Goal: Task Accomplishment & Management: Manage account settings

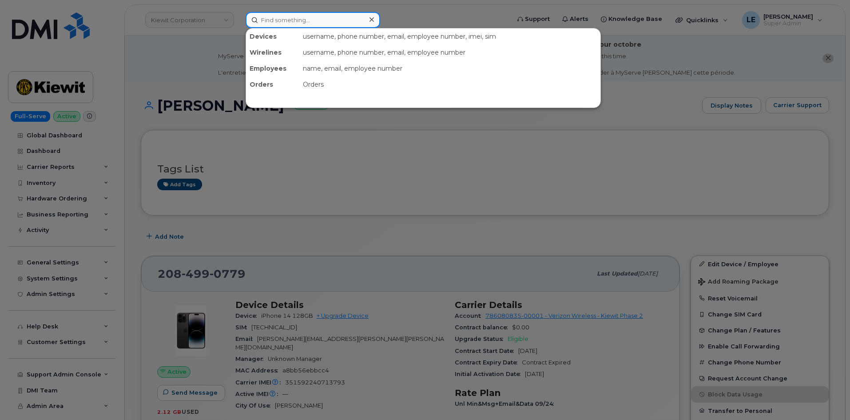
click at [291, 27] on input at bounding box center [313, 20] width 135 height 16
paste input "480-487-3563"
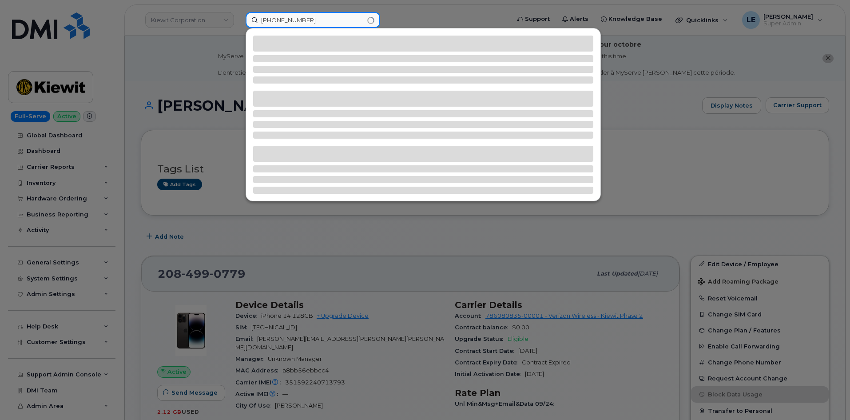
type input "480-487-3563"
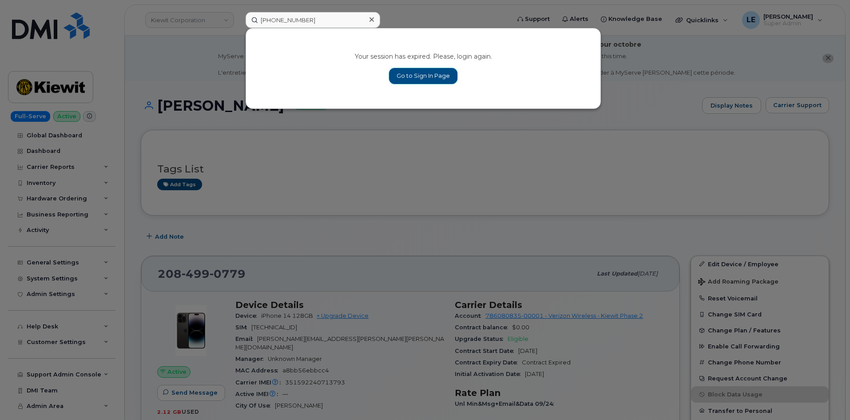
click at [418, 72] on link "Go to Sign In Page" at bounding box center [423, 76] width 68 height 16
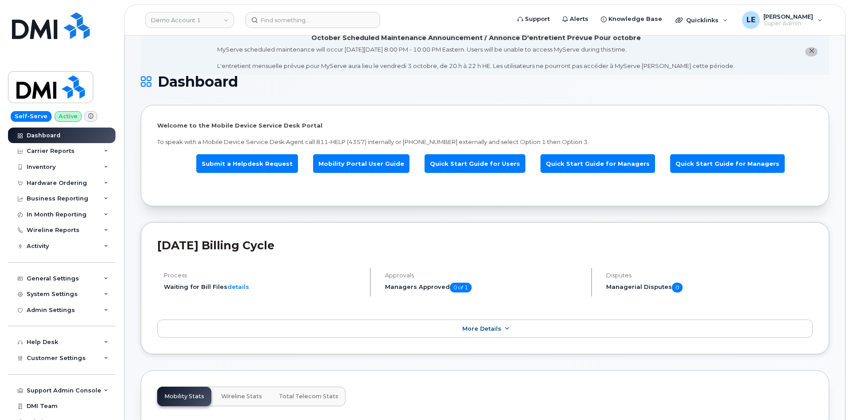
scroll to position [44, 0]
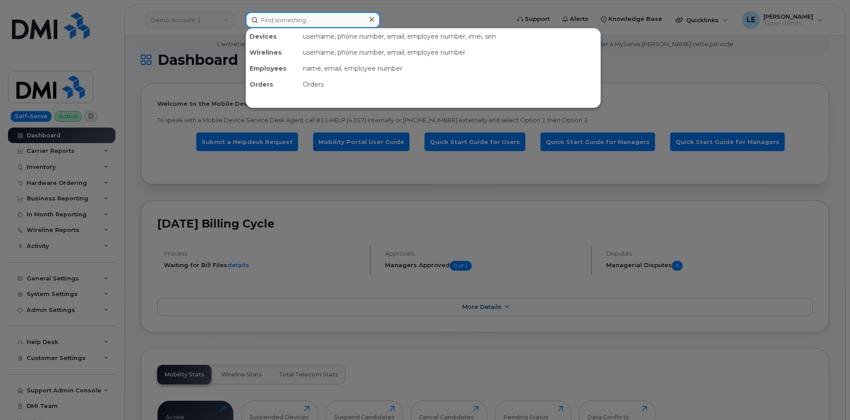
click at [329, 24] on input at bounding box center [313, 20] width 135 height 16
paste input "480-487-3563"
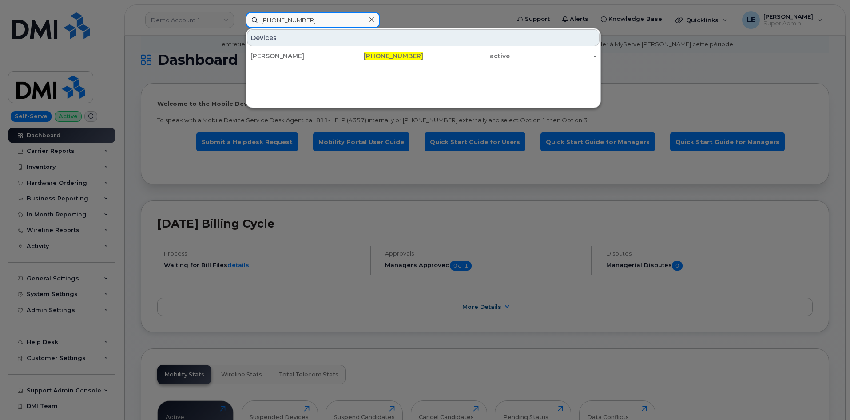
type input "480-487-3563"
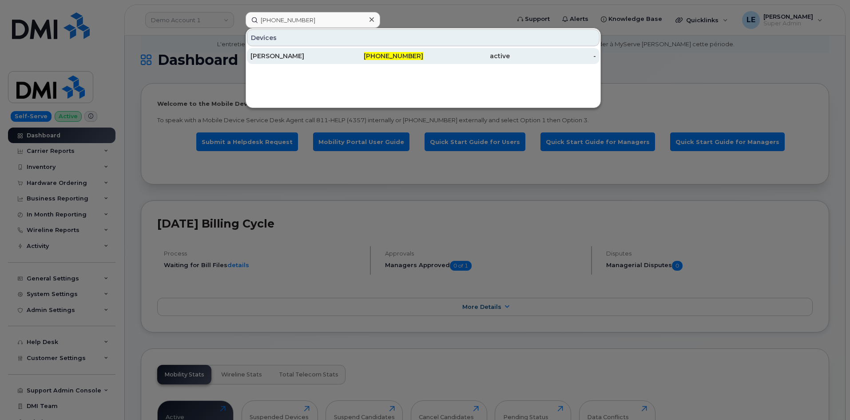
click at [288, 57] on div "Dale Straw" at bounding box center [294, 56] width 87 height 9
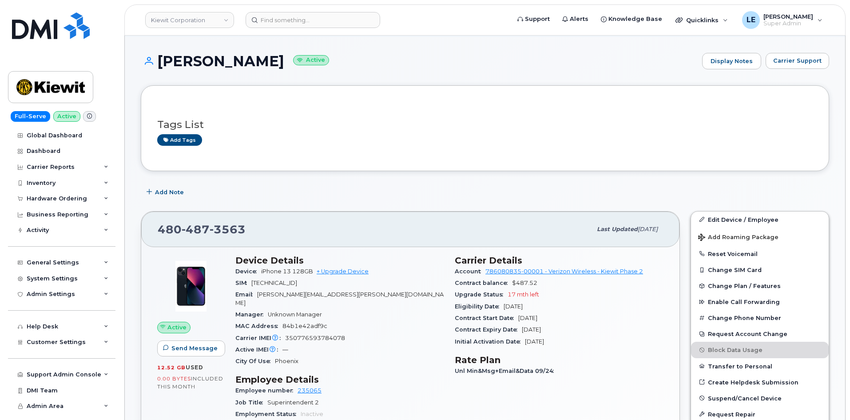
scroll to position [89, 0]
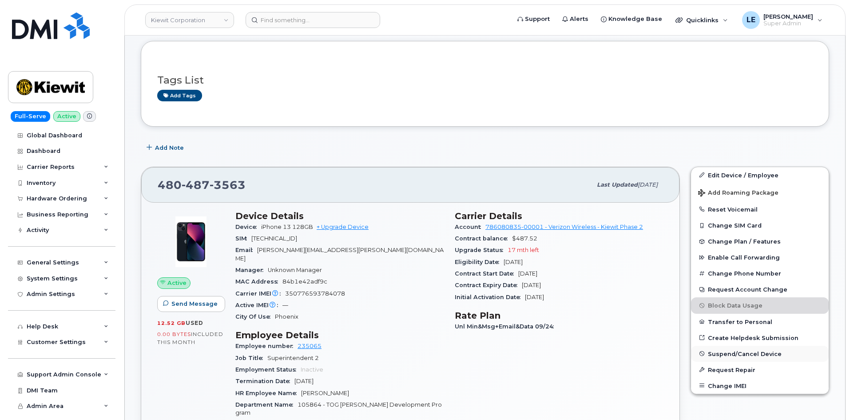
click at [724, 350] on span "Suspend/Cancel Device" at bounding box center [745, 353] width 74 height 7
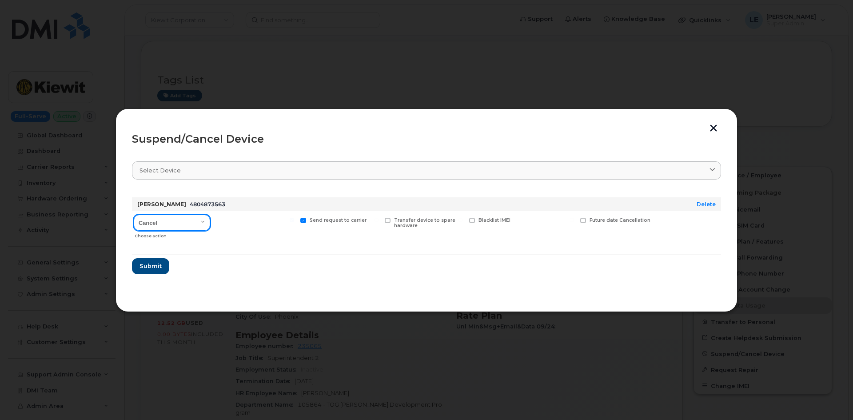
click at [184, 224] on select "Cancel Suspend - Reduced Rate Suspend - Full Rate Suspend - Lost Device/Stolen …" at bounding box center [172, 223] width 76 height 16
select select "[object Object]"
click at [134, 215] on select "Cancel Suspend - Reduced Rate Suspend - Full Rate Suspend - Lost Device/Stolen …" at bounding box center [172, 223] width 76 height 16
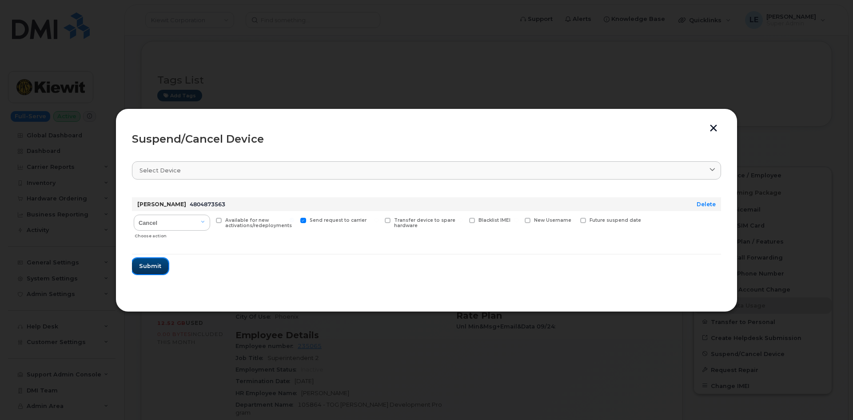
click at [156, 268] on span "Submit" at bounding box center [150, 266] width 22 height 8
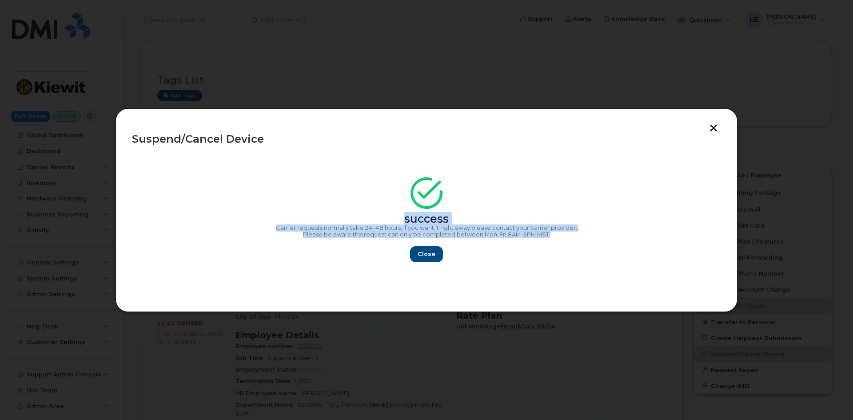
drag, startPoint x: 571, startPoint y: 236, endPoint x: 295, endPoint y: 210, distance: 276.6
click at [295, 210] on div "success Carrier requests normally take 24–48 hours, if you want it right away p…" at bounding box center [426, 223] width 589 height 80
copy div "success Carrier requests normally take 24–48 hours, if you want it right away p…"
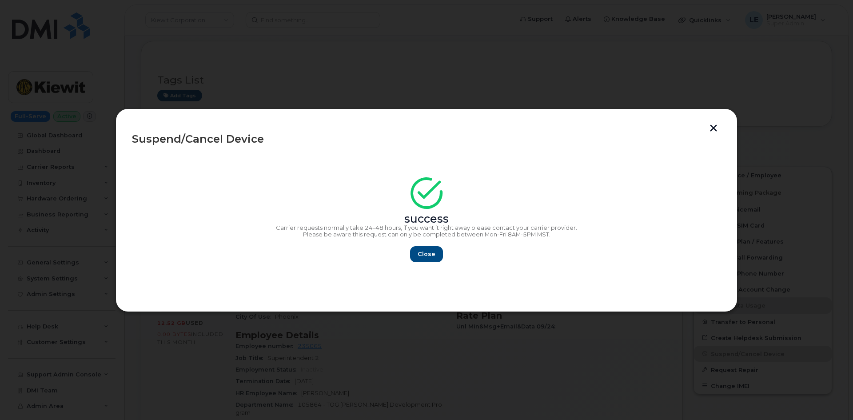
drag, startPoint x: 453, startPoint y: 252, endPoint x: 440, endPoint y: 259, distance: 14.9
click at [450, 254] on div "Close" at bounding box center [426, 254] width 589 height 16
click at [414, 263] on section "success Carrier requests normally take 24–48 hours, if you want it right away p…" at bounding box center [426, 224] width 589 height 142
click at [421, 257] on span "Close" at bounding box center [427, 254] width 18 height 8
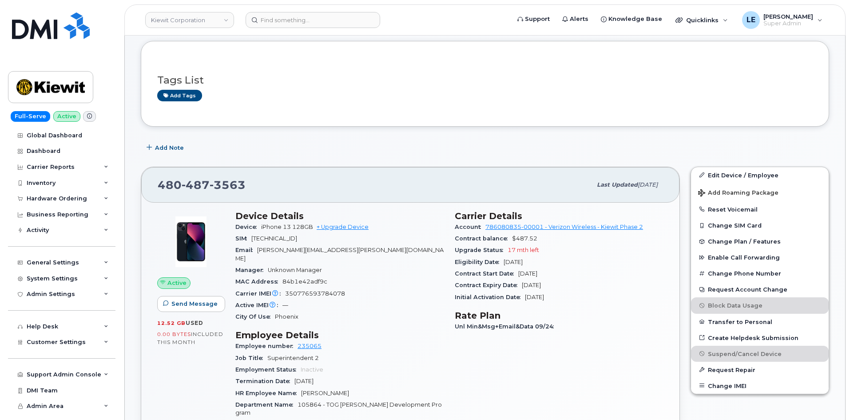
click at [313, 32] on header "Kiewit Corporation Support Alerts Knowledge Base Quicklinks Suspend / Cancel De…" at bounding box center [484, 19] width 721 height 31
click at [310, 25] on input at bounding box center [313, 20] width 135 height 16
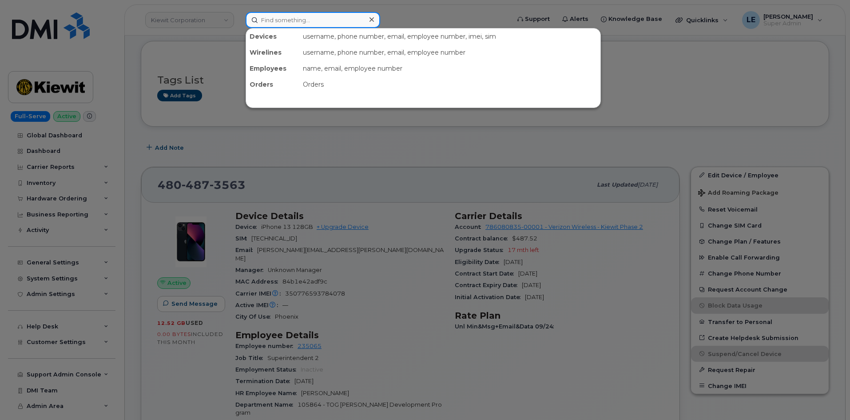
paste input "(307) 677-3228"
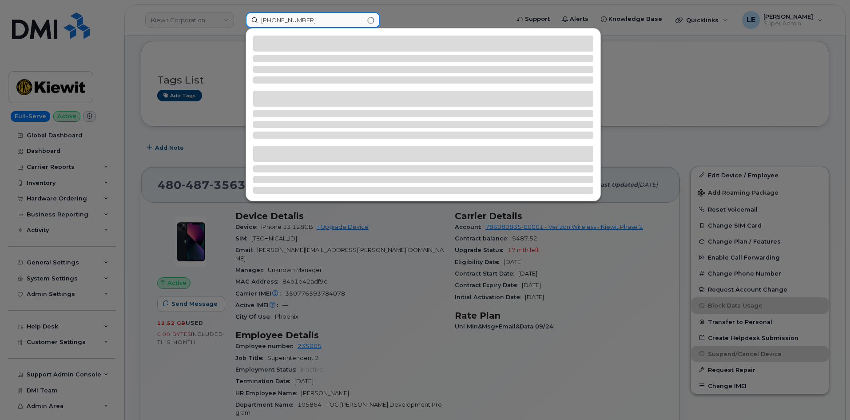
type input "(307) 677-3228"
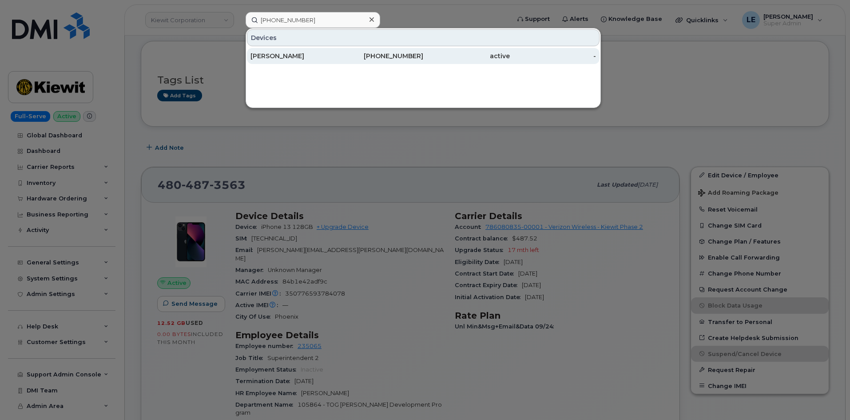
click at [341, 60] on div "307-677-3228" at bounding box center [380, 56] width 87 height 16
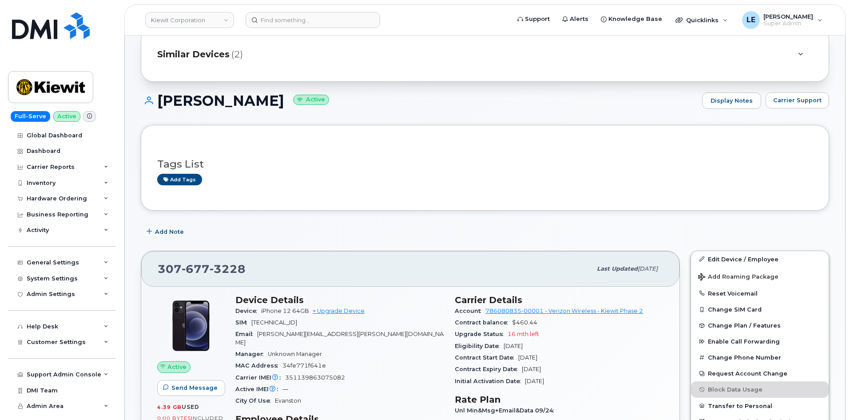
scroll to position [266, 0]
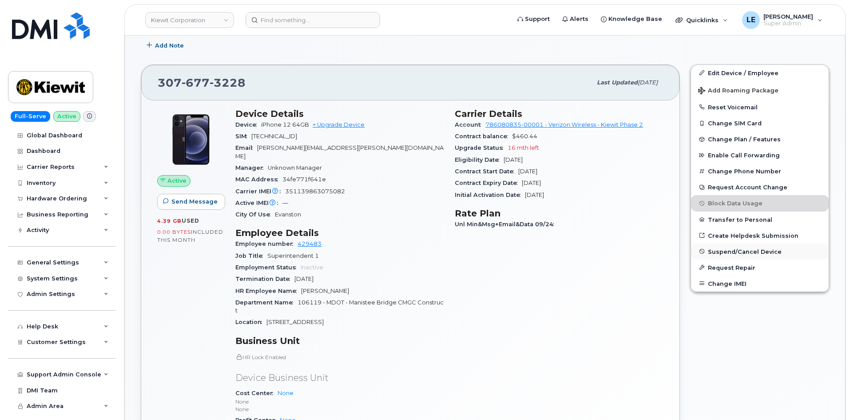
click at [737, 253] on span "Suspend/Cancel Device" at bounding box center [745, 251] width 74 height 7
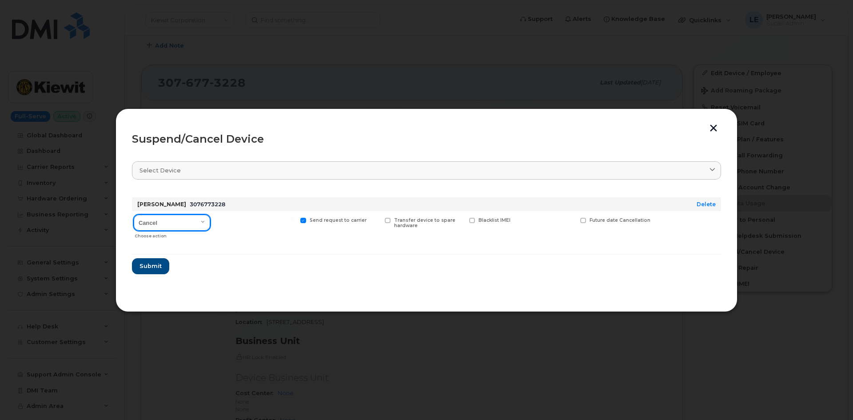
click at [164, 226] on select "Cancel Suspend - Reduced Rate Suspend - Full Rate Suspend - Lost Device/Stolen …" at bounding box center [172, 223] width 76 height 16
select select "[object Object]"
click at [134, 215] on select "Cancel Suspend - Reduced Rate Suspend - Full Rate Suspend - Lost Device/Stolen …" at bounding box center [172, 223] width 76 height 16
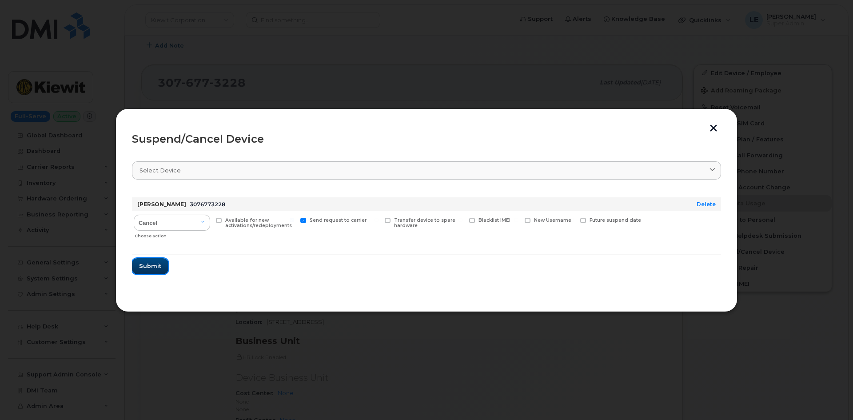
click at [149, 273] on button "Submit" at bounding box center [150, 266] width 36 height 16
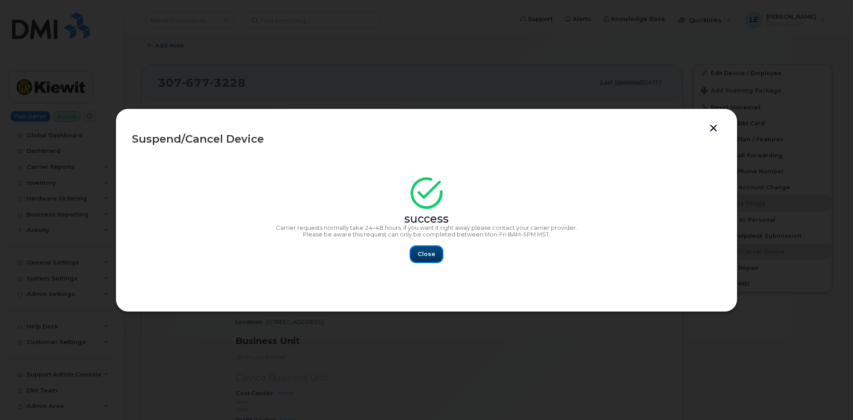
drag, startPoint x: 422, startPoint y: 247, endPoint x: 395, endPoint y: 220, distance: 38.6
click at [422, 247] on button "Close" at bounding box center [426, 254] width 32 height 16
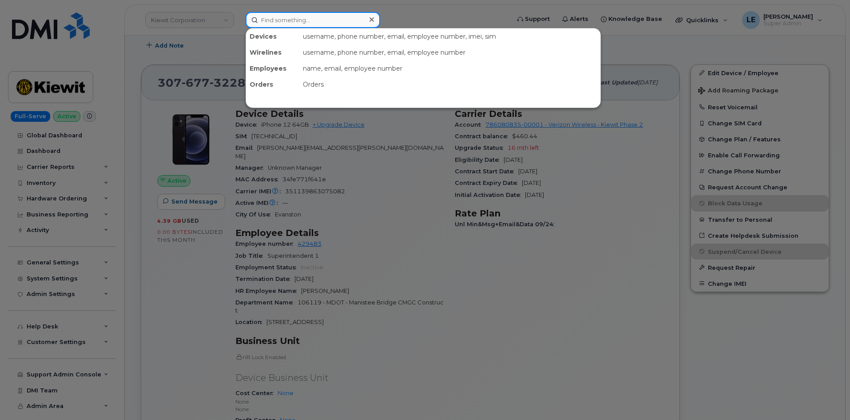
click at [285, 25] on input at bounding box center [313, 20] width 135 height 16
paste input "337-605-0263"
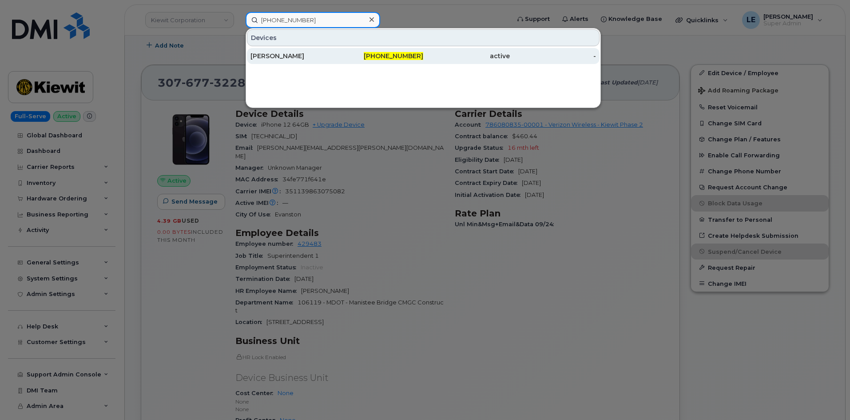
type input "337-605-0263"
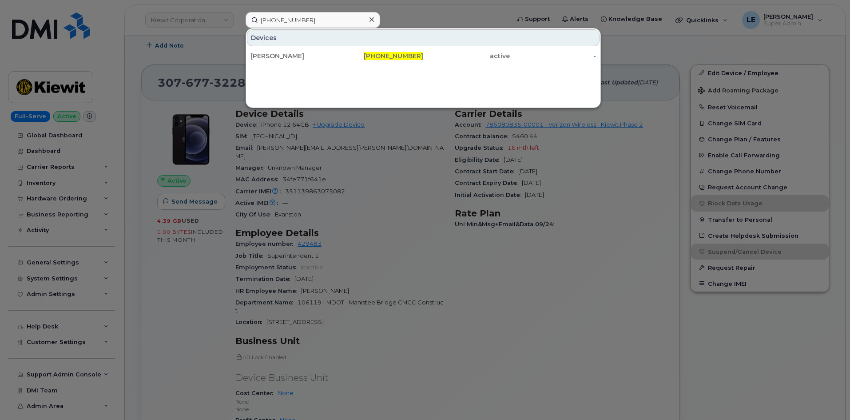
drag, startPoint x: 350, startPoint y: 59, endPoint x: 327, endPoint y: 74, distance: 27.6
click at [350, 59] on div "337-605-0263" at bounding box center [380, 56] width 87 height 9
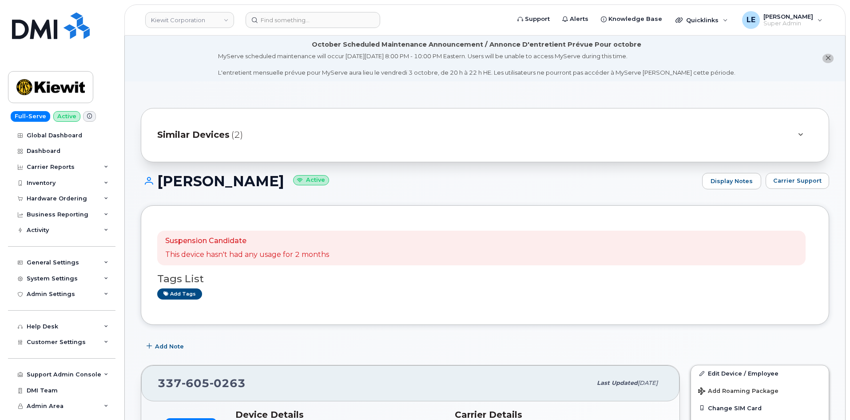
click at [256, 140] on div "Similar Devices (2)" at bounding box center [472, 134] width 631 height 21
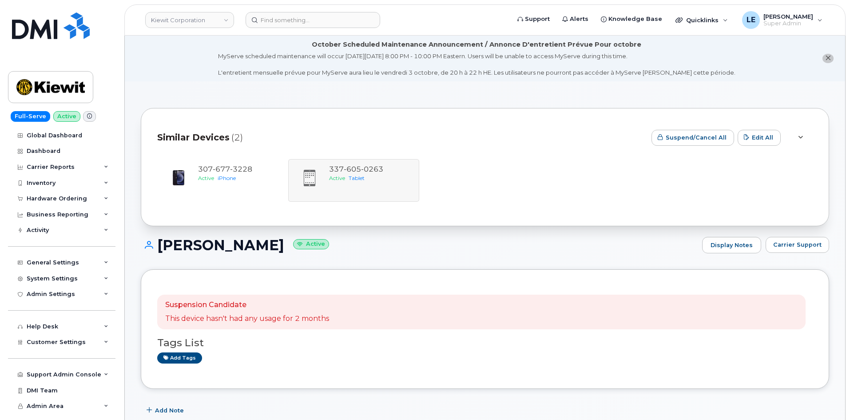
click at [400, 250] on h1 "[PERSON_NAME] Active" at bounding box center [419, 245] width 557 height 16
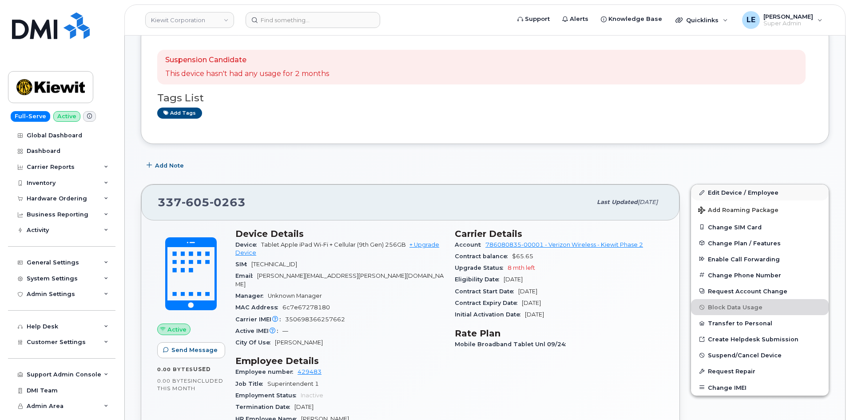
scroll to position [266, 0]
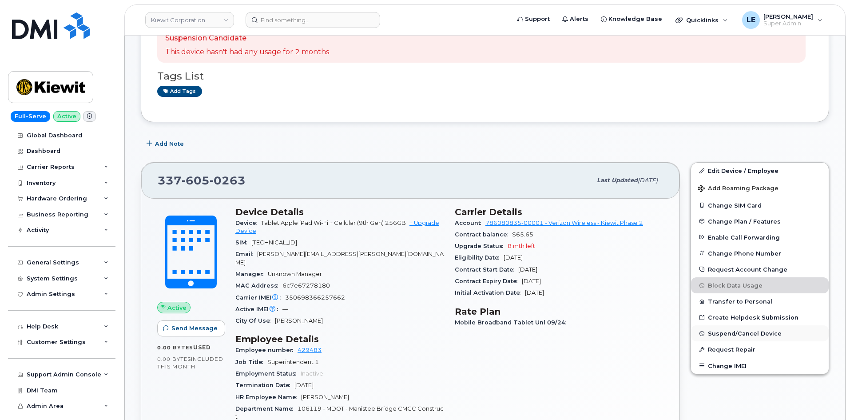
click at [732, 333] on span "Suspend/Cancel Device" at bounding box center [745, 333] width 74 height 7
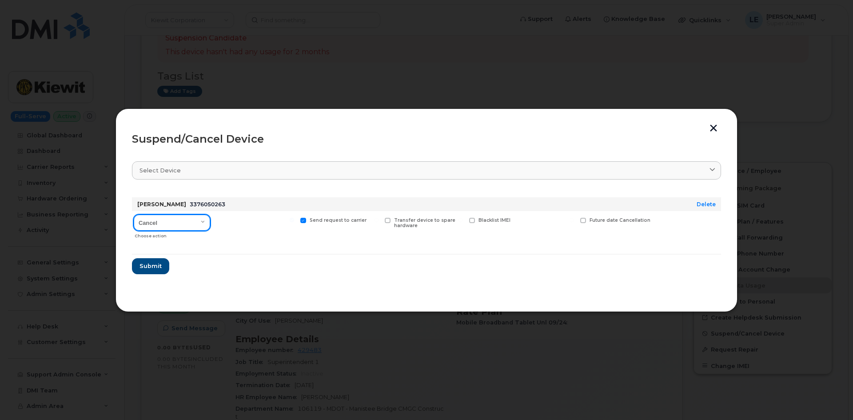
click at [186, 217] on select "Cancel Suspend - Reduced Rate Suspend - Full Rate Suspend - Lost Device/Stolen …" at bounding box center [172, 223] width 76 height 16
select select "[object Object]"
click at [134, 215] on select "Cancel Suspend - Reduced Rate Suspend - Full Rate Suspend - Lost Device/Stolen …" at bounding box center [172, 223] width 76 height 16
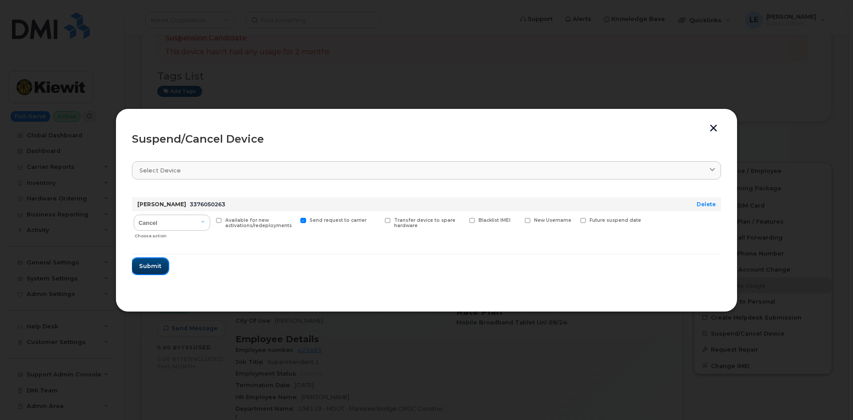
click at [146, 269] on span "Submit" at bounding box center [150, 266] width 22 height 8
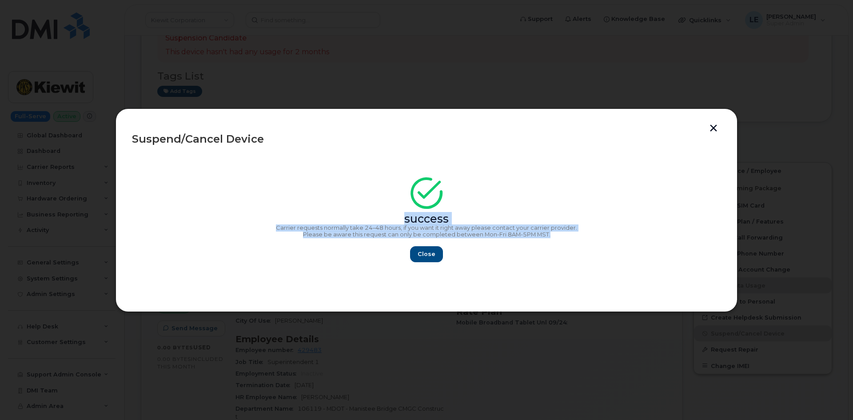
drag, startPoint x: 554, startPoint y: 237, endPoint x: 328, endPoint y: 213, distance: 226.9
click at [328, 213] on div "success Carrier requests normally take 24–48 hours, if you want it right away p…" at bounding box center [426, 223] width 589 height 80
copy div "success Carrier requests normally take 24–48 hours, if you want it right away p…"
click at [434, 256] on span "Close" at bounding box center [427, 254] width 18 height 8
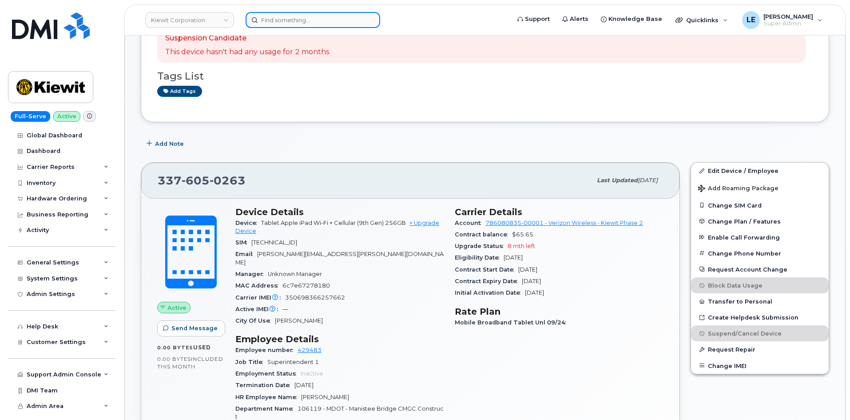
click at [270, 20] on input at bounding box center [313, 20] width 135 height 16
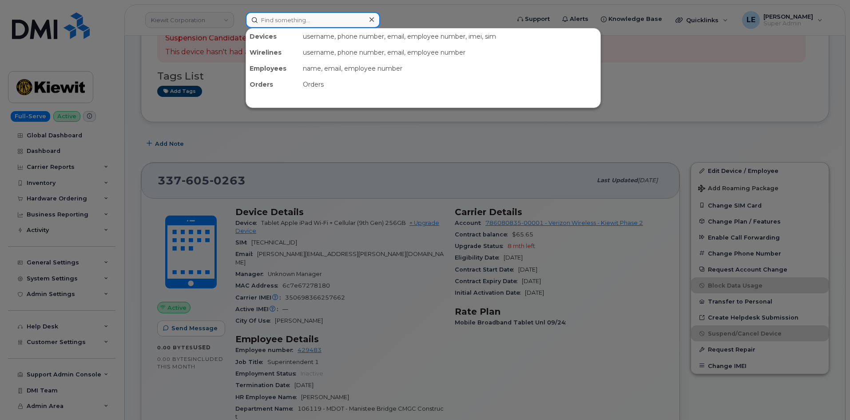
paste input "531-389-0528"
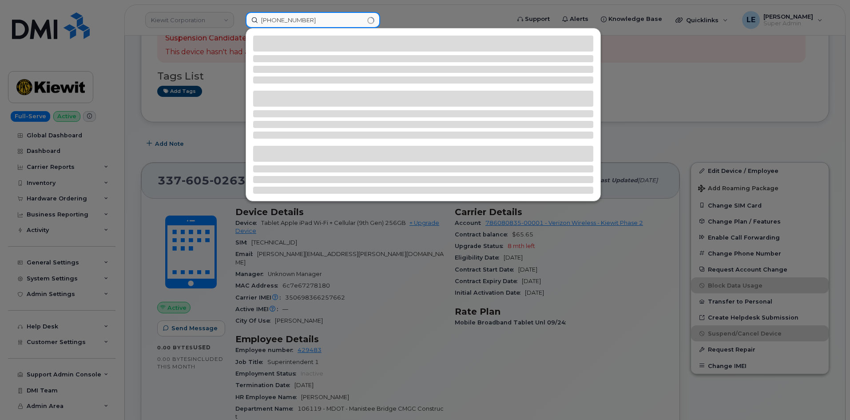
type input "531-389-0528"
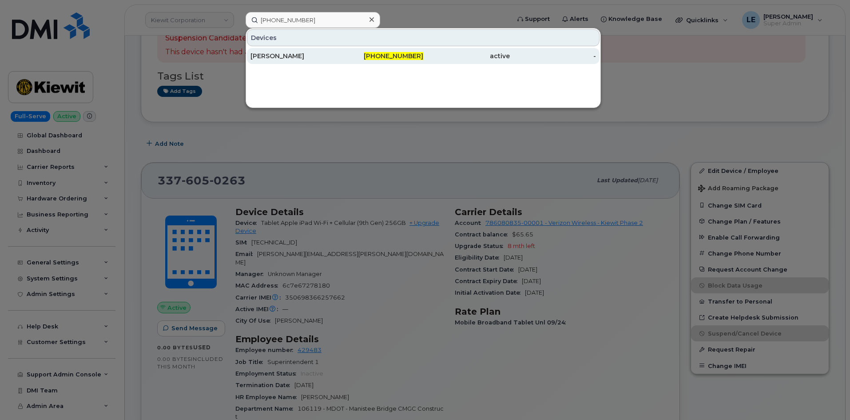
click at [370, 52] on div "531-389-0528" at bounding box center [380, 56] width 87 height 9
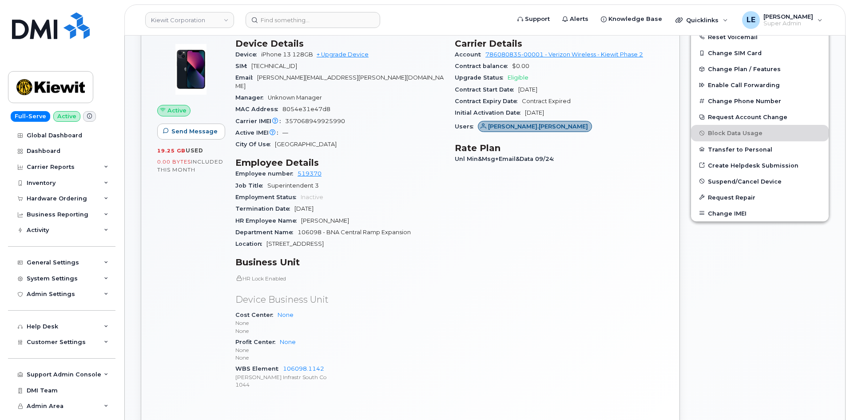
scroll to position [266, 0]
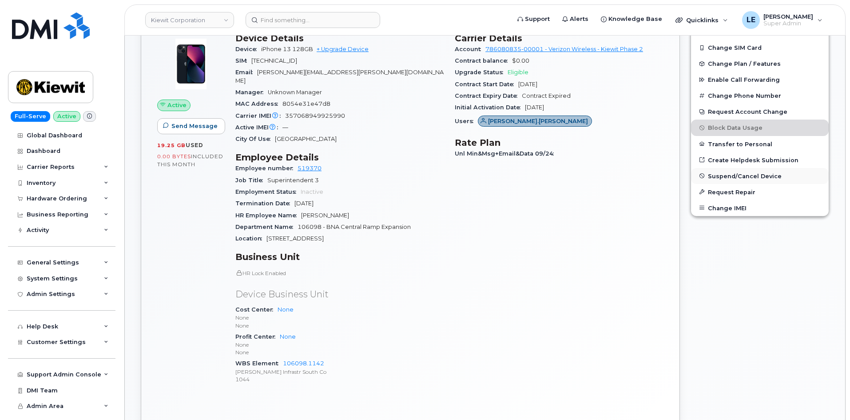
click at [729, 173] on span "Suspend/Cancel Device" at bounding box center [745, 175] width 74 height 7
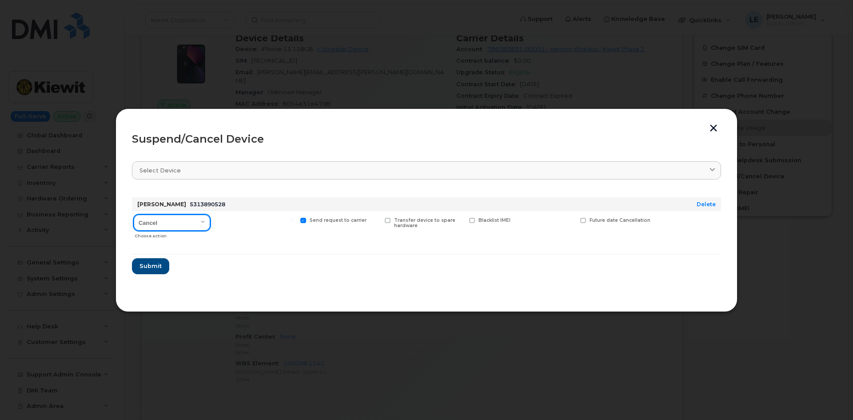
click at [181, 227] on select "Cancel Suspend - Reduced Rate Suspend - Full Rate Suspend - Lost Device/Stolen …" at bounding box center [172, 223] width 76 height 16
select select "[object Object]"
click at [134, 215] on select "Cancel Suspend - Reduced Rate Suspend - Full Rate Suspend - Lost Device/Stolen …" at bounding box center [172, 223] width 76 height 16
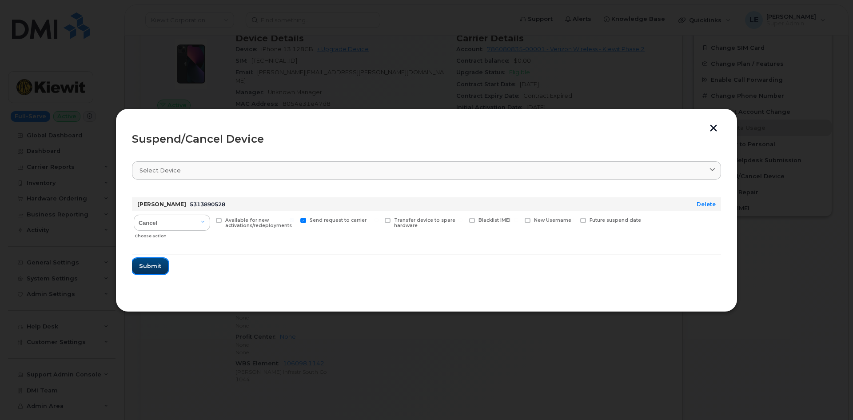
click at [156, 266] on span "Submit" at bounding box center [150, 266] width 22 height 8
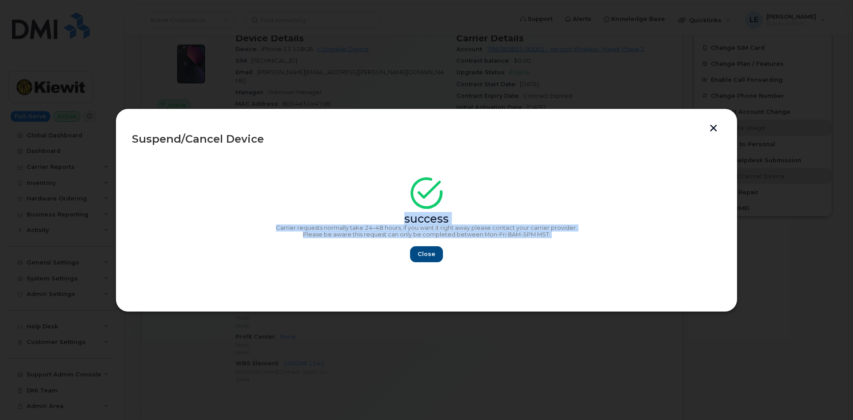
drag, startPoint x: 506, startPoint y: 222, endPoint x: 435, endPoint y: 191, distance: 77.6
click at [435, 191] on div "success Carrier requests normally take 24–48 hours, if you want it right away p…" at bounding box center [426, 223] width 589 height 80
copy div "success Carrier requests normally take 24–48 hours, if you want it right away p…"
click at [415, 250] on button "Close" at bounding box center [426, 254] width 32 height 16
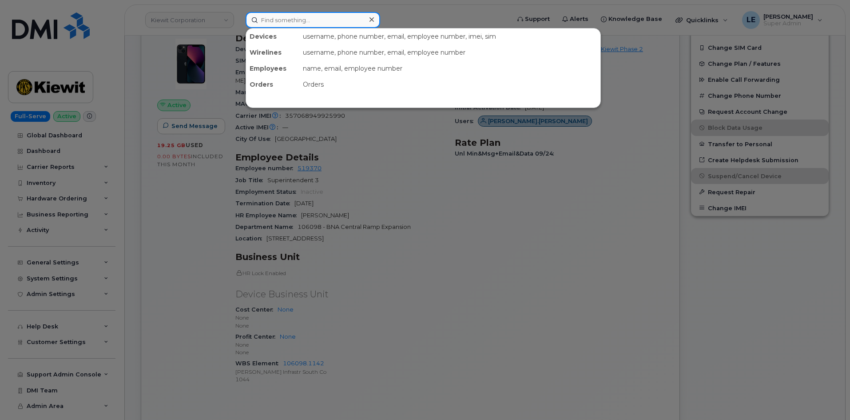
click at [312, 20] on input at bounding box center [313, 20] width 135 height 16
paste input "480-798-6716"
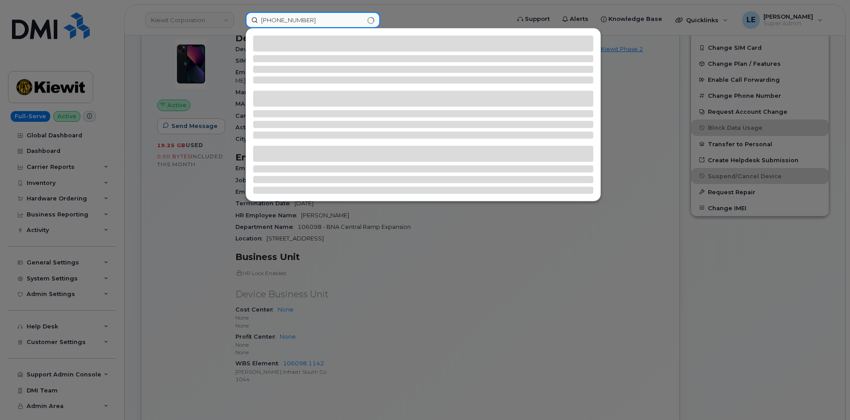
type input "480-798-6716"
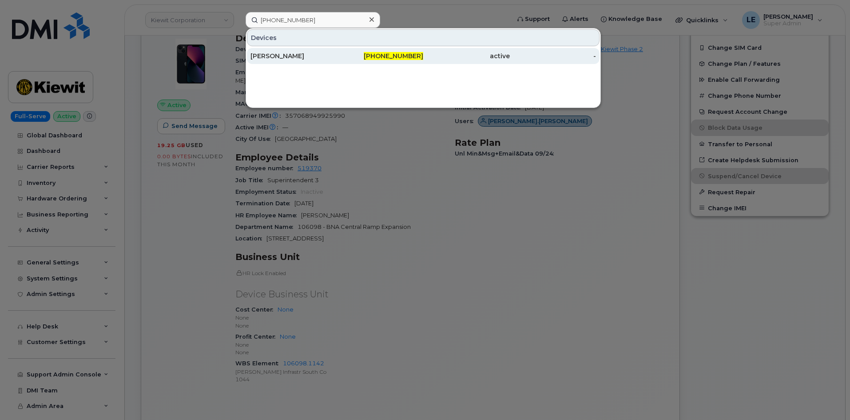
click at [327, 53] on div "JOHNNY SHAFER" at bounding box center [294, 56] width 87 height 9
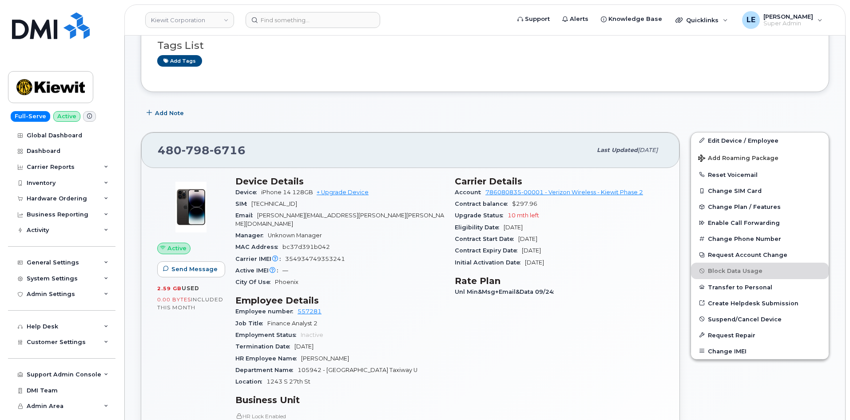
scroll to position [178, 0]
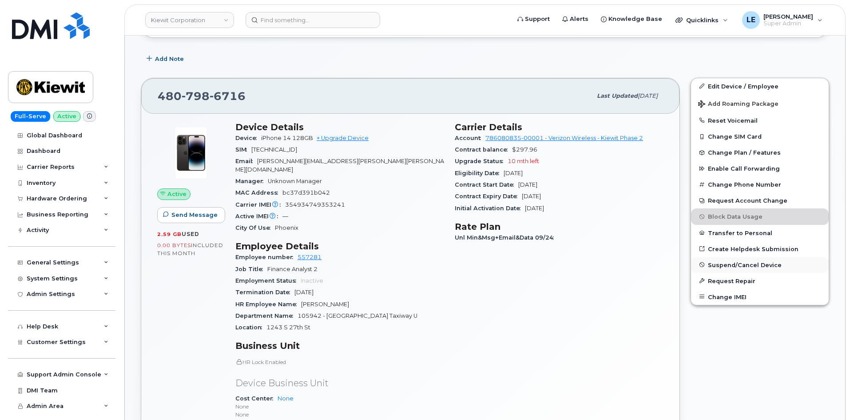
click at [747, 266] on span "Suspend/Cancel Device" at bounding box center [745, 264] width 74 height 7
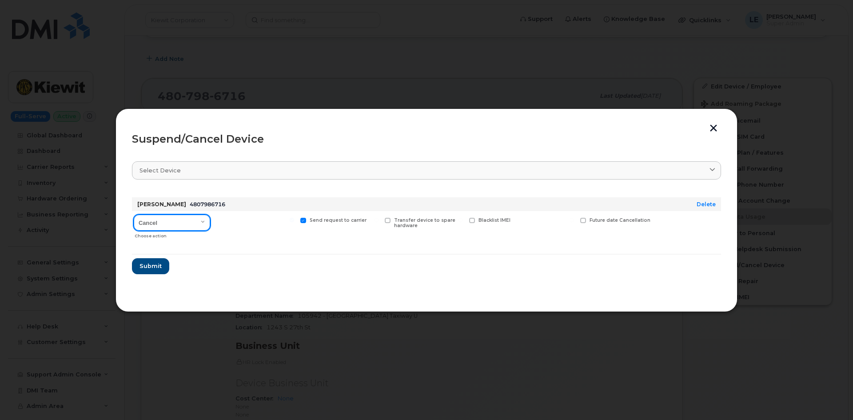
click at [183, 217] on select "Cancel Suspend - Reduced Rate Suspend - Full Rate Suspend - Lost Device/Stolen …" at bounding box center [172, 223] width 76 height 16
select select "[object Object]"
click at [134, 215] on select "Cancel Suspend - Reduced Rate Suspend - Full Rate Suspend - Lost Device/Stolen …" at bounding box center [172, 223] width 76 height 16
drag, startPoint x: 166, startPoint y: 258, endPoint x: 162, endPoint y: 261, distance: 4.7
click at [165, 259] on form "[PERSON_NAME] 4807986716 Delete Cancel Suspend - Reduced Rate Suspend - Full Ra…" at bounding box center [426, 232] width 589 height 84
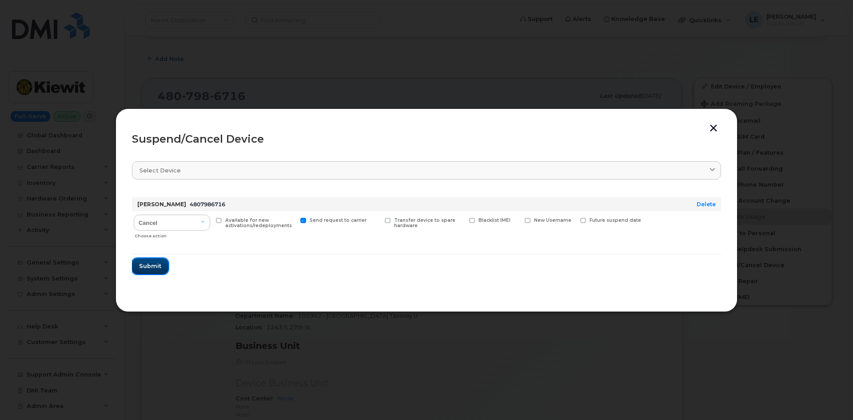
click at [160, 262] on span "Submit" at bounding box center [150, 266] width 22 height 8
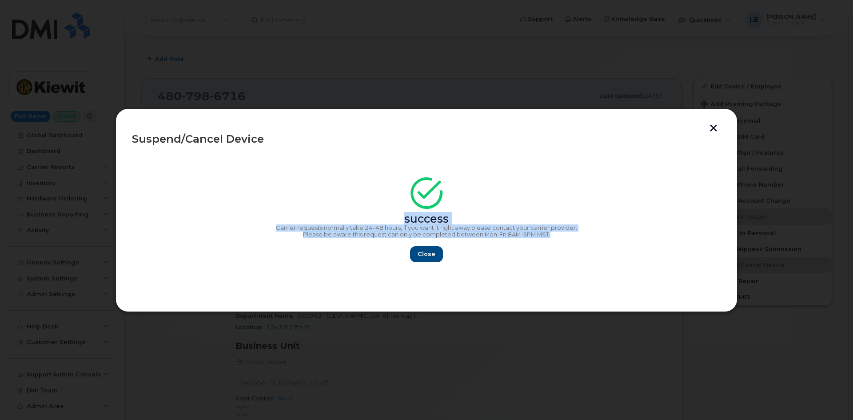
copy div "success Carrier requests normally take 24–48 hours, if you want it right away p…"
drag, startPoint x: 563, startPoint y: 235, endPoint x: 377, endPoint y: 180, distance: 193.7
click at [377, 180] on section "success Carrier requests normally take 24–48 hours, if you want it right away p…" at bounding box center [426, 224] width 589 height 142
click at [426, 248] on button "Close" at bounding box center [426, 254] width 32 height 16
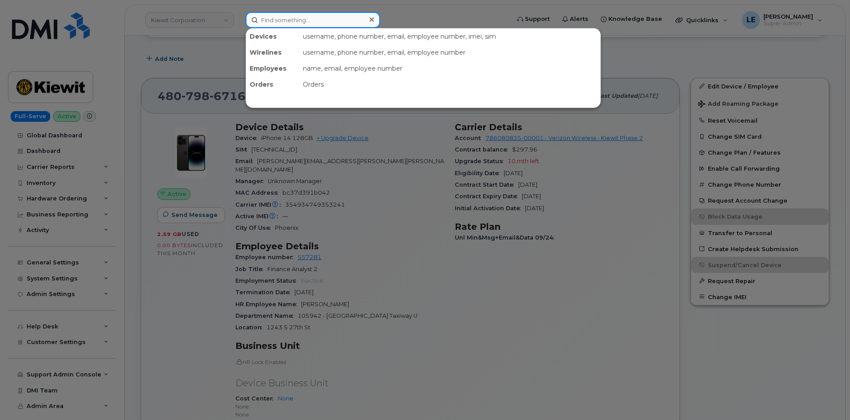
click at [263, 27] on input at bounding box center [313, 20] width 135 height 16
paste input "[EMAIL_ADDRESS][PERSON_NAME][PERSON_NAME][DOMAIN_NAME]"
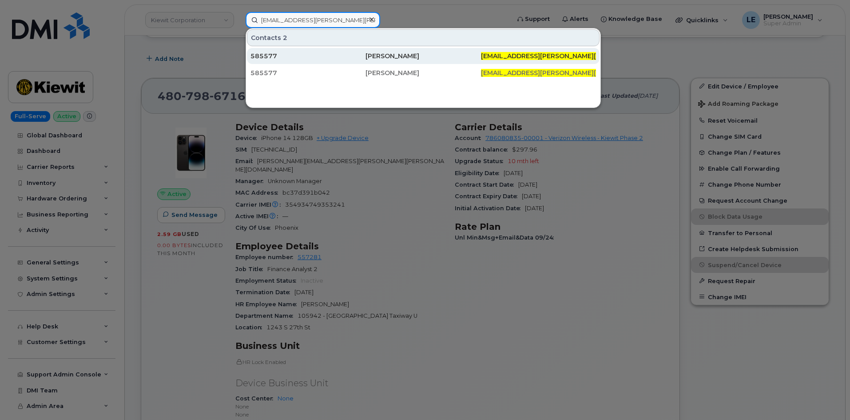
type input "KARINA.PALACIOS@KIEWIT.COM"
click at [269, 57] on div "585577" at bounding box center [308, 56] width 115 height 9
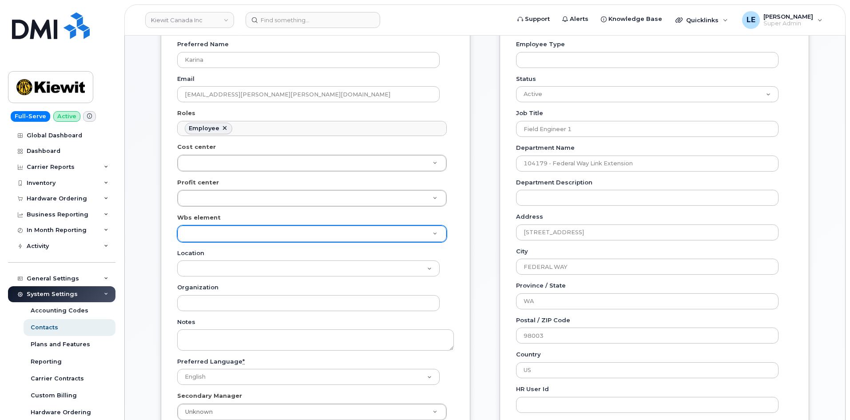
scroll to position [266, 0]
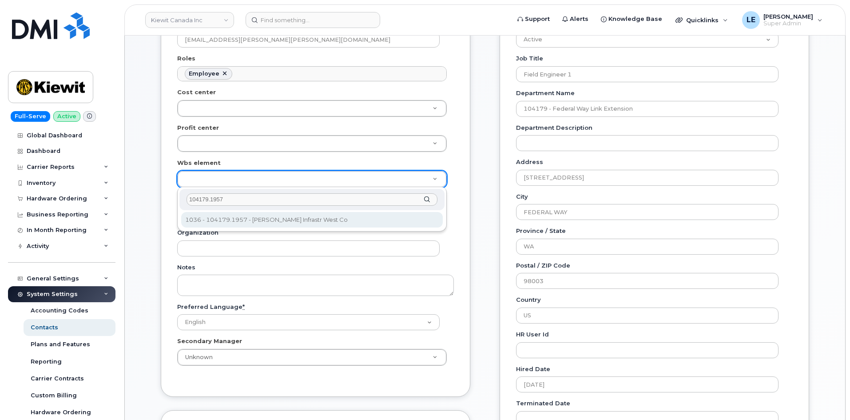
type input "104179.1957"
type input "2376213"
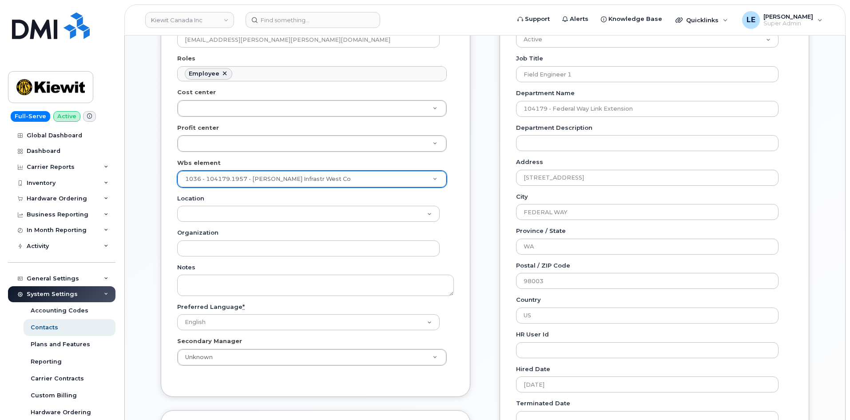
click at [462, 197] on div "General Name * [PERSON_NAME] Preferred Name [PERSON_NAME] Email [EMAIL_ADDRESS]…" at bounding box center [316, 153] width 310 height 487
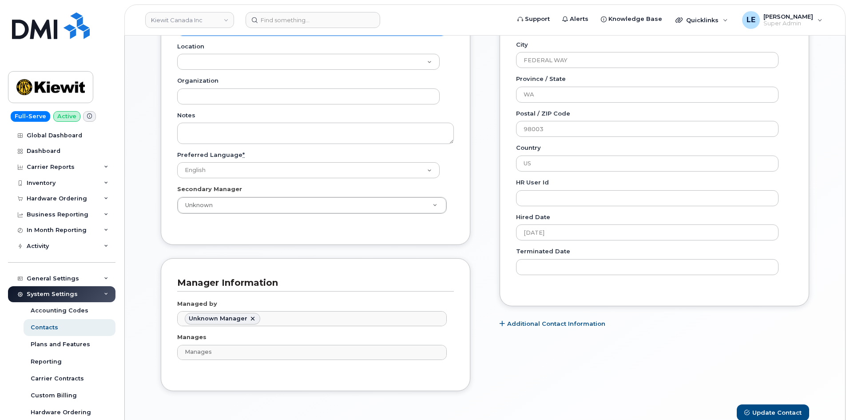
scroll to position [533, 0]
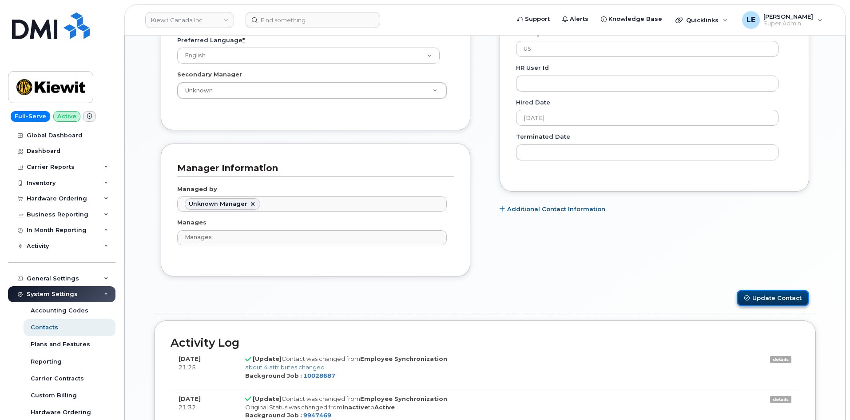
click at [786, 292] on button "Update Contact" at bounding box center [773, 298] width 72 height 16
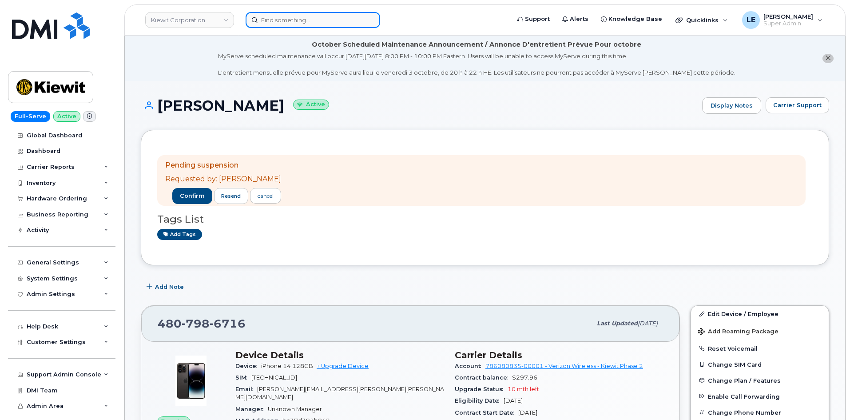
click at [325, 14] on input at bounding box center [313, 20] width 135 height 16
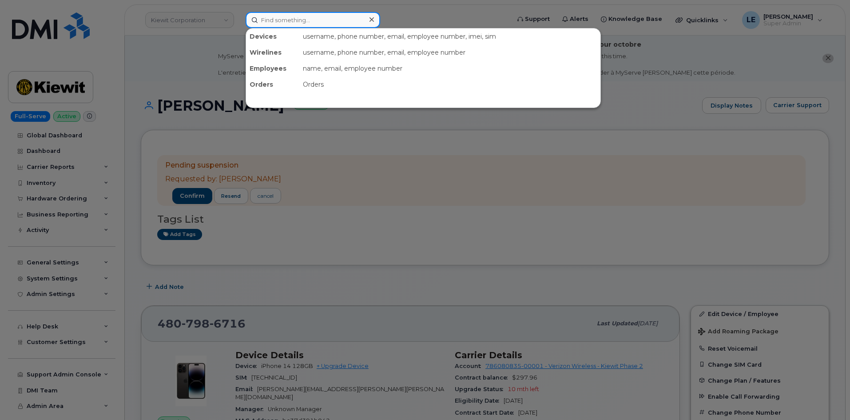
paste input "[PERSON_NAME][EMAIL_ADDRESS][PERSON_NAME][PERSON_NAME][DOMAIN_NAME]"
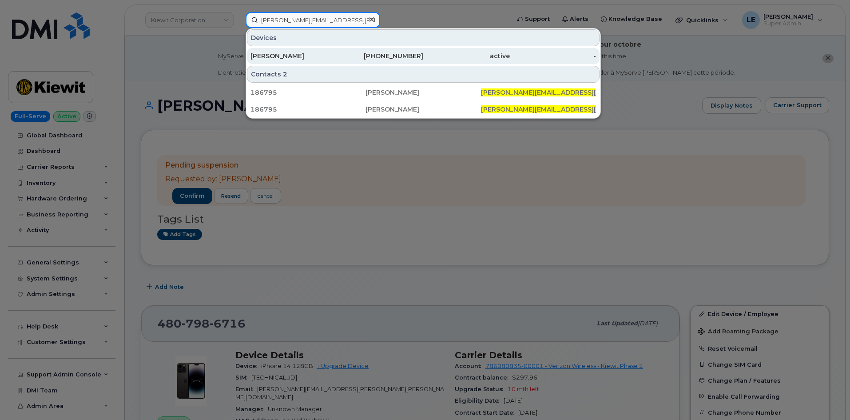
type input "[PERSON_NAME][EMAIL_ADDRESS][PERSON_NAME][PERSON_NAME][DOMAIN_NAME]"
click at [323, 48] on link "Dennis Mcinerney 563-599-3424 active -" at bounding box center [423, 56] width 353 height 16
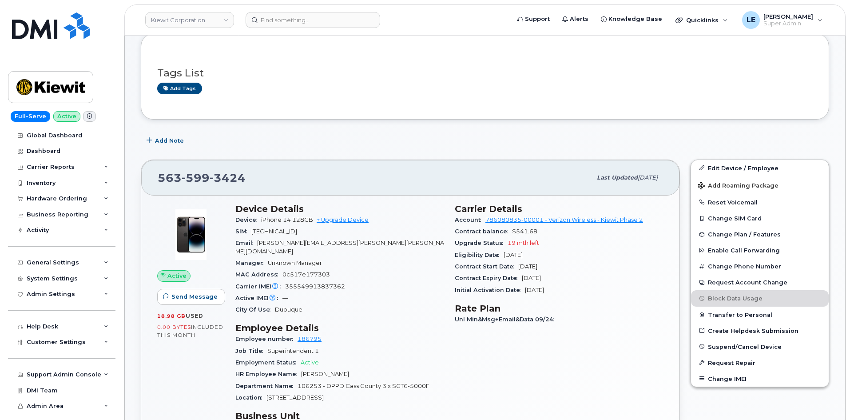
scroll to position [133, 0]
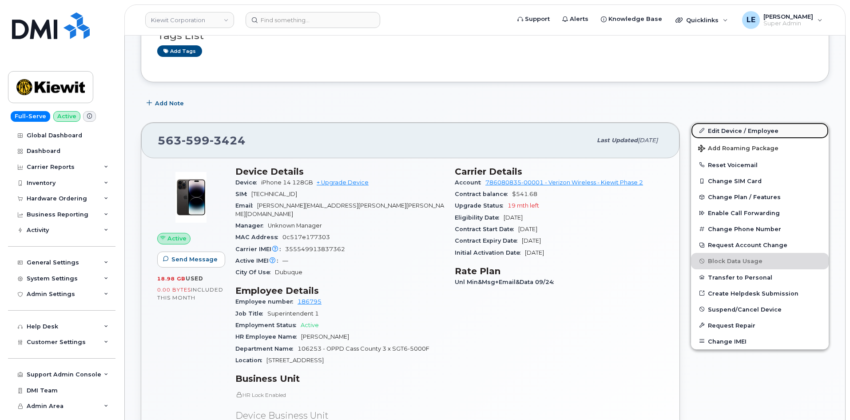
click at [788, 130] on link "Edit Device / Employee" at bounding box center [760, 131] width 138 height 16
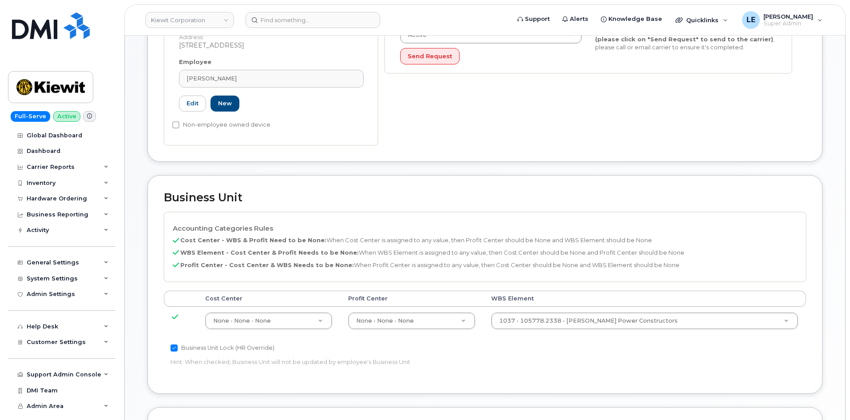
scroll to position [311, 0]
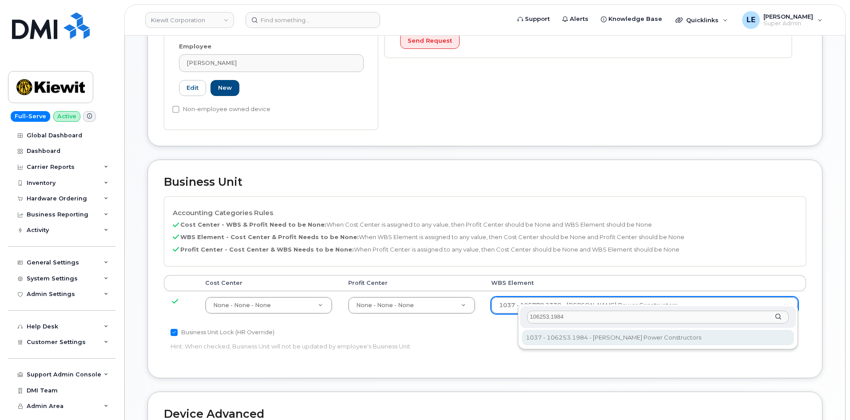
type input "106253.1984"
type input "34121115"
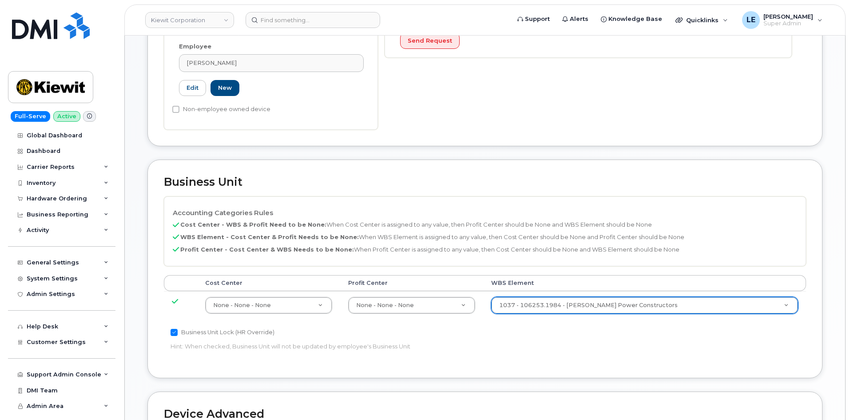
click at [577, 342] on p "Hint: When checked, Business Unit will not be updated by employee's Business Un…" at bounding box center [378, 346] width 414 height 8
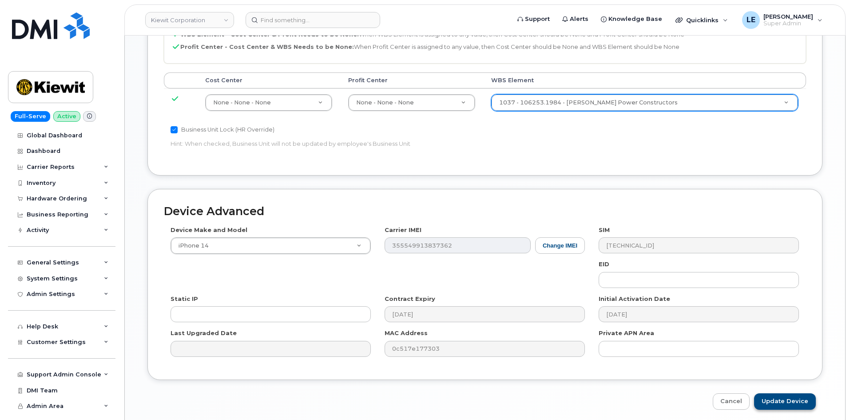
scroll to position [539, 0]
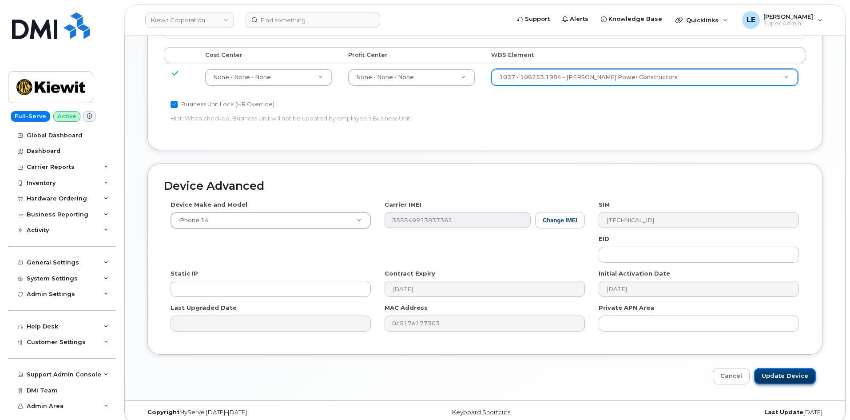
click at [774, 368] on input "Update Device" at bounding box center [785, 376] width 62 height 16
type input "Saving..."
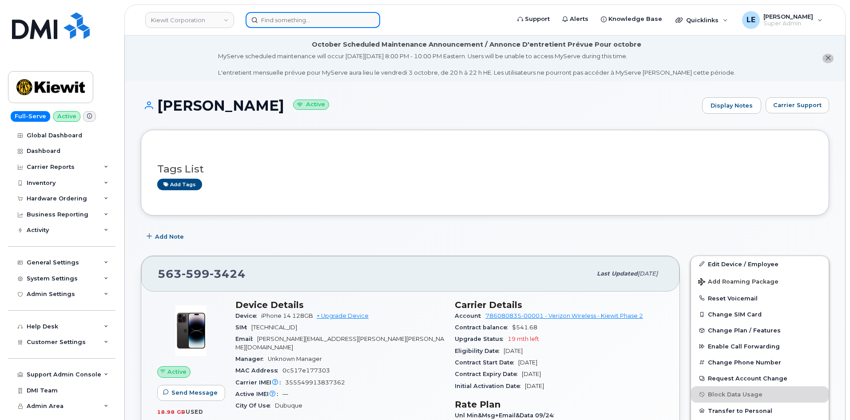
click at [308, 21] on input at bounding box center [313, 20] width 135 height 16
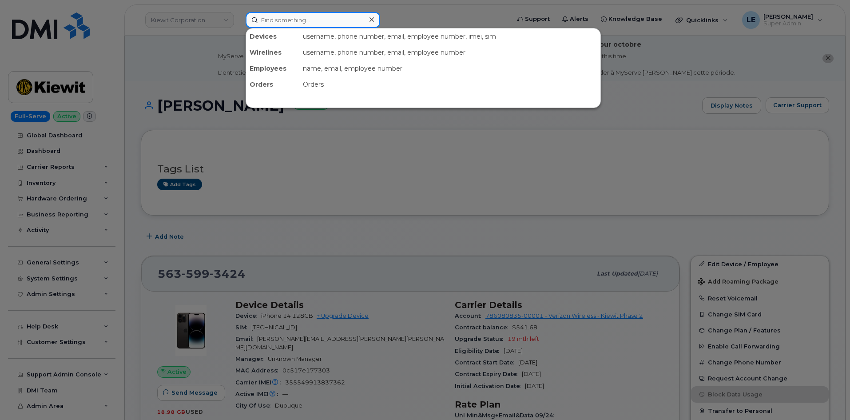
paste input "REAGAN.WATT@KIEWIT.COM"
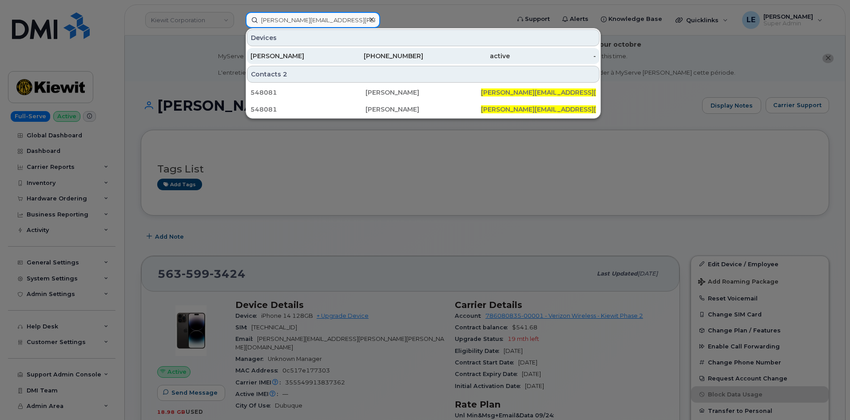
type input "REAGAN.WATT@KIEWIT.COM"
click at [306, 59] on div "REAGAN WATT" at bounding box center [294, 56] width 87 height 9
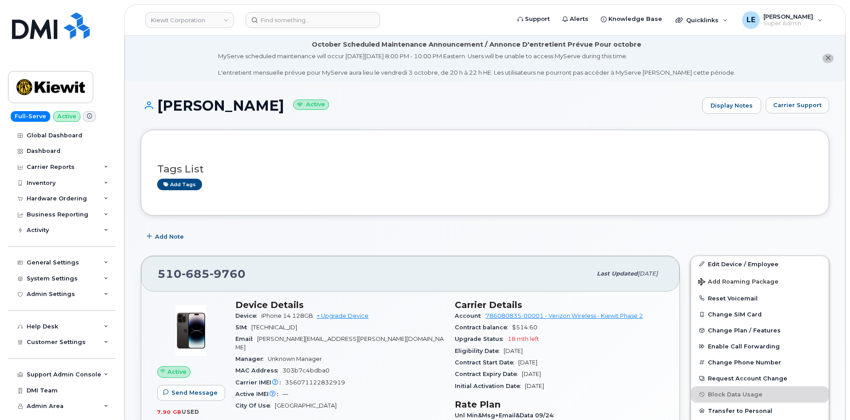
click at [333, 124] on div "REAGAN WATT Active Display Notes Carrier Support" at bounding box center [485, 113] width 688 height 33
drag, startPoint x: 747, startPoint y: 262, endPoint x: 732, endPoint y: 263, distance: 15.2
click at [747, 262] on link "Edit Device / Employee" at bounding box center [760, 264] width 138 height 16
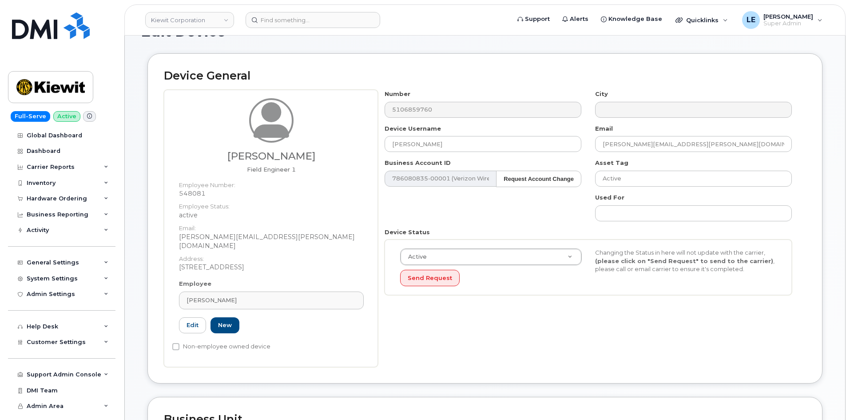
scroll to position [266, 0]
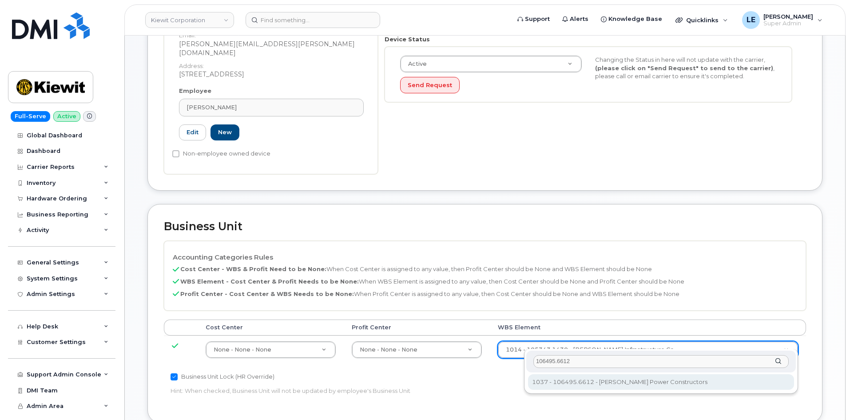
type input "106495.6612"
type input "35834206"
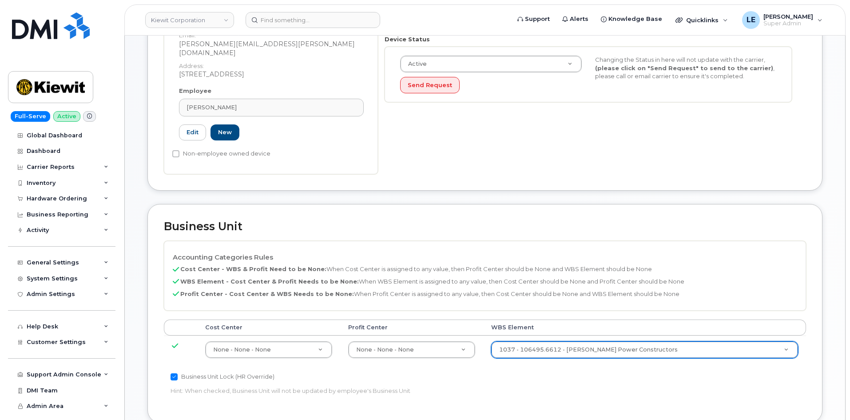
click at [570, 386] on p "Hint: When checked, Business Unit will not be updated by employee's Business Un…" at bounding box center [378, 390] width 414 height 8
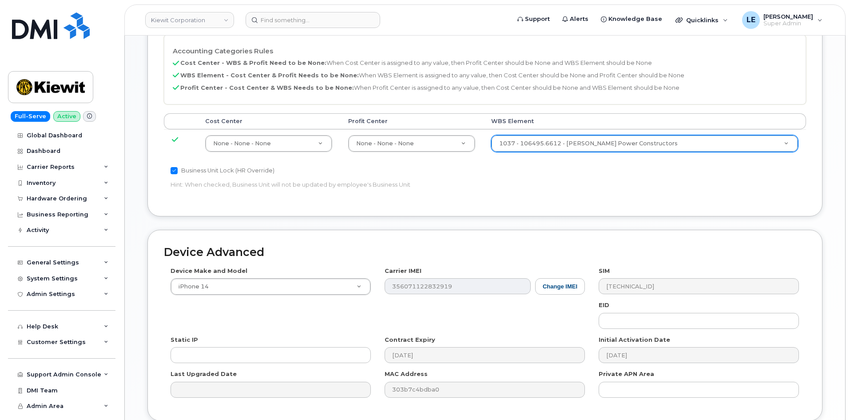
scroll to position [533, 0]
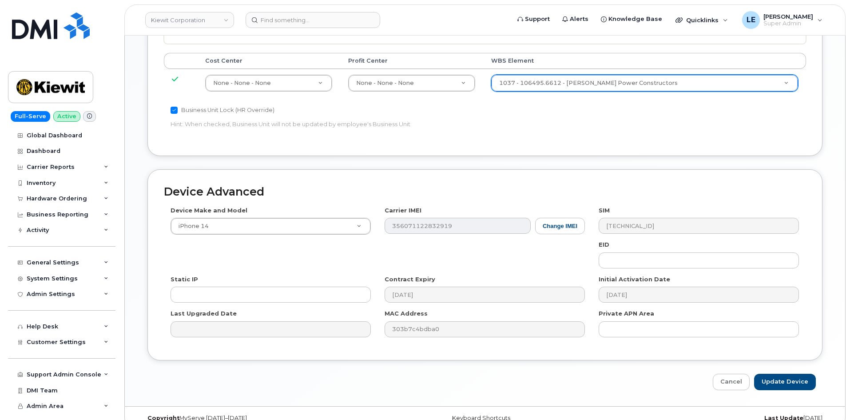
click at [788, 374] on input "Update Device" at bounding box center [785, 382] width 62 height 16
type input "Saving..."
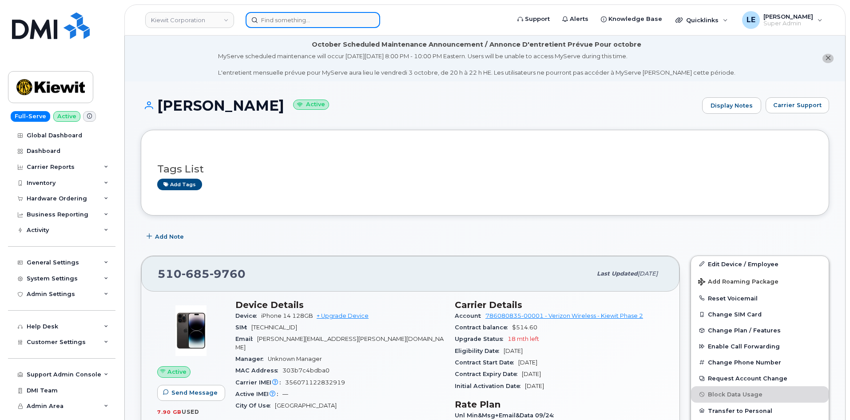
click at [272, 17] on input at bounding box center [313, 20] width 135 height 16
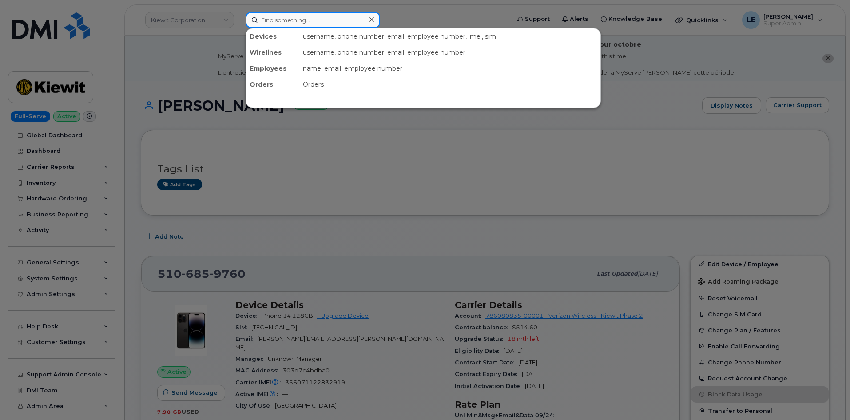
paste input "[PERSON_NAME][EMAIL_ADDRESS][PERSON_NAME][DOMAIN_NAME]"
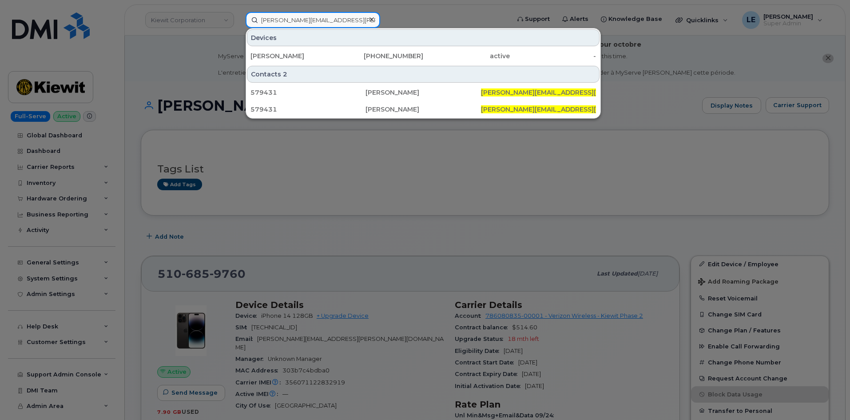
type input "[PERSON_NAME][EMAIL_ADDRESS][PERSON_NAME][DOMAIN_NAME]"
click at [272, 57] on div "[PERSON_NAME]" at bounding box center [294, 56] width 87 height 9
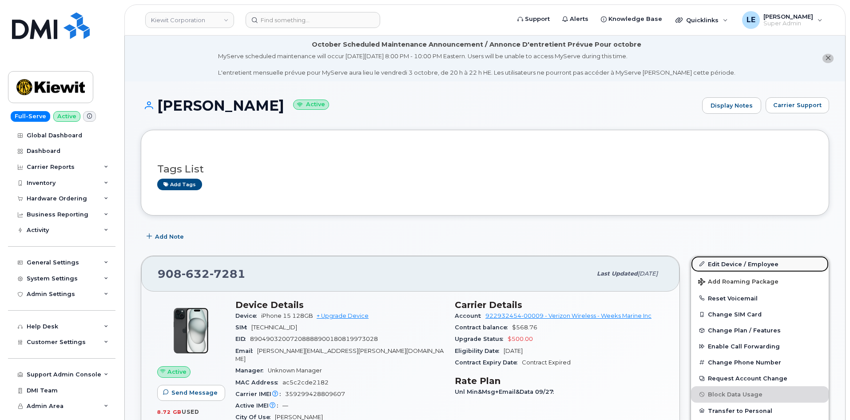
click at [714, 259] on link "Edit Device / Employee" at bounding box center [760, 264] width 138 height 16
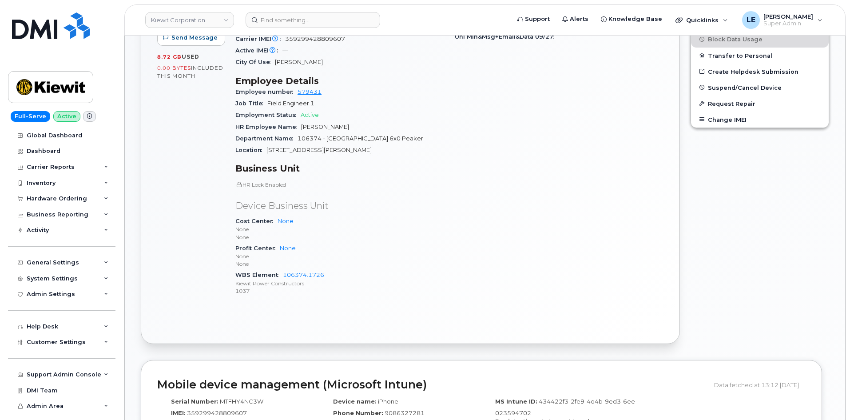
scroll to position [355, 0]
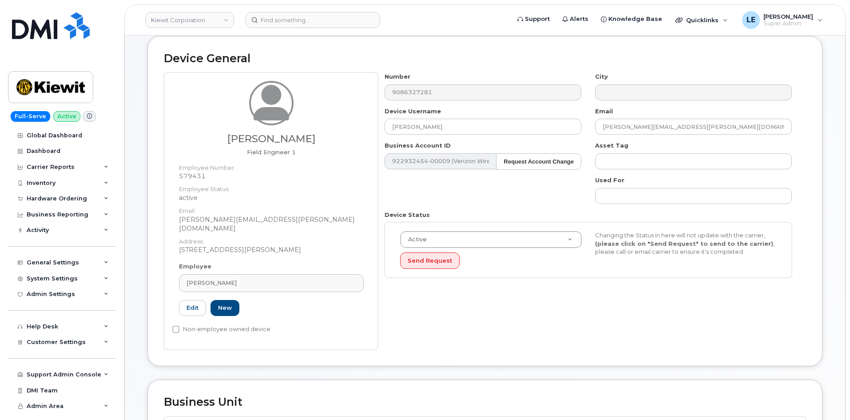
scroll to position [311, 0]
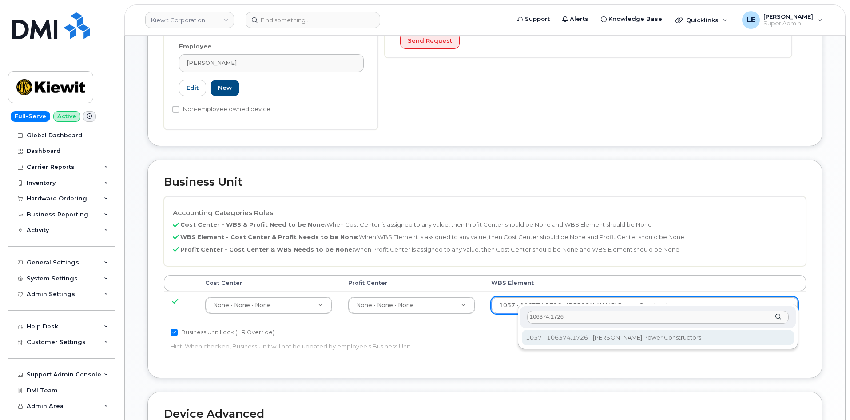
type input "106374.1726"
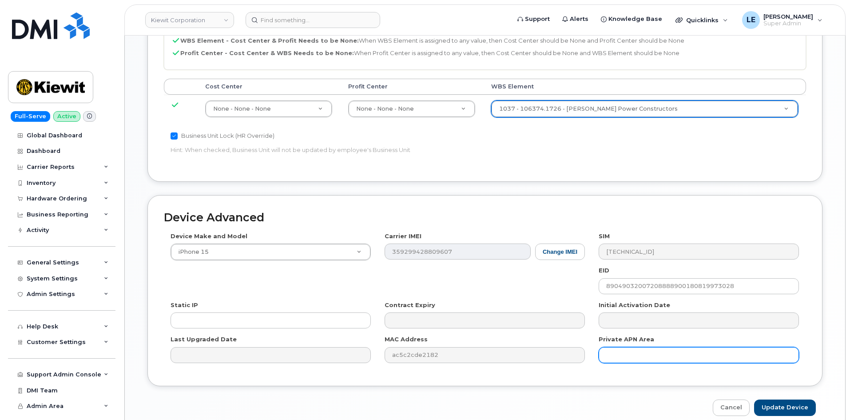
scroll to position [533, 0]
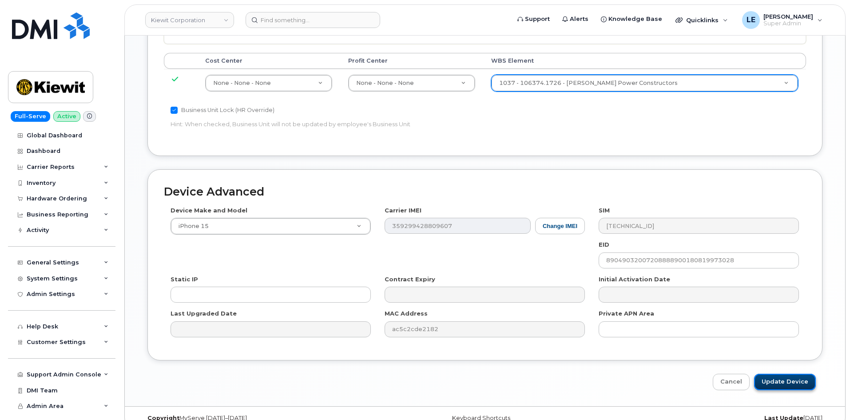
click at [771, 374] on input "Update Device" at bounding box center [785, 382] width 62 height 16
type input "Saving..."
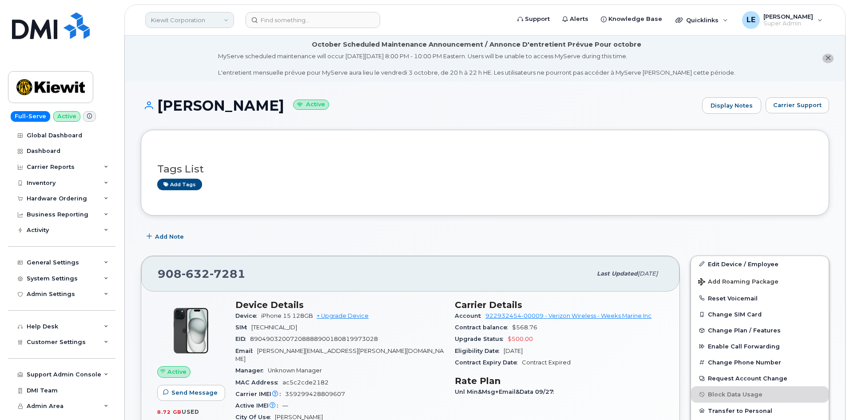
click at [208, 18] on link "Kiewit Corporation" at bounding box center [189, 20] width 89 height 16
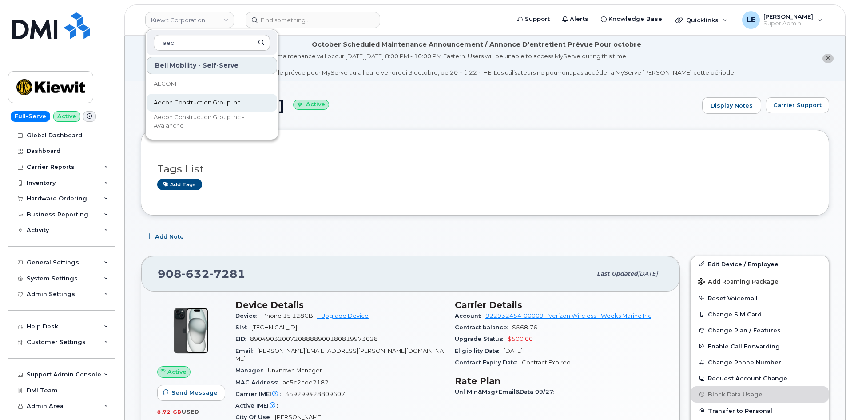
type input "aec"
click at [202, 100] on span "Aecon Construction Group Inc" at bounding box center [197, 102] width 87 height 9
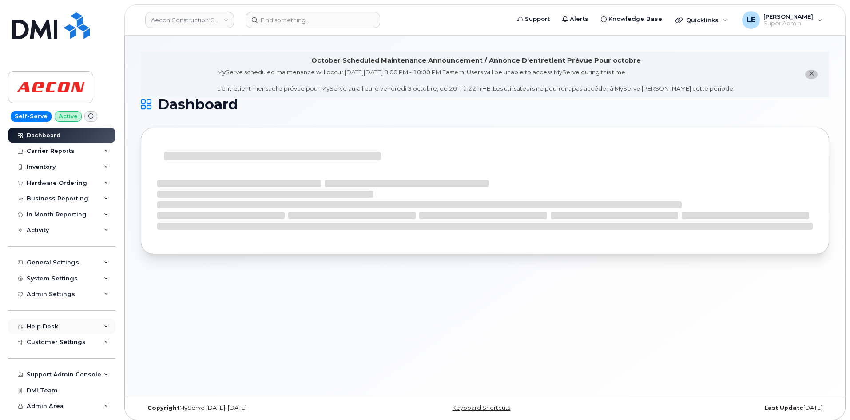
click at [69, 320] on div "Help Desk" at bounding box center [61, 326] width 107 height 16
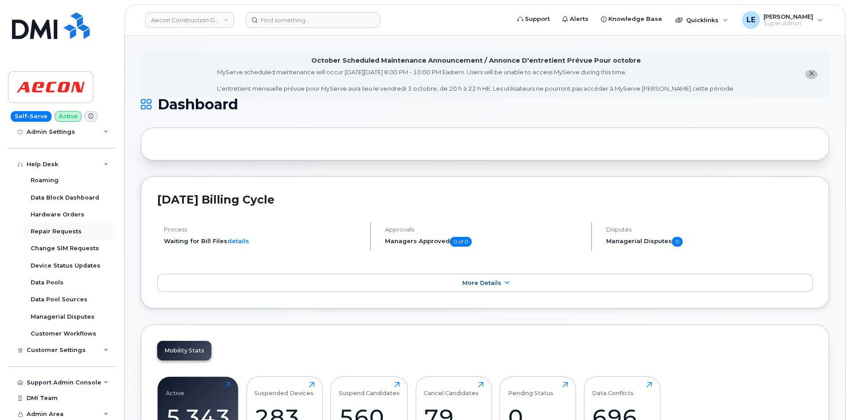
scroll to position [164, 0]
click at [58, 349] on span "Customer Settings" at bounding box center [56, 348] width 59 height 7
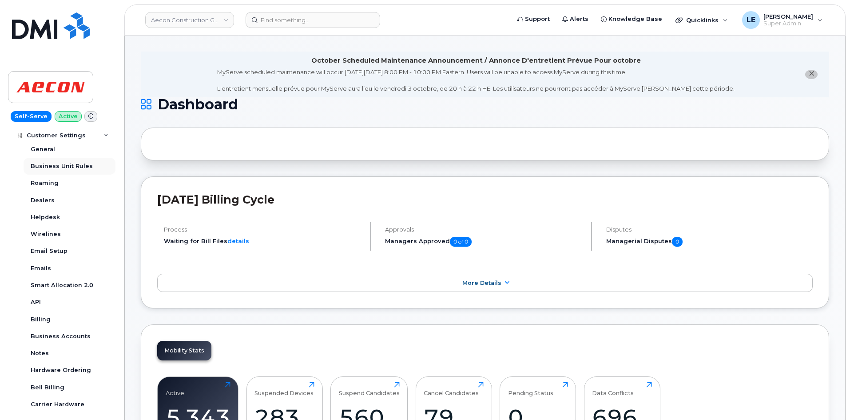
scroll to position [436, 0]
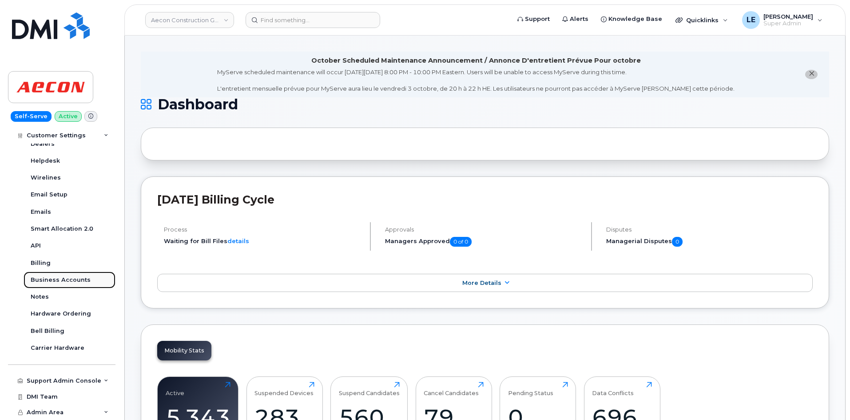
click at [72, 280] on div "Business Accounts" at bounding box center [61, 280] width 60 height 8
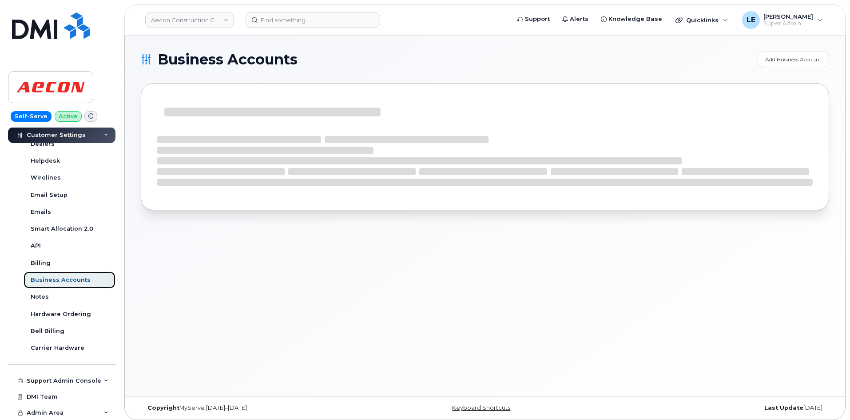
scroll to position [266, 0]
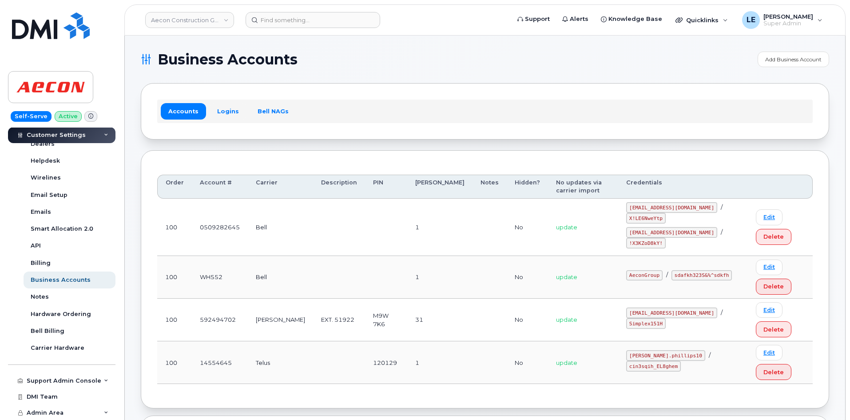
drag, startPoint x: 226, startPoint y: 107, endPoint x: 203, endPoint y: 81, distance: 35.0
click at [226, 108] on link "Logins" at bounding box center [228, 111] width 37 height 16
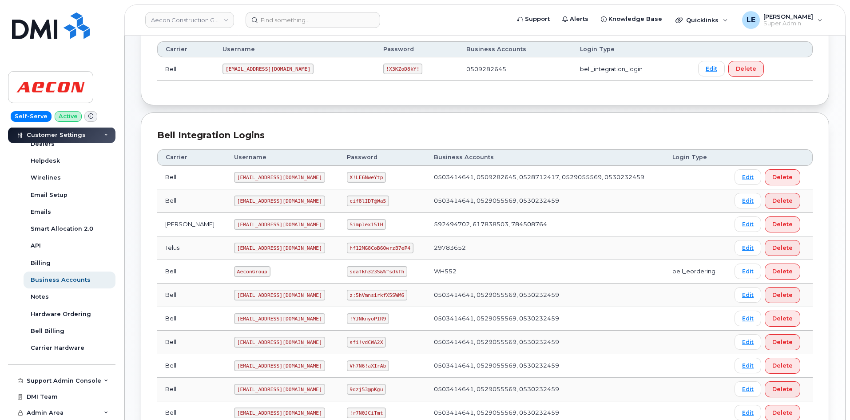
scroll to position [178, 0]
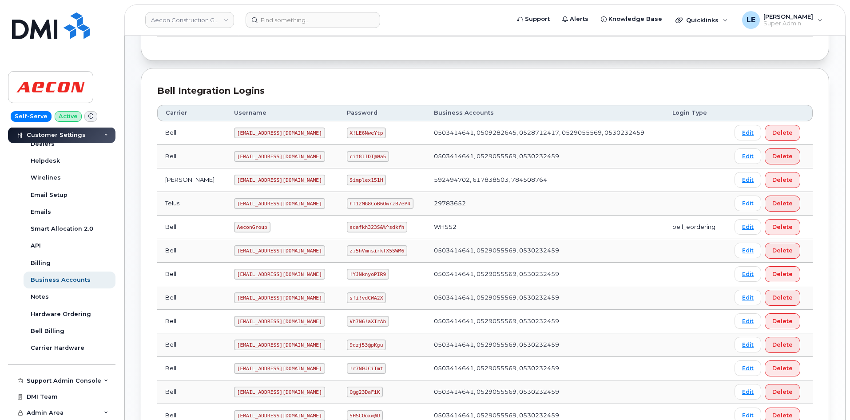
click at [234, 227] on code "AeconGroup" at bounding box center [252, 227] width 36 height 11
copy code "AeconGroup"
click at [366, 228] on code "sdafkh323S&%^sdkfh" at bounding box center [377, 227] width 60 height 11
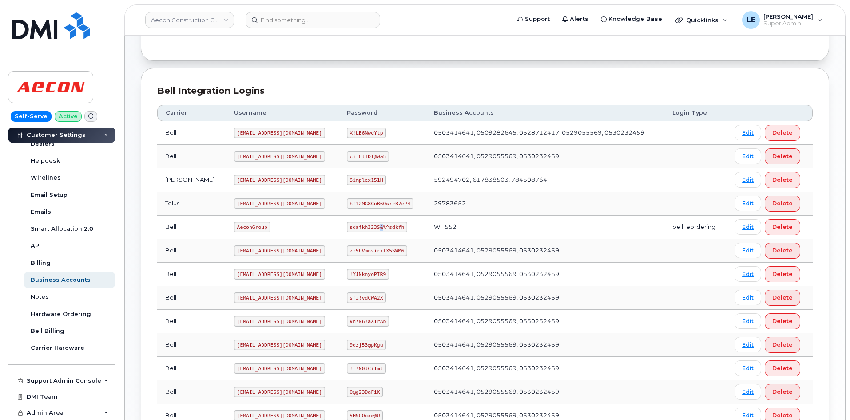
click at [365, 228] on code "sdafkh323S&%^sdkfh" at bounding box center [377, 227] width 60 height 11
click at [234, 229] on code "AeconGroup" at bounding box center [252, 227] width 36 height 11
drag, startPoint x: 209, startPoint y: 227, endPoint x: 235, endPoint y: 226, distance: 25.8
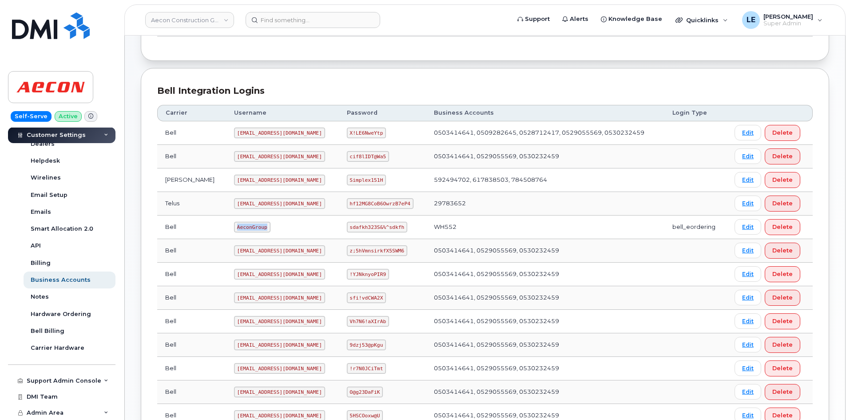
click at [235, 226] on code "AeconGroup" at bounding box center [252, 227] width 36 height 11
copy code "AeconGroup"
drag, startPoint x: 338, startPoint y: 227, endPoint x: 387, endPoint y: 227, distance: 48.4
click at [387, 227] on code "sdafkh323S&%^sdkfh" at bounding box center [377, 227] width 60 height 11
copy code "sdafkh323S&%^sdkfh"
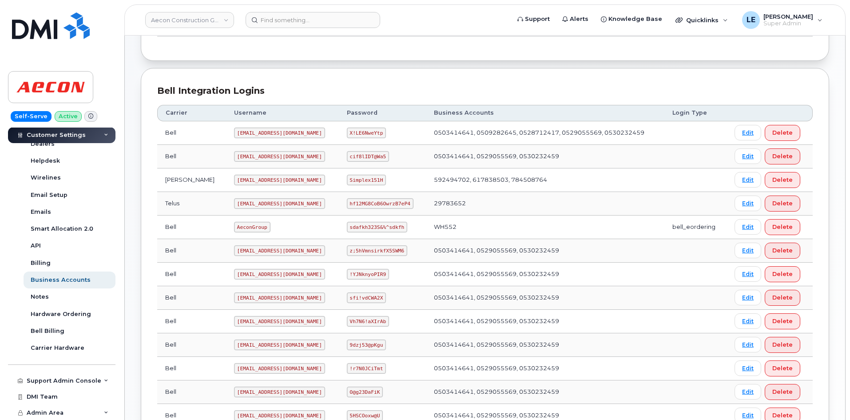
click at [234, 228] on code "AeconGroup" at bounding box center [252, 227] width 36 height 11
click at [347, 227] on code "sdafkh323S&%^sdkfh" at bounding box center [377, 227] width 60 height 11
drag, startPoint x: 209, startPoint y: 226, endPoint x: 235, endPoint y: 226, distance: 26.7
click at [235, 226] on code "AeconGroup" at bounding box center [252, 227] width 36 height 11
copy code "AeconGroup"
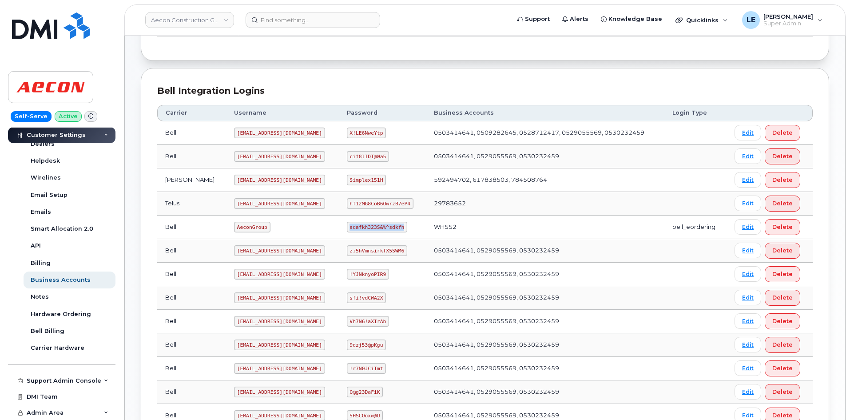
drag, startPoint x: 339, startPoint y: 226, endPoint x: 387, endPoint y: 226, distance: 47.5
click at [387, 226] on code "sdafkh323S&%^sdkfh" at bounding box center [377, 227] width 60 height 11
copy code "sdafkh323S&%^sdkfh"
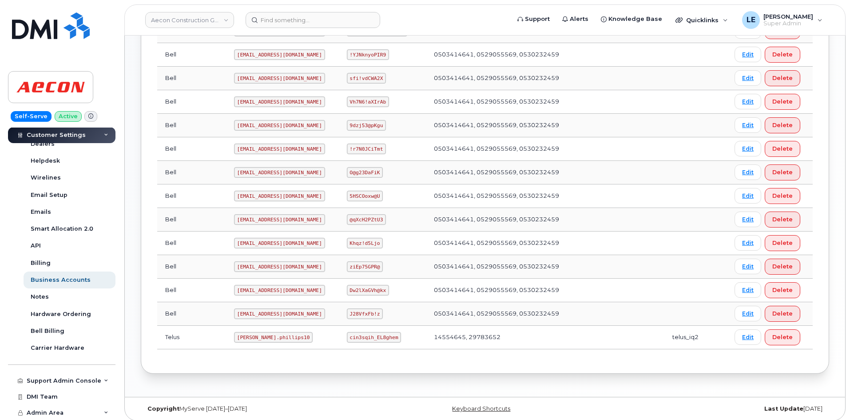
scroll to position [402, 0]
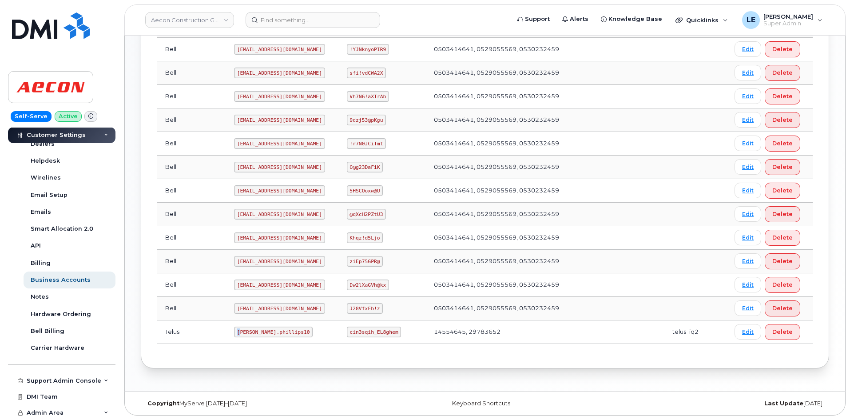
click at [234, 332] on code "Taylor.phillips10" at bounding box center [273, 331] width 79 height 11
drag, startPoint x: 208, startPoint y: 331, endPoint x: 254, endPoint y: 332, distance: 45.8
click at [255, 332] on code "Taylor.phillips10" at bounding box center [273, 331] width 79 height 11
copy code "Taylor.phillips10"
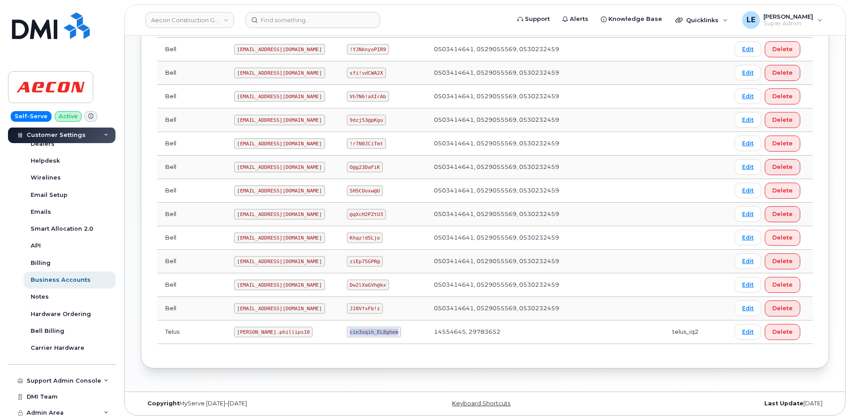
drag, startPoint x: 338, startPoint y: 333, endPoint x: 382, endPoint y: 333, distance: 43.5
click at [382, 333] on code "cin3sqih_EL8ghem" at bounding box center [374, 331] width 55 height 11
copy code "cin3sqih_EL8ghem"
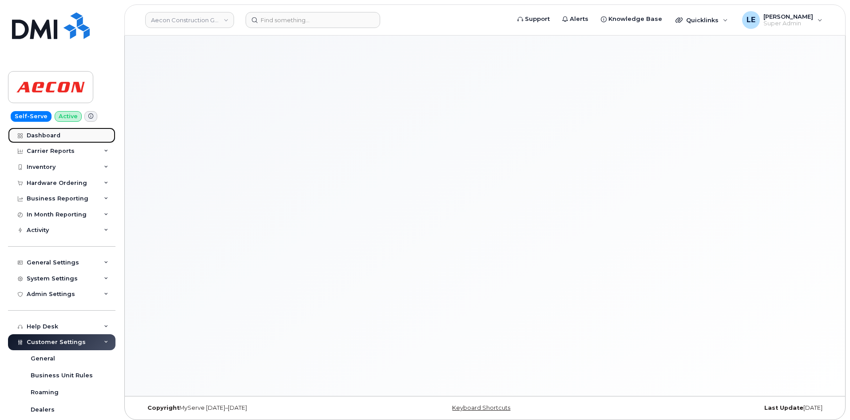
click at [78, 133] on link "Dashboard" at bounding box center [61, 135] width 107 height 16
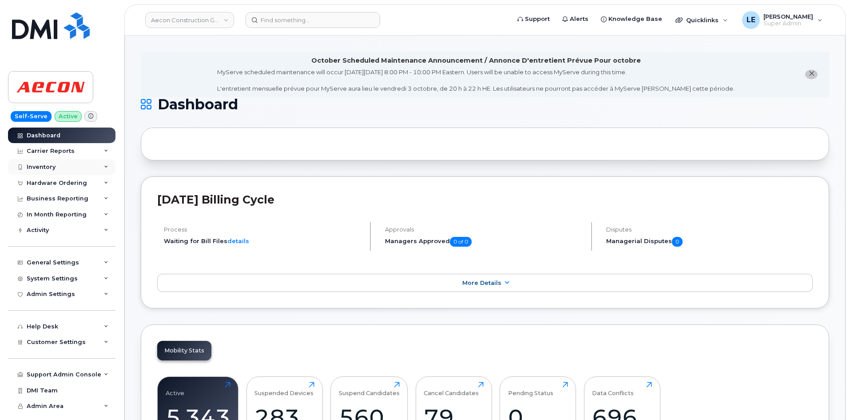
click at [63, 167] on div "Inventory" at bounding box center [61, 167] width 107 height 16
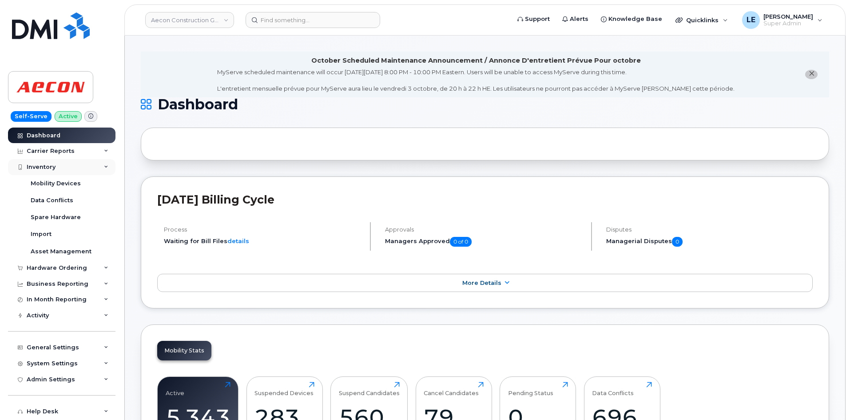
click at [63, 167] on div "Inventory" at bounding box center [61, 167] width 107 height 16
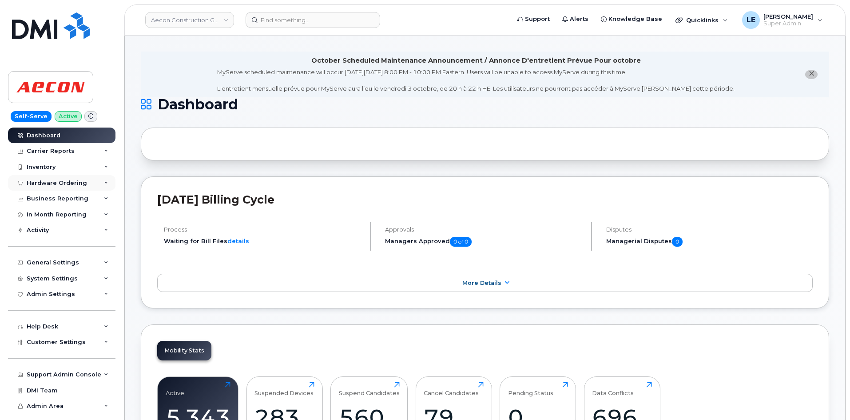
click at [68, 180] on div "Hardware Ordering" at bounding box center [57, 182] width 60 height 7
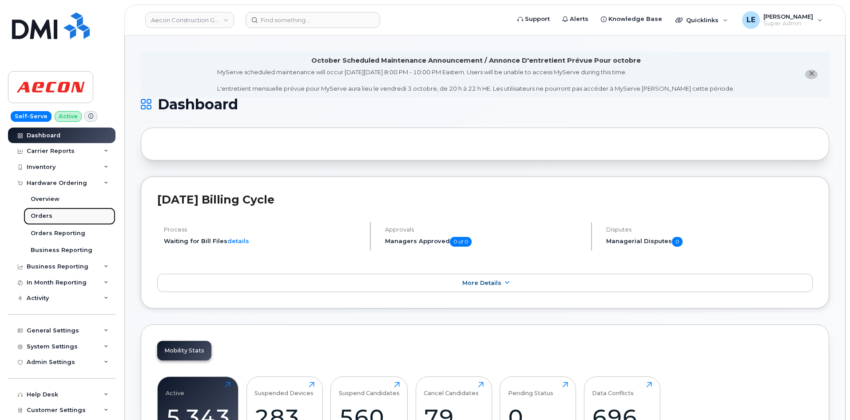
click at [57, 222] on link "Orders" at bounding box center [70, 215] width 92 height 17
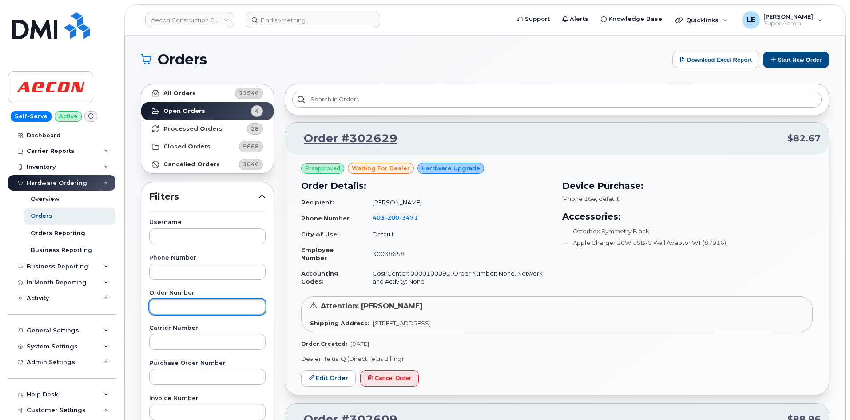
click at [194, 302] on input "text" at bounding box center [207, 306] width 116 height 16
paste input "302629"
type input "302629"
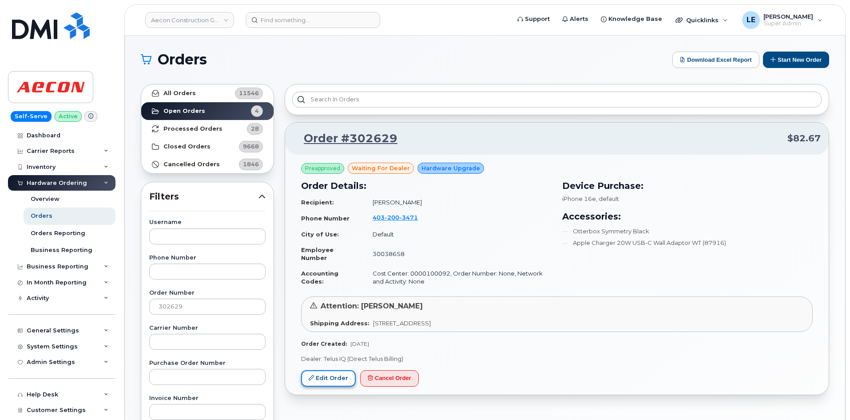
click at [319, 381] on link "Edit Order" at bounding box center [328, 378] width 55 height 16
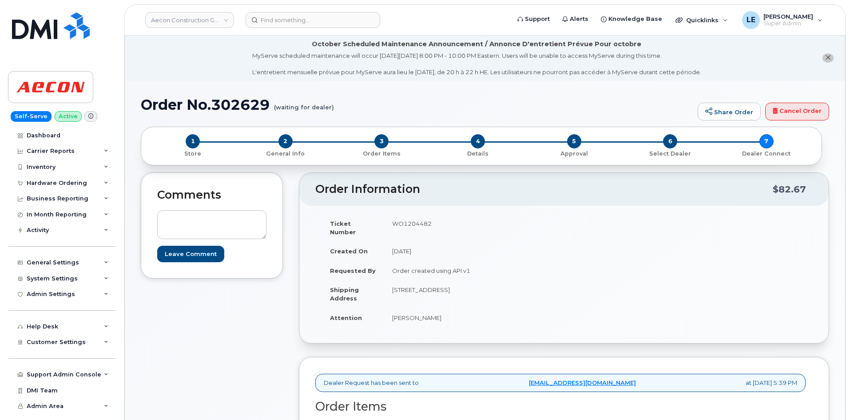
scroll to position [222, 0]
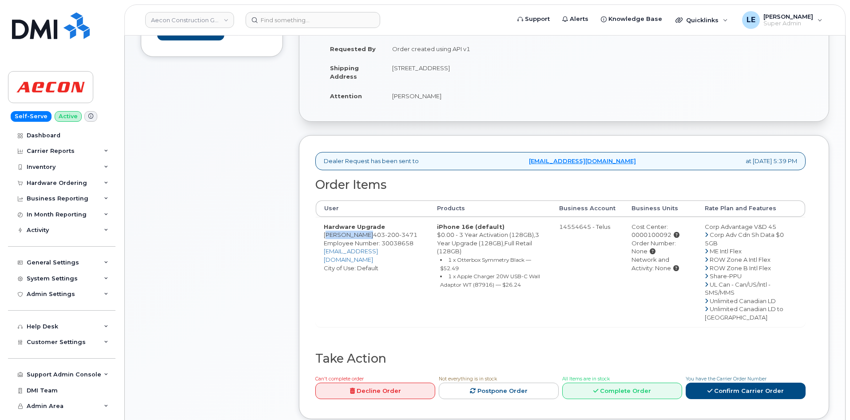
drag, startPoint x: 324, startPoint y: 227, endPoint x: 363, endPoint y: 230, distance: 39.2
click at [363, 230] on td "Hardware Upgrade [PERSON_NAME] [PHONE_NUMBER] Employee Number: 30038658 [EMAIL_…" at bounding box center [372, 272] width 113 height 110
click at [321, 223] on td "Hardware Upgrade [PERSON_NAME] [PHONE_NUMBER] Employee Number: 30038658 [EMAIL_…" at bounding box center [372, 272] width 113 height 110
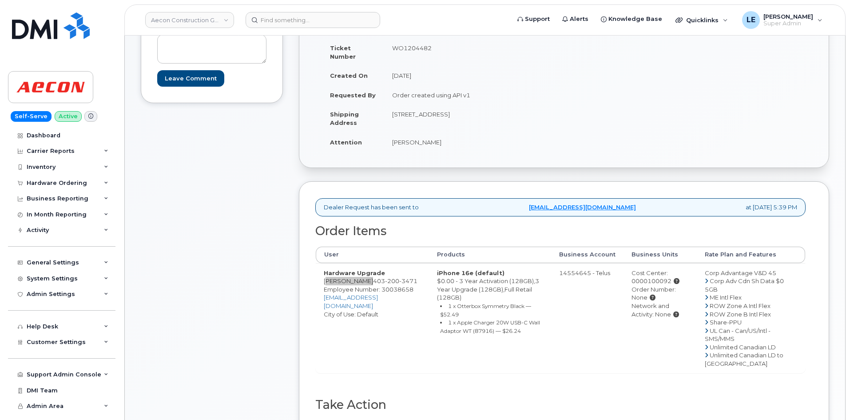
scroll to position [133, 0]
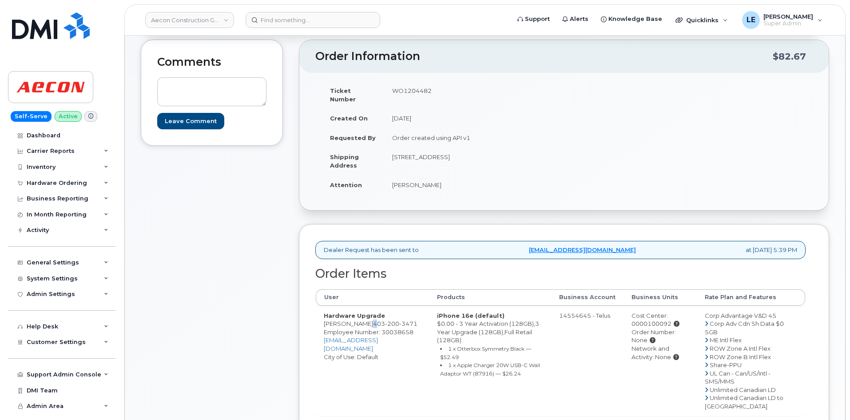
drag, startPoint x: 365, startPoint y: 316, endPoint x: 370, endPoint y: 317, distance: 4.5
click at [373, 320] on span "403 200 3471" at bounding box center [395, 323] width 44 height 7
drag, startPoint x: 366, startPoint y: 317, endPoint x: 346, endPoint y: 324, distance: 21.4
click at [346, 324] on td "Hardware Upgrade Mike Goldade 403 200 3471 Employee Number: 30038658 mgoldade@a…" at bounding box center [372, 361] width 113 height 110
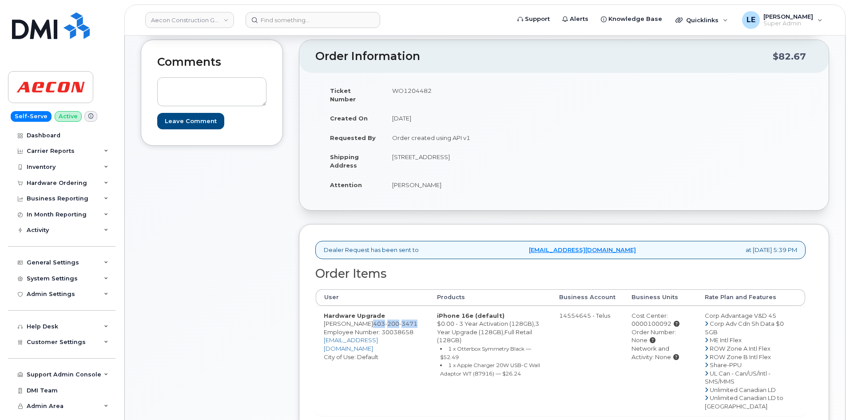
copy span "403 200 3471"
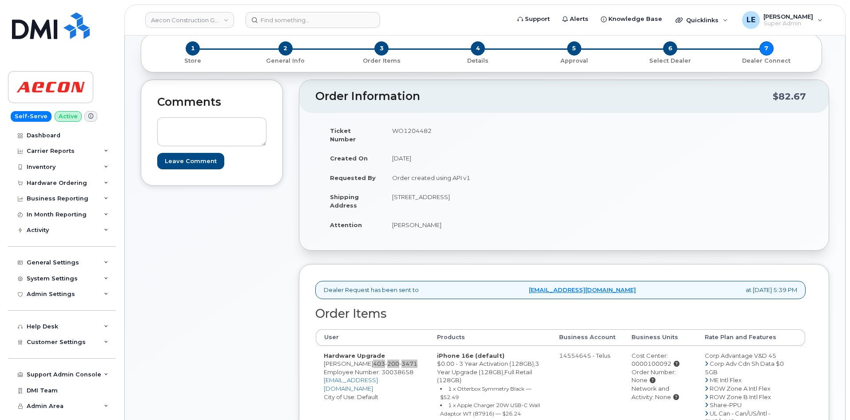
scroll to position [44, 0]
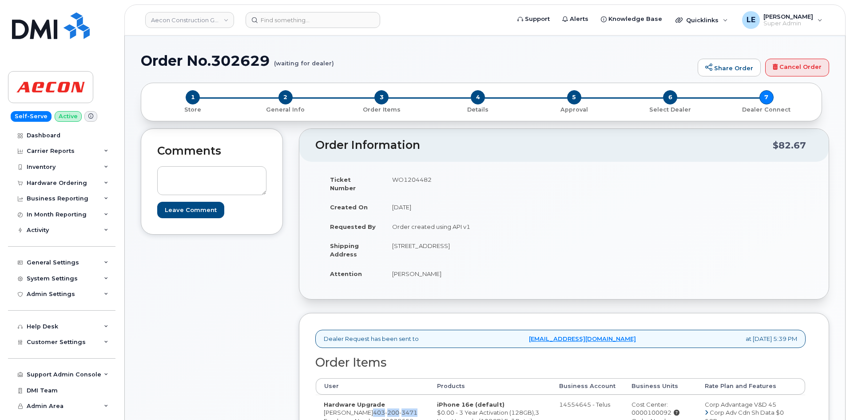
drag, startPoint x: 395, startPoint y: 181, endPoint x: 436, endPoint y: 182, distance: 40.9
click at [436, 182] on td "WO1204482" at bounding box center [470, 184] width 173 height 28
copy td "WO1204482"
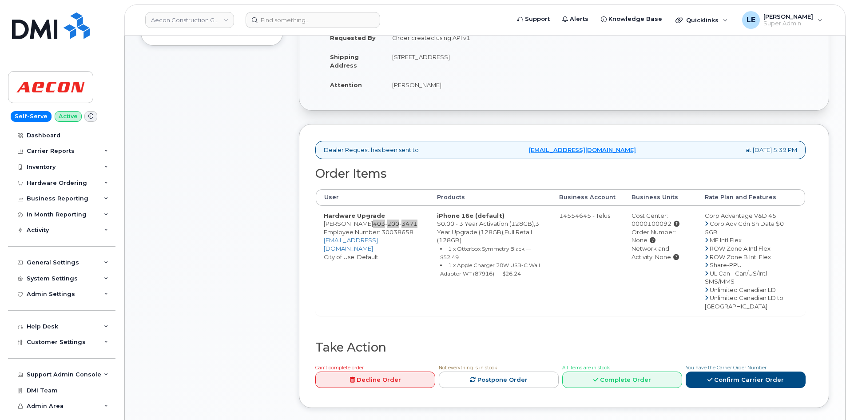
scroll to position [400, 0]
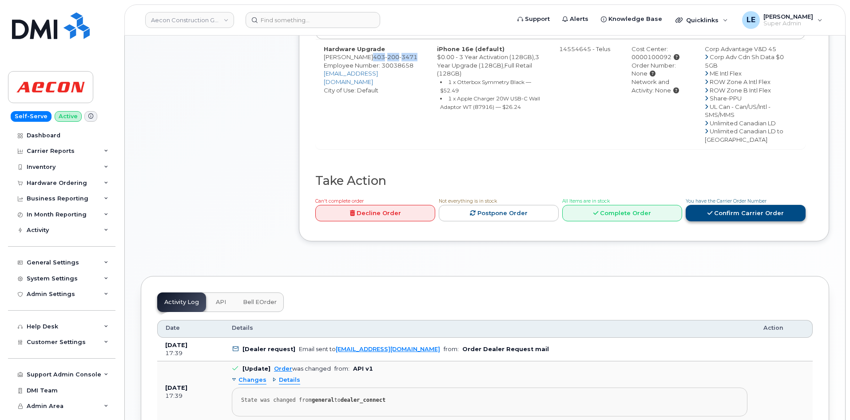
click at [731, 221] on link "Confirm Carrier Order" at bounding box center [746, 213] width 120 height 16
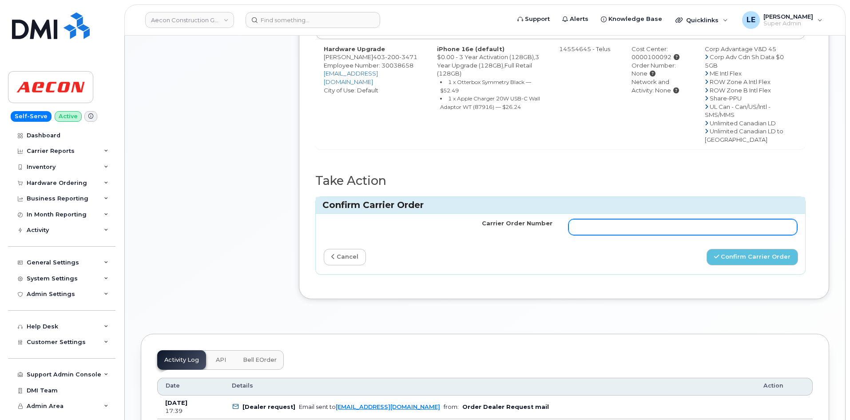
click at [608, 228] on input "Carrier Order Number" at bounding box center [683, 227] width 229 height 16
paste input "TL60036768"
type input "TL60036768"
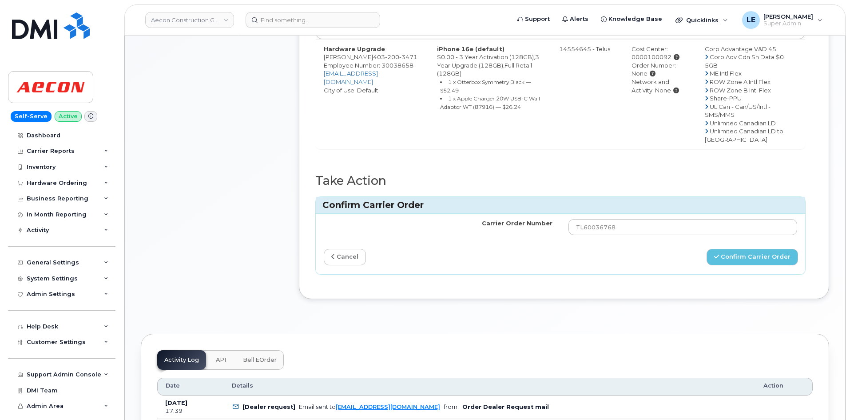
click at [577, 250] on div "Carrier Order Number TL60036768 cancel Confirm Carrier Order" at bounding box center [560, 244] width 489 height 60
click at [739, 265] on button "Confirm Carrier Order" at bounding box center [752, 257] width 91 height 16
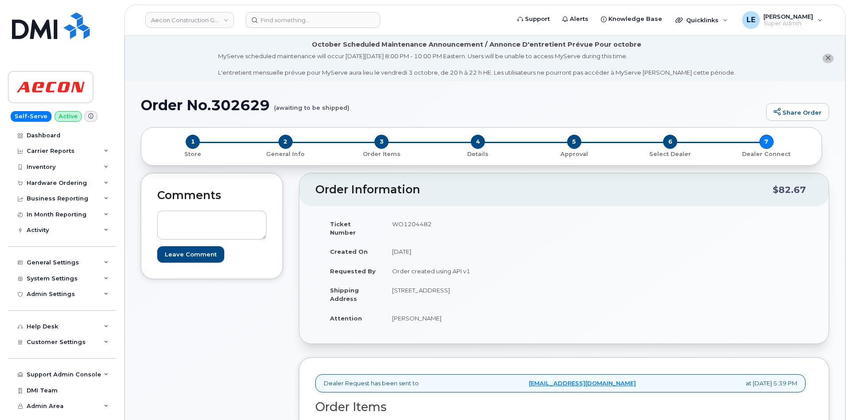
scroll to position [44, 0]
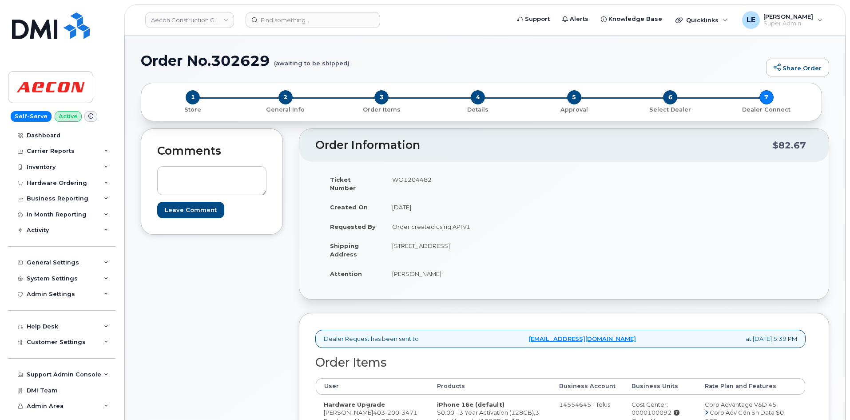
click at [189, 320] on div "Comments Leave Comment" at bounding box center [212, 381] width 142 height 507
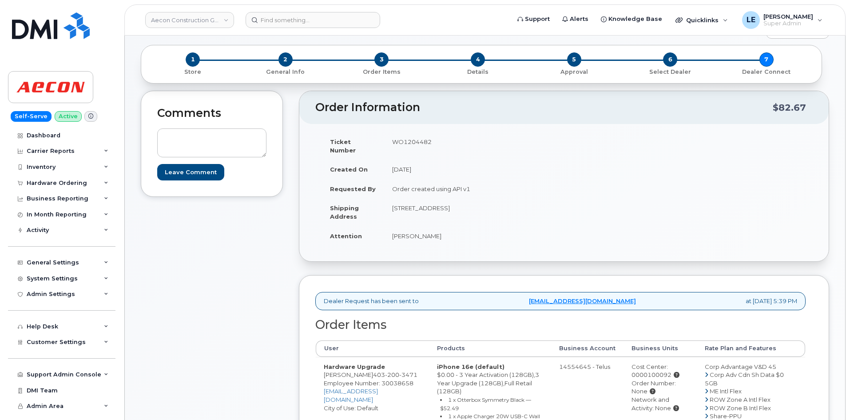
scroll to position [0, 0]
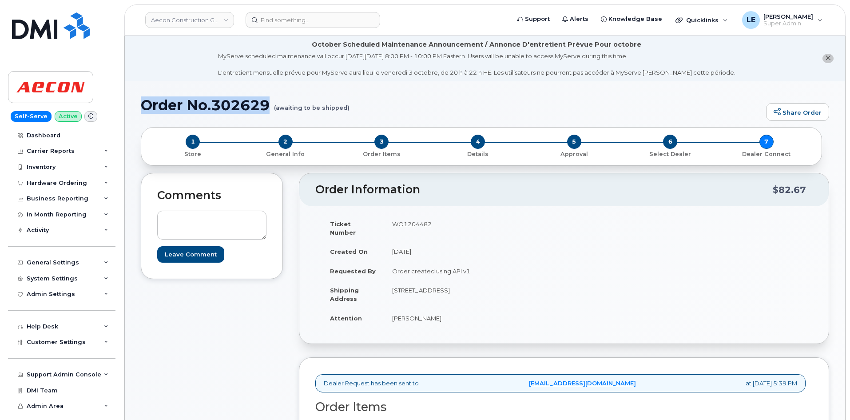
drag, startPoint x: 139, startPoint y: 105, endPoint x: 267, endPoint y: 107, distance: 127.9
copy h1 "Order No.302629"
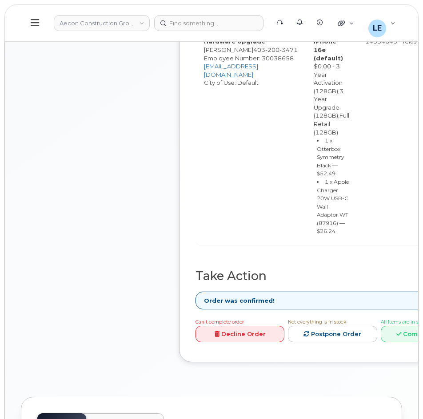
scroll to position [444, 0]
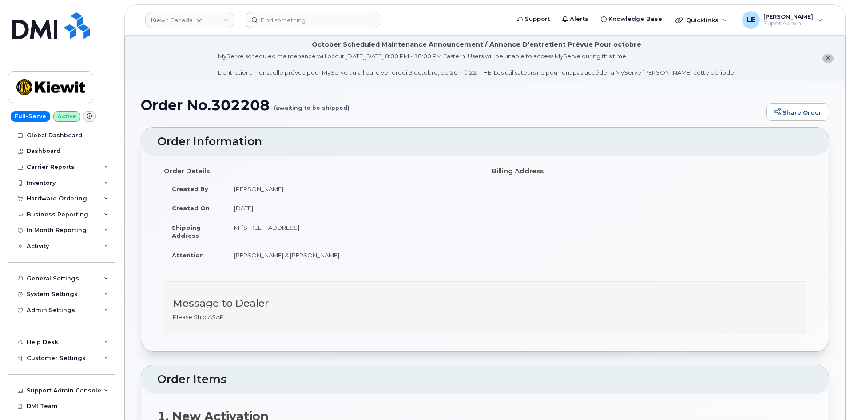
drag, startPoint x: 294, startPoint y: 207, endPoint x: 212, endPoint y: 175, distance: 87.9
click at [212, 175] on div "Order Details Created By Kristian Patdu Created On October 1, 2025 Shipping Add…" at bounding box center [321, 217] width 328 height 109
click at [196, 203] on td "Created On" at bounding box center [195, 208] width 62 height 20
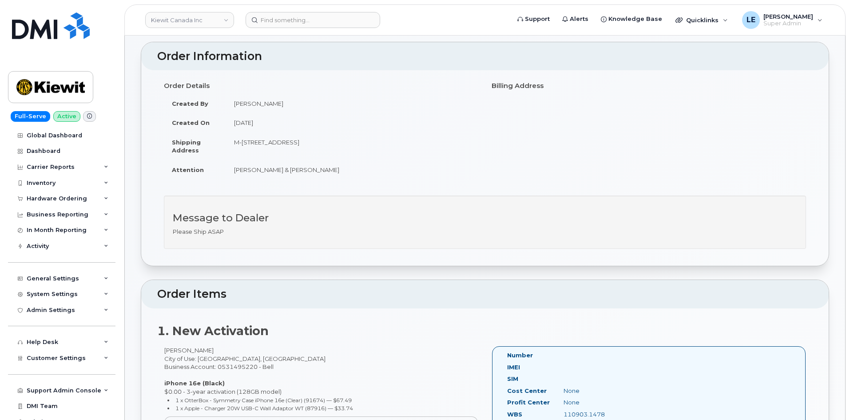
scroll to position [89, 0]
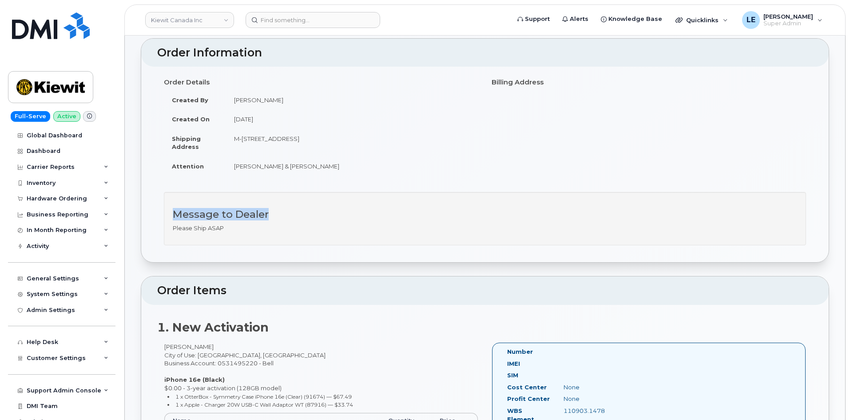
drag, startPoint x: 283, startPoint y: 215, endPoint x: 176, endPoint y: 217, distance: 107.5
click at [176, 217] on h3 "Message to Dealer" at bounding box center [485, 214] width 624 height 11
click at [175, 216] on h3 "Message to Dealer" at bounding box center [485, 214] width 624 height 11
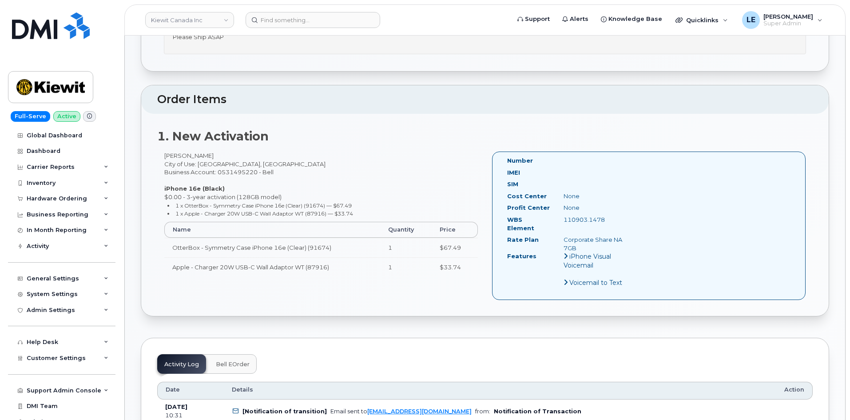
scroll to position [311, 0]
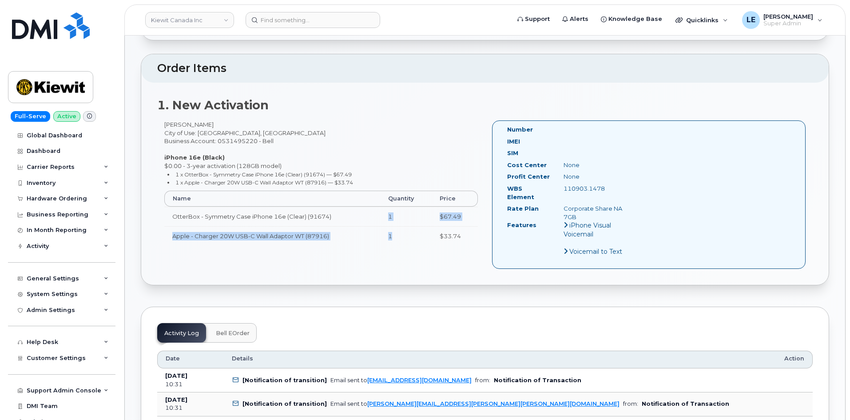
drag, startPoint x: 408, startPoint y: 236, endPoint x: 374, endPoint y: 215, distance: 39.3
click at [374, 215] on tbody "OtterBox - Symmetry Case iPhone 16e (Clear) (91674) 1 $67.49 Apple - Charger 20…" at bounding box center [321, 226] width 314 height 39
click at [374, 215] on td "OtterBox - Symmetry Case iPhone 16e (Clear) (91674)" at bounding box center [272, 217] width 216 height 20
drag, startPoint x: 467, startPoint y: 237, endPoint x: 169, endPoint y: 218, distance: 298.2
click at [169, 218] on tbody "OtterBox - Symmetry Case iPhone 16e (Clear) (91674) 1 $67.49 Apple - Charger 20…" at bounding box center [321, 226] width 314 height 39
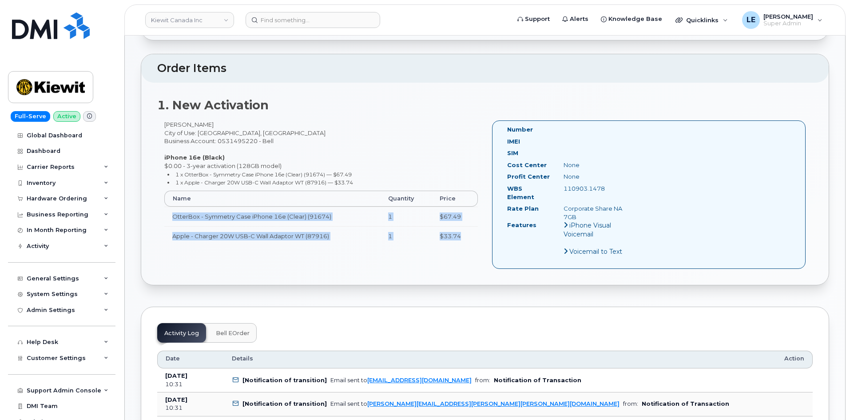
click at [169, 218] on td "OtterBox - Symmetry Case iPhone 16e (Clear) (91674)" at bounding box center [272, 217] width 216 height 20
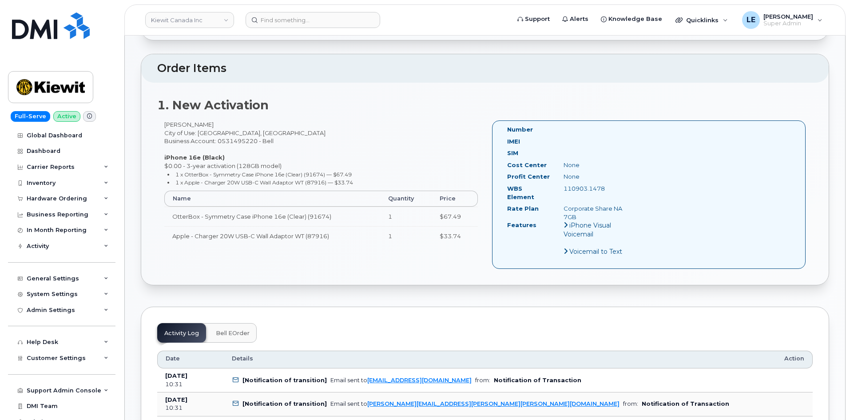
drag, startPoint x: 160, startPoint y: 155, endPoint x: 358, endPoint y: 186, distance: 200.0
click at [358, 186] on div "Robert Hanlon City of Use: Halifax, Nova Scotia Business Account: 0531495220 - …" at bounding box center [321, 186] width 328 height 133
click at [358, 186] on li "1 x Apple - Charger 20W USB-C Wall Adaptor WT (87916) — $33.74" at bounding box center [322, 182] width 311 height 8
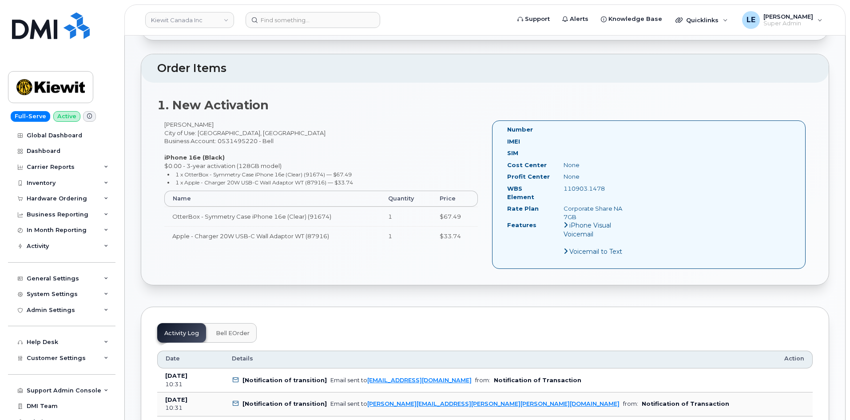
click at [368, 187] on div "Robert Hanlon City of Use: Halifax, Nova Scotia Business Account: 0531495220 - …" at bounding box center [321, 186] width 328 height 133
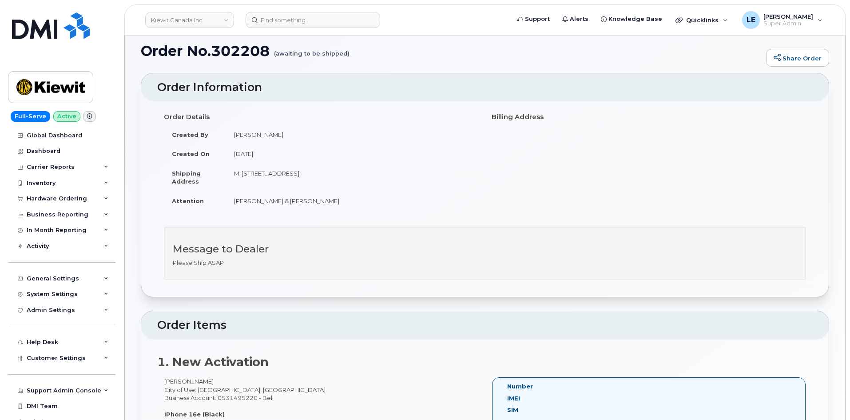
scroll to position [44, 0]
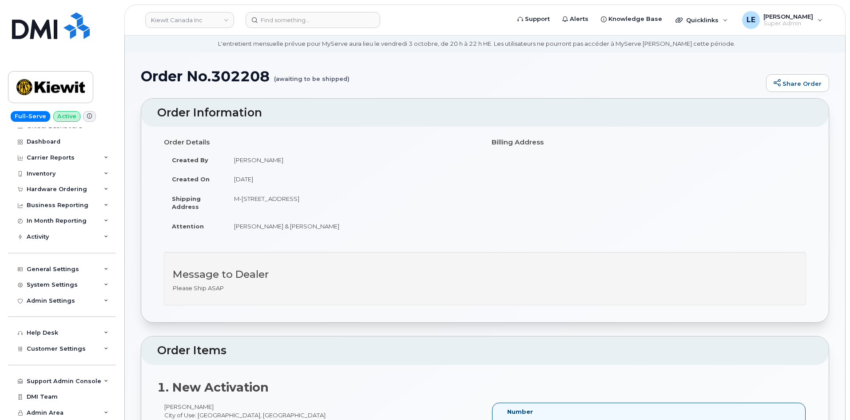
scroll to position [44, 0]
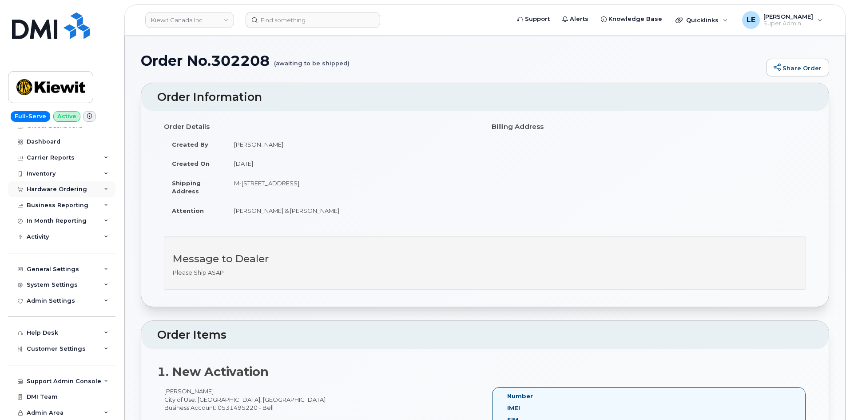
click at [56, 183] on div "Hardware Ordering" at bounding box center [61, 189] width 107 height 16
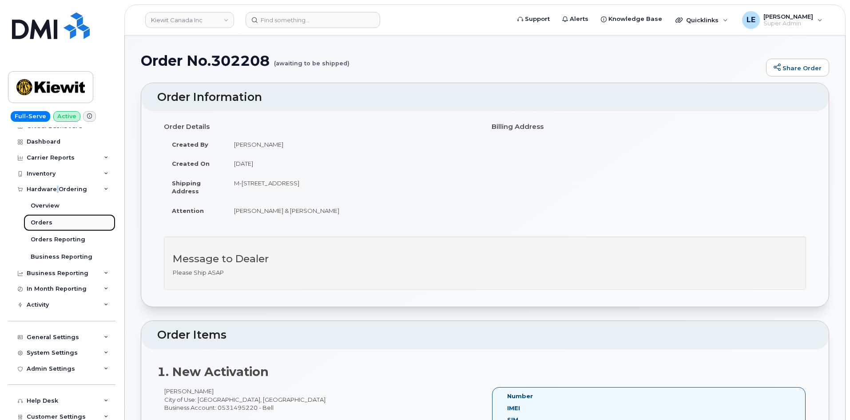
click at [54, 228] on link "Orders" at bounding box center [70, 222] width 92 height 17
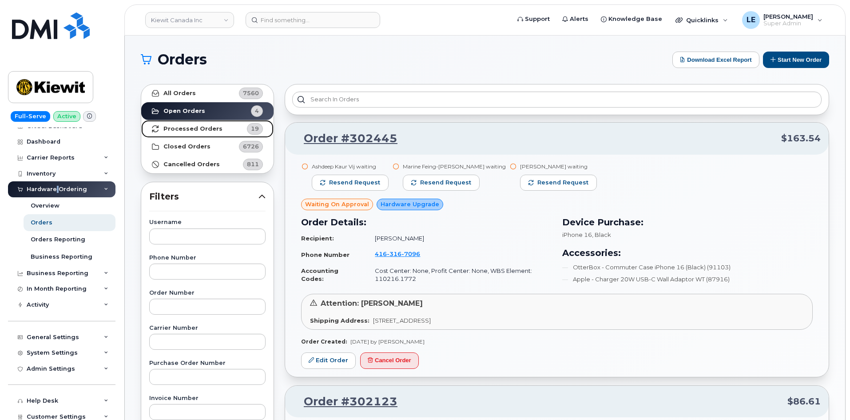
click at [206, 132] on strong "Processed Orders" at bounding box center [192, 128] width 59 height 7
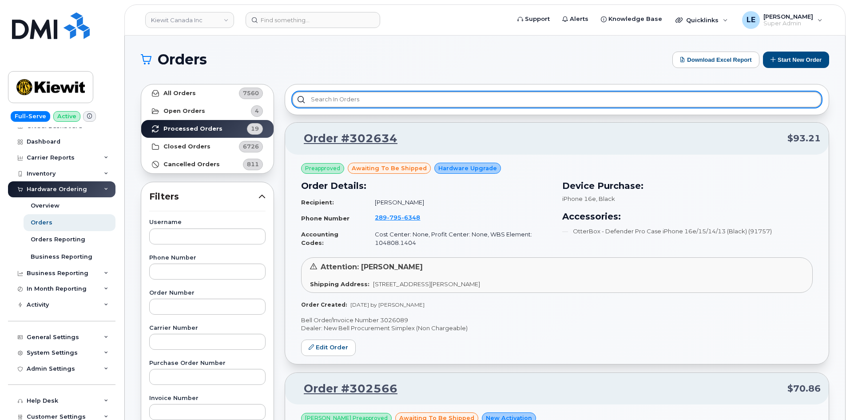
click at [322, 101] on input "text" at bounding box center [556, 99] width 529 height 16
paste input "302208"
type input "3"
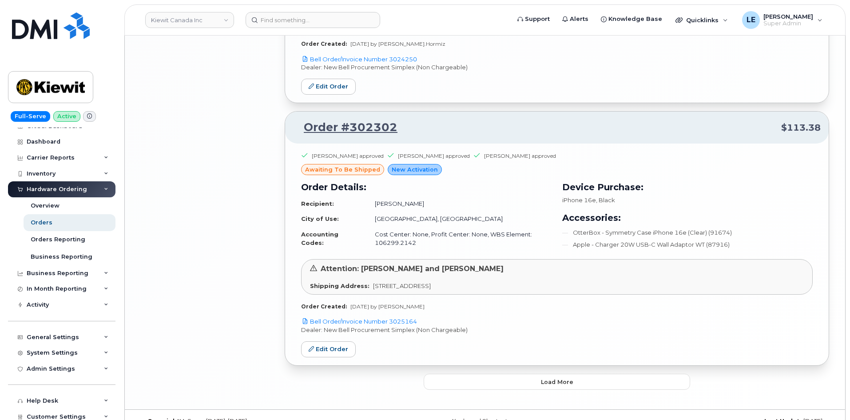
scroll to position [1811, 0]
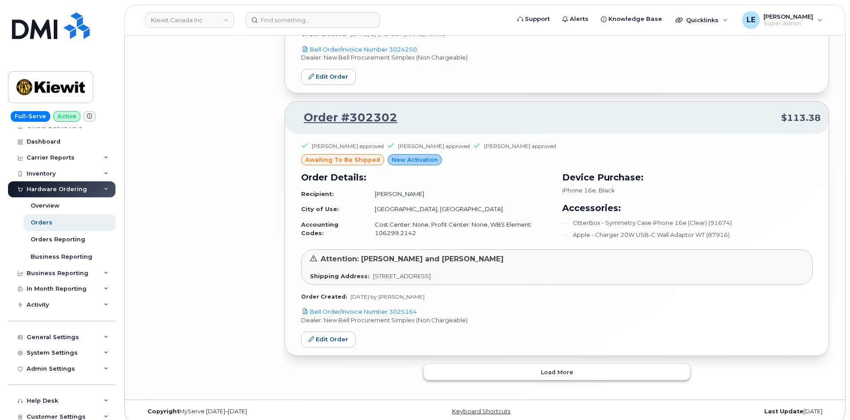
click at [498, 364] on button "Load more" at bounding box center [557, 372] width 266 height 16
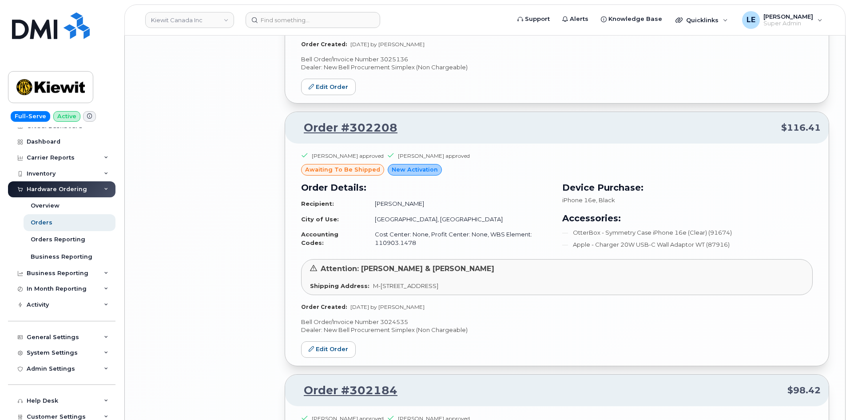
scroll to position [3144, 0]
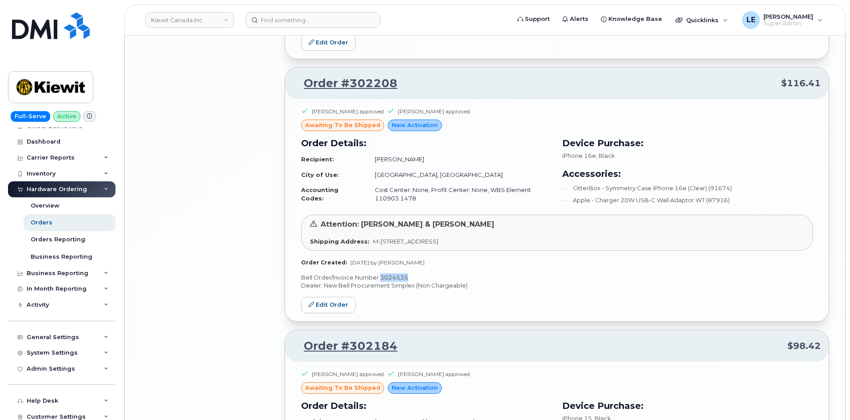
drag, startPoint x: 381, startPoint y: 270, endPoint x: 411, endPoint y: 270, distance: 30.2
click at [412, 273] on p "Bell Order/Invoice Number 3024535" at bounding box center [557, 277] width 512 height 8
click at [421, 273] on p "Bell Order/Invoice Number 3024535" at bounding box center [557, 277] width 512 height 8
drag, startPoint x: 851, startPoint y: 2, endPoint x: 256, endPoint y: 197, distance: 625.9
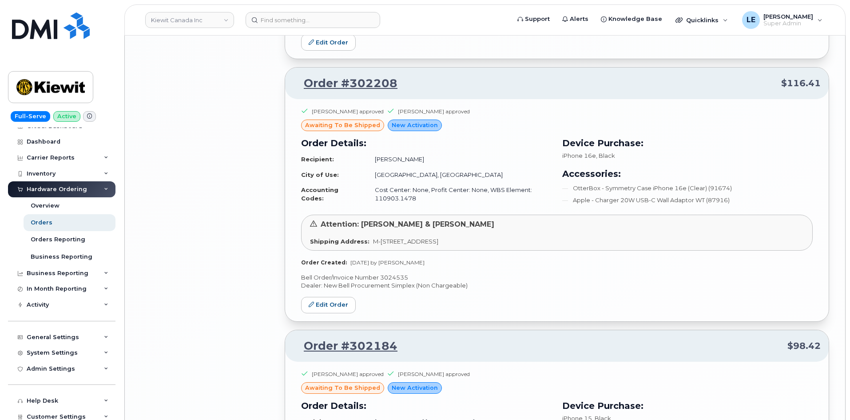
drag, startPoint x: 411, startPoint y: 118, endPoint x: 253, endPoint y: 179, distance: 168.9
drag, startPoint x: 381, startPoint y: 269, endPoint x: 410, endPoint y: 268, distance: 28.4
click at [410, 273] on p "Bell Order/Invoice Number 3024535" at bounding box center [557, 277] width 512 height 8
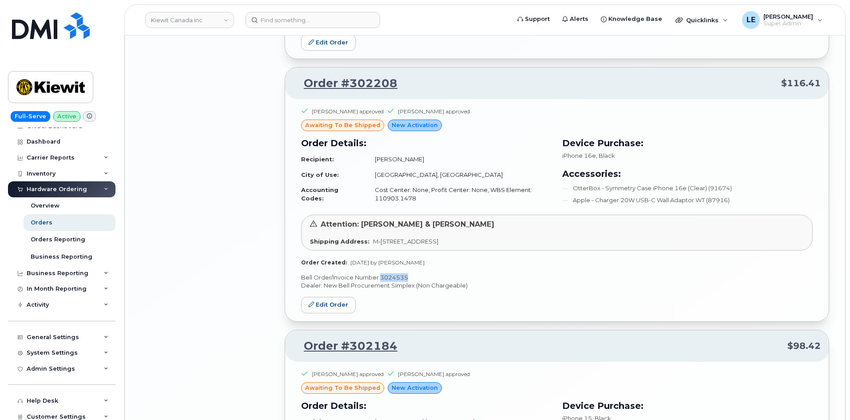
click at [425, 273] on p "Bell Order/Invoice Number 3024535" at bounding box center [557, 277] width 512 height 8
drag, startPoint x: 414, startPoint y: 268, endPoint x: 381, endPoint y: 271, distance: 32.6
click at [381, 273] on p "Bell Order/Invoice Number 3024535" at bounding box center [557, 277] width 512 height 8
copy p "3024535"
click at [331, 301] on link "Edit Order" at bounding box center [328, 305] width 55 height 16
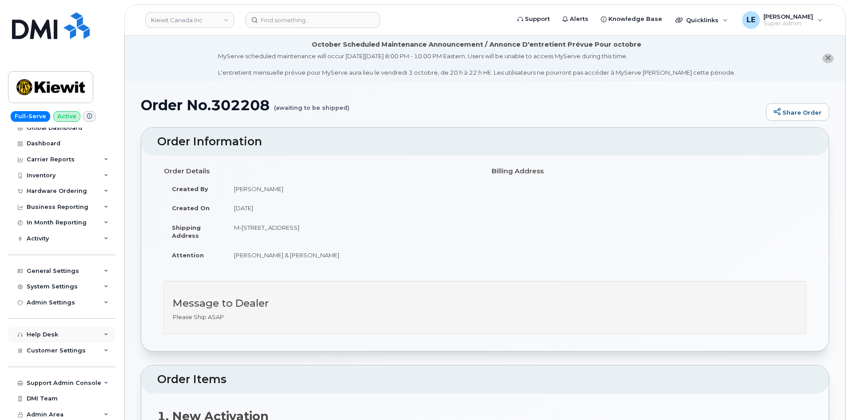
scroll to position [9, 0]
click at [71, 342] on div "Customer Settings" at bounding box center [61, 349] width 107 height 16
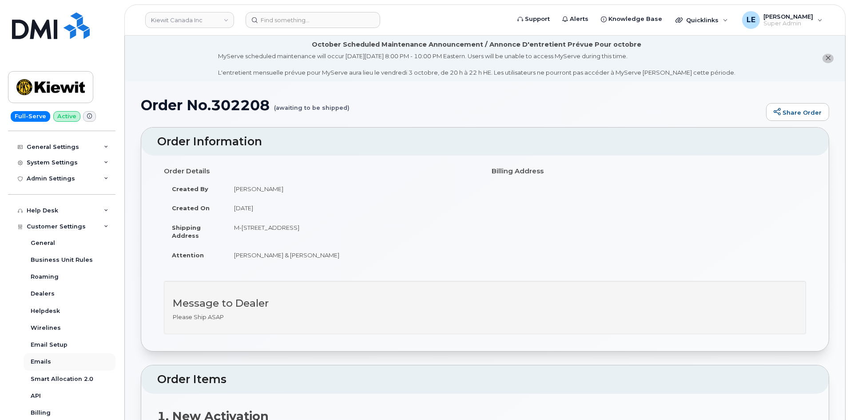
scroll to position [187, 0]
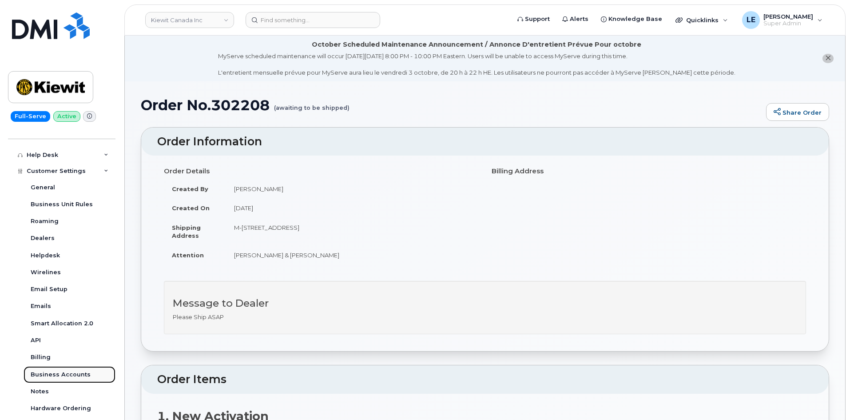
click at [71, 374] on div "Business Accounts" at bounding box center [61, 374] width 60 height 8
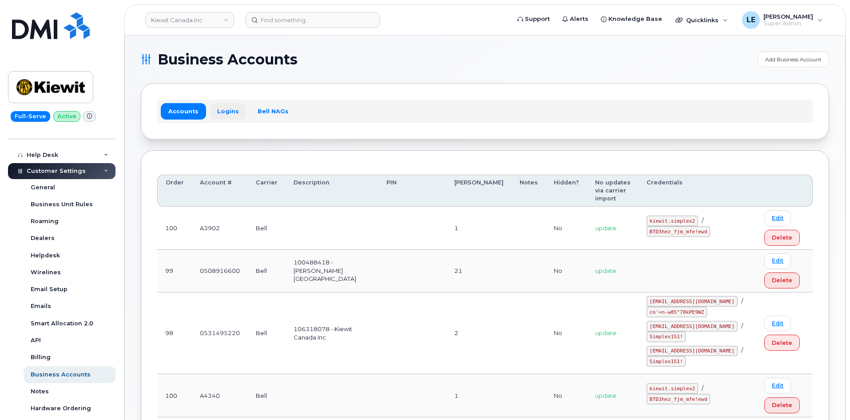
click at [229, 113] on link "Logins" at bounding box center [228, 111] width 37 height 16
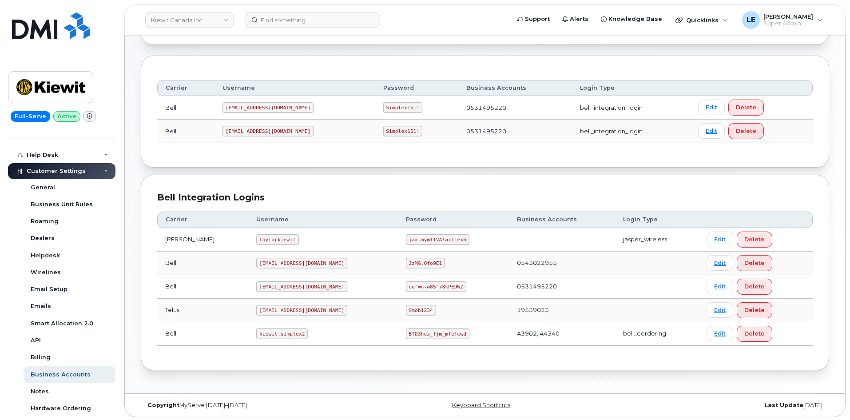
scroll to position [96, 0]
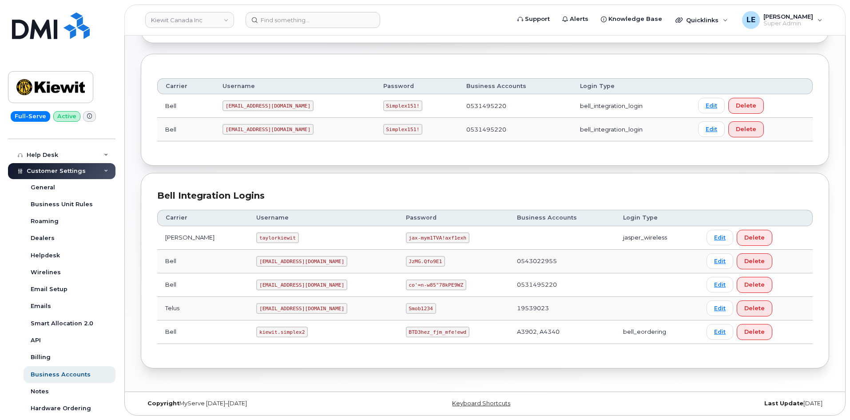
click at [258, 334] on code "kiewit.simplex2" at bounding box center [282, 331] width 52 height 11
click at [259, 332] on code "kiewit.simplex2" at bounding box center [282, 331] width 52 height 11
click at [256, 333] on code "kiewit.simplex2" at bounding box center [282, 331] width 52 height 11
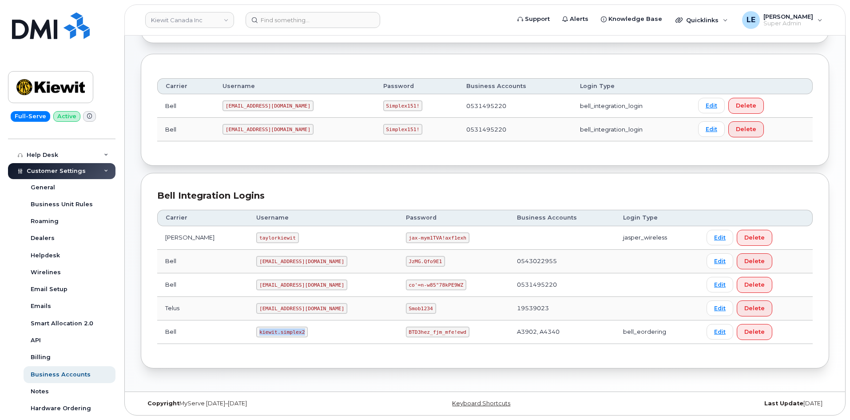
click at [256, 331] on code "kiewit.simplex2" at bounding box center [282, 331] width 52 height 11
click at [256, 330] on code "kiewit.simplex2" at bounding box center [282, 331] width 52 height 11
drag, startPoint x: 243, startPoint y: 332, endPoint x: 283, endPoint y: 333, distance: 40.0
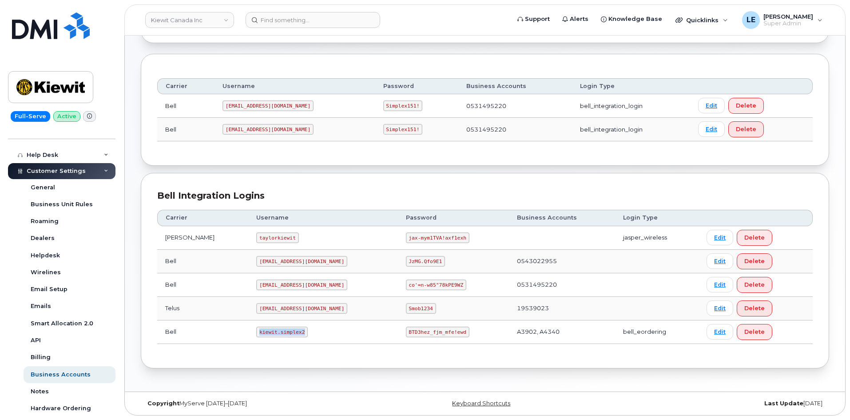
click at [283, 333] on code "kiewit.simplex2" at bounding box center [282, 331] width 52 height 11
copy code "kiewit.simplex2"
drag, startPoint x: 378, startPoint y: 333, endPoint x: 430, endPoint y: 333, distance: 51.5
click at [430, 333] on code "BTD3hez_fjm_mfe!ewd" at bounding box center [438, 331] width 64 height 11
copy code "BTD3hez_fjm_mfe!ewd"
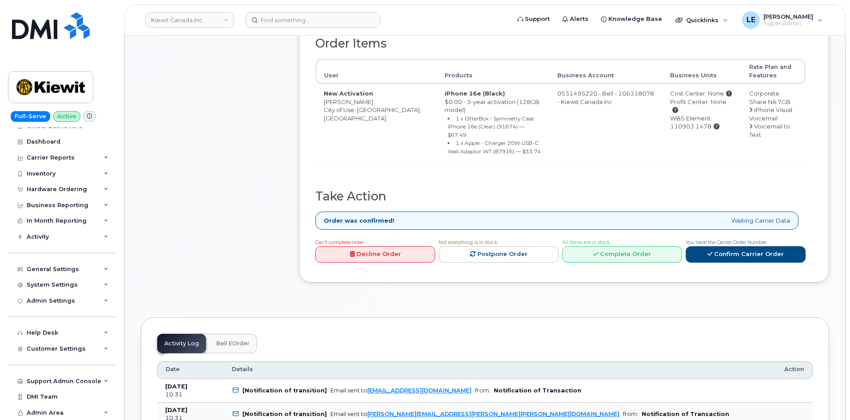
scroll to position [444, 0]
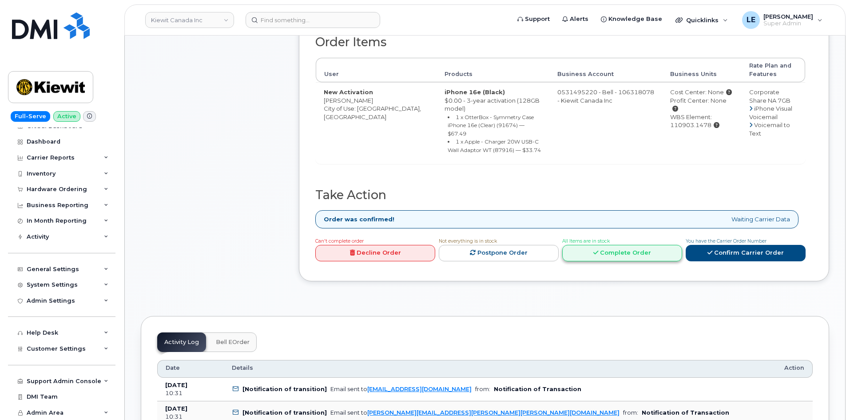
click at [633, 245] on link "Complete Order" at bounding box center [622, 253] width 120 height 16
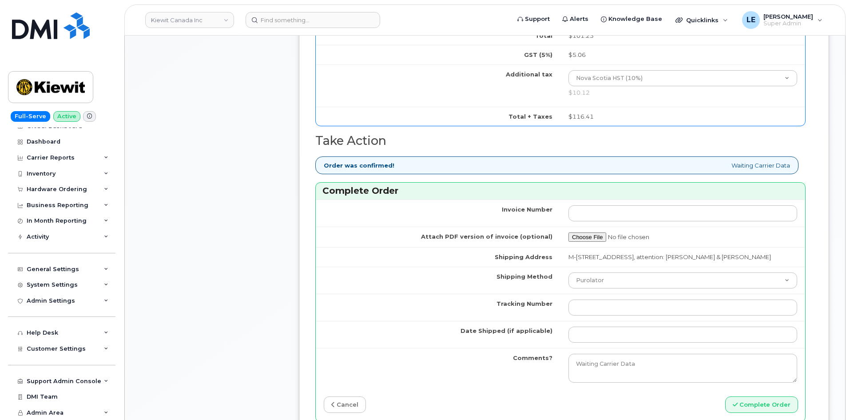
scroll to position [799, 0]
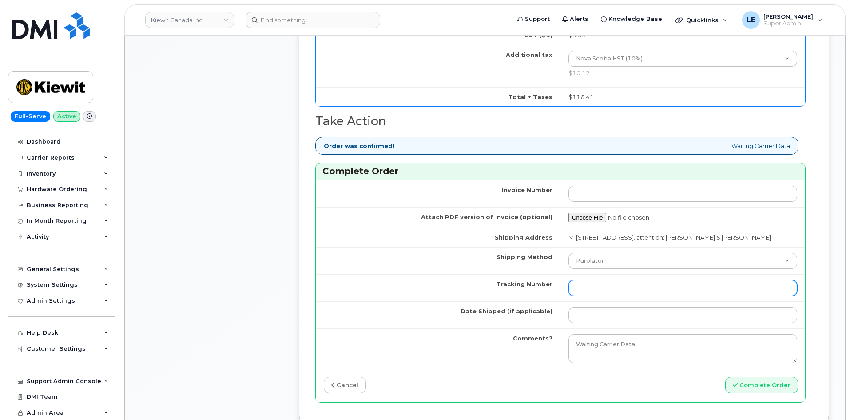
click at [604, 292] on input "Tracking Number" at bounding box center [683, 288] width 229 height 16
paste input "[URL][DOMAIN_NAME][DOMAIN_NAME]"
type input "[URL][DOMAIN_NAME][DOMAIN_NAME]"
click at [607, 296] on input "[URL][DOMAIN_NAME][DOMAIN_NAME]" at bounding box center [683, 288] width 229 height 16
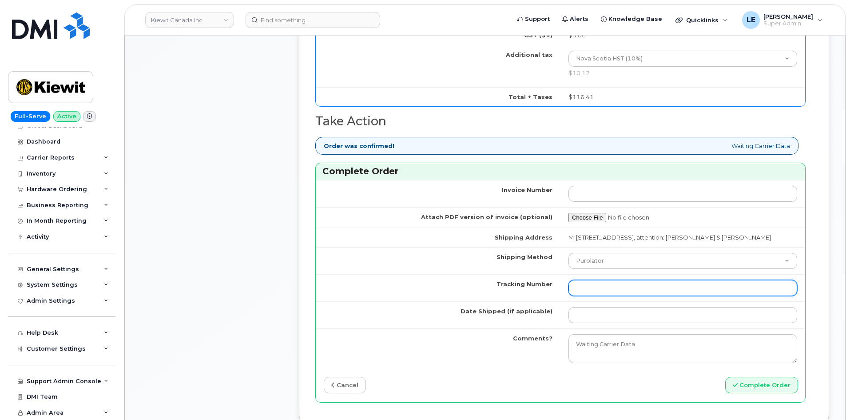
scroll to position [0, 0]
click at [598, 296] on input "Tracking Number" at bounding box center [683, 288] width 229 height 16
paste input "520090454411"
click at [575, 296] on input "520090454411" at bounding box center [683, 288] width 229 height 16
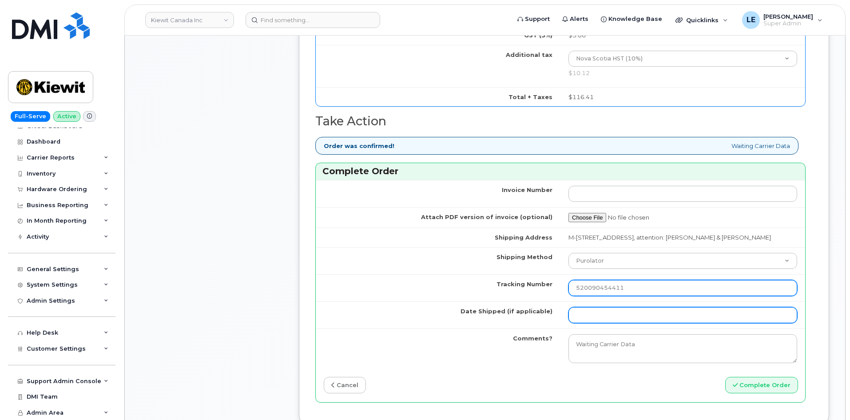
type input "520090454411"
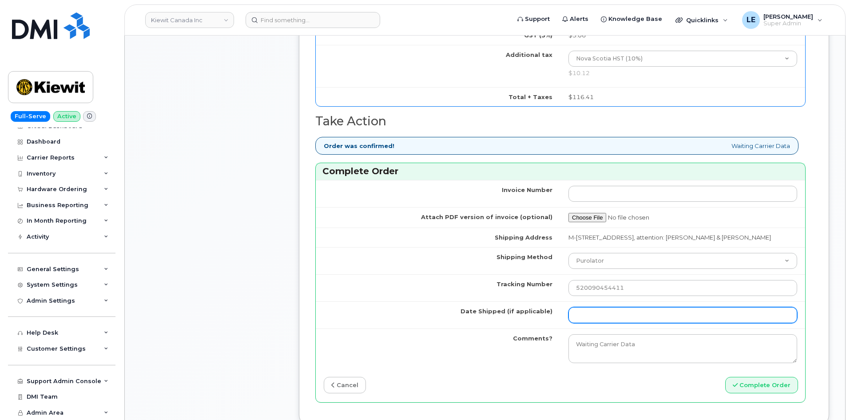
click at [593, 323] on input "Date Shipped (if applicable)" at bounding box center [683, 315] width 229 height 16
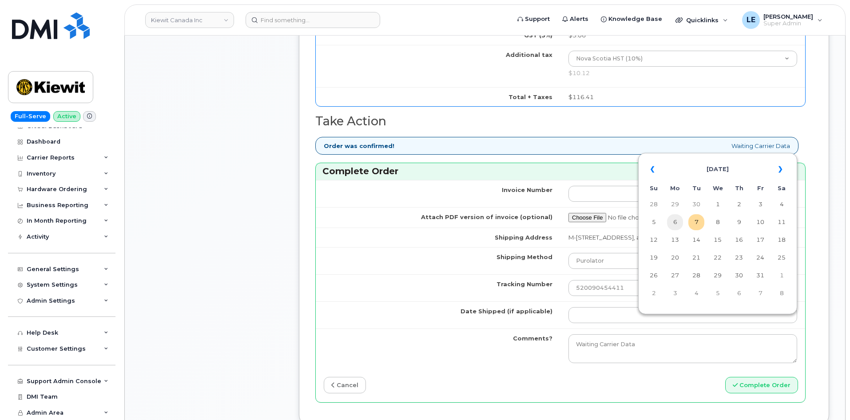
click at [680, 218] on td "6" at bounding box center [675, 222] width 16 height 16
type input "[DATE]"
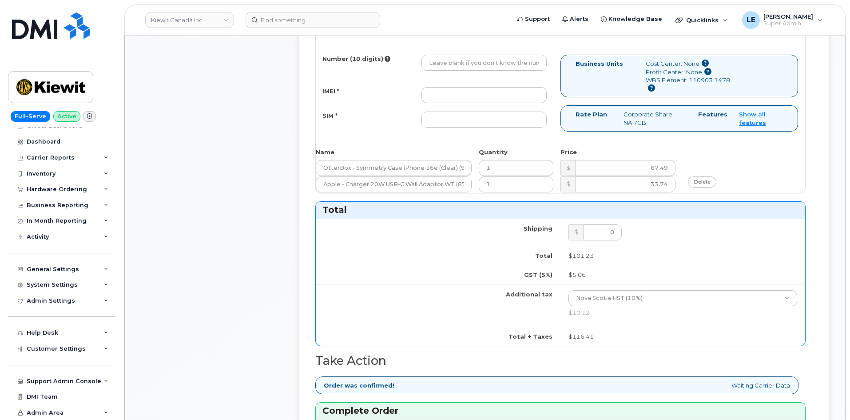
scroll to position [533, 0]
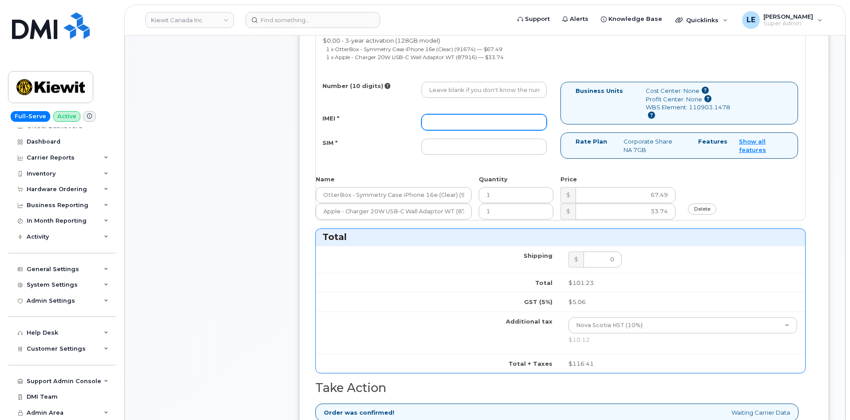
click at [460, 125] on input "IMEI *" at bounding box center [484, 122] width 125 height 16
paste input "354216331155394"
type input "354216331155394"
click at [377, 132] on div "IMEI * 354216331155394 SIM *" at bounding box center [435, 134] width 238 height 40
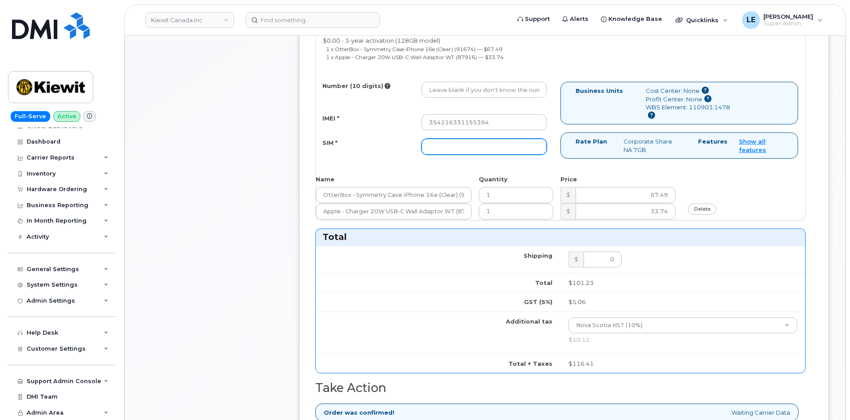
click at [497, 143] on input "SIM *" at bounding box center [484, 147] width 125 height 16
paste input "89302610207414123817"
type input "89302610207414123817"
click at [400, 152] on div "SIM * 89302610207414123817" at bounding box center [435, 147] width 238 height 16
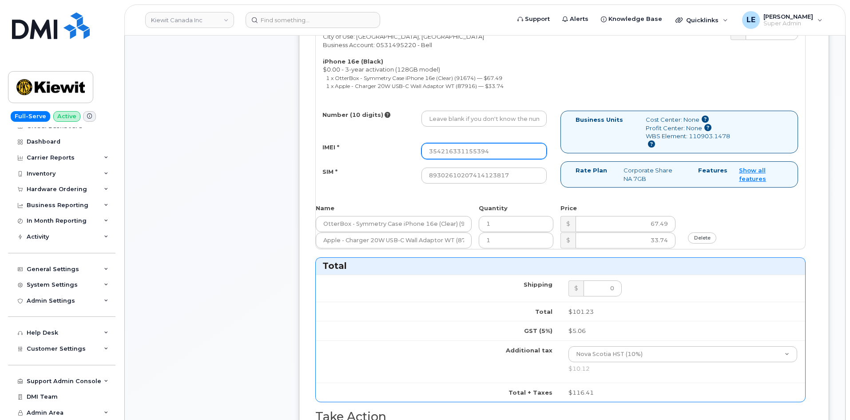
scroll to position [489, 0]
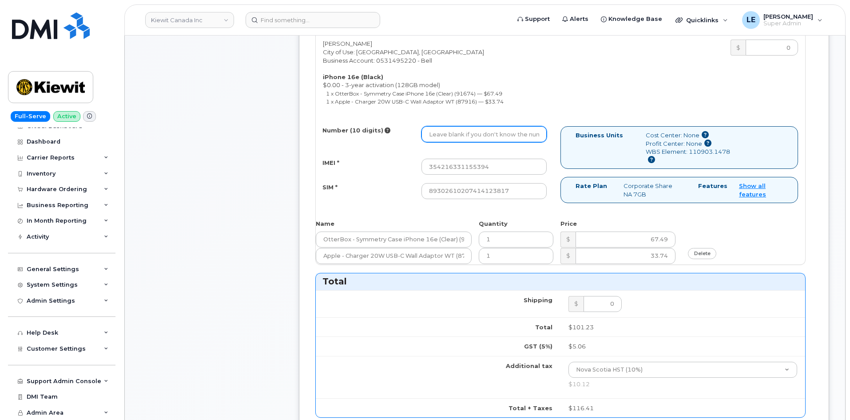
click at [468, 129] on input "Number (10 digits)" at bounding box center [484, 134] width 125 height 16
paste input "402-977-4500"
click at [404, 151] on div "Number (10 digits) 402-977-4500 IMEI * 354216331155394 SIM * 893026102074141238…" at bounding box center [438, 166] width 245 height 81
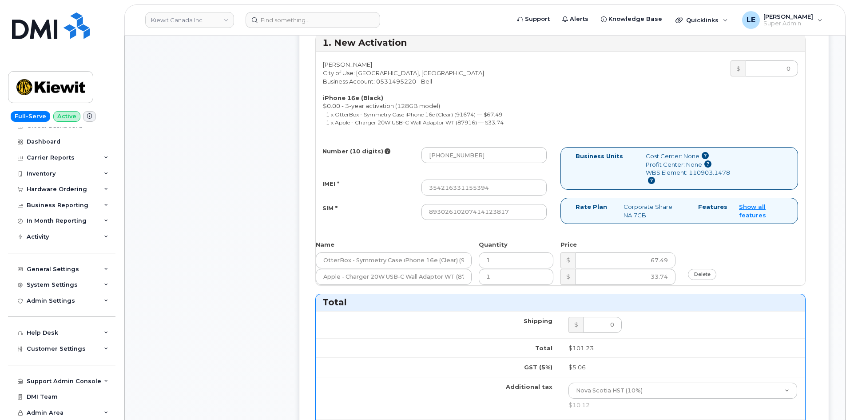
scroll to position [444, 0]
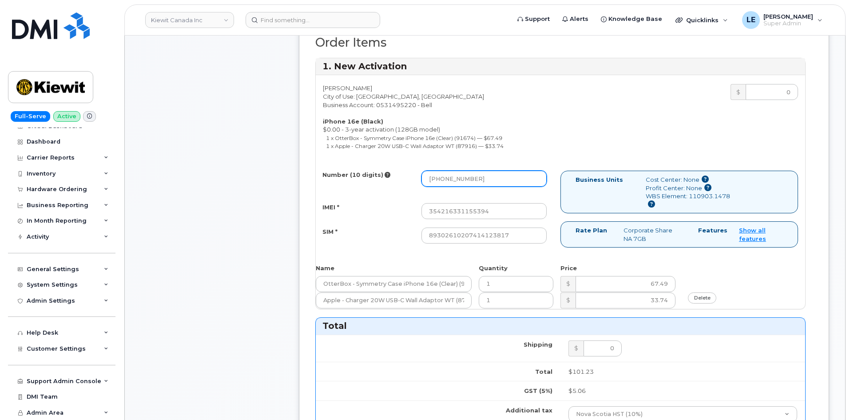
click at [460, 184] on input "402-977-4500" at bounding box center [484, 179] width 125 height 16
click at [445, 179] on input "402-9774500" at bounding box center [484, 179] width 125 height 16
type input "4029774500"
click at [514, 148] on li "1 x Apple - Charger 20W USB-C Wall Adaptor WT (87916) — $33.74" at bounding box center [440, 146] width 228 height 8
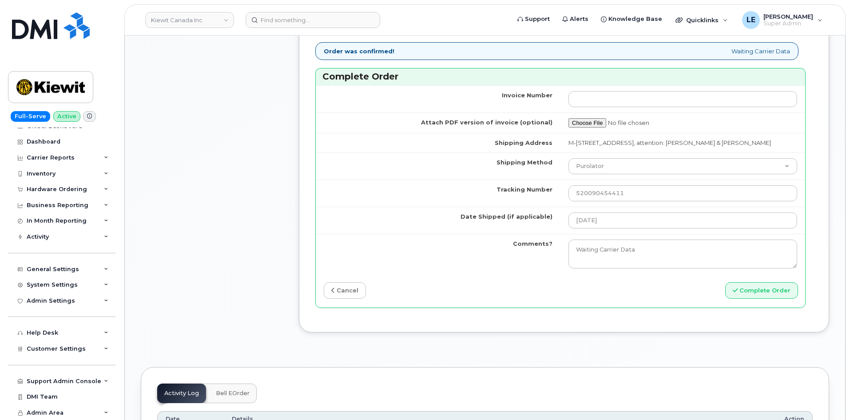
scroll to position [933, 0]
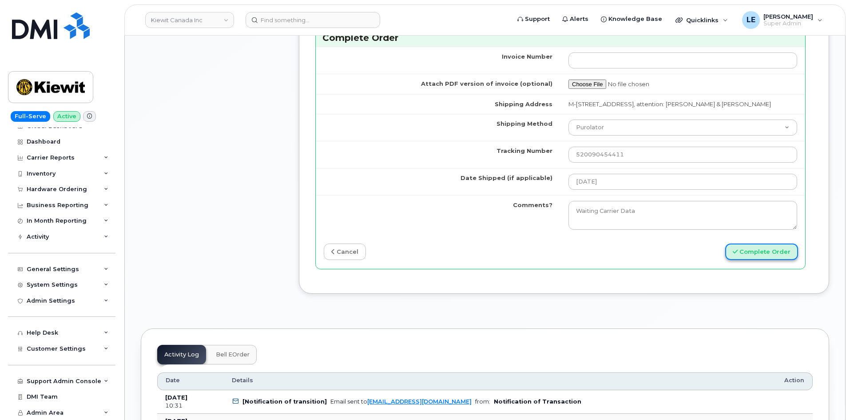
click at [752, 260] on button "Complete Order" at bounding box center [761, 251] width 73 height 16
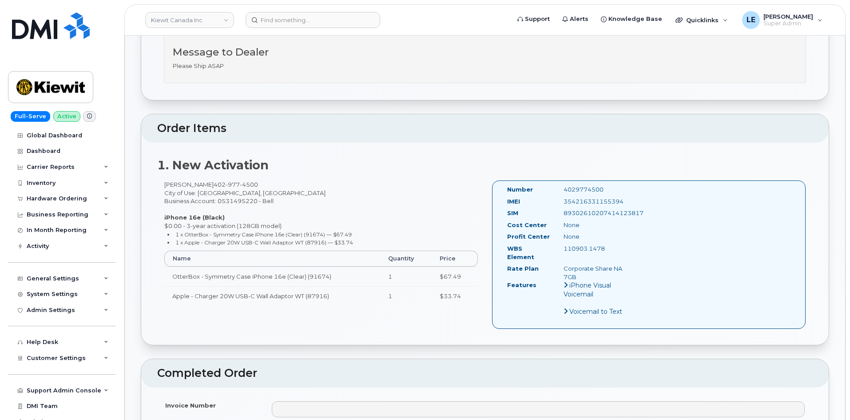
scroll to position [266, 0]
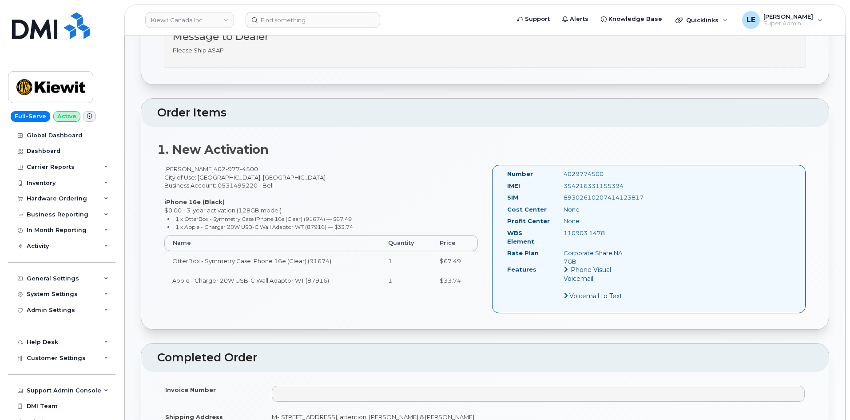
copy div "Number 4029774500 IMEI [TECHNICAL_ID] SIM [TECHNICAL_ID] Cost Center None Profi…"
drag, startPoint x: 498, startPoint y: 171, endPoint x: 621, endPoint y: 236, distance: 138.7
click at [621, 236] on div "Number 4029774500 IMEI [TECHNICAL_ID] SIM [TECHNICAL_ID] Cost Center None [GEOG…" at bounding box center [649, 239] width 314 height 148
click at [420, 114] on h2 "Order Items" at bounding box center [485, 113] width 656 height 12
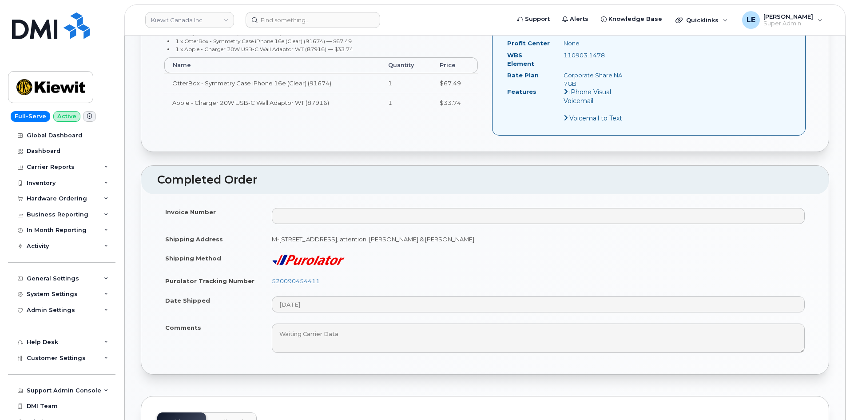
scroll to position [489, 0]
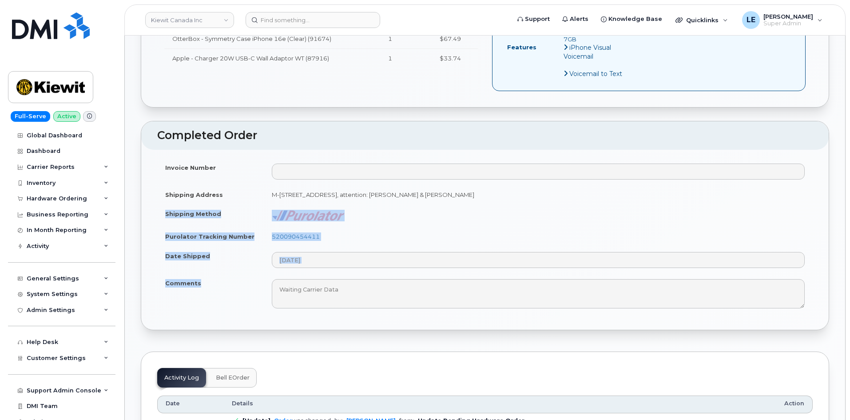
drag, startPoint x: 160, startPoint y: 205, endPoint x: 517, endPoint y: 305, distance: 370.7
click at [517, 305] on tbody "Invoice Number Shipping Address M-100 Ilsley Avenue Dartmouth NS B3B1L3, attent…" at bounding box center [485, 236] width 656 height 156
copy tbody "Shipping Method Purolator Tracking Number 520090454411 Date Shipped Comments"
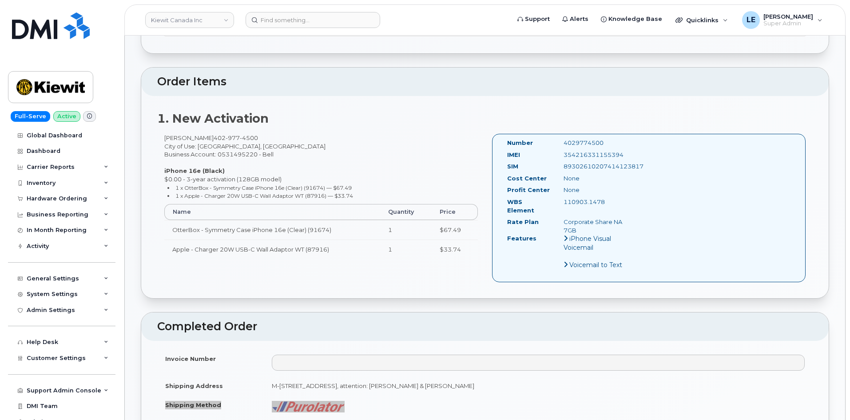
scroll to position [266, 0]
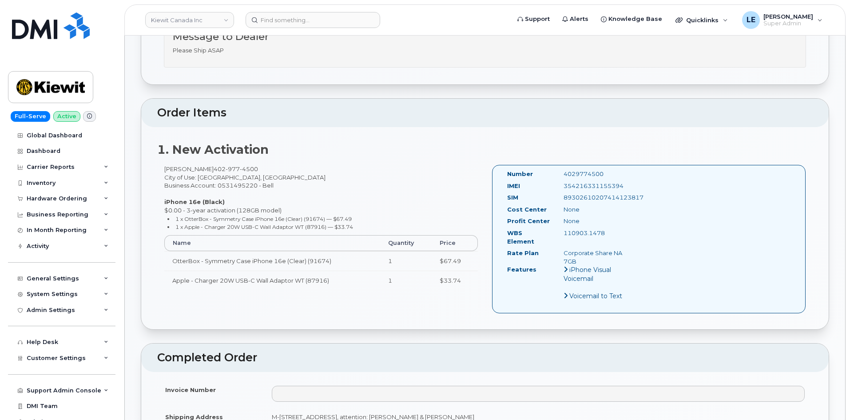
click at [581, 189] on div "354216331155394" at bounding box center [596, 186] width 79 height 8
copy div "354216331155394"
click at [592, 171] on div "4029774500" at bounding box center [596, 174] width 79 height 8
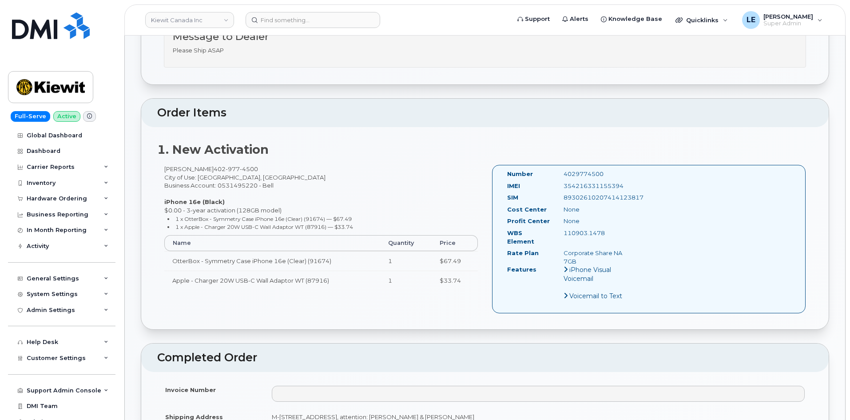
copy div "4029774500"
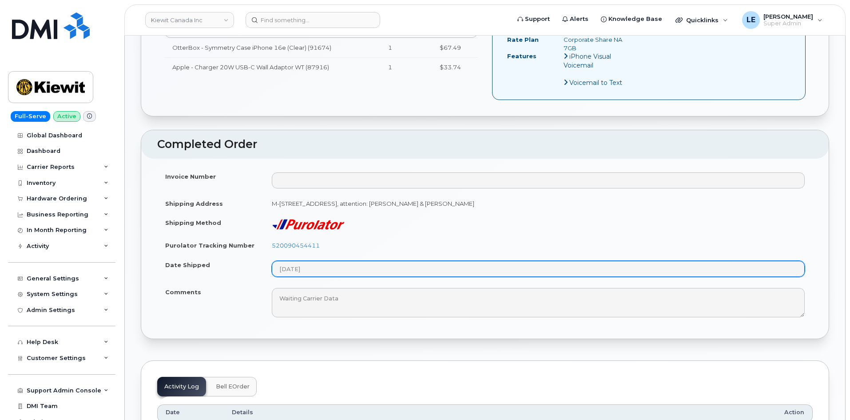
scroll to position [489, 0]
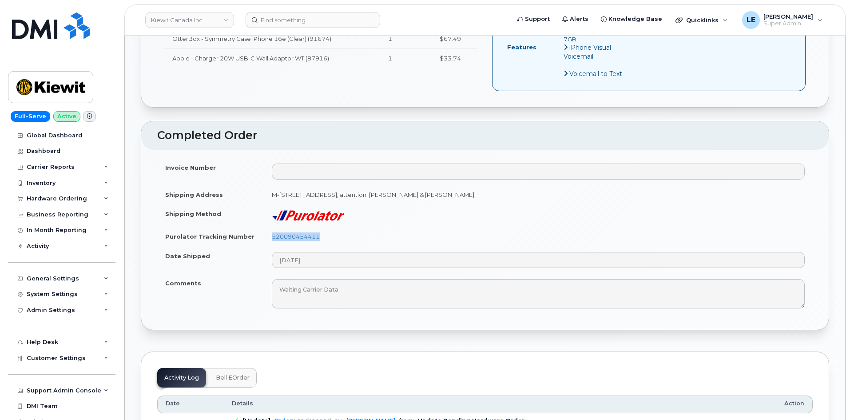
drag, startPoint x: 330, startPoint y: 228, endPoint x: 271, endPoint y: 228, distance: 59.1
click at [272, 228] on td "520090454411" at bounding box center [538, 237] width 549 height 20
copy link "520090454411"
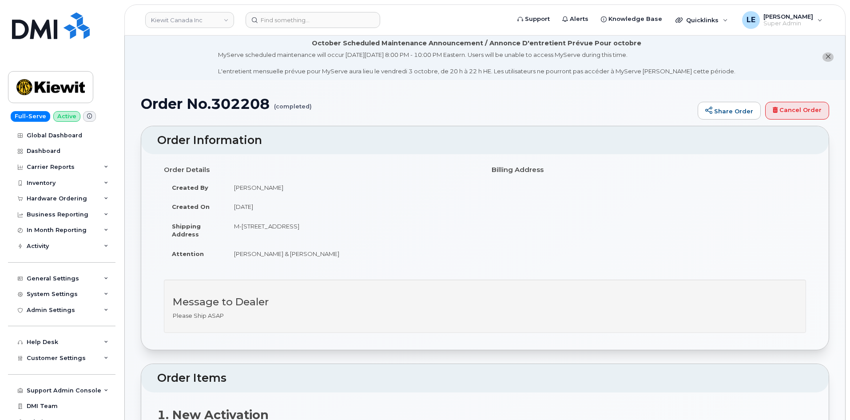
scroll to position [0, 0]
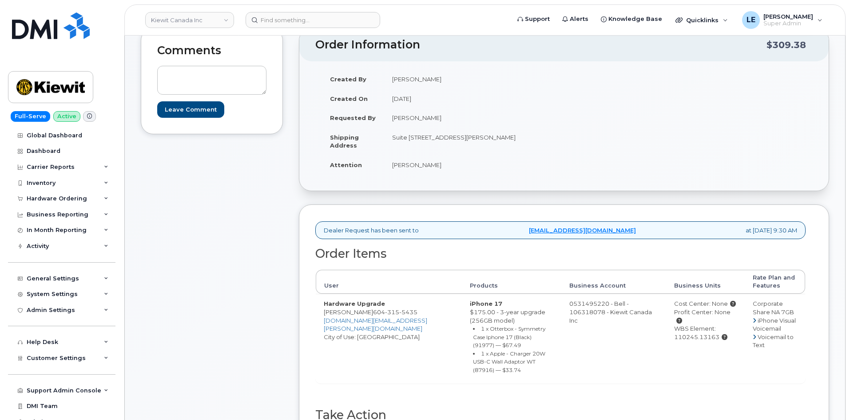
scroll to position [222, 0]
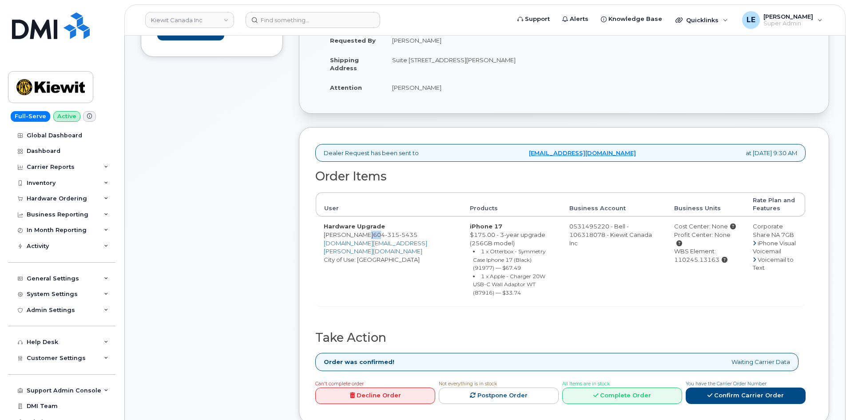
drag, startPoint x: 361, startPoint y: 233, endPoint x: 368, endPoint y: 237, distance: 8.4
click at [368, 237] on td "Hardware Upgrade Jeremy Bing 604 315 5435 JEREMY.BING@KIEWIT.COM City of Use: V…" at bounding box center [389, 260] width 146 height 89
click at [373, 237] on span "604 315 5435" at bounding box center [395, 234] width 44 height 7
drag, startPoint x: 363, startPoint y: 234, endPoint x: 368, endPoint y: 240, distance: 7.6
click at [368, 240] on td "Hardware Upgrade Jeremy Bing 604 315 5435 JEREMY.BING@KIEWIT.COM City of Use: V…" at bounding box center [389, 260] width 146 height 89
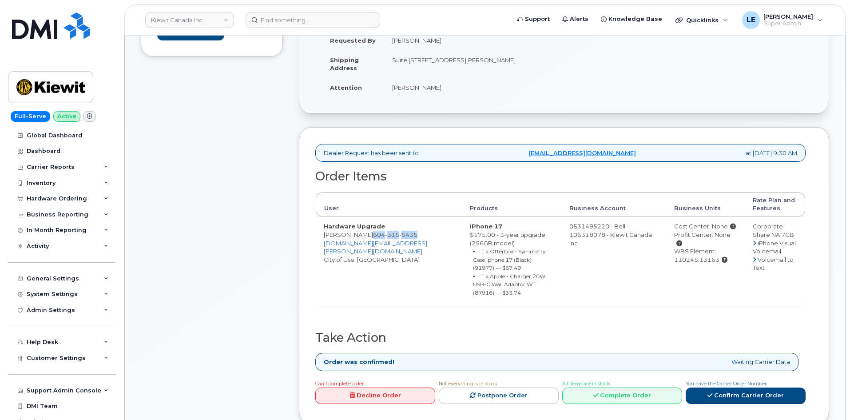
copy span "604 315 5435"
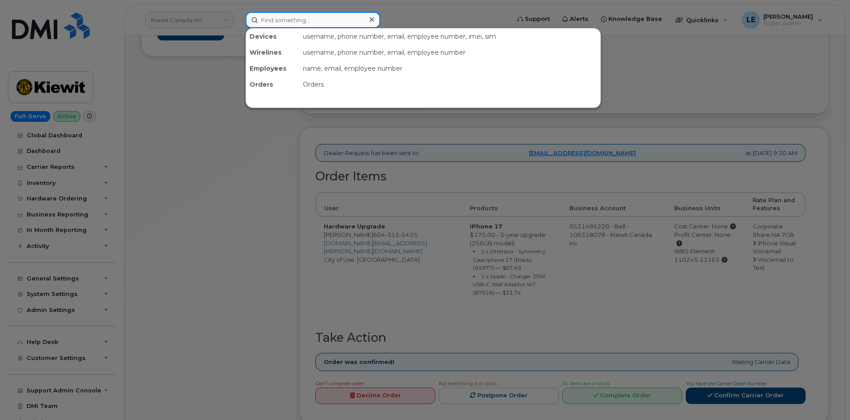
click at [362, 21] on input at bounding box center [313, 20] width 135 height 16
paste input "6043155435"
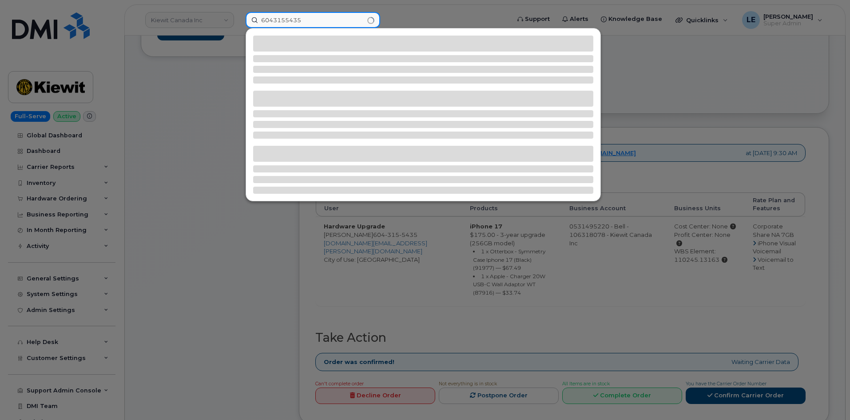
type input "6043155435"
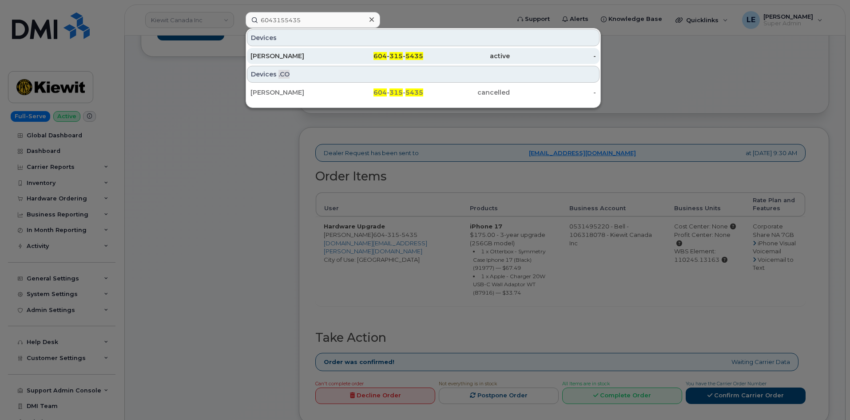
click at [329, 53] on div "Jeremy Bing" at bounding box center [294, 56] width 87 height 9
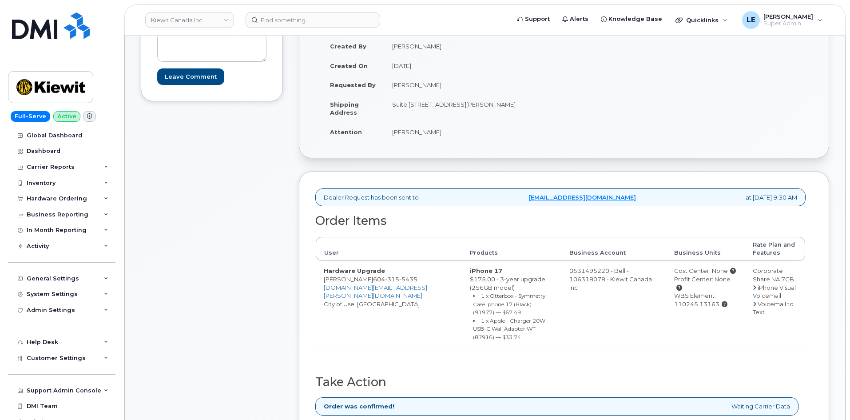
scroll to position [222, 0]
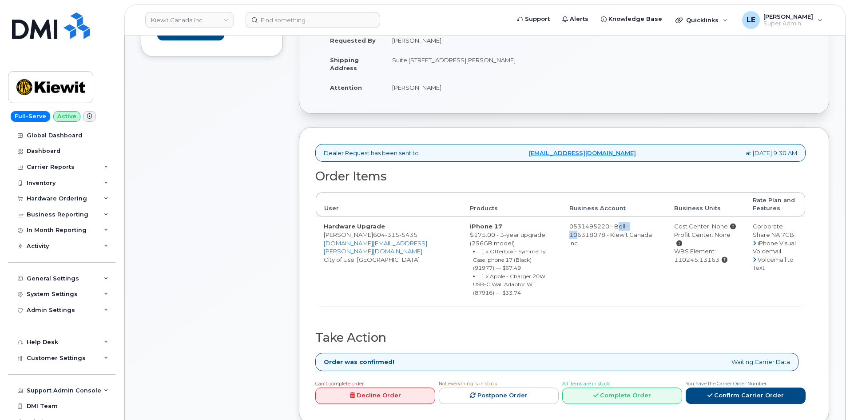
click at [609, 224] on td "0531495220 - Bell - 106318078 - Kiewit Canada Inc" at bounding box center [613, 260] width 105 height 89
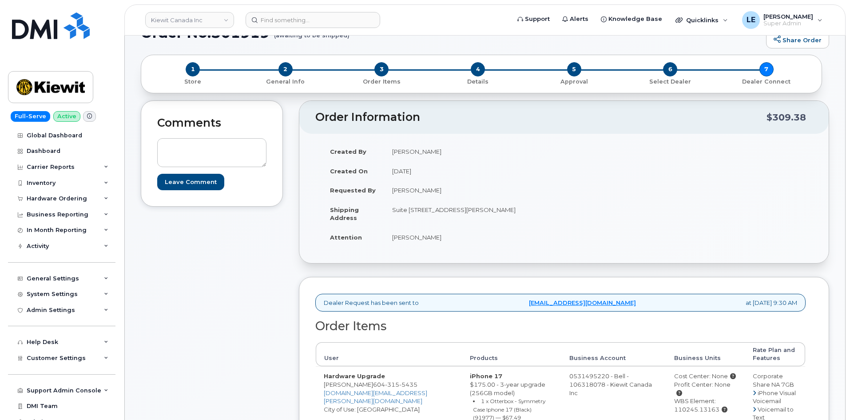
scroll to position [44, 0]
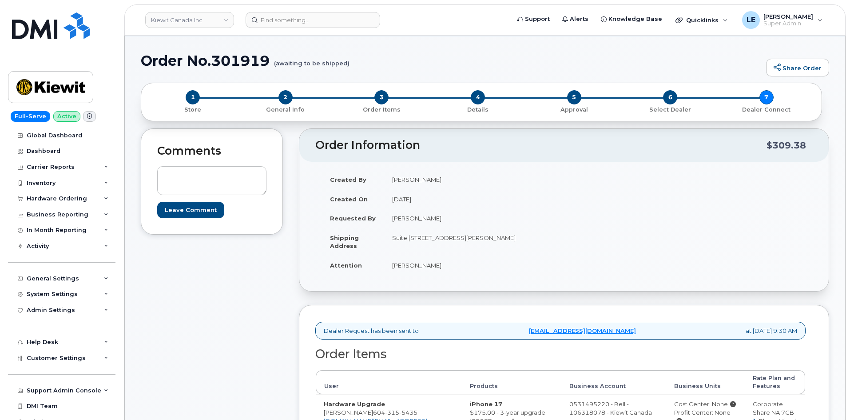
click at [486, 99] on div "4 Details" at bounding box center [478, 102] width 96 height 24
click at [481, 99] on span "4" at bounding box center [478, 97] width 14 height 14
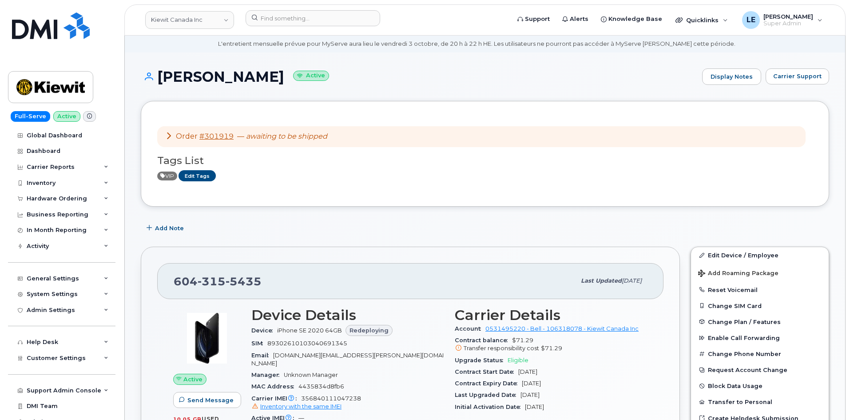
scroll to position [44, 0]
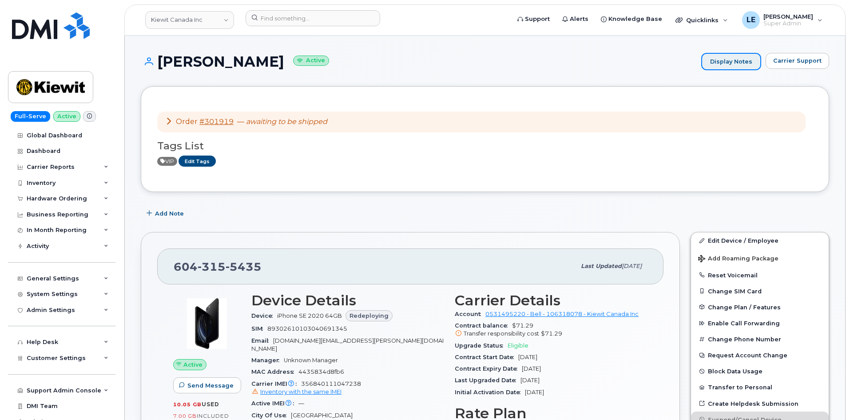
click at [751, 60] on link "Display Notes" at bounding box center [731, 62] width 60 height 18
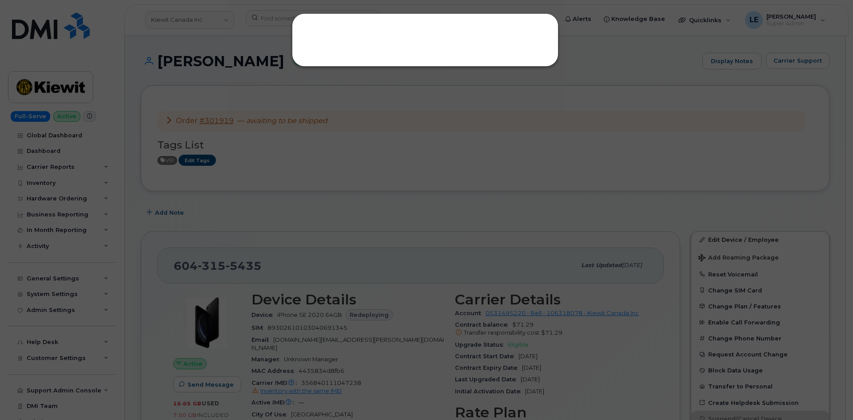
click at [694, 71] on div at bounding box center [426, 210] width 853 height 420
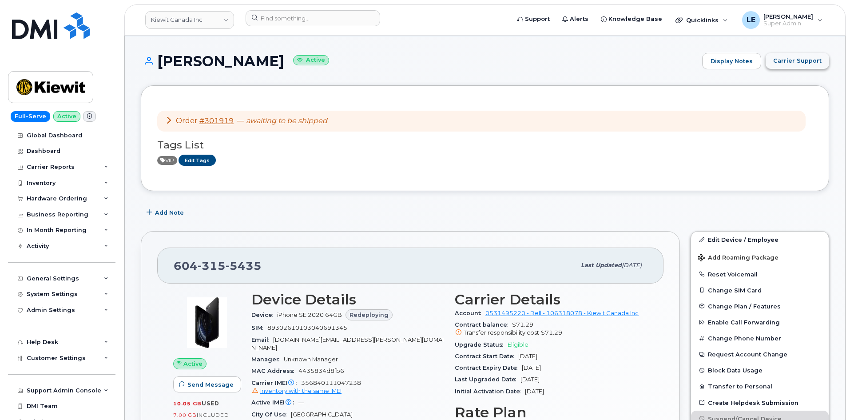
click at [791, 60] on span "Carrier Support" at bounding box center [797, 60] width 48 height 8
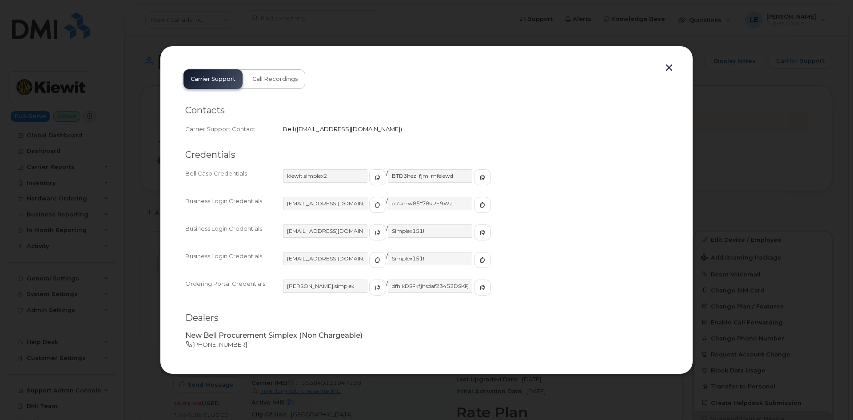
click at [664, 68] on button "button" at bounding box center [668, 68] width 13 height 12
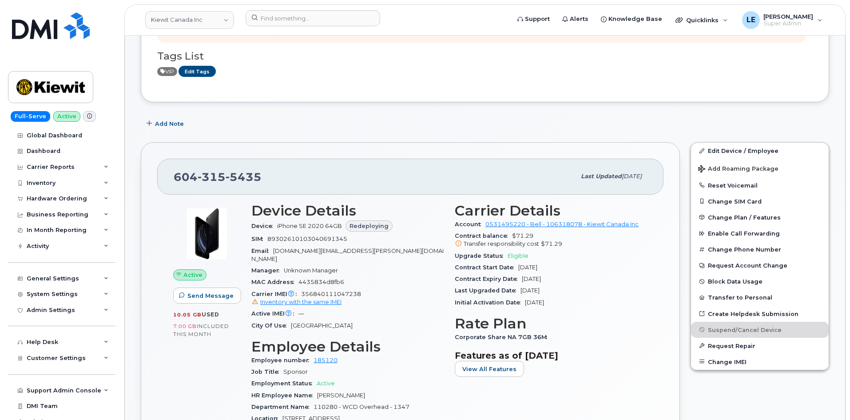
scroll to position [178, 0]
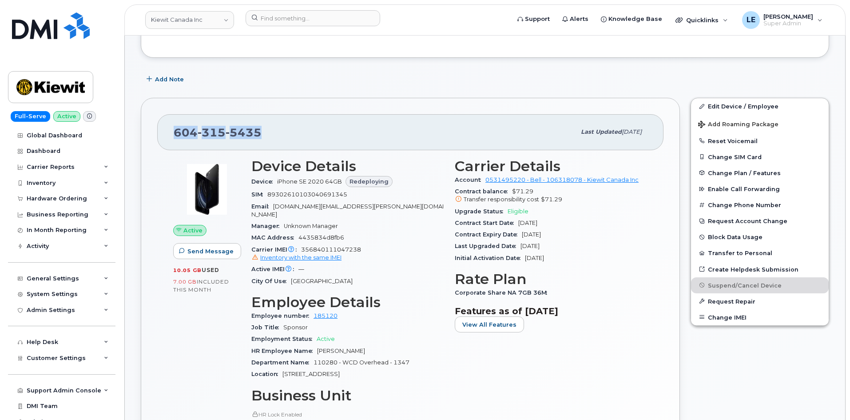
drag, startPoint x: 277, startPoint y: 133, endPoint x: 175, endPoint y: 132, distance: 102.2
click at [175, 132] on div "604 315 5435" at bounding box center [375, 132] width 402 height 19
click at [175, 132] on span "604 315 5435" at bounding box center [218, 132] width 88 height 13
click at [71, 198] on div "Hardware Ordering" at bounding box center [57, 198] width 60 height 7
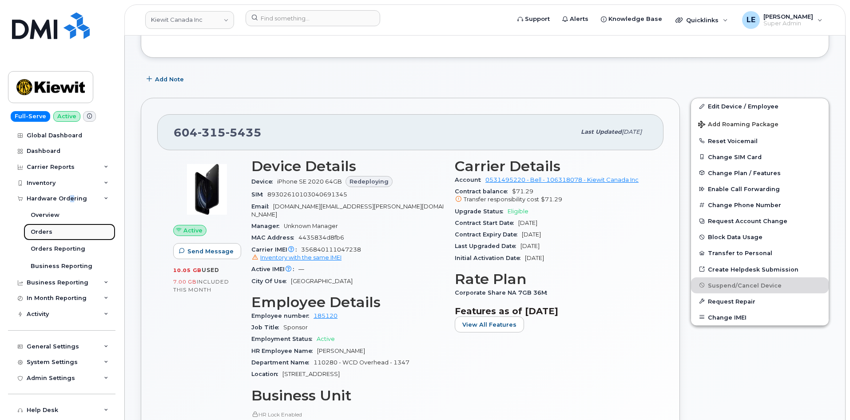
click at [67, 239] on link "Orders" at bounding box center [70, 231] width 92 height 17
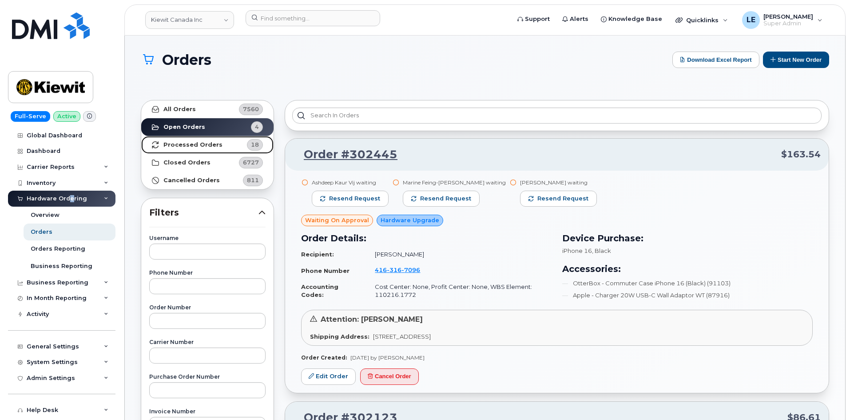
click at [193, 148] on strong "Processed Orders" at bounding box center [192, 144] width 59 height 7
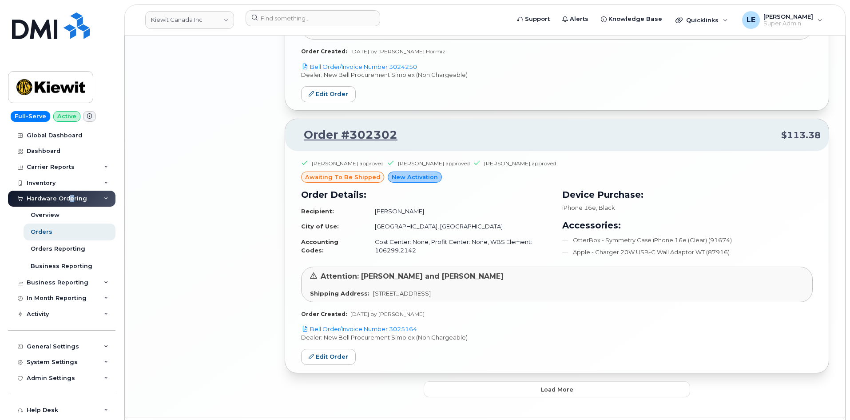
scroll to position [1827, 0]
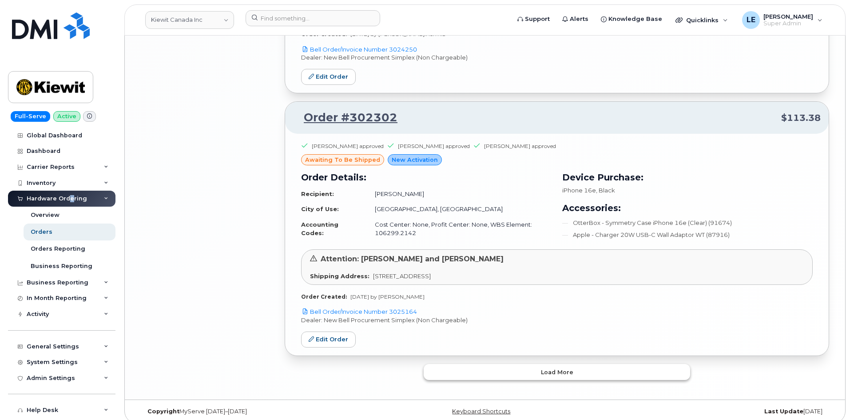
click at [506, 364] on button "Load more" at bounding box center [557, 372] width 266 height 16
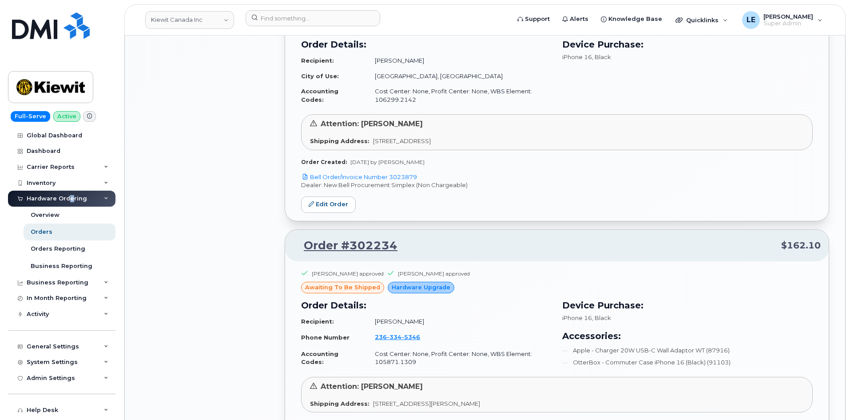
scroll to position [2360, 0]
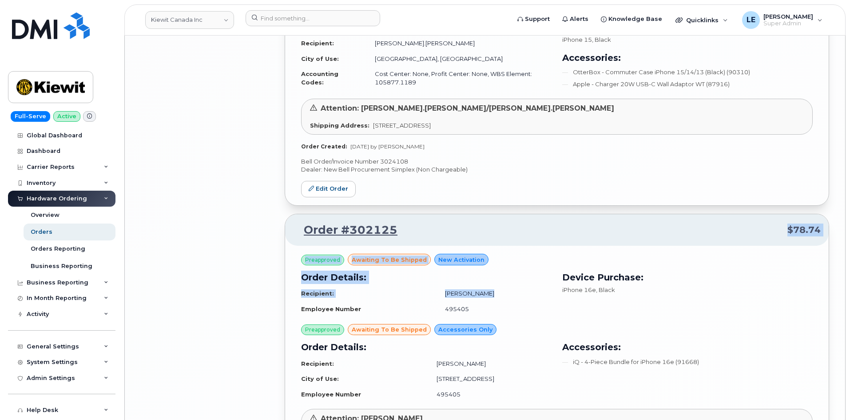
click at [488, 285] on div "Order #302125 $78.74 Preapproved awaiting to be shipped New Activation Order De…" at bounding box center [557, 365] width 545 height 302
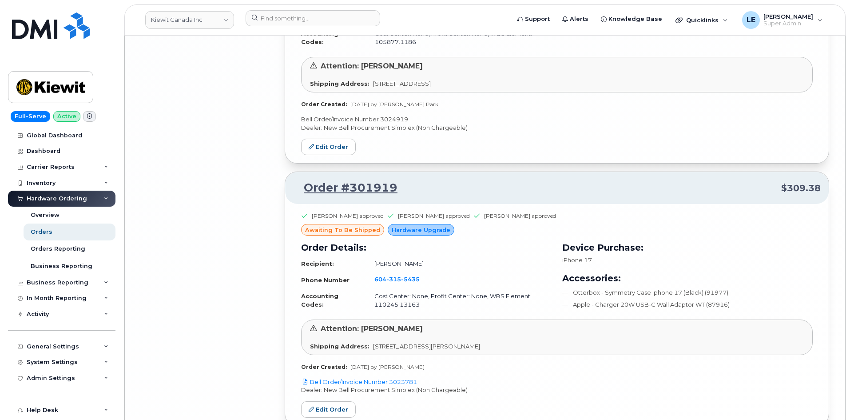
scroll to position [3915, 0]
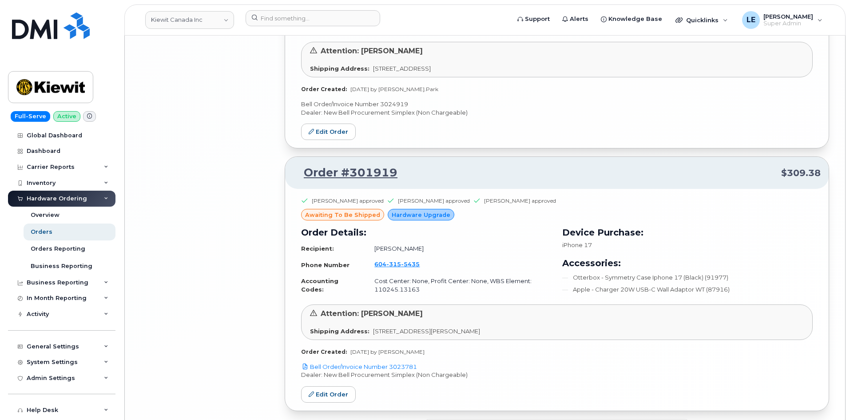
drag, startPoint x: 434, startPoint y: 358, endPoint x: 390, endPoint y: 358, distance: 43.5
click at [390, 362] on p "Bell Order/Invoice Number 3023781" at bounding box center [557, 366] width 512 height 8
copy link "3023781"
click at [433, 362] on p "Bell Order/Invoice Number 3023781" at bounding box center [557, 366] width 512 height 8
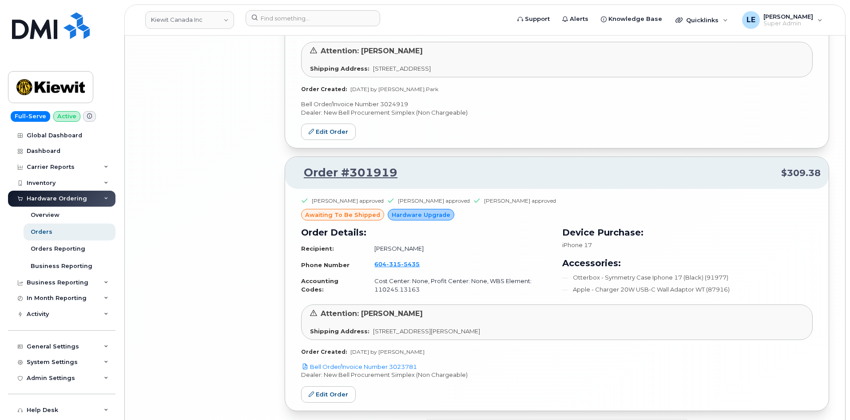
click at [428, 362] on p "Bell Order/Invoice Number 3023781" at bounding box center [557, 366] width 512 height 8
drag, startPoint x: 428, startPoint y: 358, endPoint x: 390, endPoint y: 358, distance: 37.3
click at [390, 362] on p "Bell Order/Invoice Number 3023781" at bounding box center [557, 366] width 512 height 8
copy link "3023781"
click at [358, 7] on header "Kiewit Canada Inc Support Alerts Knowledge Base Quicklinks Suspend / Cancel Dev…" at bounding box center [484, 19] width 721 height 31
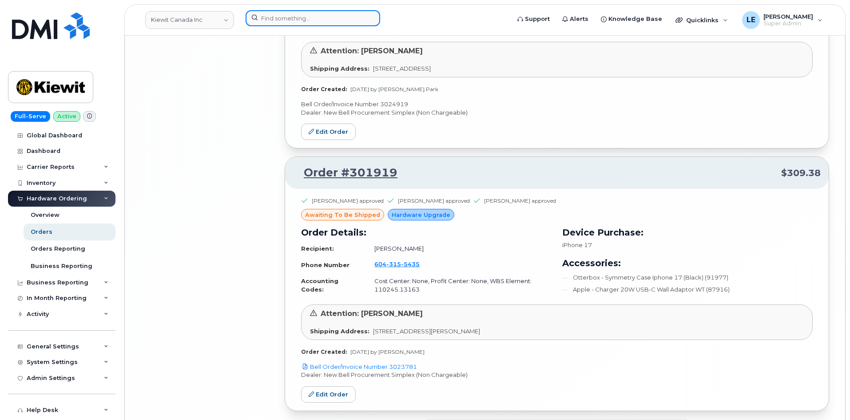
click at [350, 18] on input at bounding box center [313, 18] width 135 height 16
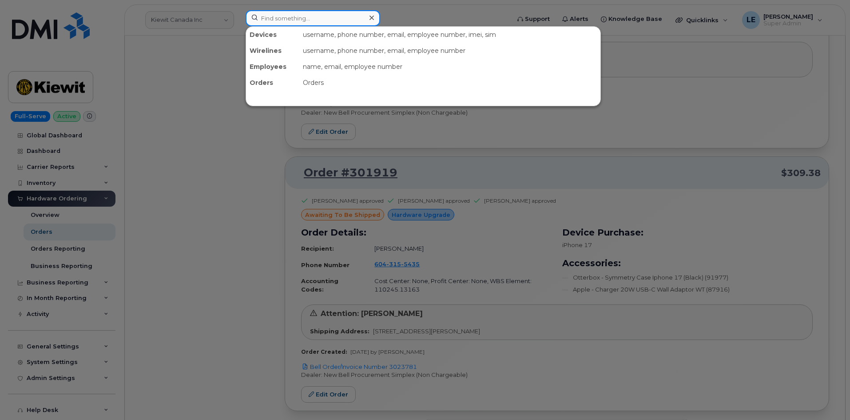
paste input "4802969648"
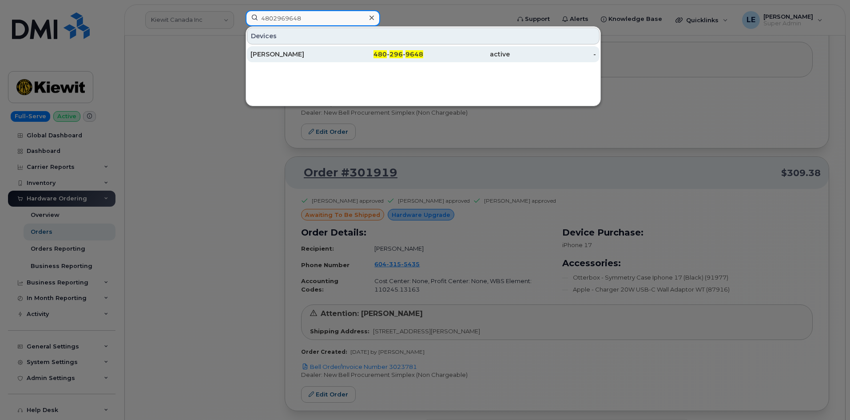
type input "4802969648"
click at [311, 52] on div "JOSE GOMEZ" at bounding box center [294, 54] width 87 height 9
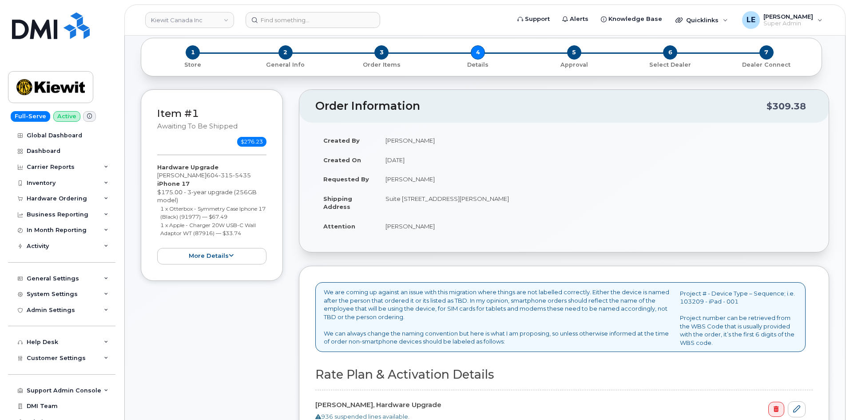
scroll to position [89, 0]
click at [767, 56] on span "7" at bounding box center [767, 53] width 14 height 14
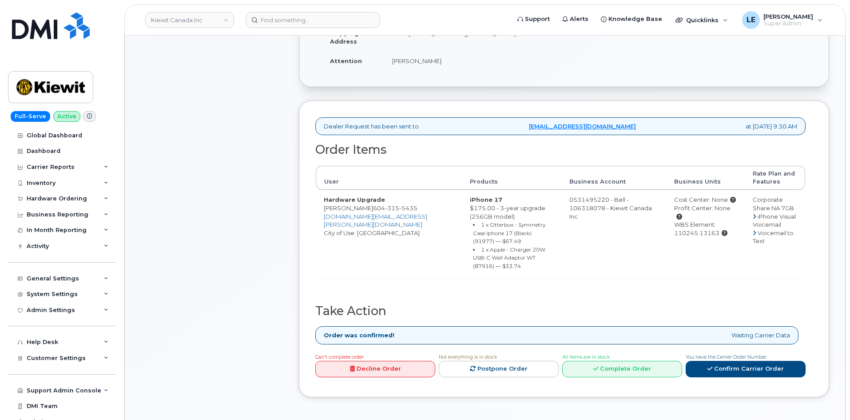
scroll to position [222, 0]
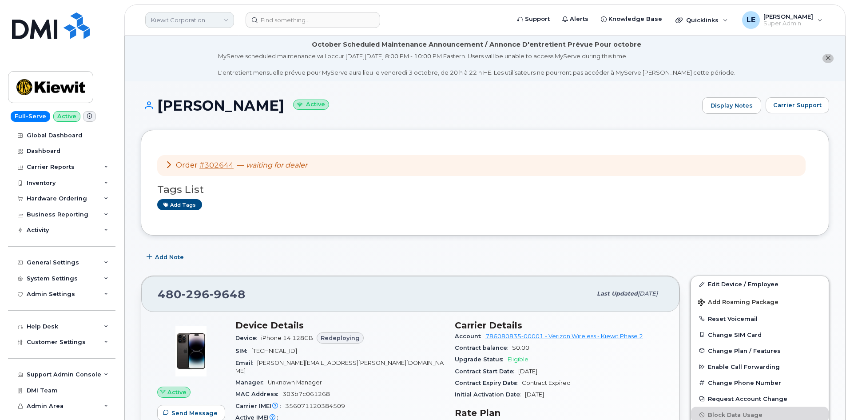
click at [228, 24] on link "Kiewit Corporation" at bounding box center [189, 20] width 89 height 16
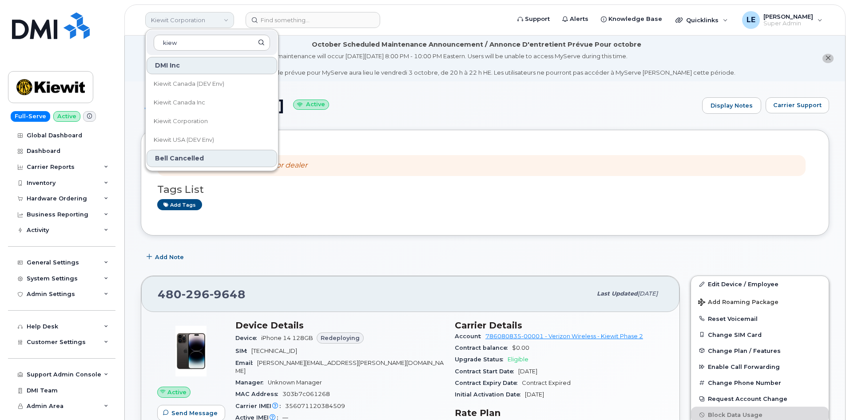
type input "kiewi"
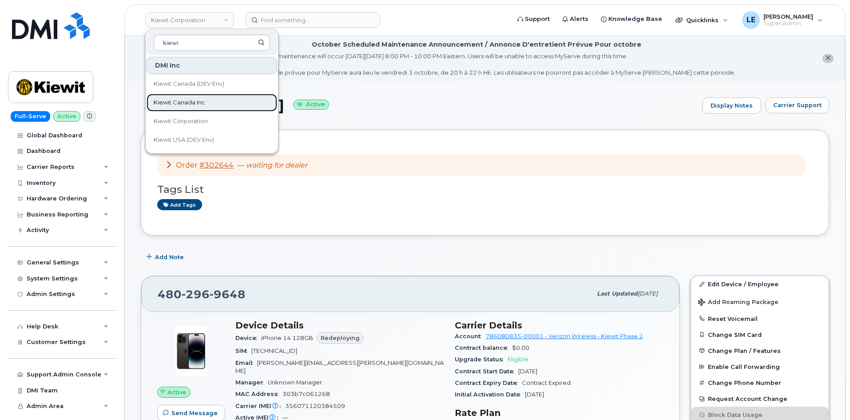
click at [195, 103] on span "Kiewit Canada Inc" at bounding box center [180, 102] width 52 height 9
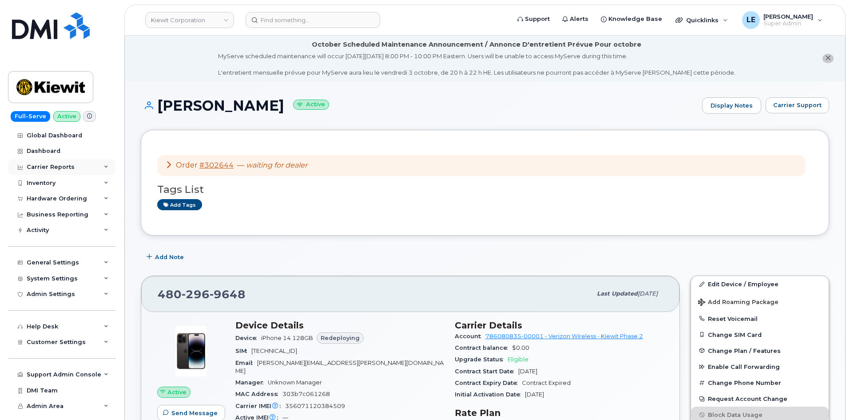
click at [64, 164] on div "Carrier Reports" at bounding box center [51, 166] width 48 height 7
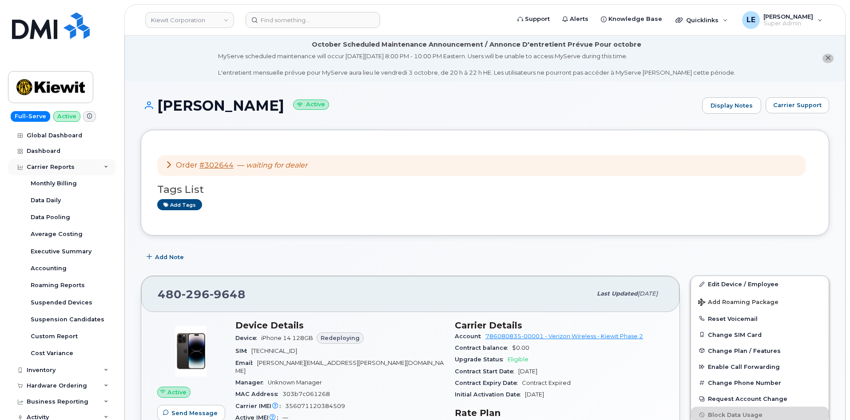
click at [64, 164] on div "Carrier Reports" at bounding box center [51, 166] width 48 height 7
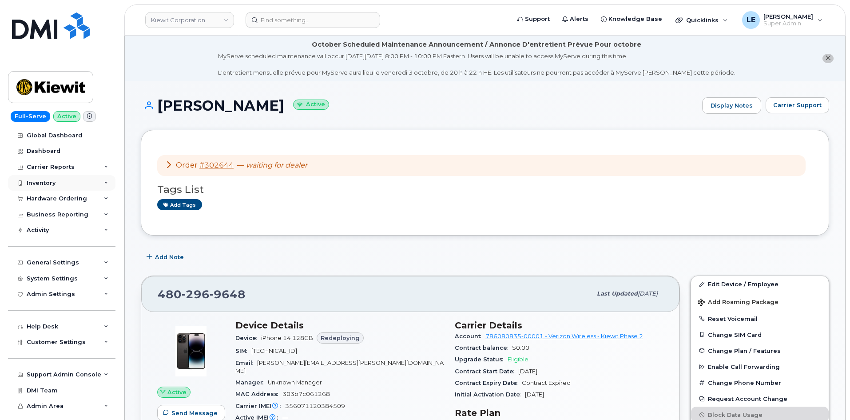
click at [60, 181] on div "Inventory" at bounding box center [61, 183] width 107 height 16
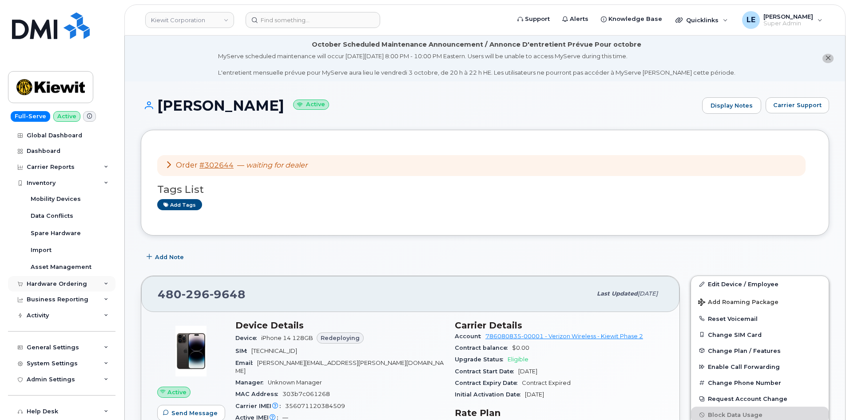
click at [65, 281] on div "Hardware Ordering" at bounding box center [57, 283] width 60 height 7
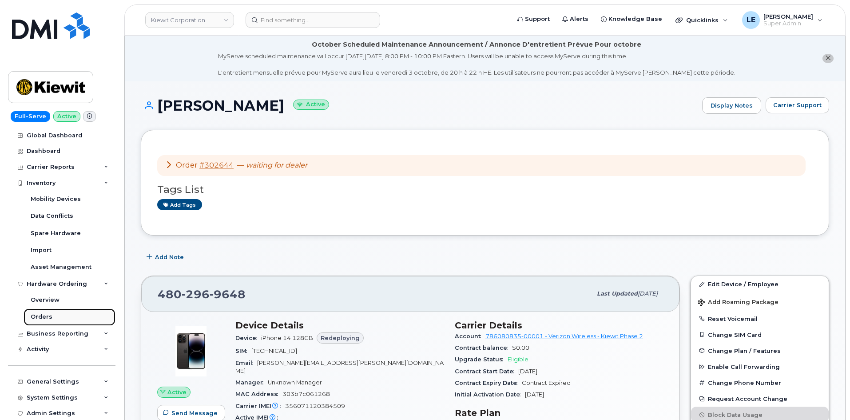
click at [63, 313] on link "Orders" at bounding box center [70, 316] width 92 height 17
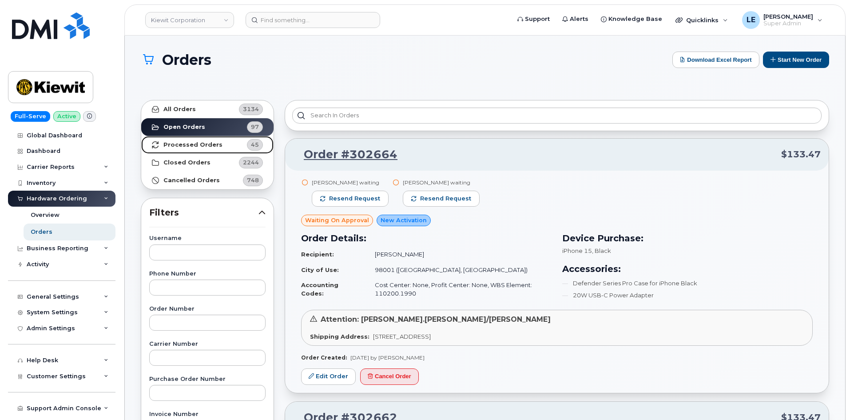
click at [200, 146] on strong "Processed Orders" at bounding box center [192, 144] width 59 height 7
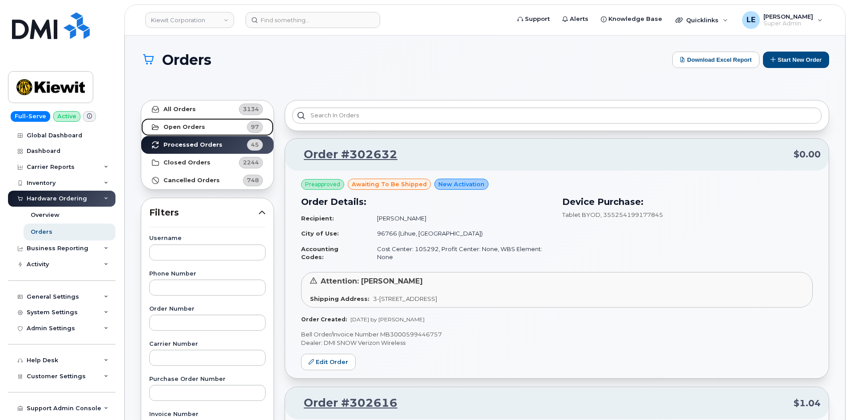
click at [168, 127] on strong "Open Orders" at bounding box center [184, 126] width 42 height 7
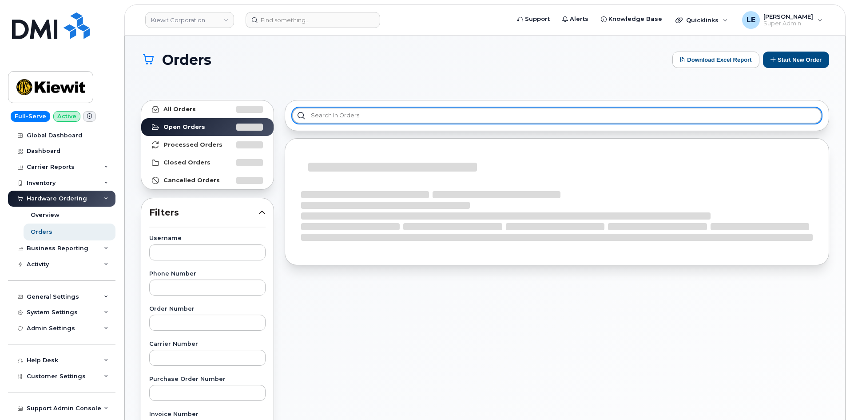
click at [346, 121] on input "text" at bounding box center [556, 115] width 529 height 16
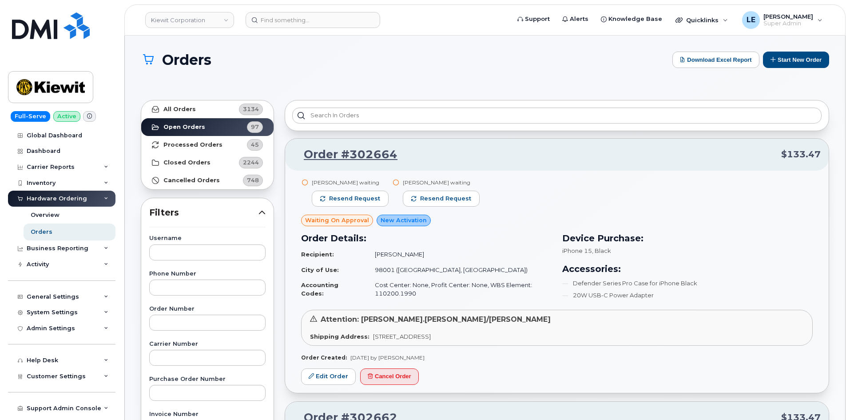
click at [441, 62] on h1 "Orders" at bounding box center [404, 60] width 527 height 16
click at [326, 380] on link "Edit Order" at bounding box center [328, 376] width 55 height 16
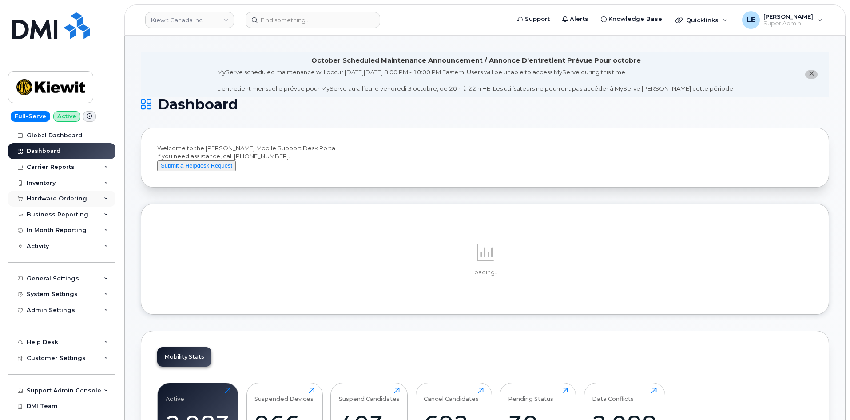
click at [51, 202] on div "Hardware Ordering" at bounding box center [57, 198] width 60 height 7
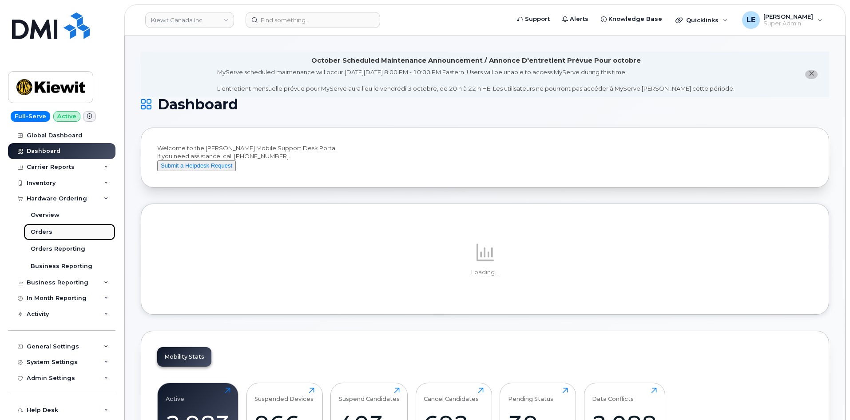
click at [57, 231] on link "Orders" at bounding box center [70, 231] width 92 height 17
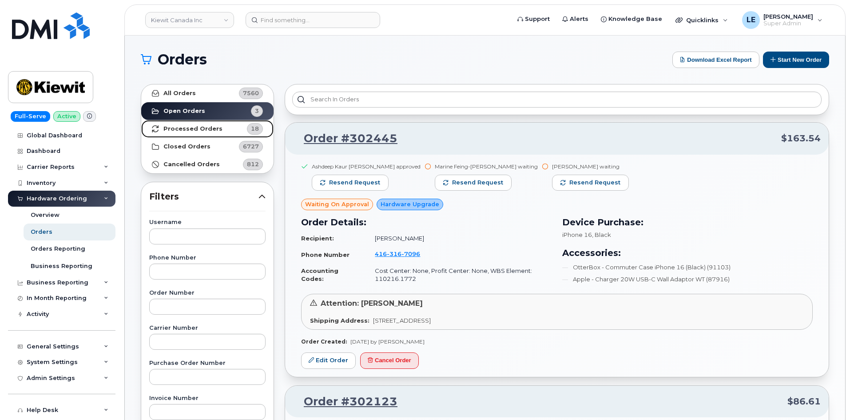
click at [223, 130] on link "Processed Orders 18" at bounding box center [207, 129] width 132 height 18
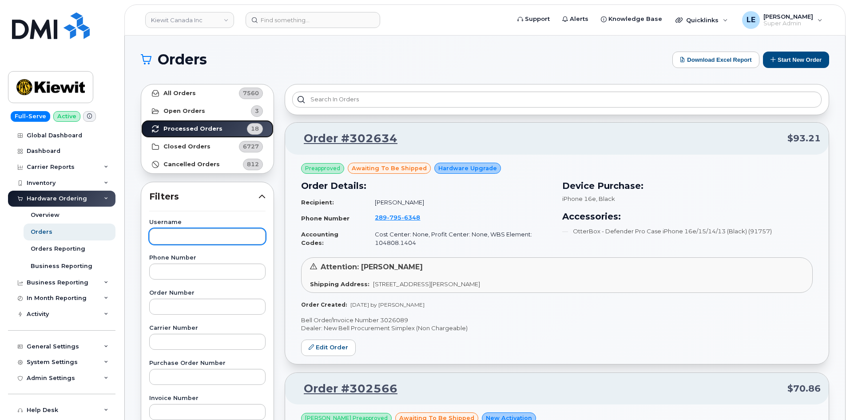
scroll to position [44, 0]
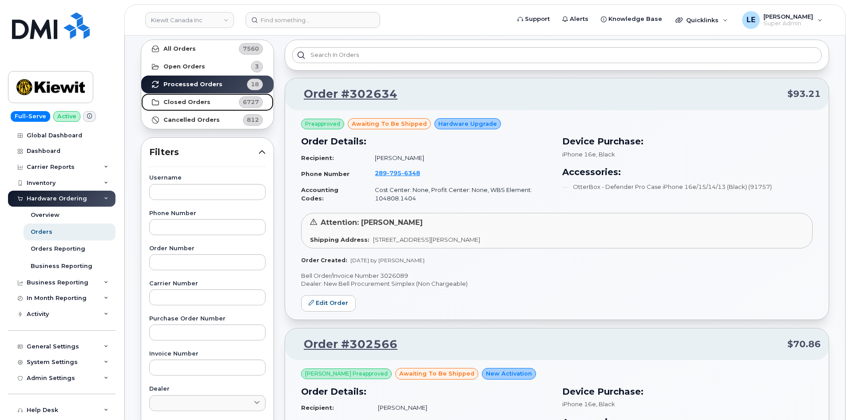
click at [203, 95] on link "Closed Orders 6727" at bounding box center [207, 102] width 132 height 18
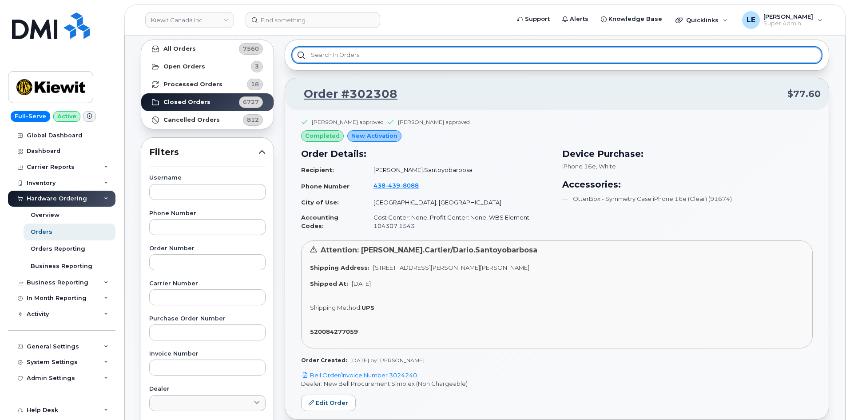
click at [322, 58] on input "text" at bounding box center [556, 55] width 529 height 16
paste input "4802969648"
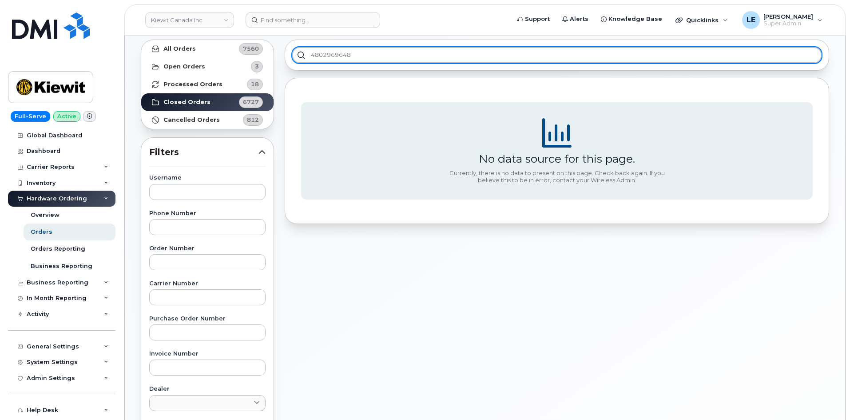
type input "4802969648"
click at [361, 60] on input "4802969648" at bounding box center [556, 55] width 529 height 16
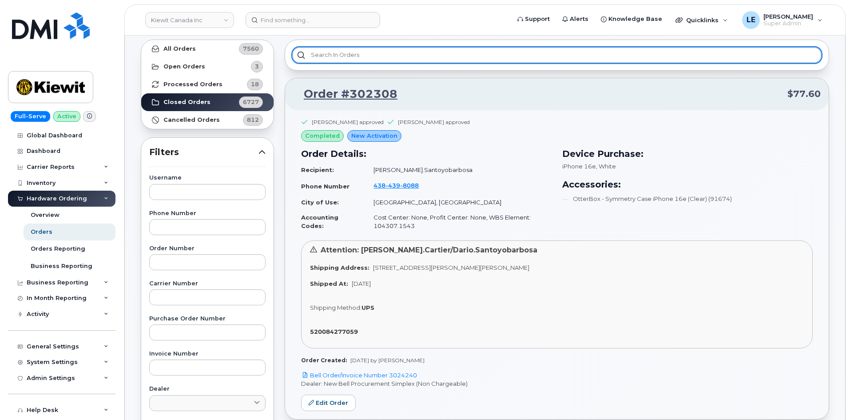
paste input "302213"
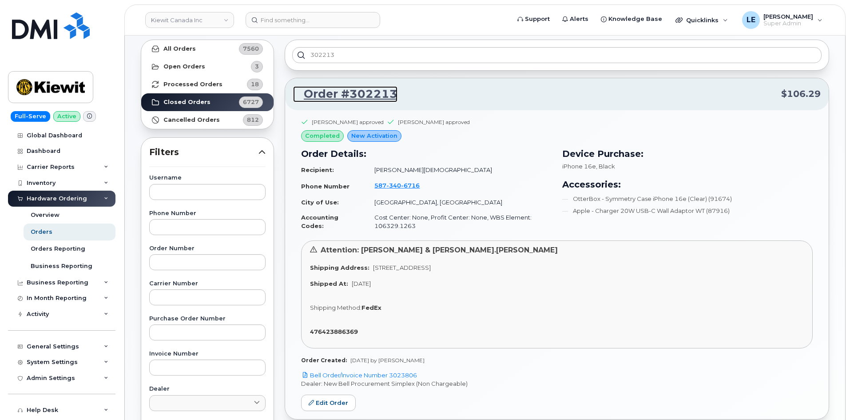
click at [325, 98] on link "Order #302213" at bounding box center [345, 94] width 104 height 16
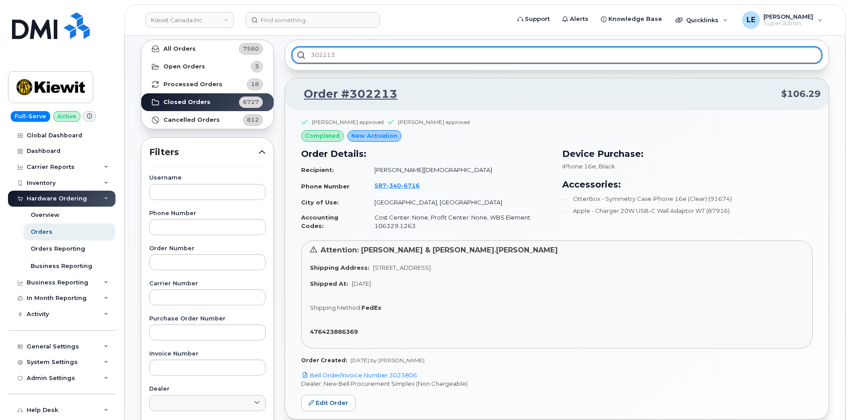
click at [354, 48] on input "302213" at bounding box center [556, 55] width 529 height 16
paste input "74"
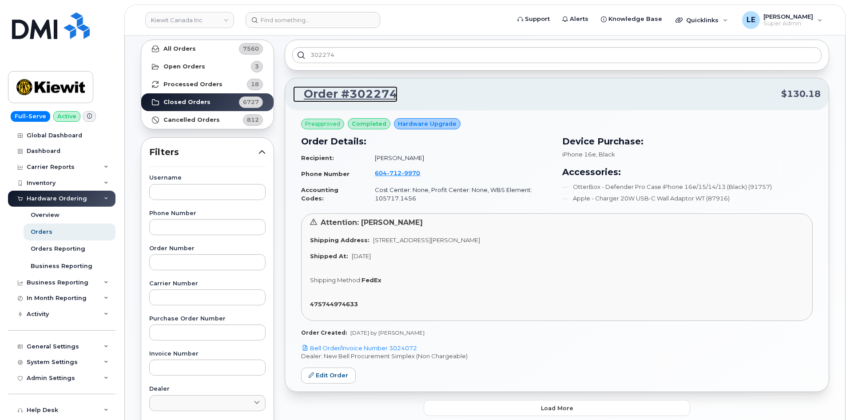
click at [322, 96] on link "Order #302274" at bounding box center [345, 94] width 104 height 16
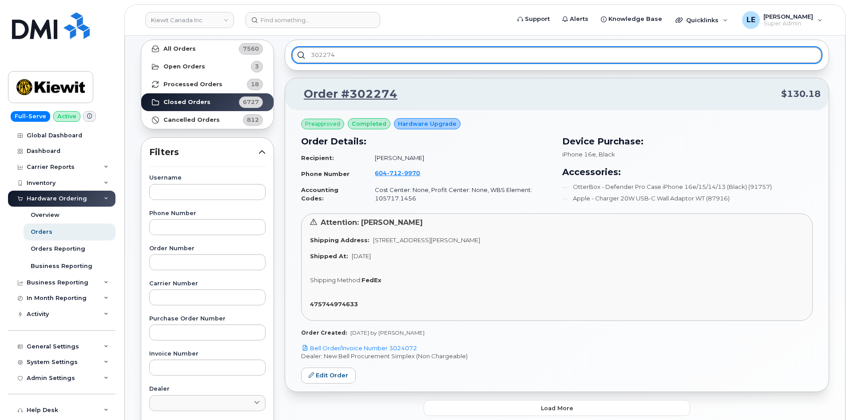
click at [350, 52] on input "302274" at bounding box center [556, 55] width 529 height 16
paste input "147"
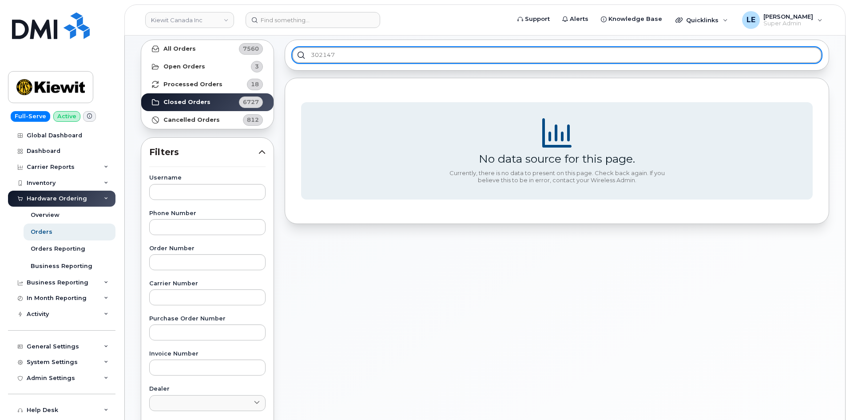
type input "302147"
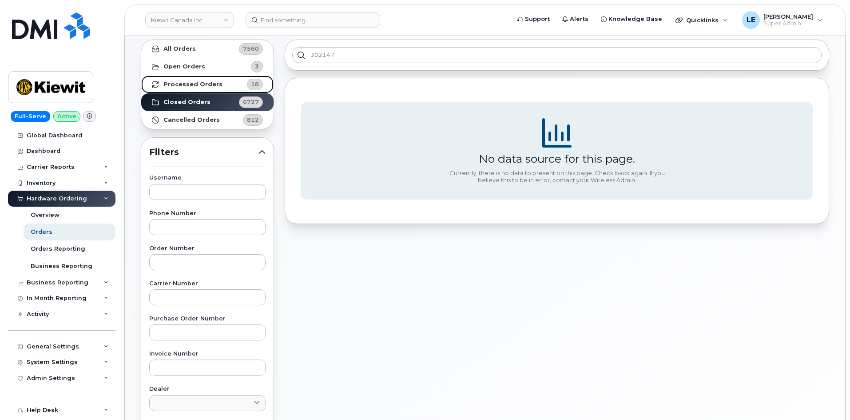
click at [193, 81] on strong "Processed Orders" at bounding box center [192, 84] width 59 height 7
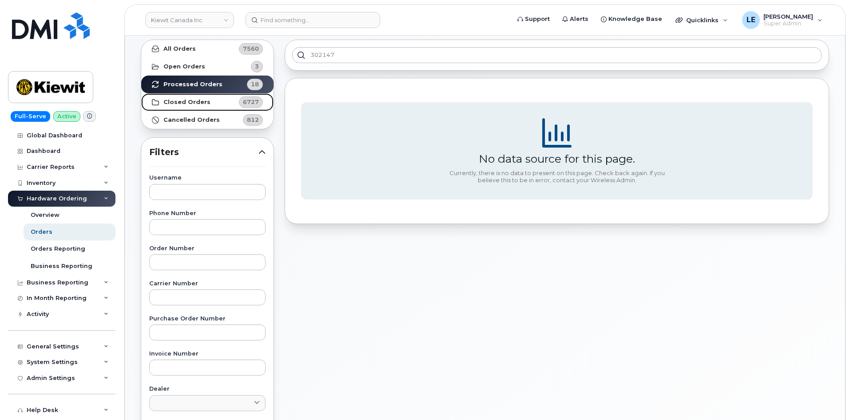
click at [218, 103] on link "Closed Orders 6727" at bounding box center [207, 102] width 132 height 18
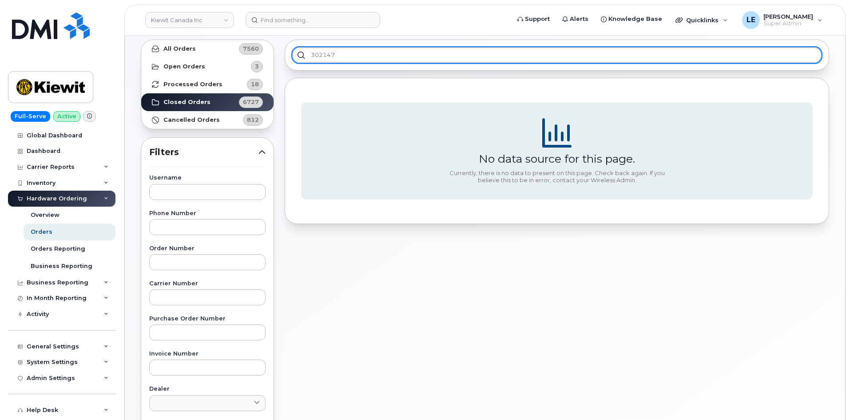
click at [342, 56] on input "302147" at bounding box center [556, 55] width 529 height 16
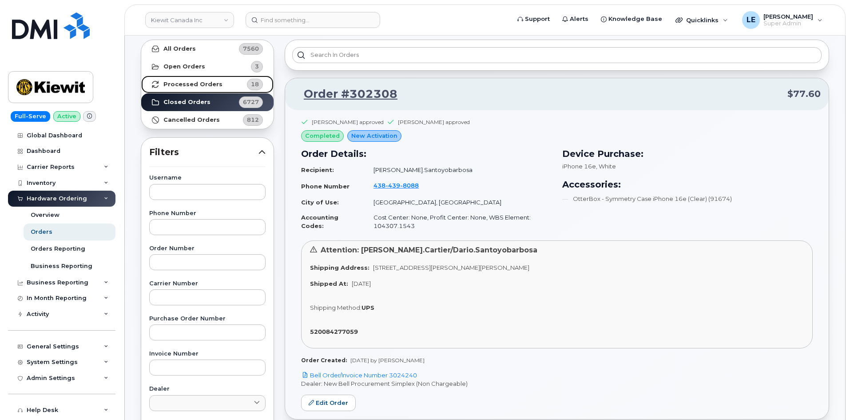
click at [215, 86] on strong "Processed Orders" at bounding box center [192, 84] width 59 height 7
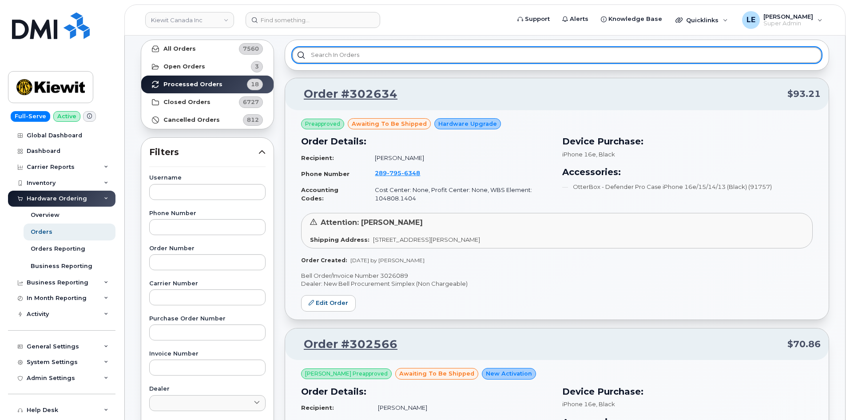
click at [332, 53] on input "text" at bounding box center [556, 55] width 529 height 16
paste input "302147"
type input "3"
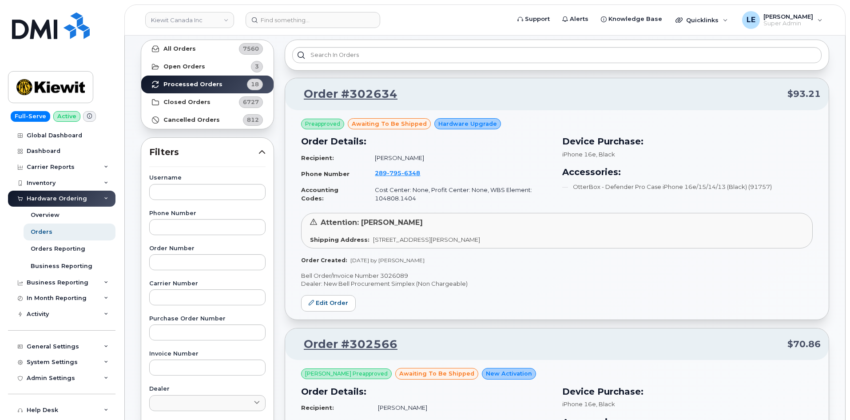
click at [394, 81] on div "Order #302634 $93.21" at bounding box center [557, 94] width 544 height 32
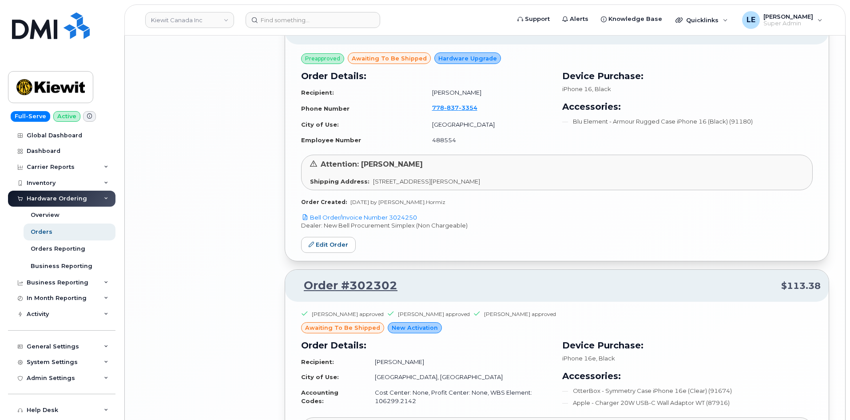
scroll to position [1811, 0]
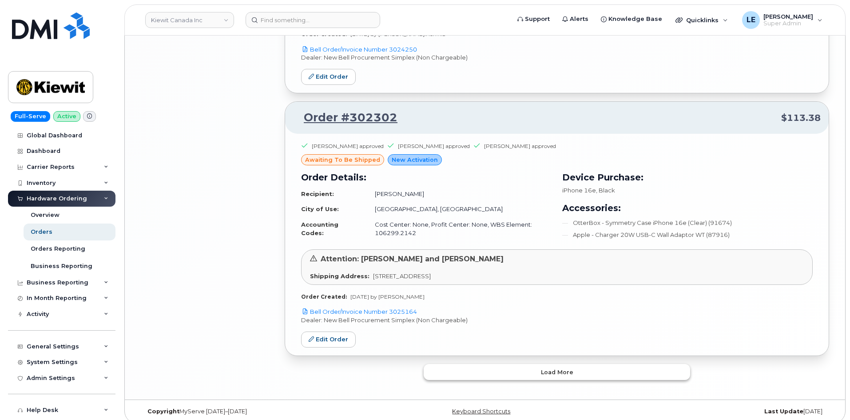
click at [554, 368] on span "Load more" at bounding box center [557, 372] width 32 height 8
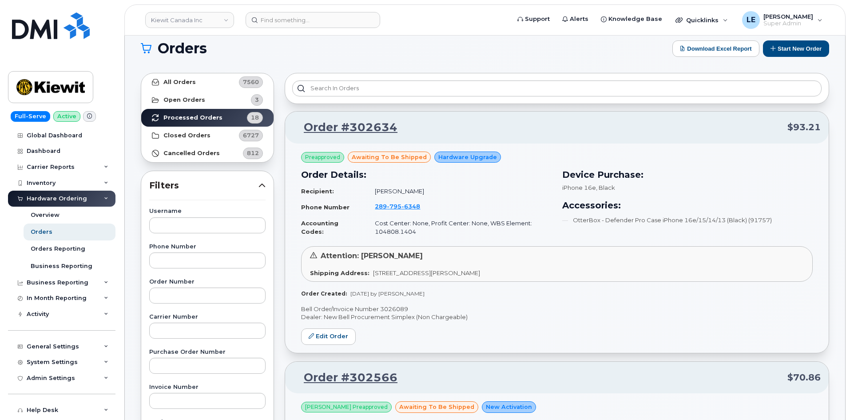
scroll to position [0, 0]
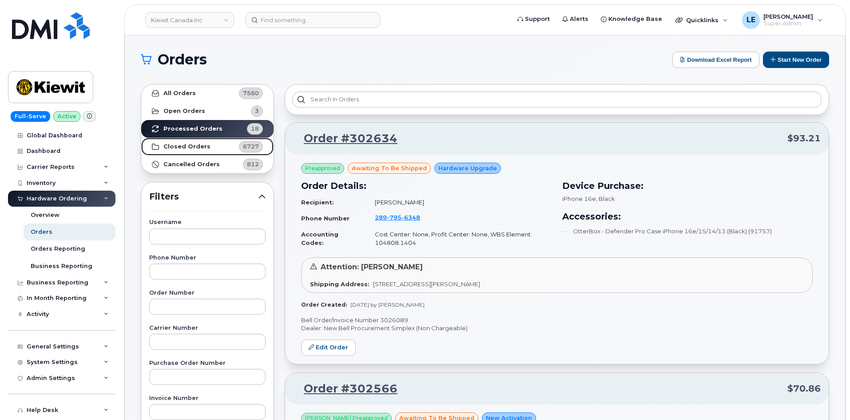
click at [210, 145] on link "Closed Orders 6727" at bounding box center [207, 147] width 132 height 18
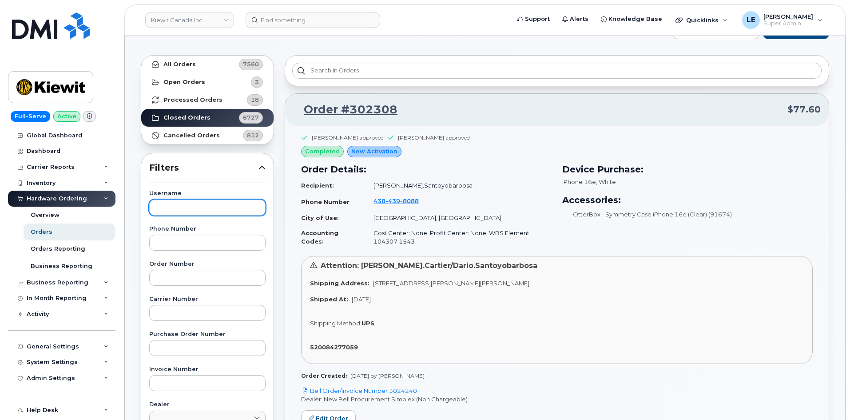
scroll to position [44, 0]
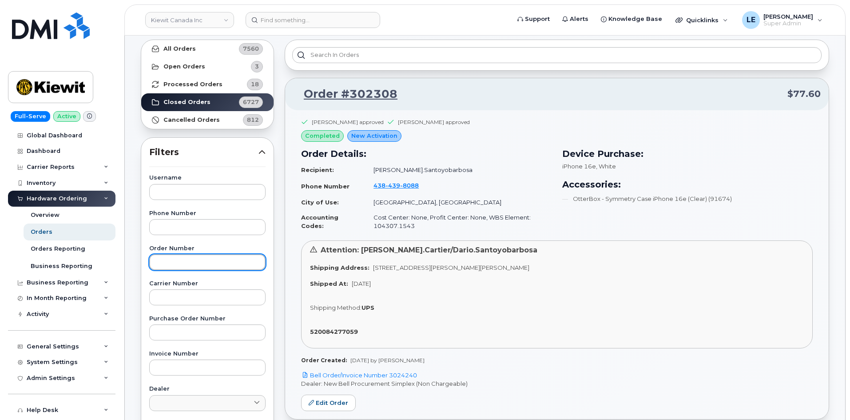
click at [175, 261] on input "text" at bounding box center [207, 262] width 116 height 16
paste input "302147"
type input "302147"
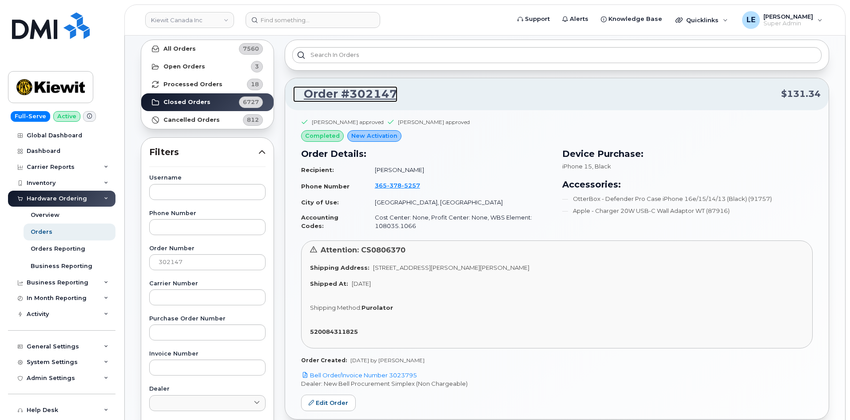
click at [337, 93] on link "Order #302147" at bounding box center [345, 94] width 104 height 16
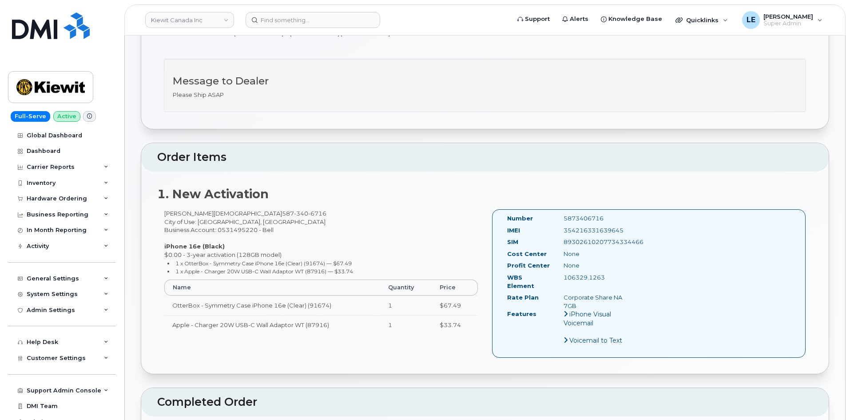
scroll to position [266, 0]
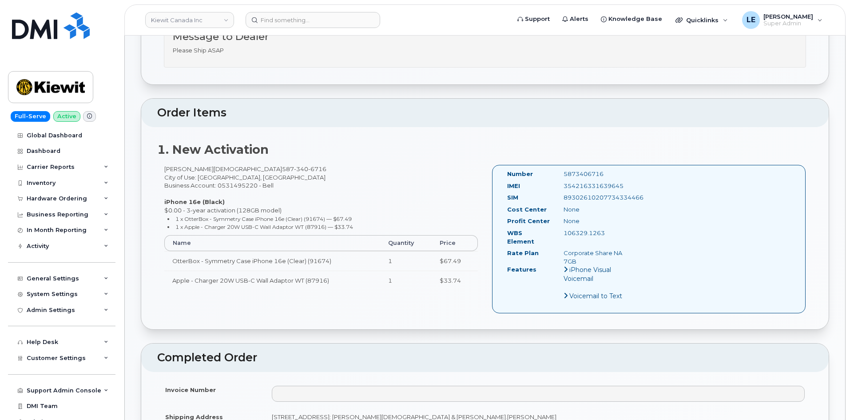
drag, startPoint x: 564, startPoint y: 186, endPoint x: 635, endPoint y: 188, distance: 71.1
click at [635, 188] on div "Number 5873406716 IMEI [TECHNICAL_ID] SIM [TECHNICAL_ID] Cost Center None [GEOG…" at bounding box center [649, 239] width 314 height 148
copy div "354216331639645"
drag, startPoint x: 204, startPoint y: 167, endPoint x: 248, endPoint y: 169, distance: 44.4
click at [248, 169] on div "[PERSON_NAME][DEMOGRAPHIC_DATA] [PHONE_NUMBER] City of Use: [GEOGRAPHIC_DATA], …" at bounding box center [321, 231] width 328 height 133
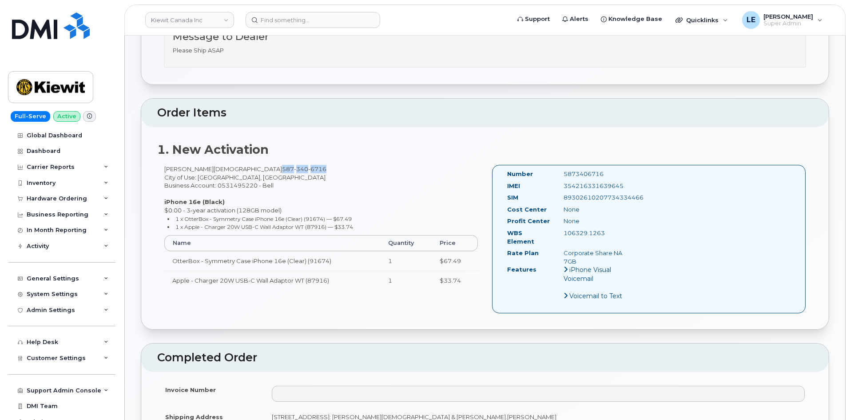
copy span "[PHONE_NUMBER]"
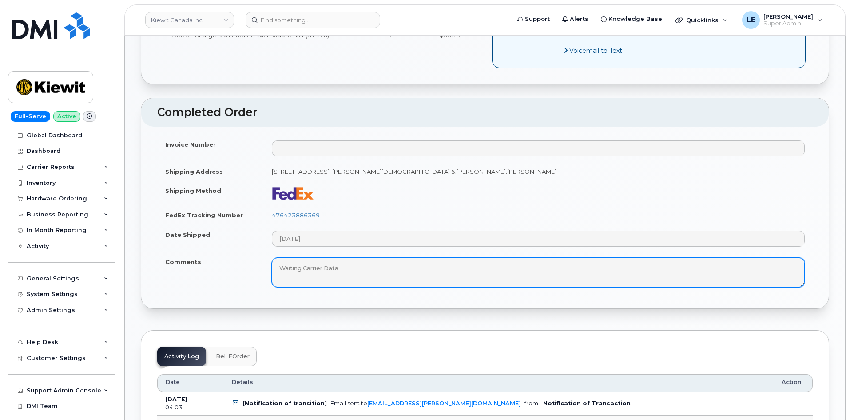
scroll to position [577, 0]
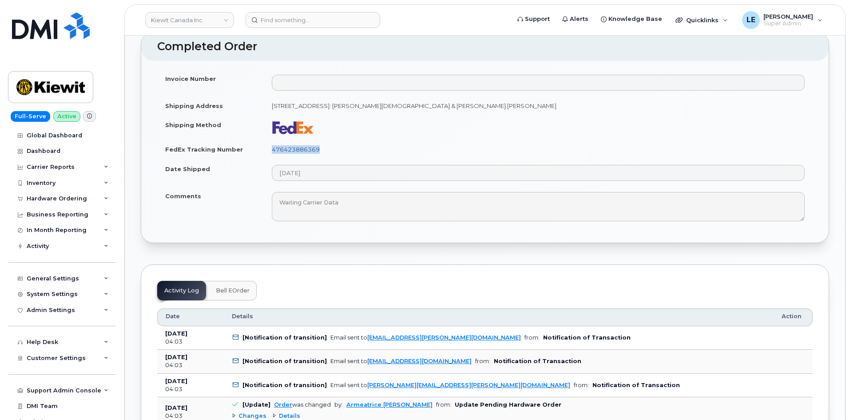
drag, startPoint x: 336, startPoint y: 143, endPoint x: 273, endPoint y: 144, distance: 63.1
click at [273, 144] on td "476423886369" at bounding box center [538, 149] width 549 height 20
copy link "476423886369"
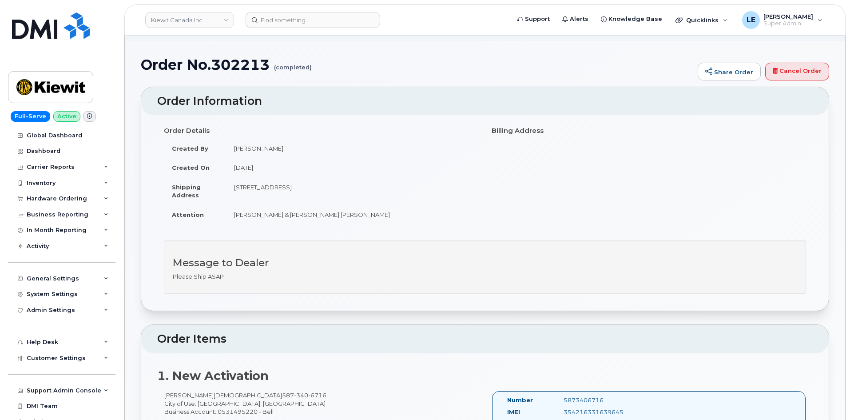
scroll to position [0, 0]
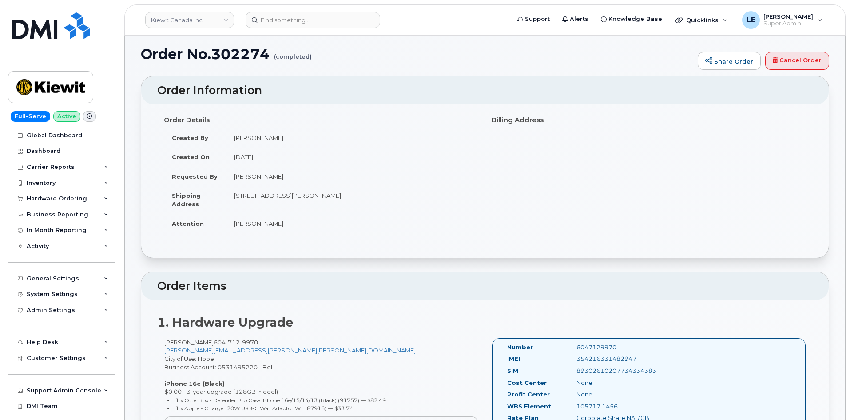
scroll to position [178, 0]
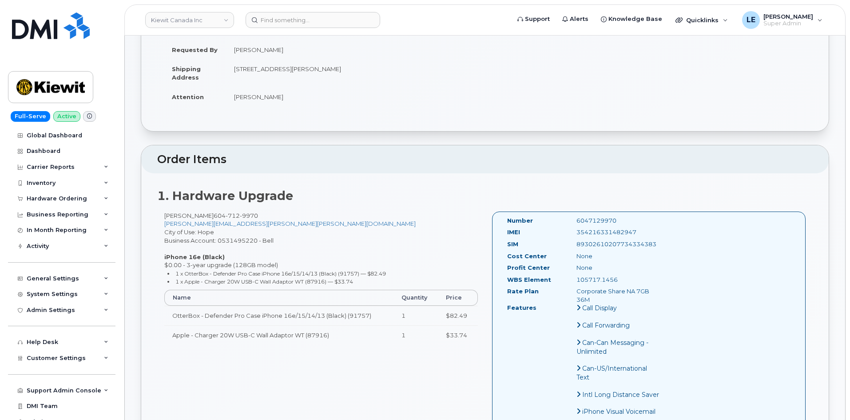
drag, startPoint x: 575, startPoint y: 233, endPoint x: 645, endPoint y: 230, distance: 69.8
click at [645, 230] on div "354216331482947" at bounding box center [618, 232] width 97 height 8
copy div "354216331482947"
drag, startPoint x: 208, startPoint y: 214, endPoint x: 252, endPoint y: 216, distance: 44.0
click at [252, 216] on span "[PHONE_NUMBER]" at bounding box center [236, 215] width 44 height 7
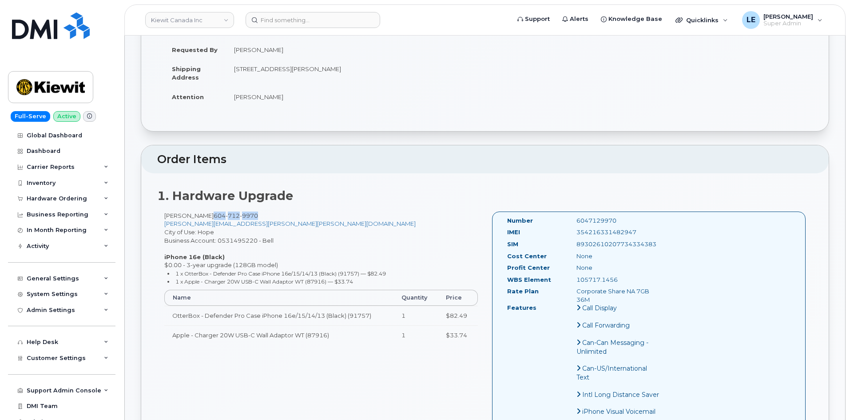
copy span "[PHONE_NUMBER]"
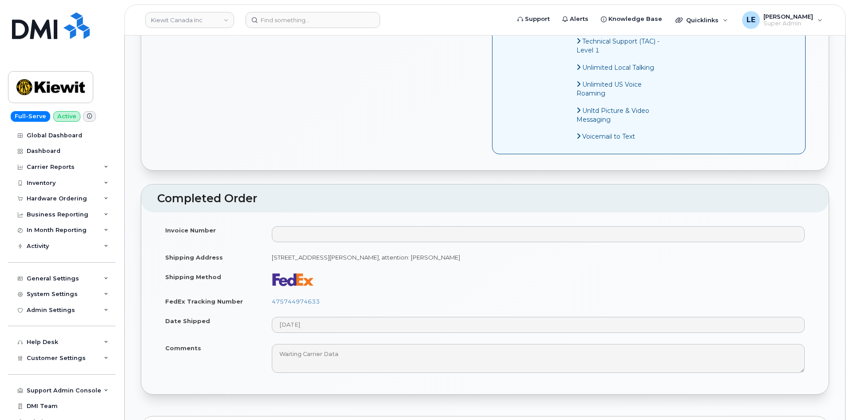
scroll to position [711, 0]
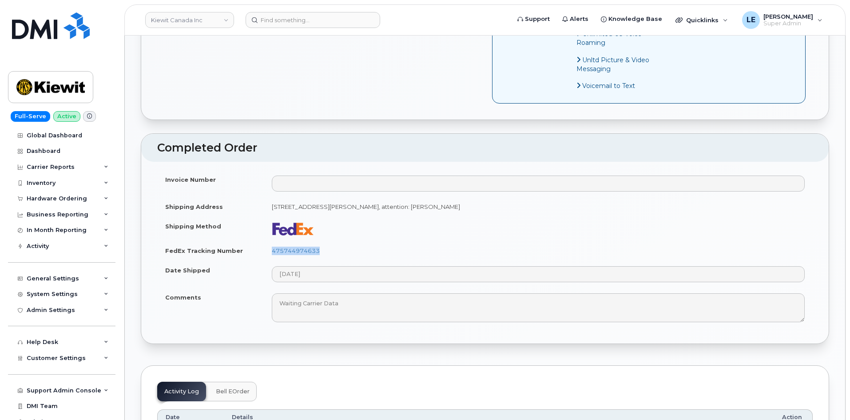
copy link "475744974633"
drag, startPoint x: 323, startPoint y: 251, endPoint x: 269, endPoint y: 251, distance: 54.6
click at [269, 251] on td "475744974633" at bounding box center [538, 251] width 549 height 20
click at [266, 250] on td "475744974633" at bounding box center [538, 251] width 549 height 20
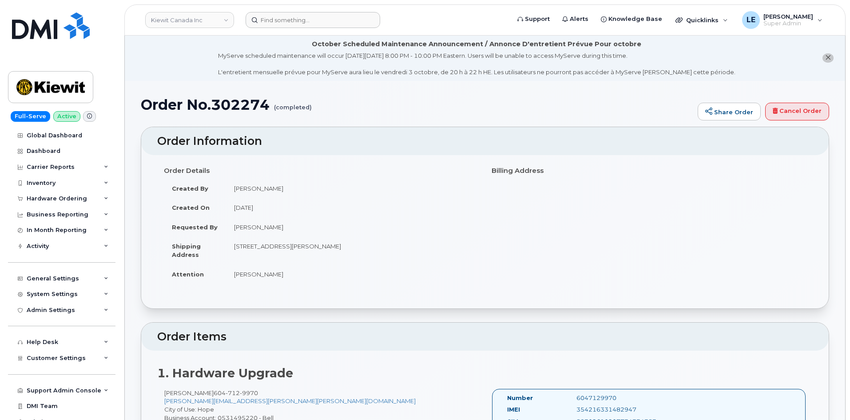
scroll to position [0, 0]
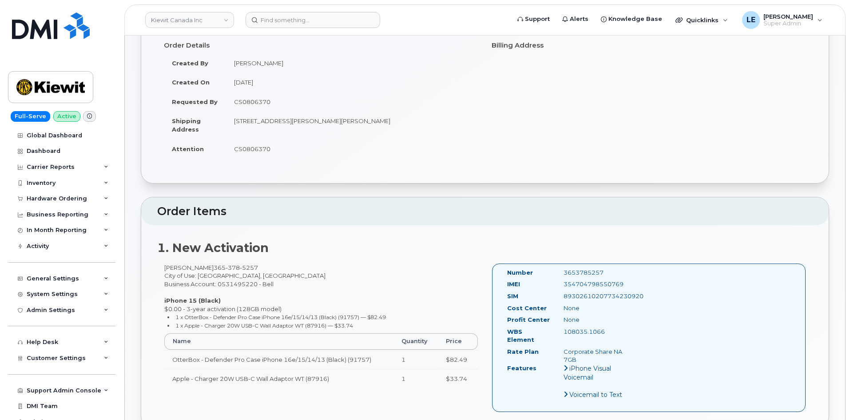
scroll to position [133, 0]
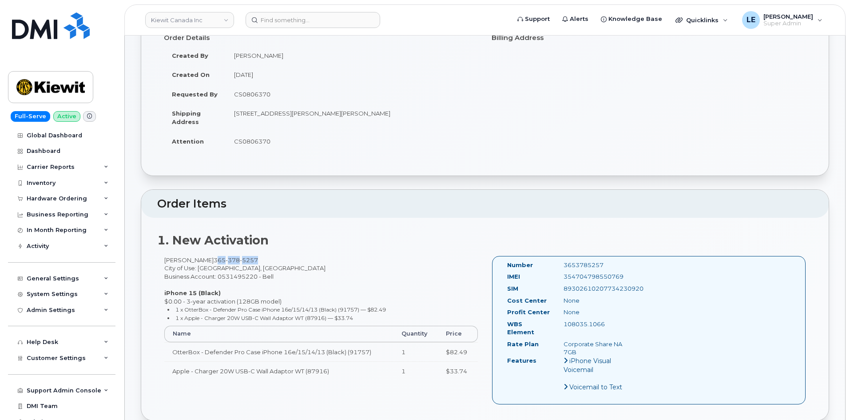
drag, startPoint x: 247, startPoint y: 259, endPoint x: 198, endPoint y: 261, distance: 48.5
click at [198, 261] on div "[PERSON_NAME] [PHONE_NUMBER] City of Use: [GEOGRAPHIC_DATA], [GEOGRAPHIC_DATA] …" at bounding box center [321, 322] width 328 height 133
click at [214, 261] on span "[PHONE_NUMBER]" at bounding box center [236, 259] width 44 height 7
drag, startPoint x: 196, startPoint y: 259, endPoint x: 246, endPoint y: 258, distance: 49.3
click at [246, 258] on div "John Harp 365 378 5257 City of Use: Hamilton, Ontario Business Account: 0531495…" at bounding box center [321, 322] width 328 height 133
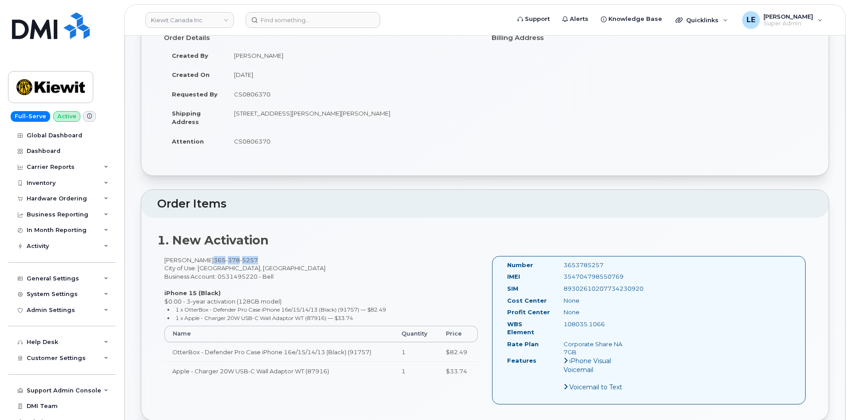
copy span "365 378 5257"
drag, startPoint x: 562, startPoint y: 277, endPoint x: 627, endPoint y: 279, distance: 64.4
click at [627, 279] on div "354704798550769" at bounding box center [596, 276] width 79 height 8
copy div "354704798550769"
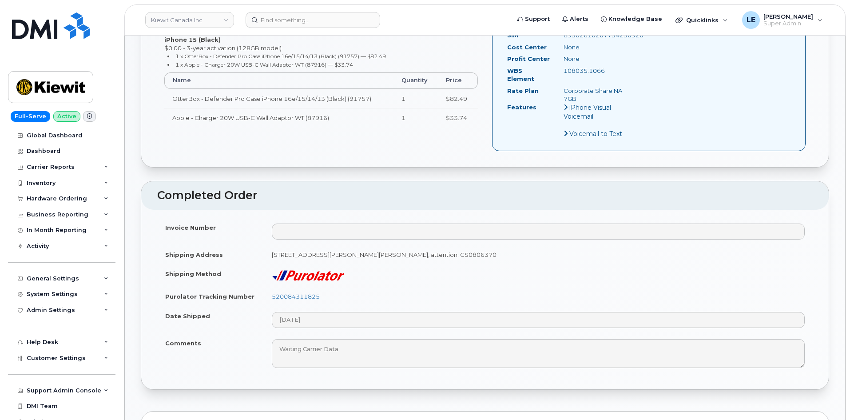
scroll to position [400, 0]
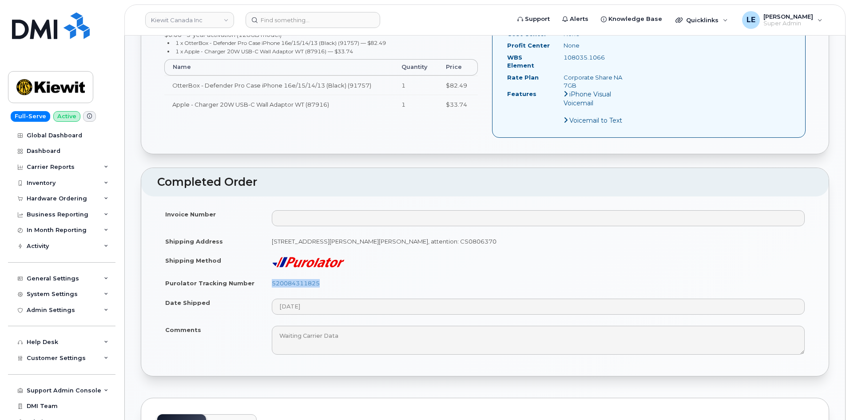
drag, startPoint x: 334, startPoint y: 273, endPoint x: 268, endPoint y: 271, distance: 65.8
click at [268, 273] on td "520084311825" at bounding box center [538, 283] width 549 height 20
copy link "520084311825"
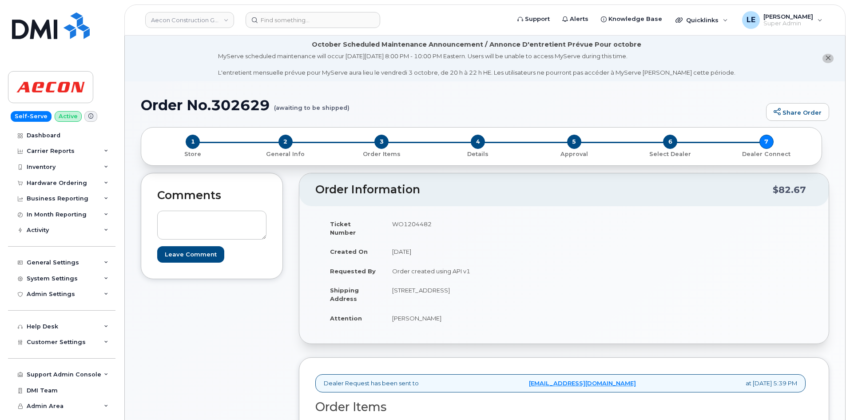
click at [171, 135] on div "1 Store" at bounding box center [192, 147] width 89 height 24
click at [69, 184] on div "Hardware Ordering" at bounding box center [57, 182] width 60 height 7
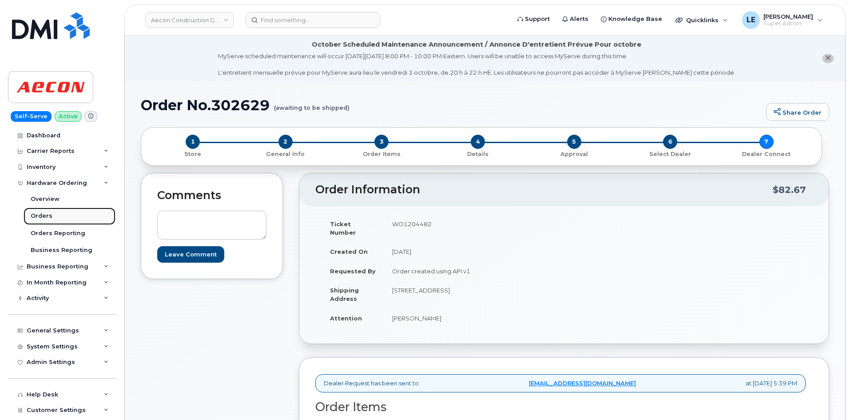
click at [57, 209] on link "Orders" at bounding box center [70, 215] width 92 height 17
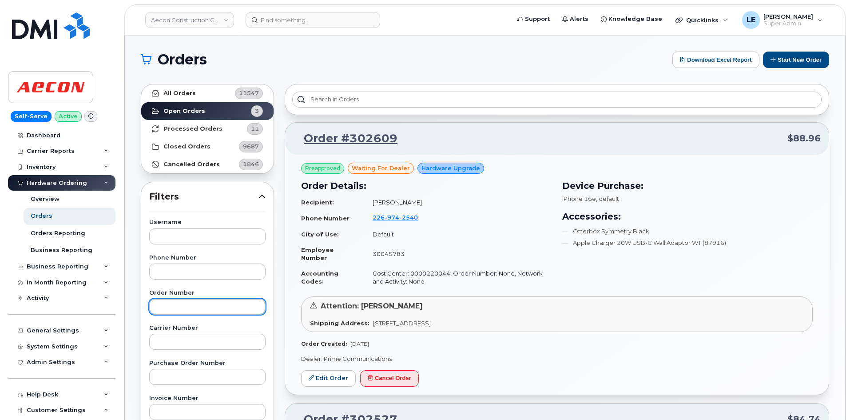
click at [195, 306] on input "text" at bounding box center [207, 306] width 116 height 16
paste input "300508"
type input "300508"
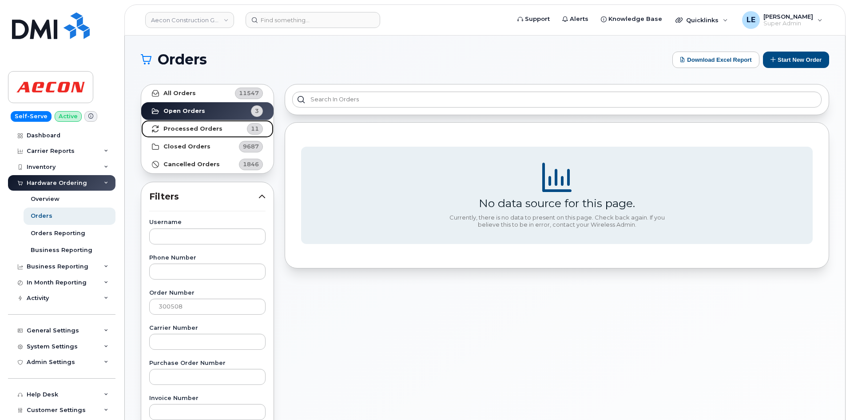
click at [197, 123] on link "Processed Orders 11" at bounding box center [207, 129] width 132 height 18
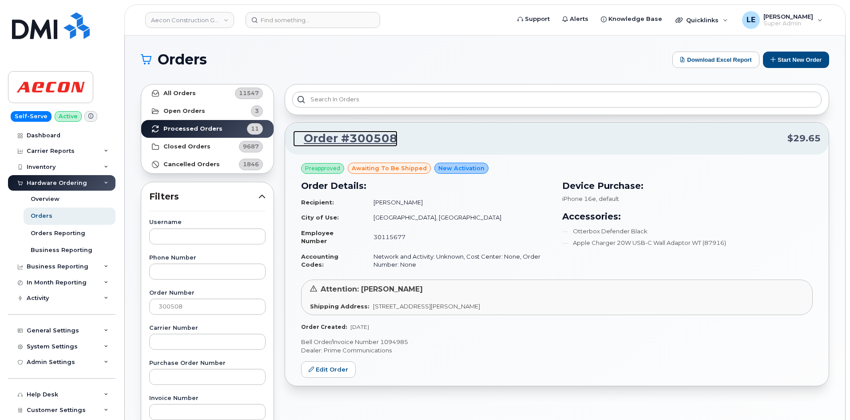
click at [329, 139] on link "Order #300508" at bounding box center [345, 139] width 104 height 16
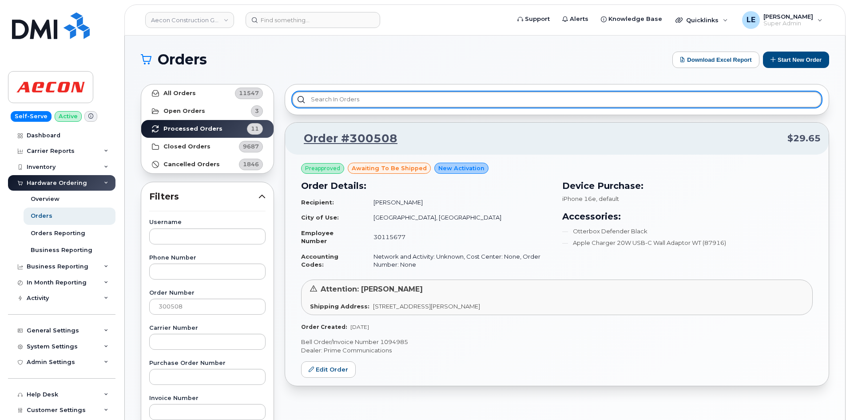
click at [321, 98] on input "text" at bounding box center [556, 99] width 529 height 16
paste input "301871"
type input "301871"
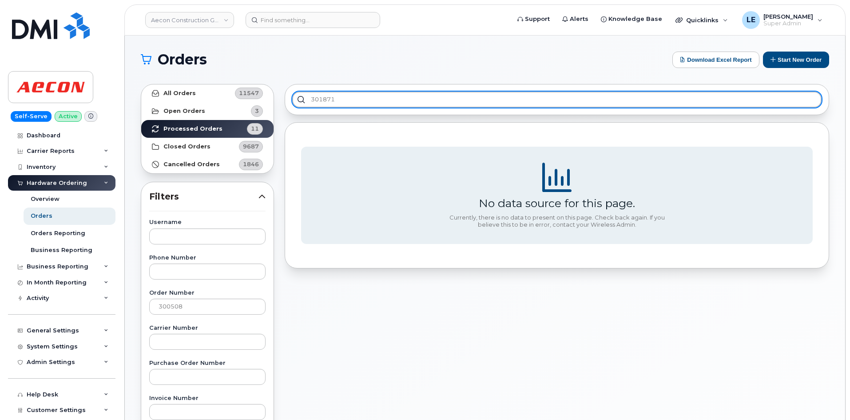
click at [363, 101] on input "301871" at bounding box center [556, 99] width 529 height 16
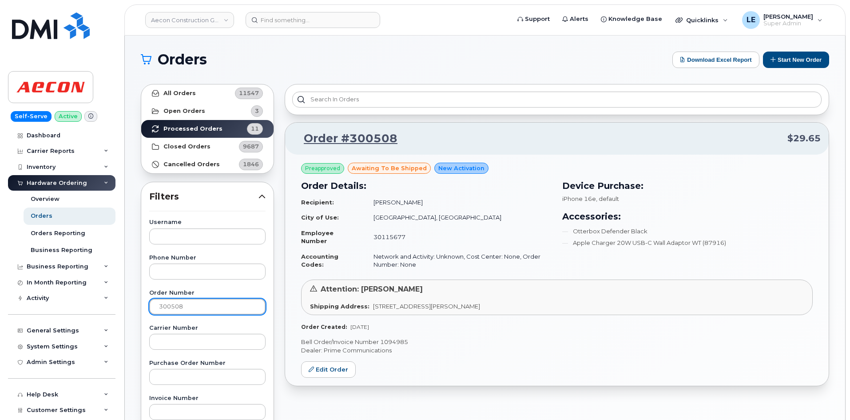
click at [182, 303] on input "300508" at bounding box center [207, 306] width 116 height 16
paste input "1871"
click at [193, 306] on input "301871" at bounding box center [207, 306] width 116 height 16
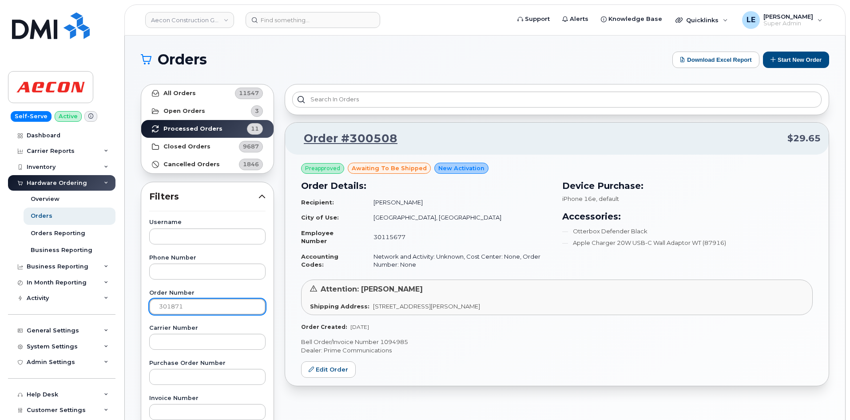
type input "301871"
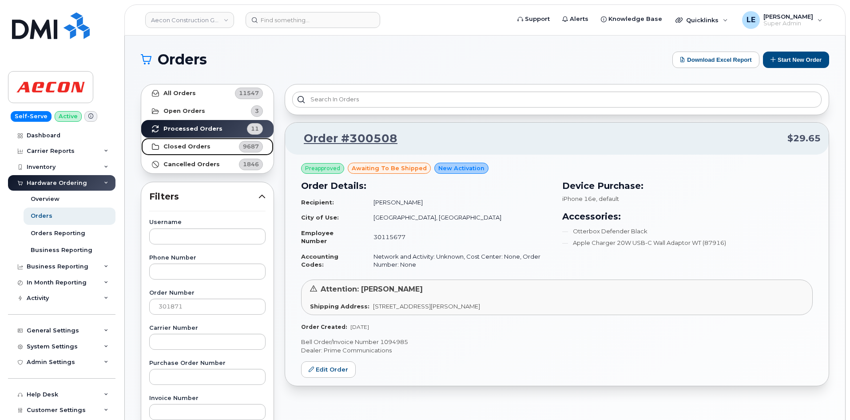
click at [196, 146] on strong "Closed Orders" at bounding box center [186, 146] width 47 height 7
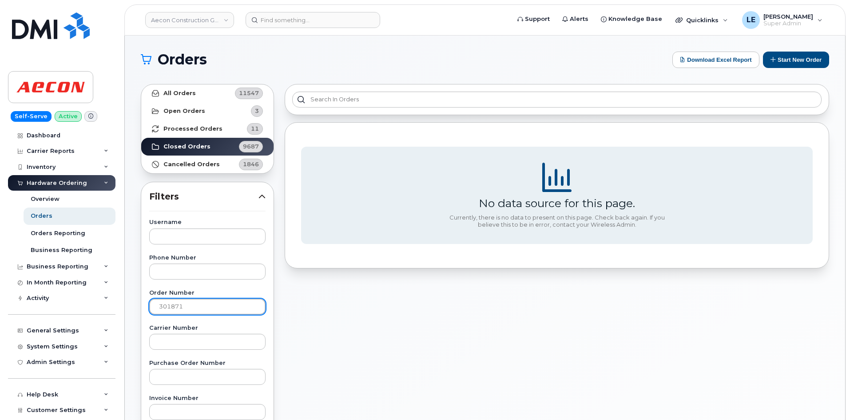
click at [202, 310] on input "301871" at bounding box center [207, 306] width 116 height 16
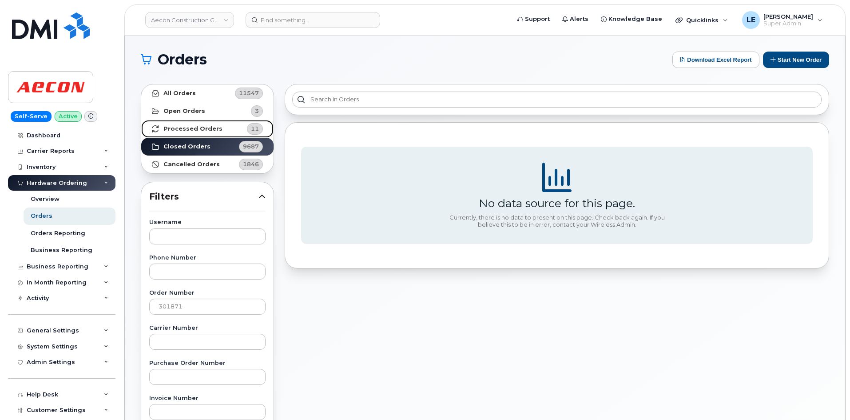
click at [185, 133] on link "Processed Orders 11" at bounding box center [207, 129] width 132 height 18
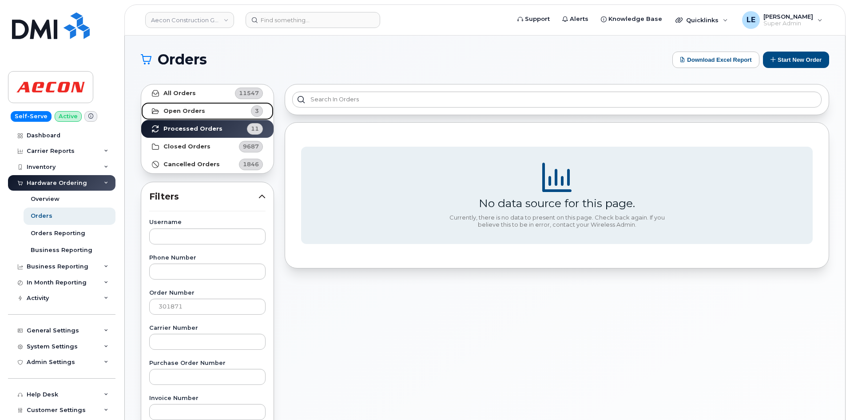
click at [195, 114] on strong "Open Orders" at bounding box center [184, 110] width 42 height 7
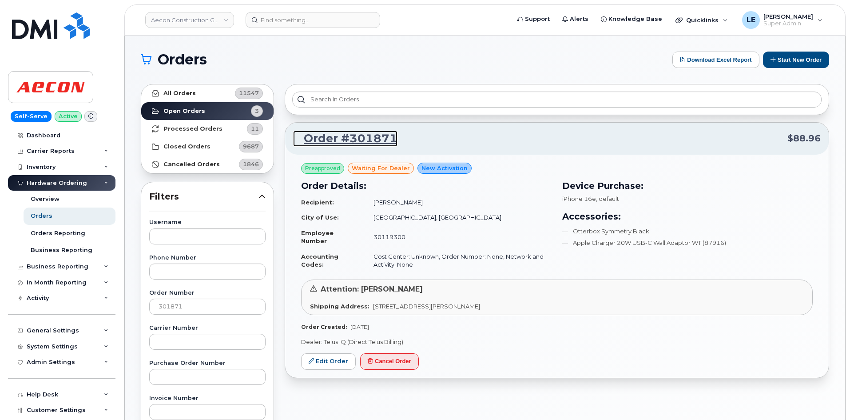
click at [336, 137] on link "Order #301871" at bounding box center [345, 139] width 104 height 16
drag, startPoint x: 307, startPoint y: 344, endPoint x: 429, endPoint y: 345, distance: 121.3
click at [429, 345] on p "Dealer: Telus IQ (Direct Telus Billing)" at bounding box center [557, 342] width 512 height 8
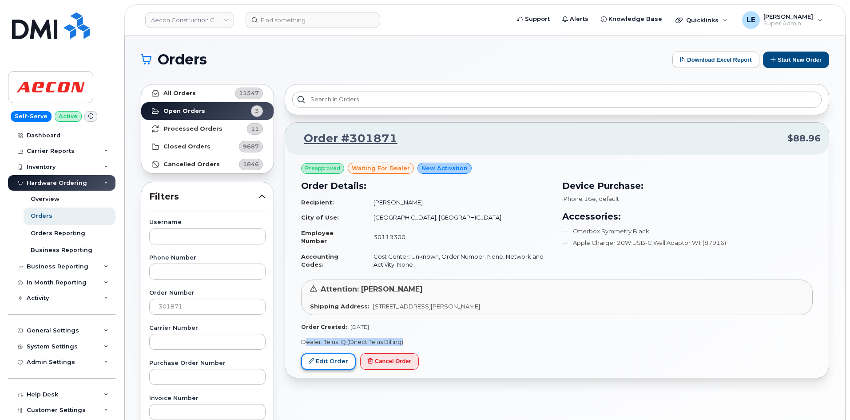
click at [325, 362] on link "Edit Order" at bounding box center [328, 361] width 55 height 16
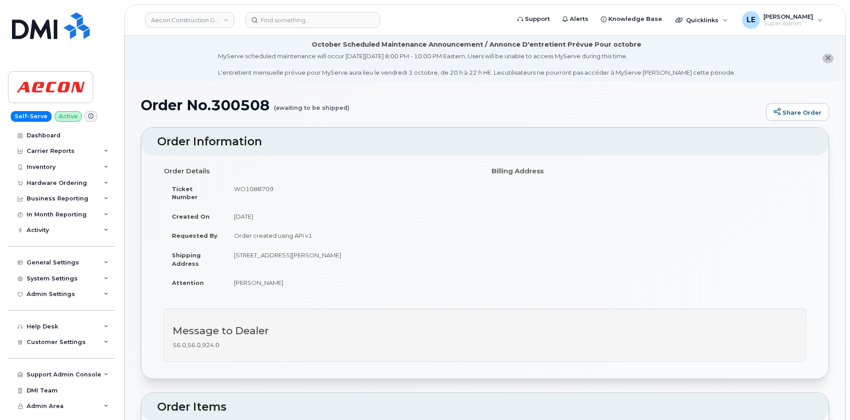
drag, startPoint x: 270, startPoint y: 108, endPoint x: 401, endPoint y: 108, distance: 131.0
click at [401, 108] on h1 "Order No.300508 (awaiting to be shipped)" at bounding box center [451, 105] width 621 height 16
click at [399, 108] on h1 "Order No.300508 (awaiting to be shipped)" at bounding box center [451, 105] width 621 height 16
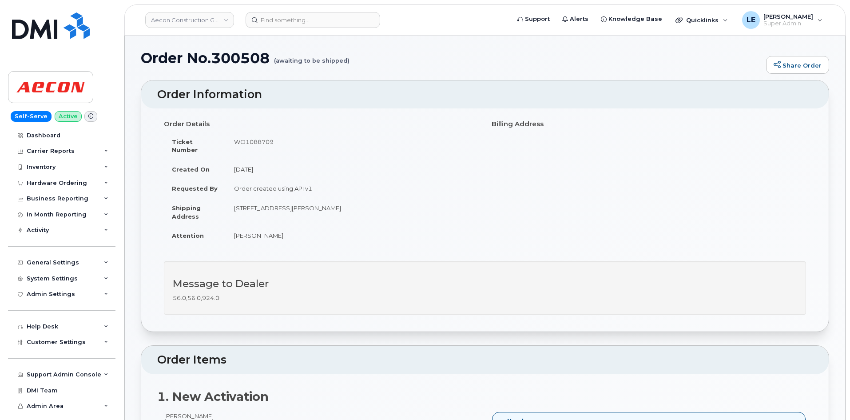
scroll to position [222, 0]
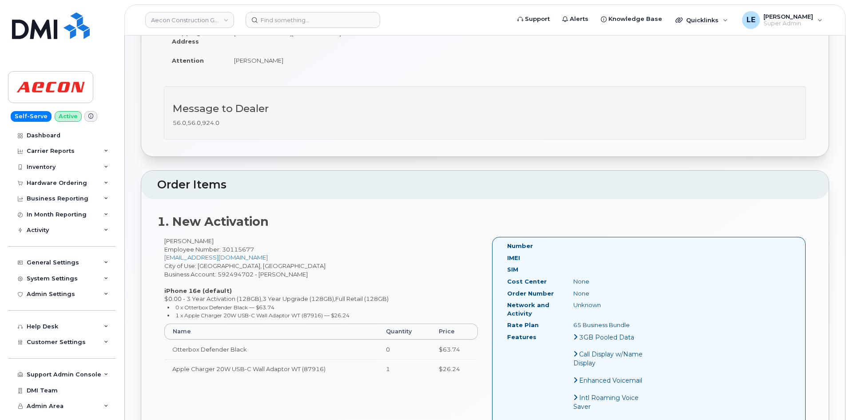
drag, startPoint x: 216, startPoint y: 232, endPoint x: 165, endPoint y: 235, distance: 51.1
click at [165, 237] on div "[PERSON_NAME] Employee Number: 30115677 [EMAIL_ADDRESS][DOMAIN_NAME] City of Us…" at bounding box center [321, 311] width 328 height 149
copy div "[PERSON_NAME]"
click at [263, 223] on div "1. New Activation [PERSON_NAME] Employee Number: 30115677 [EMAIL_ADDRESS][DOMAI…" at bounding box center [485, 354] width 688 height 310
click at [244, 237] on div "[PERSON_NAME] Employee Number: 30115677 [EMAIL_ADDRESS][DOMAIN_NAME] City of Us…" at bounding box center [321, 311] width 328 height 149
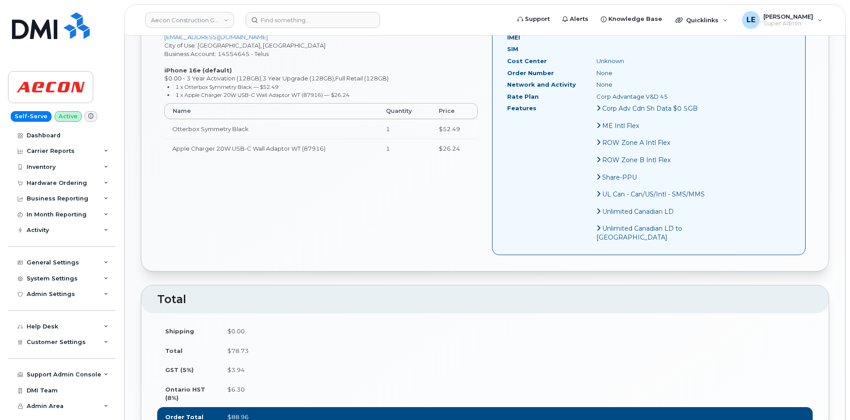
scroll to position [444, 0]
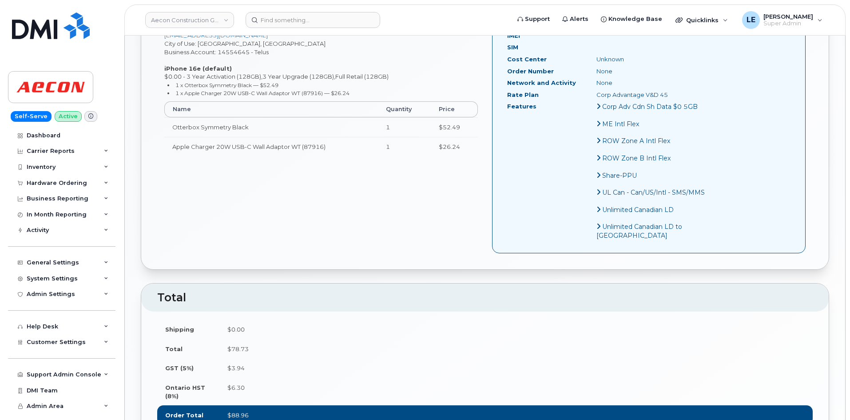
drag, startPoint x: 377, startPoint y: 361, endPoint x: 380, endPoint y: 344, distance: 17.2
click at [377, 358] on td "$78.73" at bounding box center [515, 349] width 593 height 20
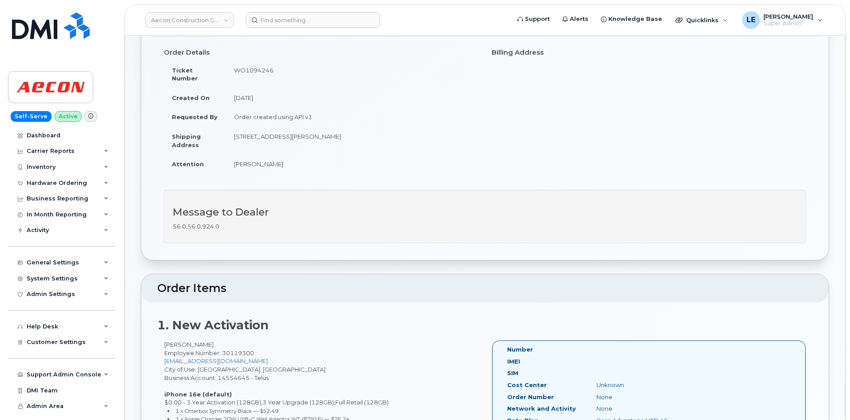
scroll to position [0, 0]
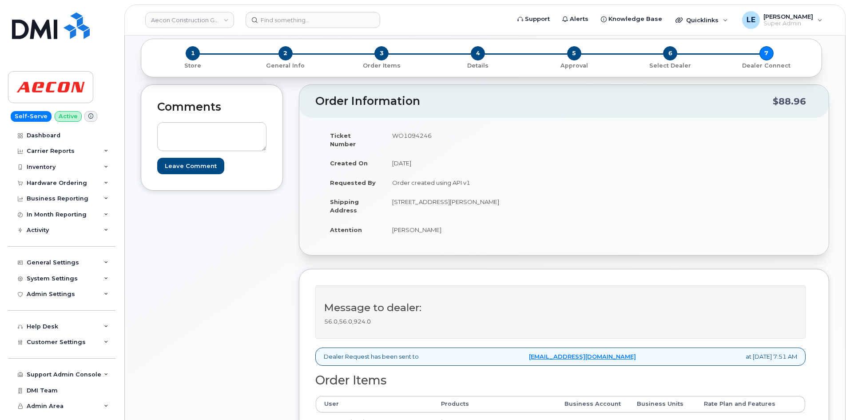
scroll to position [44, 0]
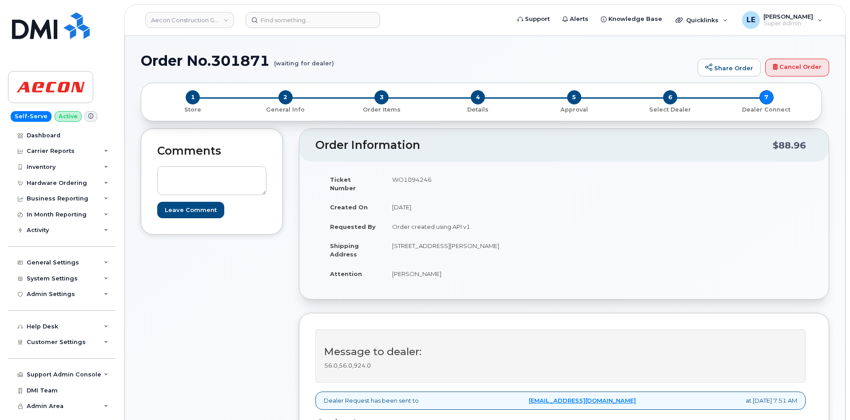
drag, startPoint x: 278, startPoint y: 66, endPoint x: 372, endPoint y: 75, distance: 93.7
click at [372, 75] on div "Order No.301871 (waiting for dealer) Share Order Cancel Order" at bounding box center [485, 68] width 688 height 30
click at [369, 70] on div "Order No.301871 (waiting for dealer) Share Order Cancel Order" at bounding box center [485, 68] width 688 height 30
drag, startPoint x: 336, startPoint y: 64, endPoint x: 340, endPoint y: 67, distance: 4.8
click at [343, 66] on h1 "Order No.301871 (waiting for dealer)" at bounding box center [417, 61] width 553 height 16
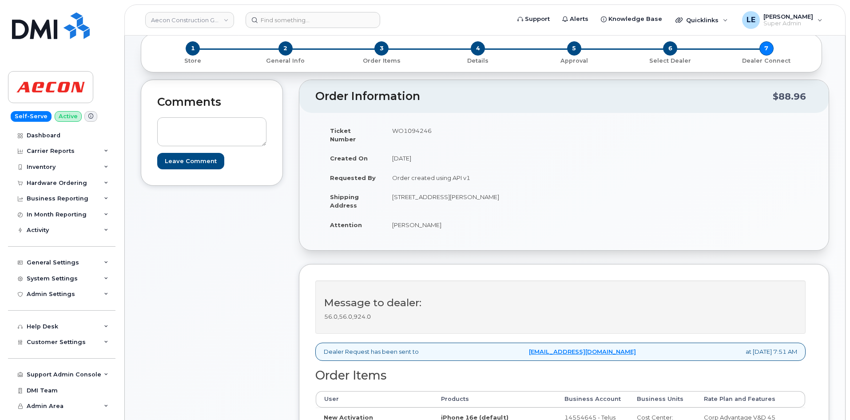
scroll to position [89, 0]
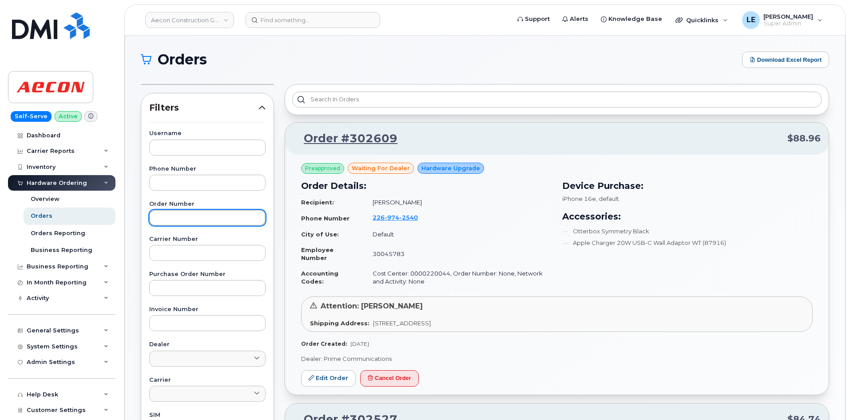
click at [180, 218] on input "text" at bounding box center [207, 218] width 116 height 16
paste input "301871"
type input "301871"
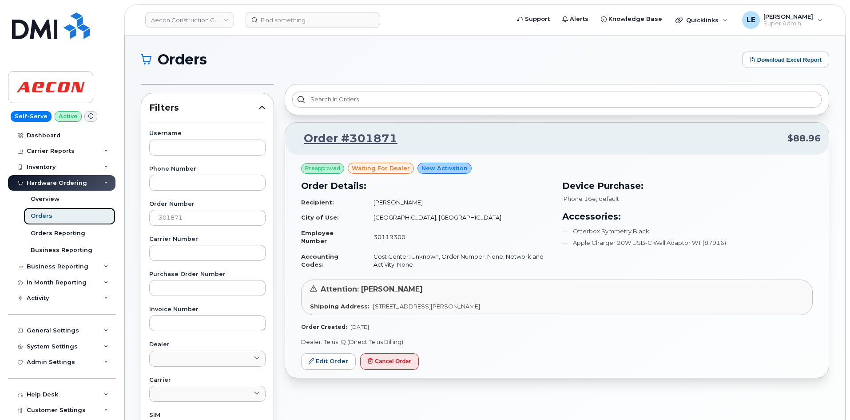
click at [50, 212] on div "Orders" at bounding box center [42, 216] width 22 height 8
click at [64, 236] on div "Orders Reporting" at bounding box center [58, 233] width 55 height 8
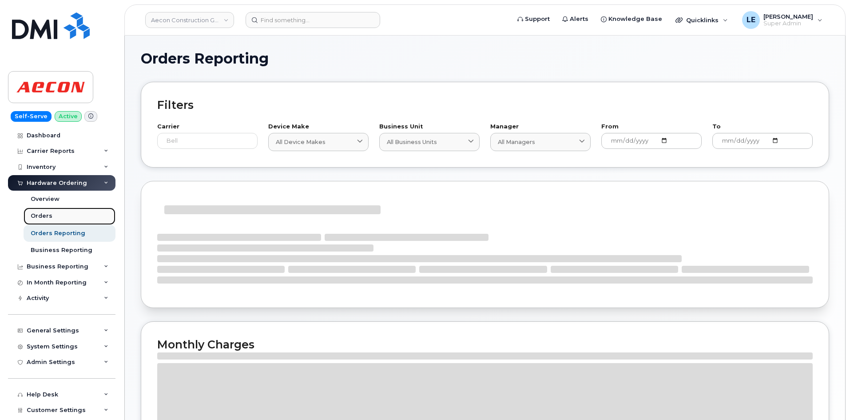
click at [68, 217] on link "Orders" at bounding box center [70, 215] width 92 height 17
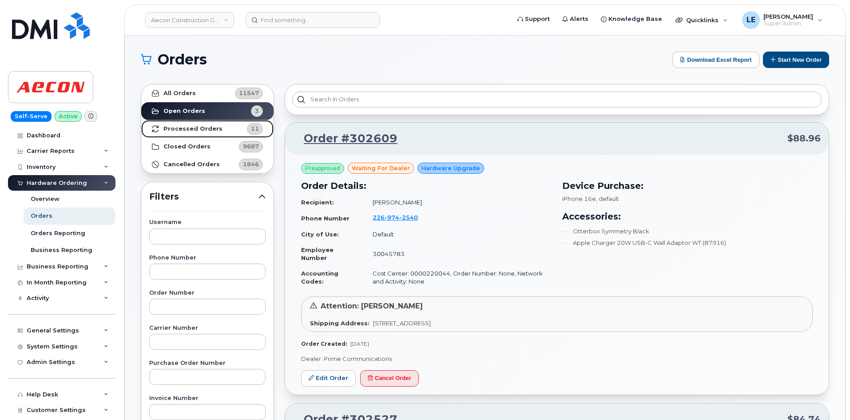
click at [229, 134] on link "Processed Orders 11" at bounding box center [207, 129] width 132 height 18
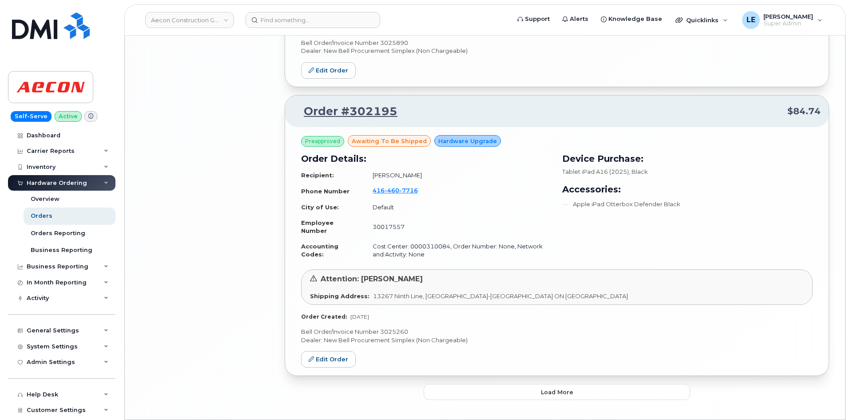
scroll to position [2027, 0]
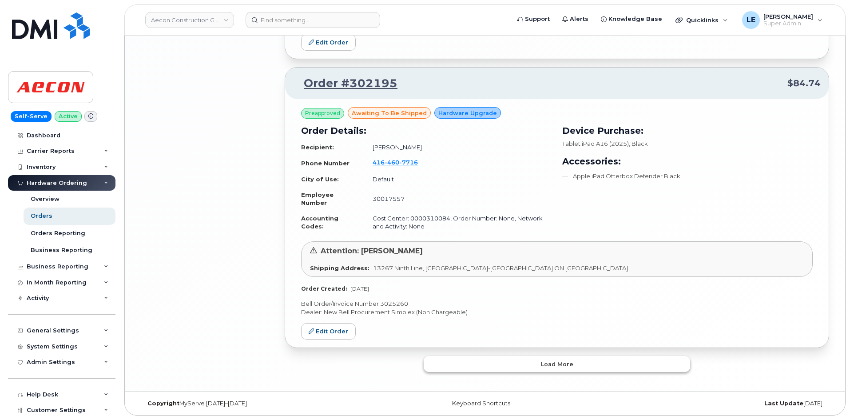
click at [523, 364] on button "Load more" at bounding box center [557, 364] width 266 height 16
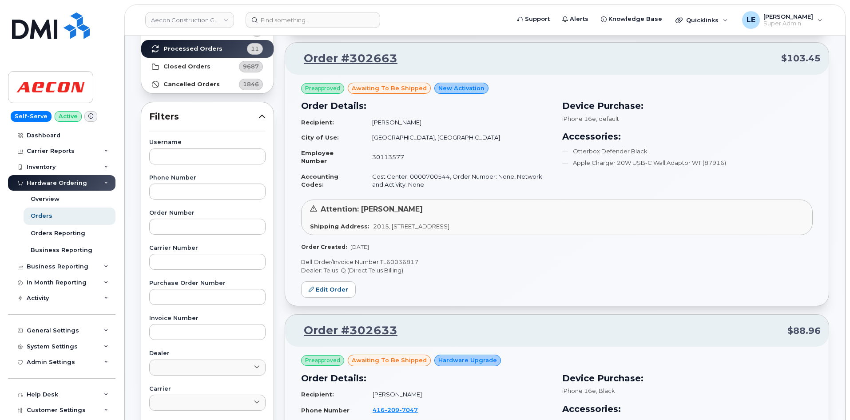
scroll to position [0, 0]
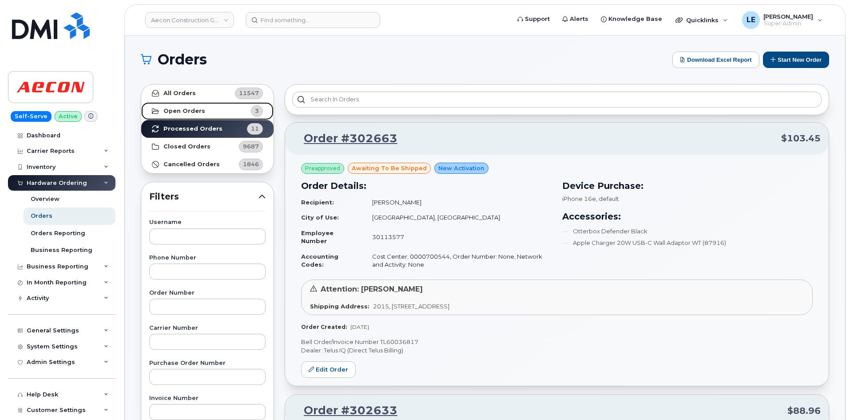
click at [226, 116] on link "Open Orders 3" at bounding box center [207, 111] width 132 height 18
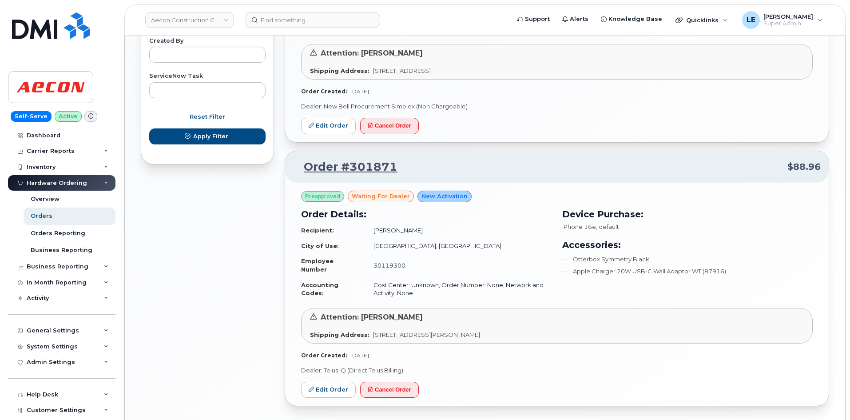
scroll to position [572, 0]
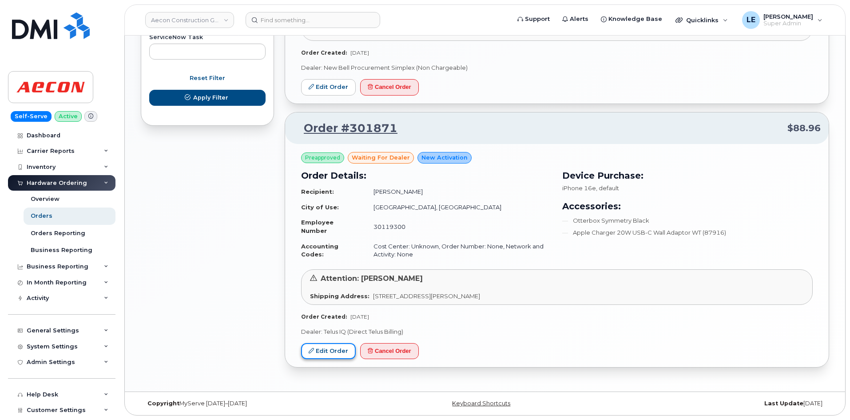
click at [324, 348] on link "Edit Order" at bounding box center [328, 351] width 55 height 16
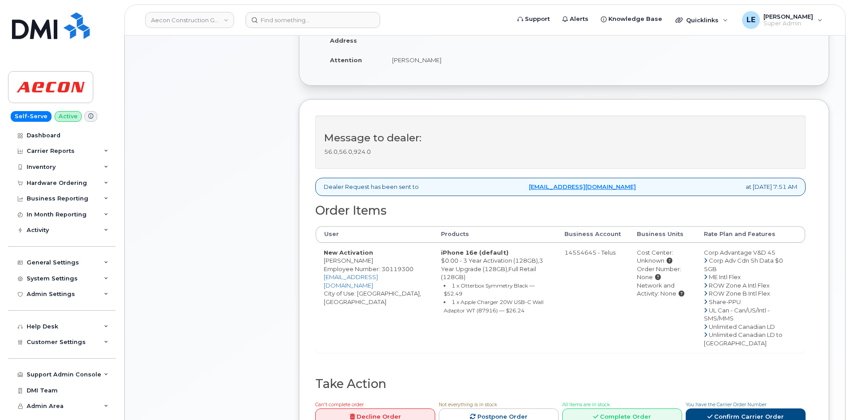
scroll to position [355, 0]
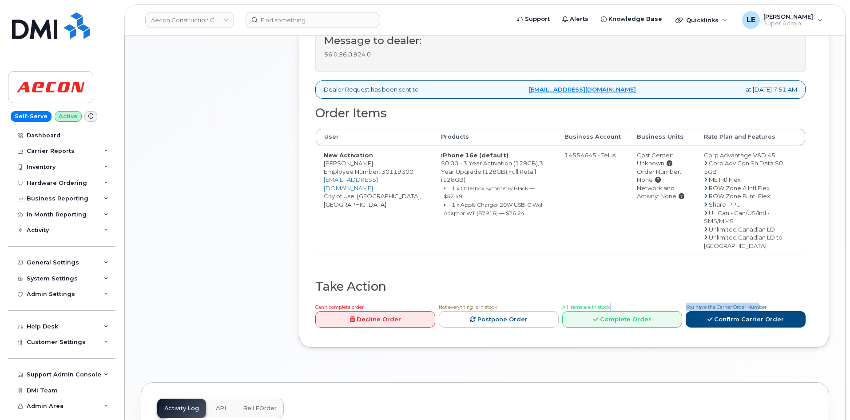
drag, startPoint x: 683, startPoint y: 325, endPoint x: 761, endPoint y: 321, distance: 78.3
click at [761, 321] on div "Can't complete order Decline Order Not everything is in stock Postpone Order Al…" at bounding box center [559, 316] width 494 height 28
click at [762, 310] on span "You have the Carrier Order Number" at bounding box center [726, 307] width 81 height 6
click at [748, 327] on link "Confirm Carrier Order" at bounding box center [746, 319] width 120 height 16
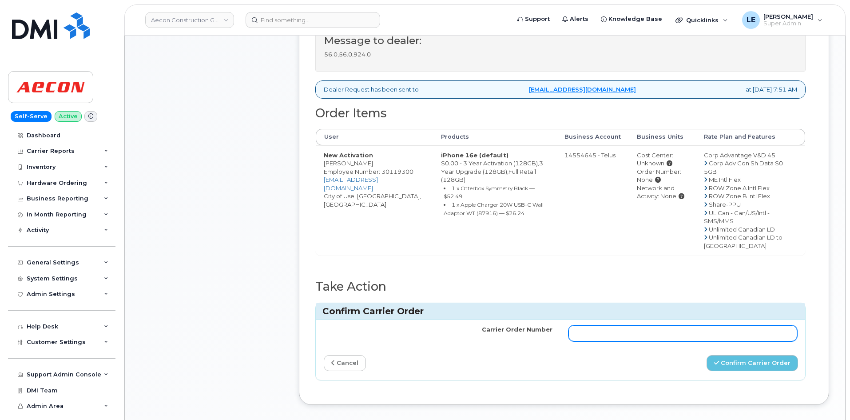
click at [662, 341] on input "Carrier Order Number" at bounding box center [683, 333] width 229 height 16
paste input "TL60033305"
type input "TL60033305"
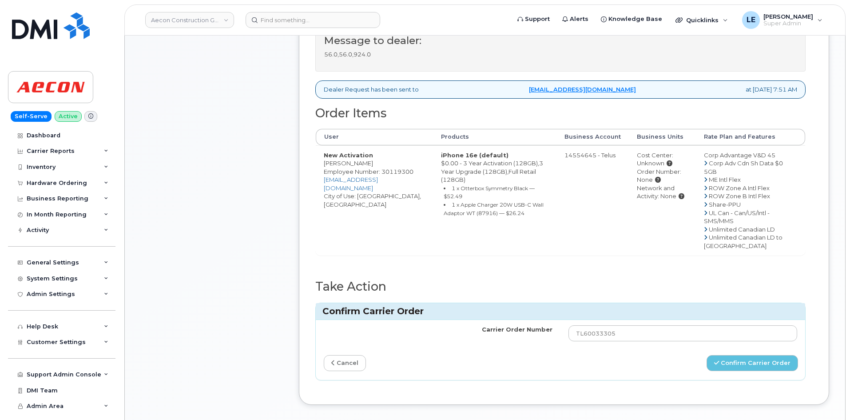
click at [637, 368] on div "Carrier Order Number TL60033305 cancel Confirm Carrier Order" at bounding box center [560, 350] width 489 height 60
click at [740, 371] on button "Confirm Carrier Order" at bounding box center [752, 363] width 91 height 16
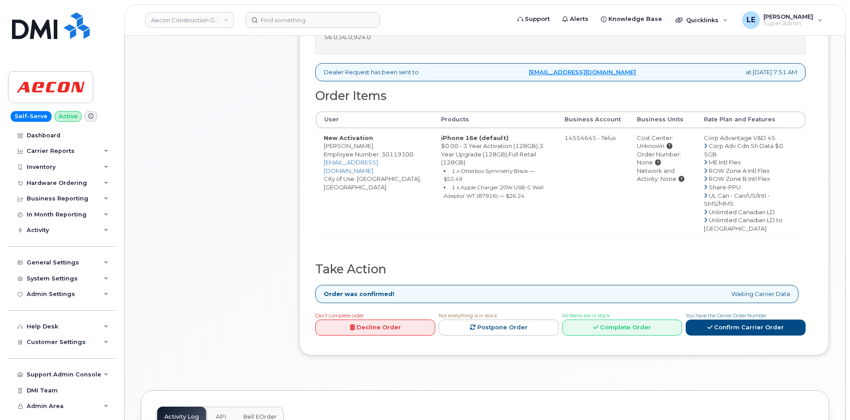
scroll to position [400, 0]
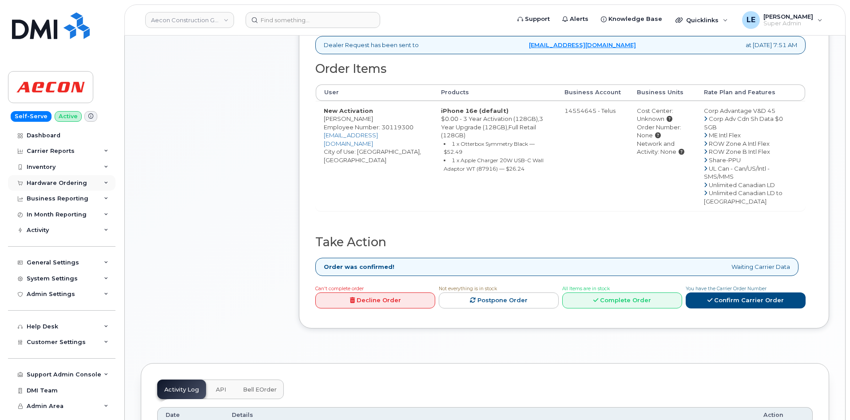
click at [63, 183] on div "Hardware Ordering" at bounding box center [57, 182] width 60 height 7
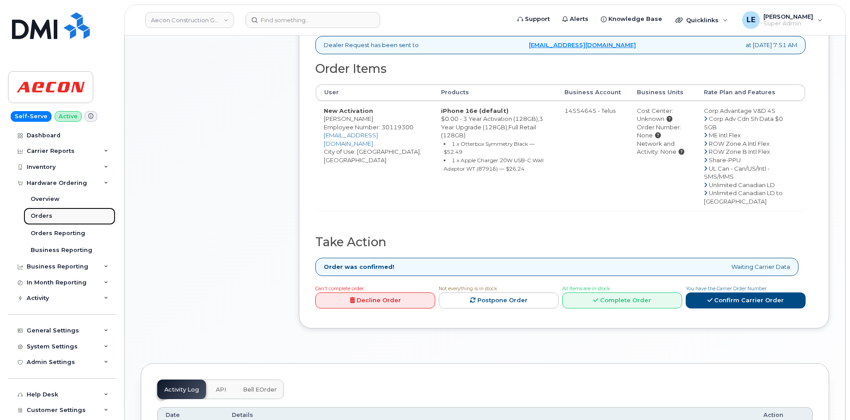
click at [60, 216] on link "Orders" at bounding box center [70, 215] width 92 height 17
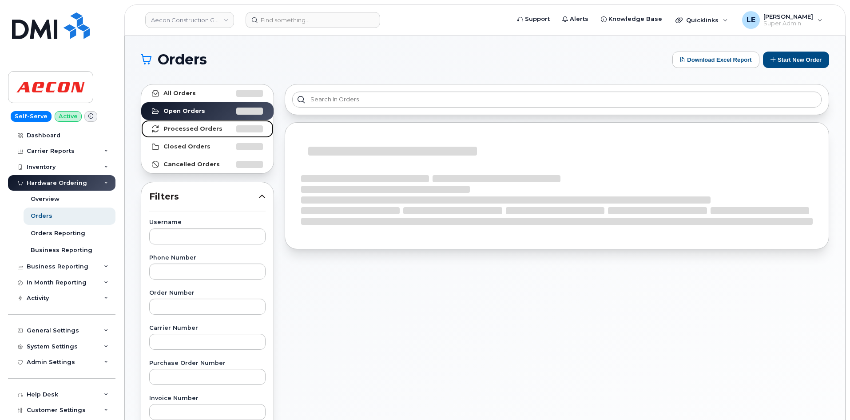
click at [193, 128] on strong "Processed Orders" at bounding box center [192, 128] width 59 height 7
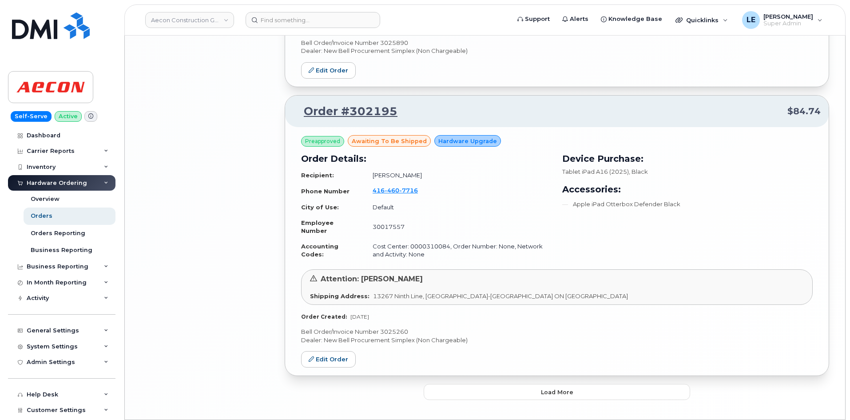
scroll to position [2027, 0]
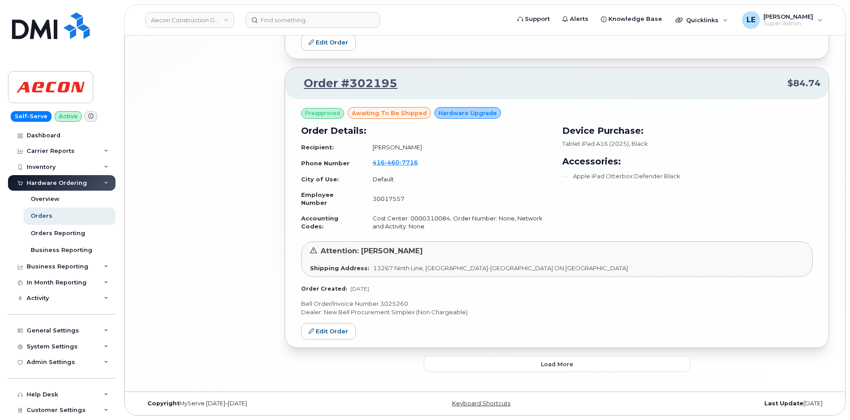
click at [517, 358] on button "Load more" at bounding box center [557, 364] width 266 height 16
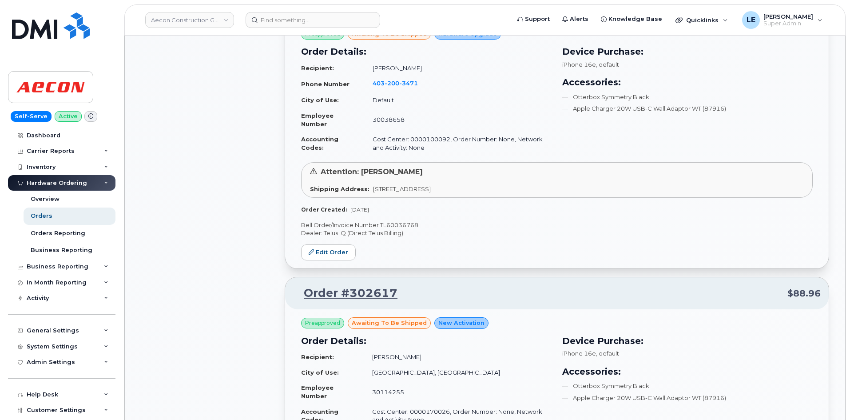
scroll to position [961, 0]
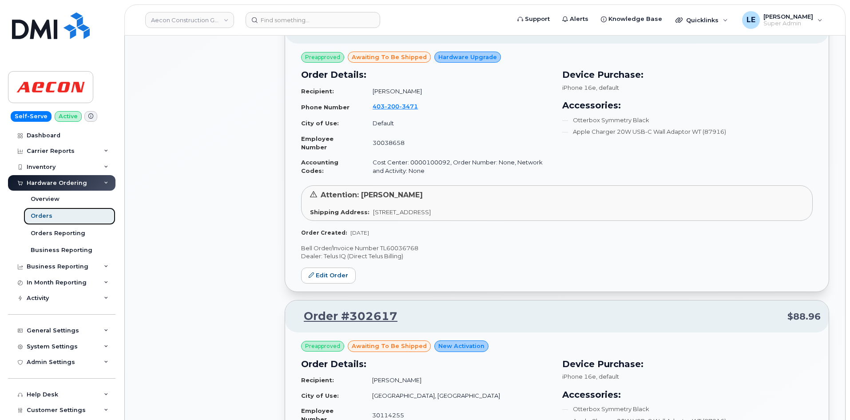
click at [56, 213] on link "Orders" at bounding box center [70, 215] width 92 height 17
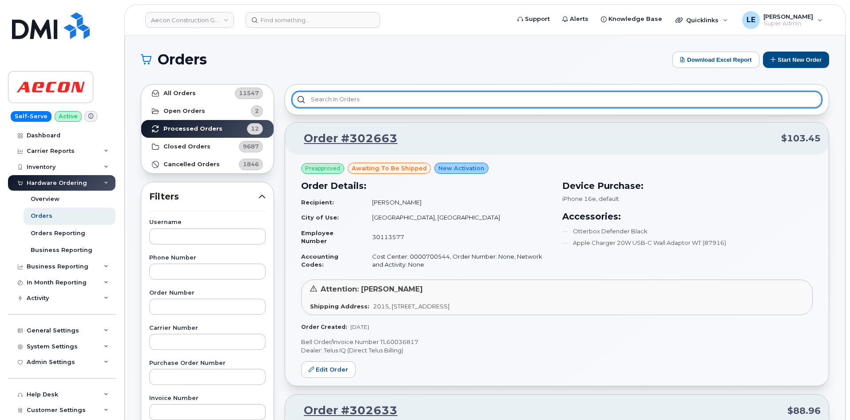
click at [353, 101] on input "text" at bounding box center [556, 99] width 529 height 16
paste input "300508"
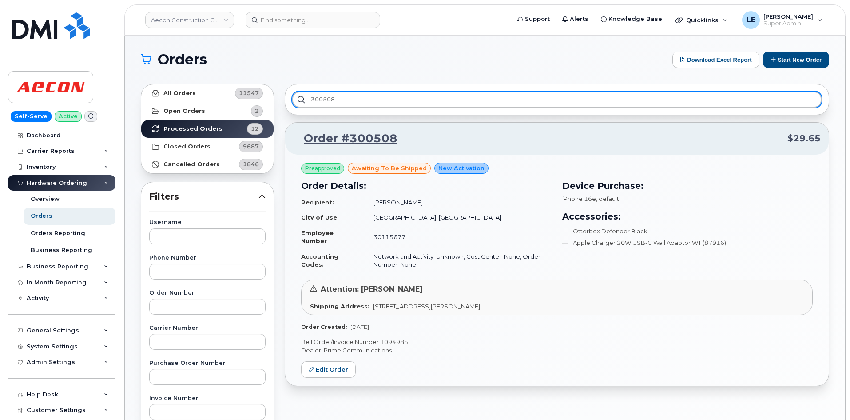
type input "300508"
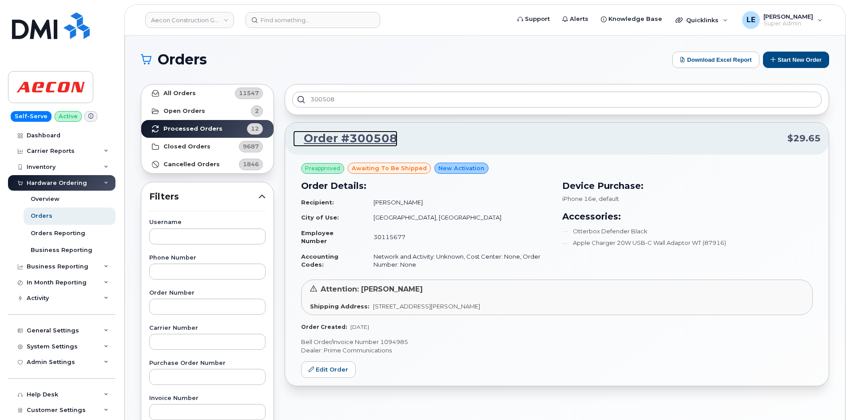
click at [356, 139] on link "Order #300508" at bounding box center [345, 139] width 104 height 16
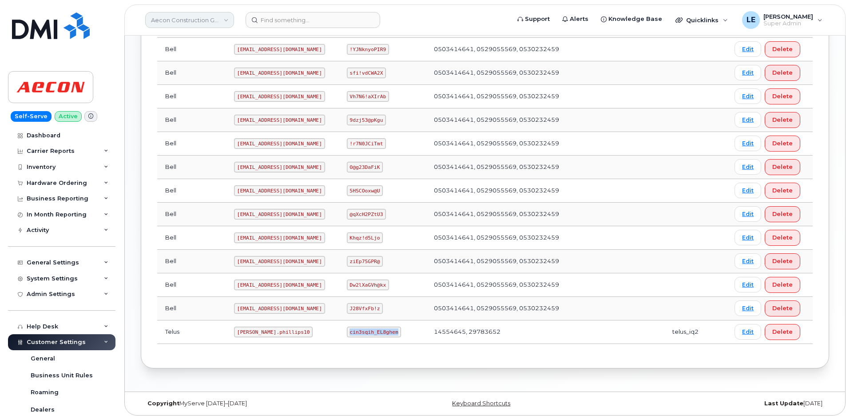
scroll to position [266, 0]
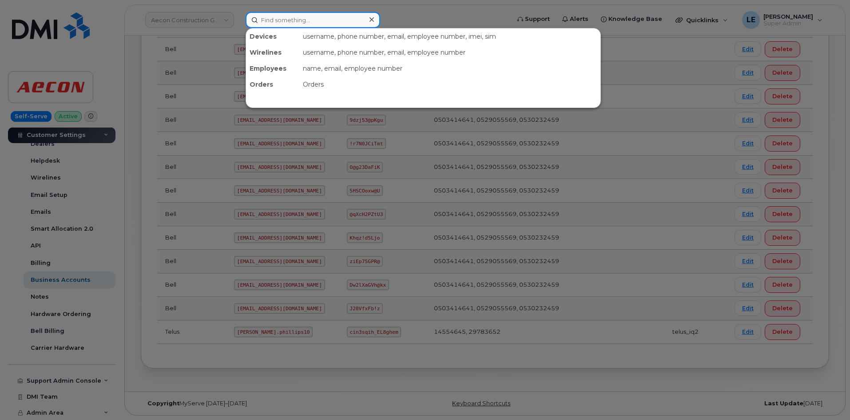
click at [307, 23] on input at bounding box center [313, 20] width 135 height 16
paste input "[PERSON_NAME]"
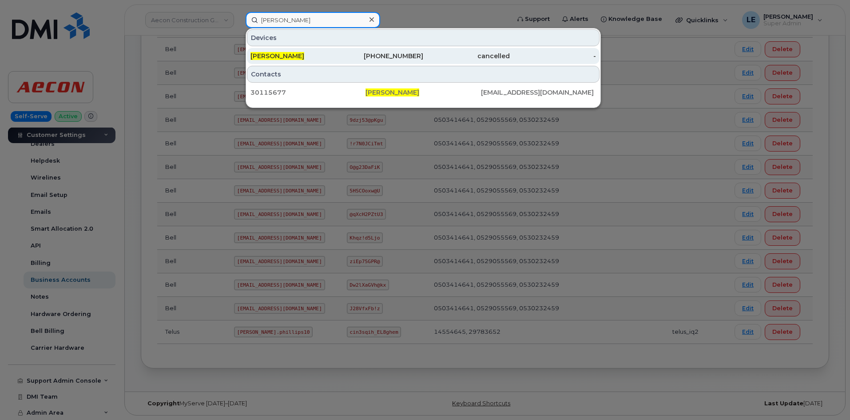
type input "[PERSON_NAME]"
click at [314, 58] on div "[PERSON_NAME]" at bounding box center [294, 56] width 87 height 9
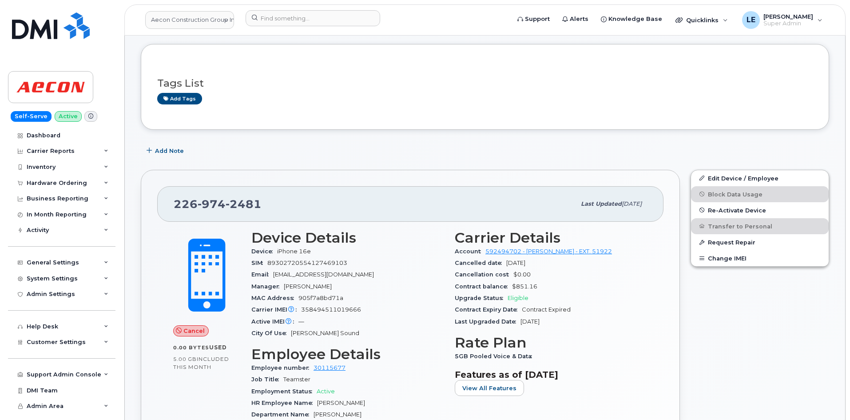
scroll to position [44, 0]
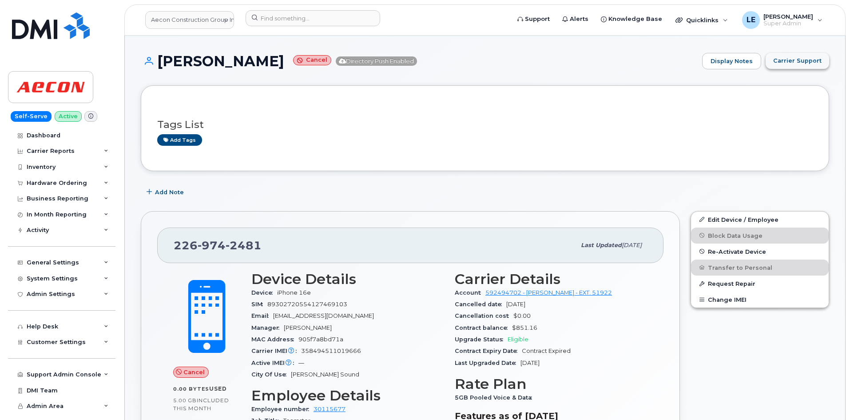
click at [796, 64] on span "Carrier Support" at bounding box center [797, 60] width 48 height 8
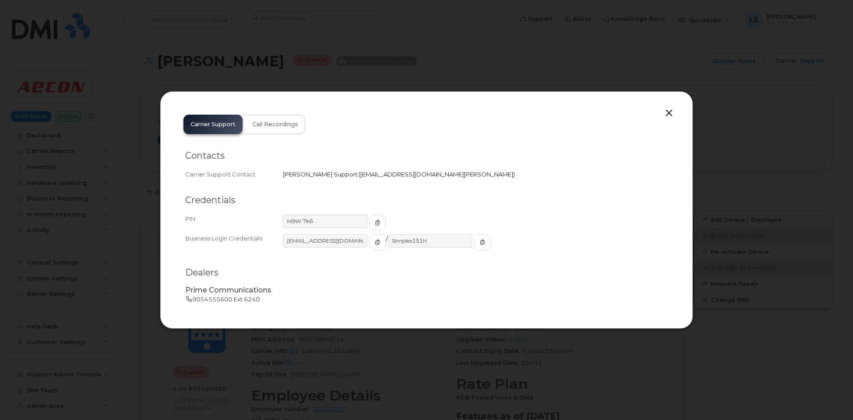
click at [424, 56] on div at bounding box center [426, 210] width 853 height 420
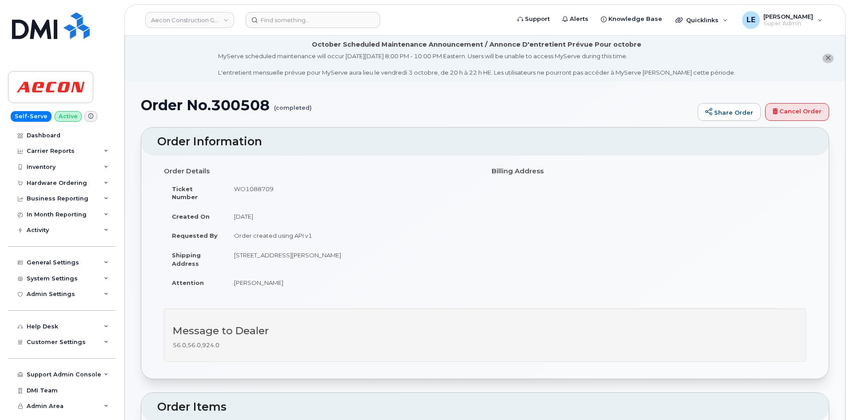
click at [731, 245] on div "Order Details Ticket Number WO1088709 Created On September 11, 2025 Requested B…" at bounding box center [485, 231] width 656 height 136
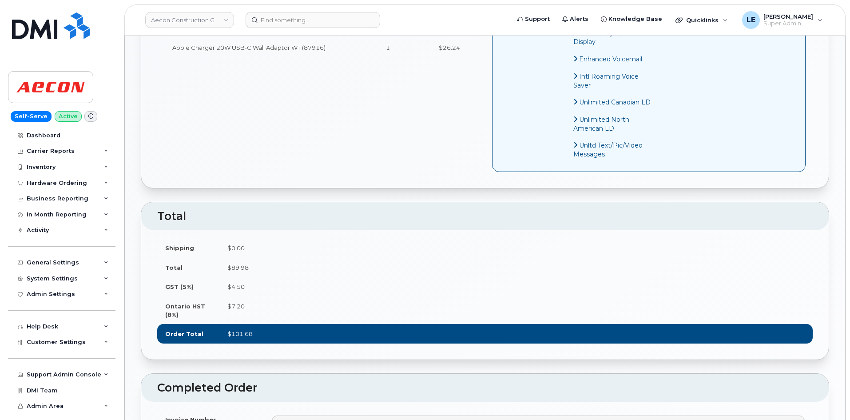
scroll to position [577, 0]
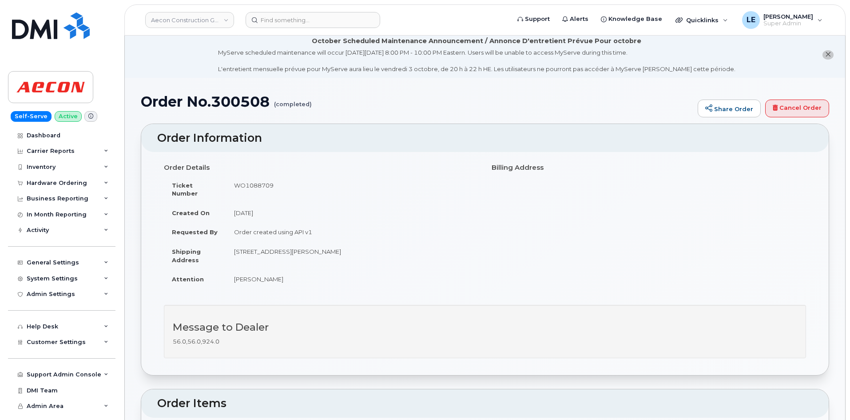
scroll to position [0, 0]
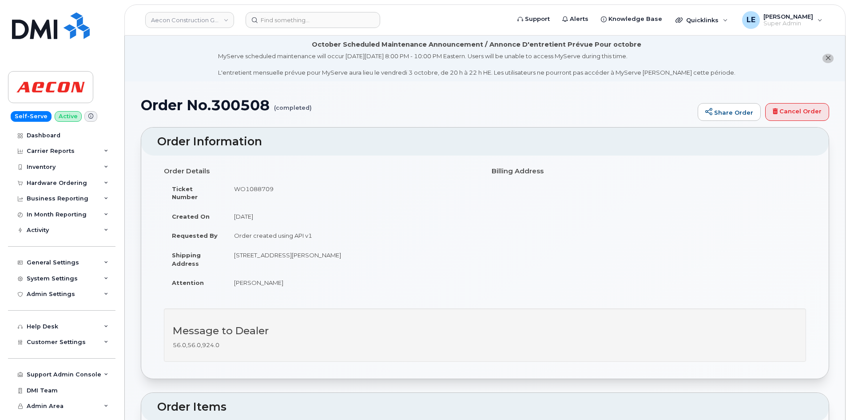
click at [342, 370] on div "Order Details Ticket Number WO1088709 Created On September 11, 2025 Requested B…" at bounding box center [485, 266] width 688 height 223
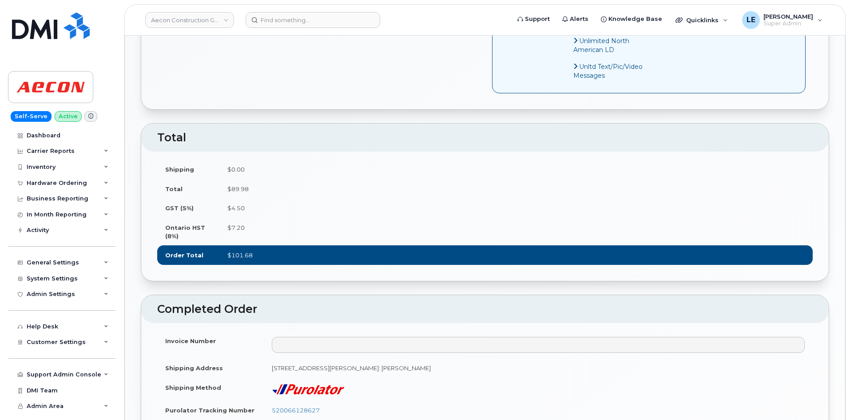
scroll to position [888, 0]
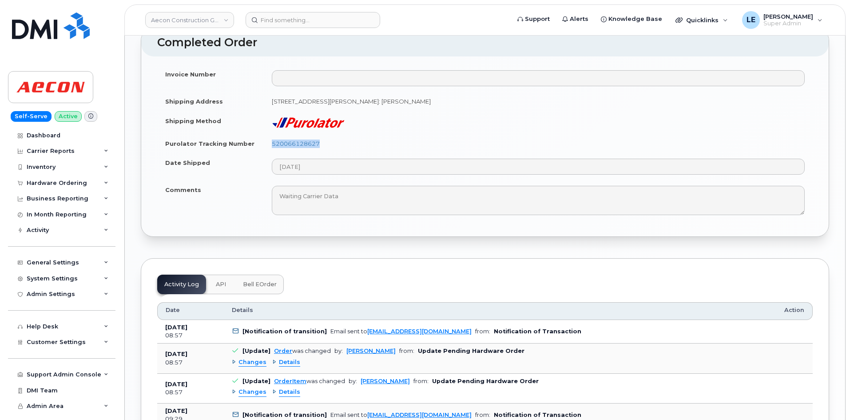
drag, startPoint x: 327, startPoint y: 145, endPoint x: 272, endPoint y: 148, distance: 55.1
click at [272, 148] on td "520066128627" at bounding box center [538, 144] width 549 height 20
copy link "520066128627"
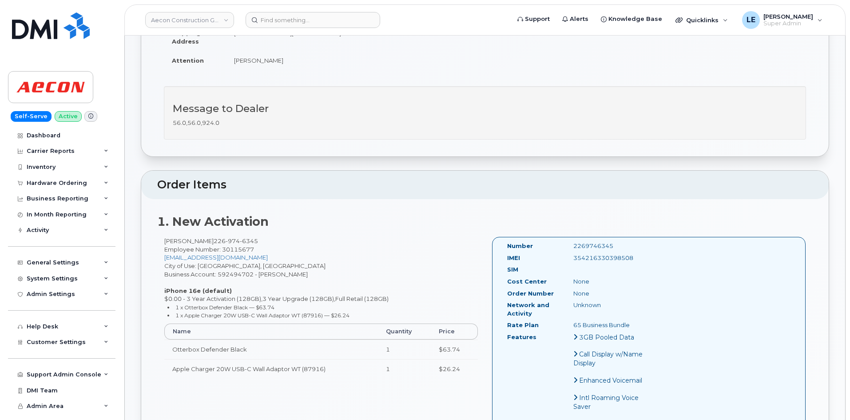
scroll to position [0, 0]
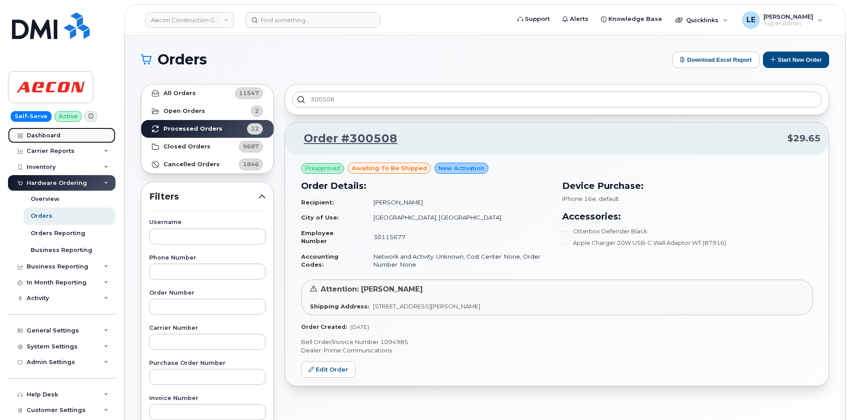
click at [52, 137] on div "Dashboard" at bounding box center [44, 135] width 34 height 7
click at [54, 217] on link "Orders" at bounding box center [70, 215] width 92 height 17
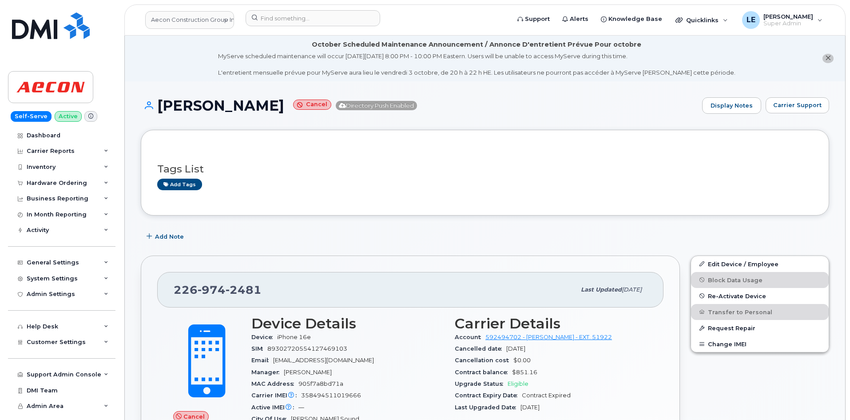
scroll to position [44, 0]
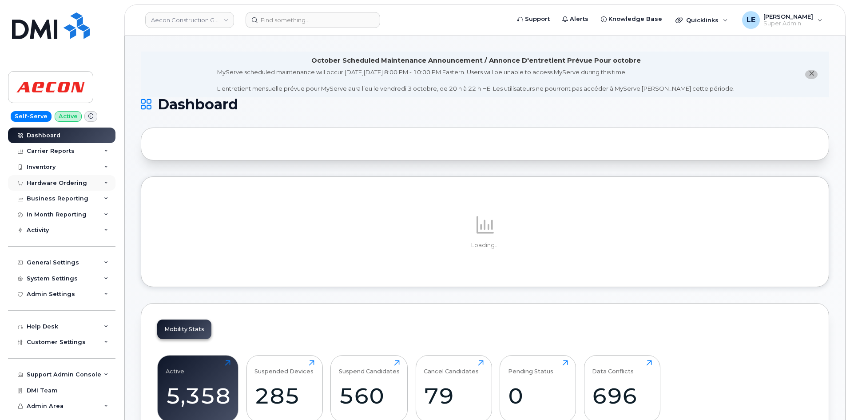
click at [68, 186] on div "Hardware Ordering" at bounding box center [57, 182] width 60 height 7
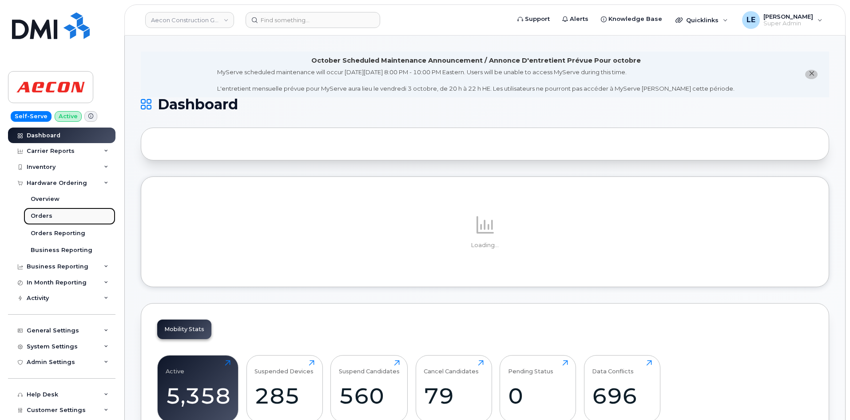
click at [43, 215] on div "Orders" at bounding box center [42, 216] width 22 height 8
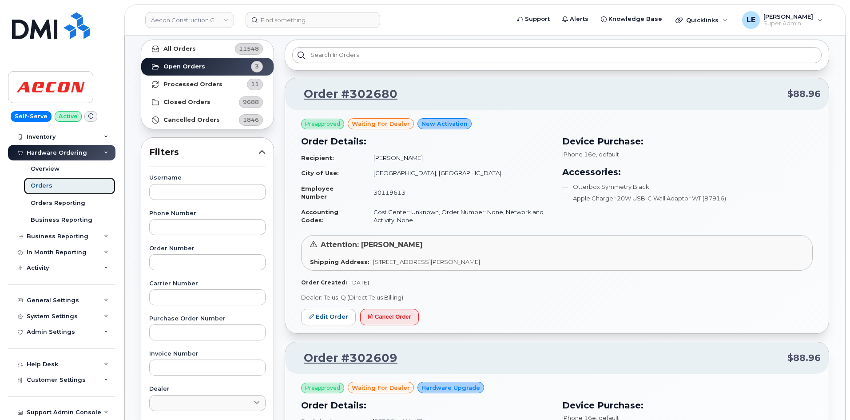
scroll to position [62, 0]
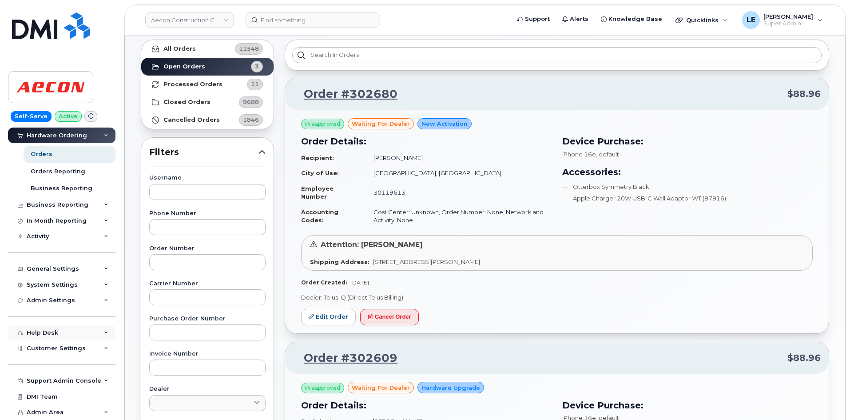
click at [64, 331] on div "Help Desk" at bounding box center [61, 333] width 107 height 16
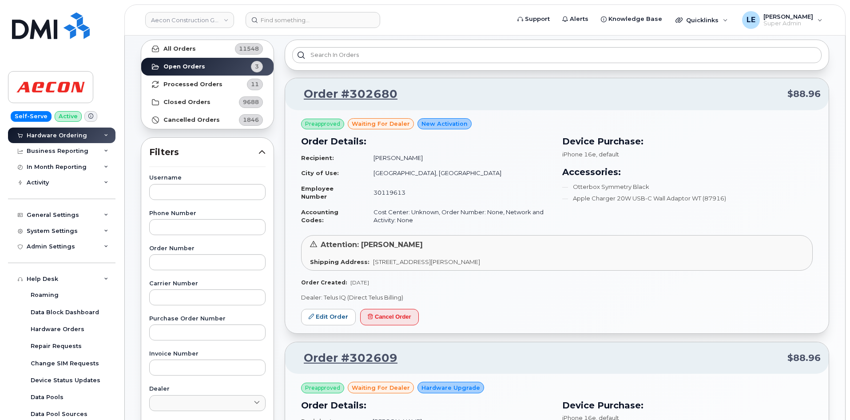
scroll to position [232, 0]
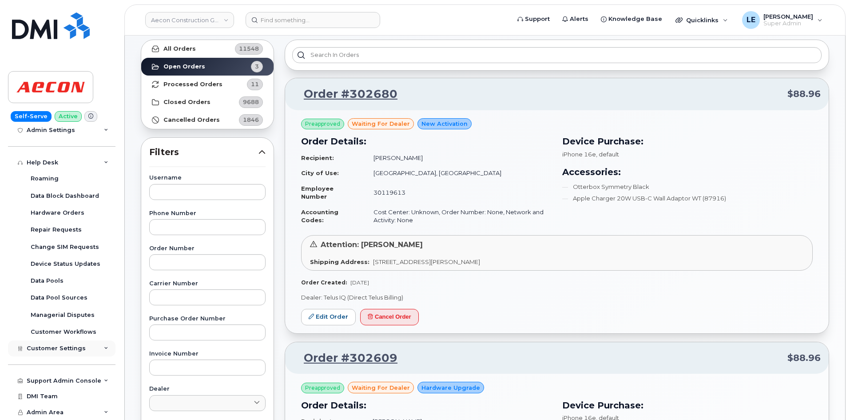
click at [77, 344] on div "Customer Settings" at bounding box center [61, 348] width 107 height 16
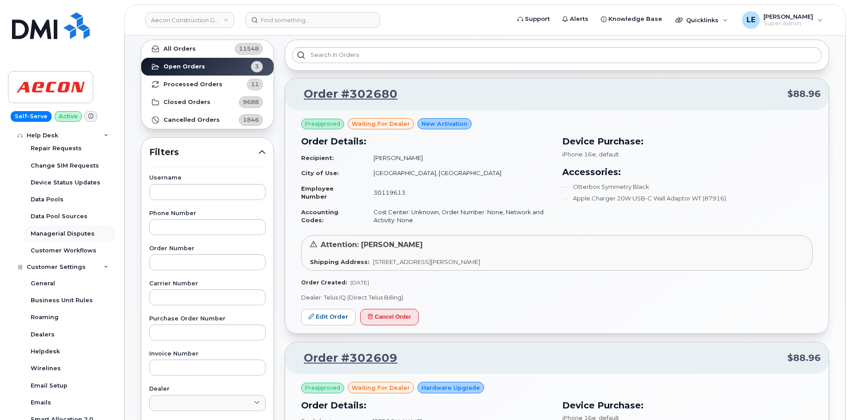
scroll to position [454, 0]
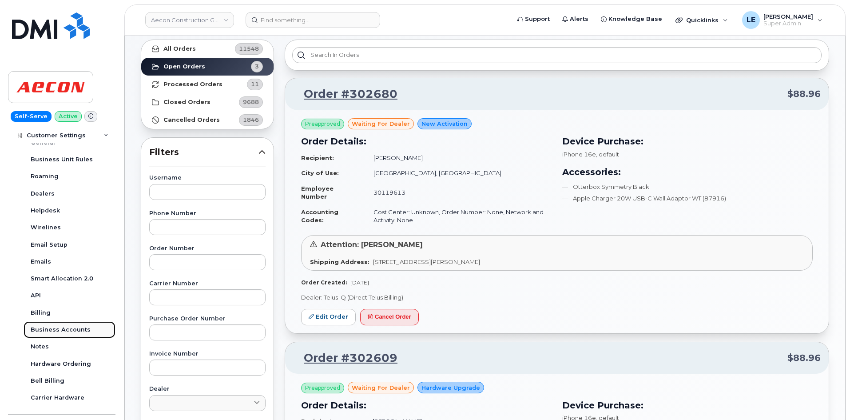
click at [74, 333] on div "Business Accounts" at bounding box center [61, 330] width 60 height 8
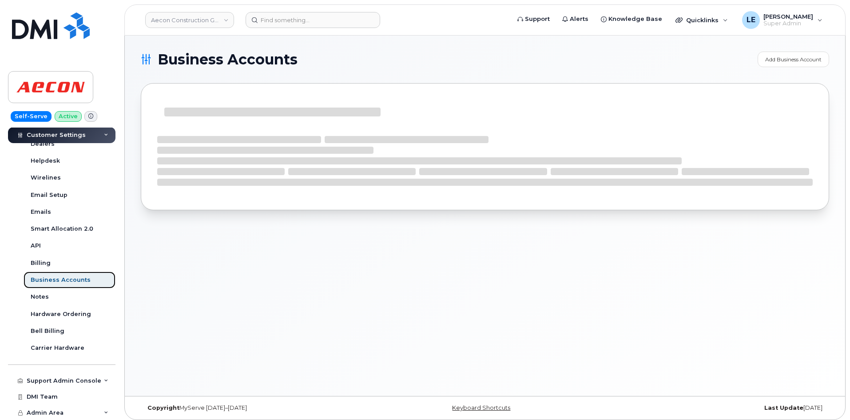
scroll to position [216, 0]
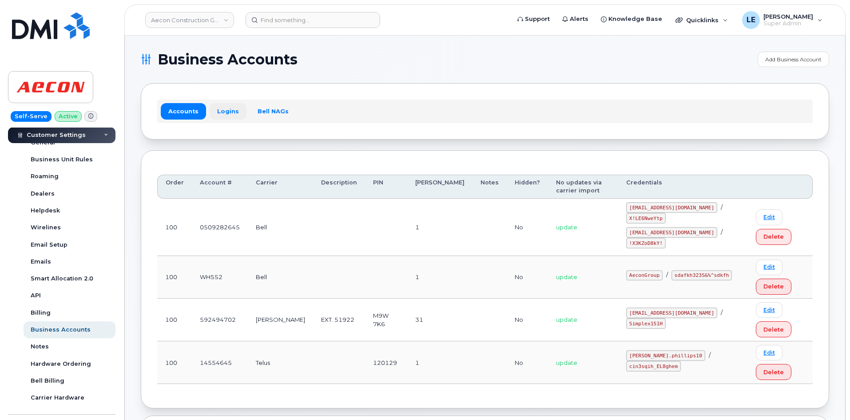
click at [228, 110] on link "Logins" at bounding box center [228, 111] width 37 height 16
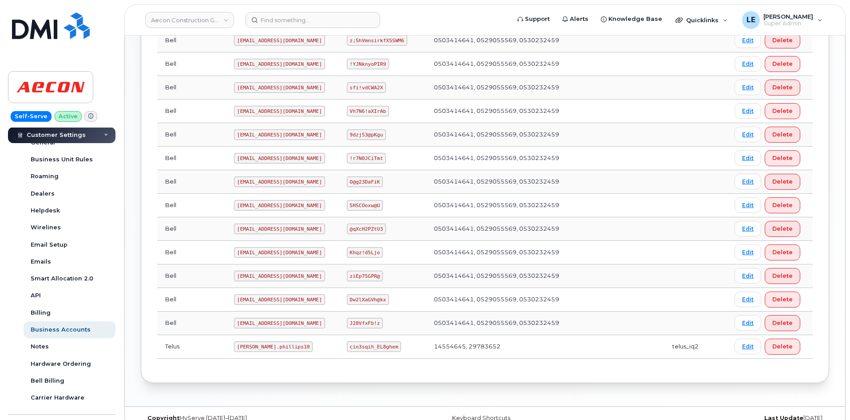
scroll to position [402, 0]
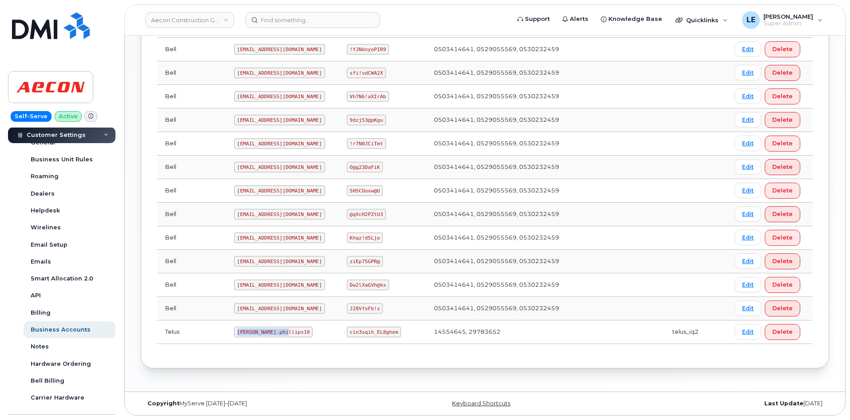
drag, startPoint x: 208, startPoint y: 331, endPoint x: 254, endPoint y: 331, distance: 45.7
click at [254, 331] on code "Taylor.phillips10" at bounding box center [273, 331] width 79 height 11
copy code "Taylor.phillips10"
drag, startPoint x: 338, startPoint y: 332, endPoint x: 382, endPoint y: 333, distance: 43.5
click at [382, 333] on code "cin3sqih_EL8ghem" at bounding box center [374, 331] width 55 height 11
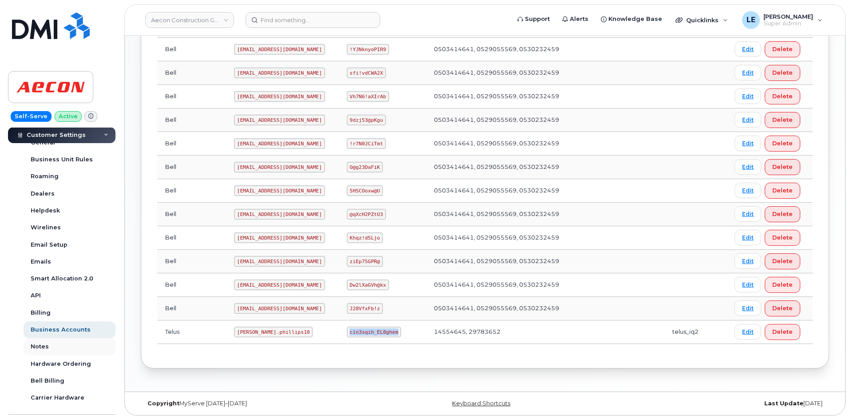
copy code "cin3sqih_EL8ghem"
click at [305, 340] on td "Taylor.phillips10" at bounding box center [282, 332] width 113 height 24
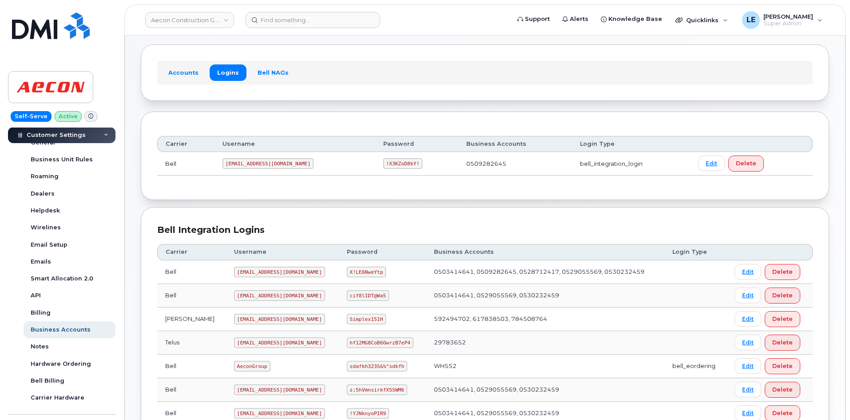
scroll to position [89, 0]
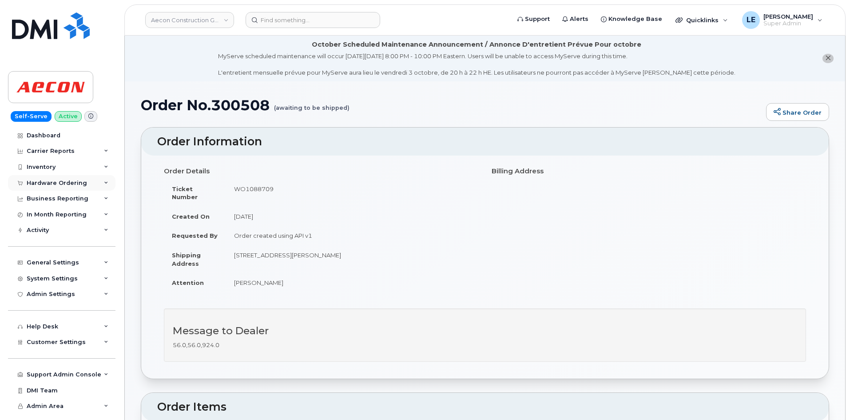
click at [61, 179] on div "Hardware Ordering" at bounding box center [57, 182] width 60 height 7
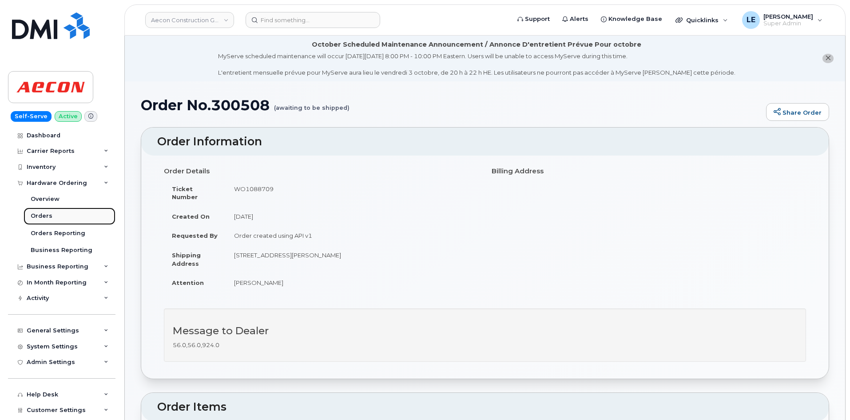
click at [68, 215] on link "Orders" at bounding box center [70, 215] width 92 height 17
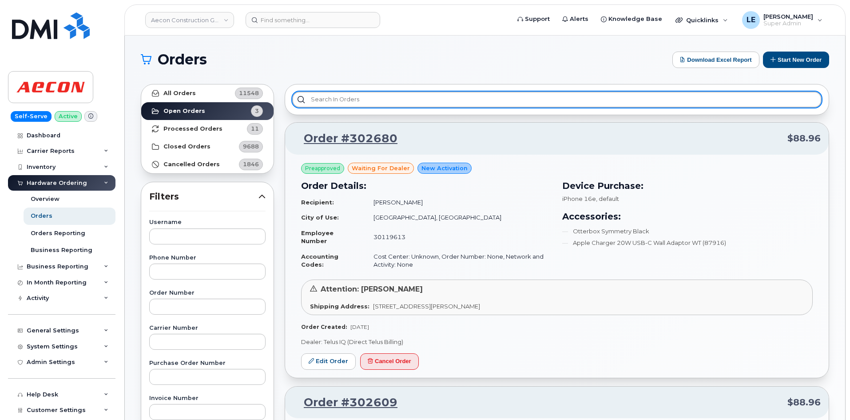
click at [358, 101] on input "text" at bounding box center [556, 99] width 529 height 16
paste input "301871"
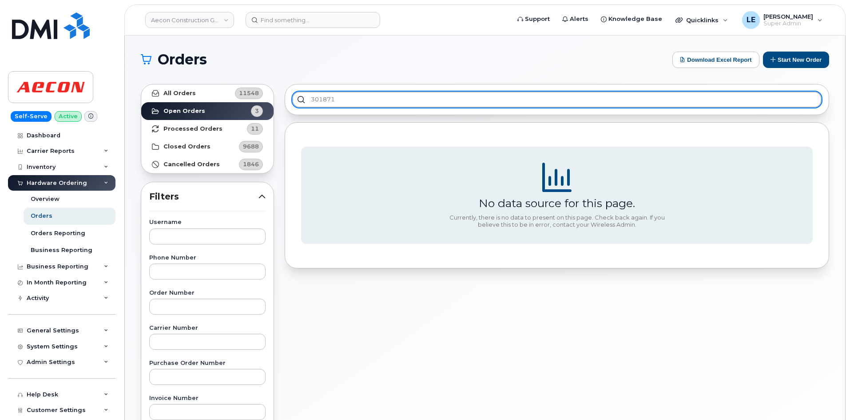
type input "301871"
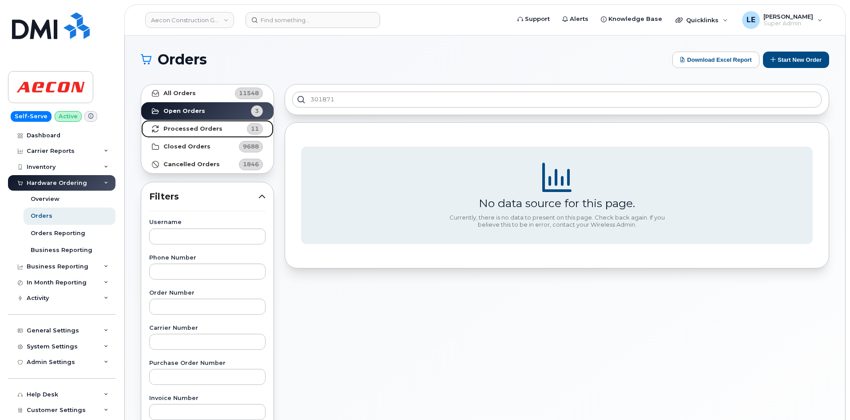
click at [206, 129] on strong "Processed Orders" at bounding box center [192, 128] width 59 height 7
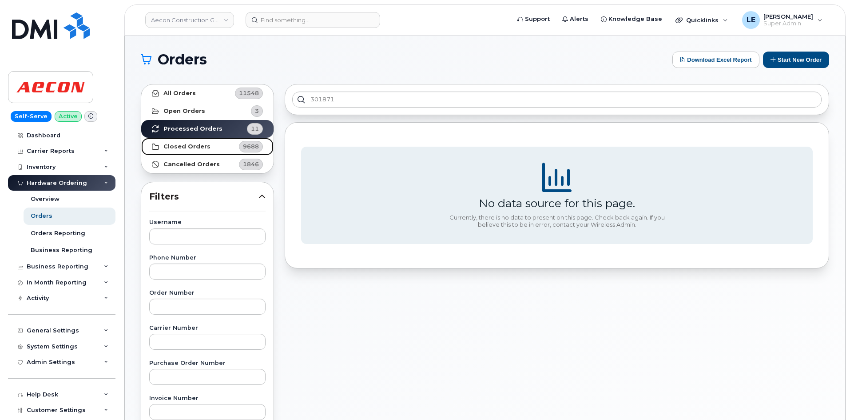
click at [199, 148] on strong "Closed Orders" at bounding box center [186, 146] width 47 height 7
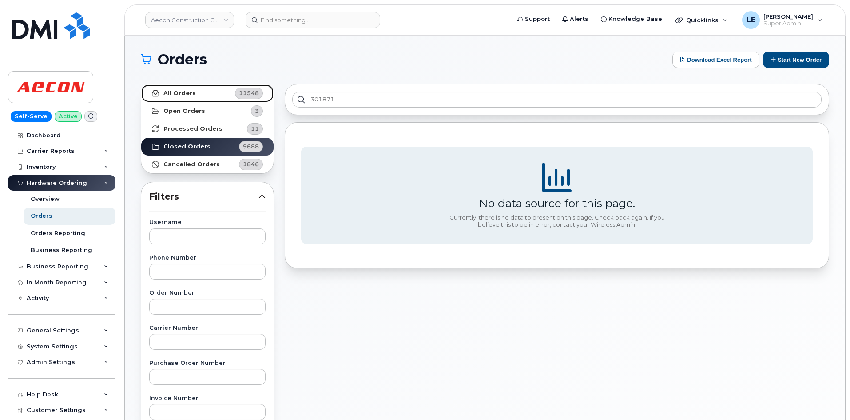
click at [204, 91] on link "All Orders 11548" at bounding box center [207, 93] width 132 height 18
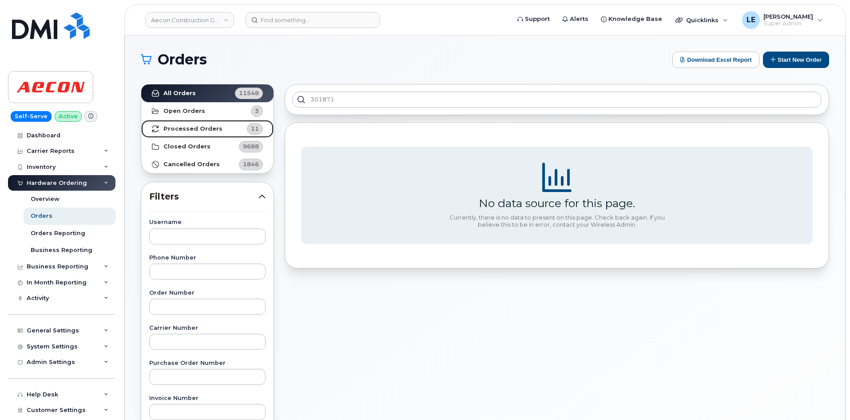
click at [188, 128] on strong "Processed Orders" at bounding box center [192, 128] width 59 height 7
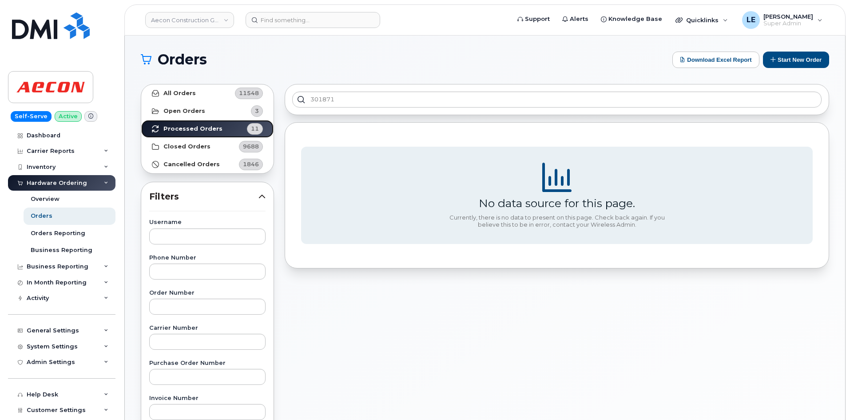
click at [179, 127] on strong "Processed Orders" at bounding box center [192, 128] width 59 height 7
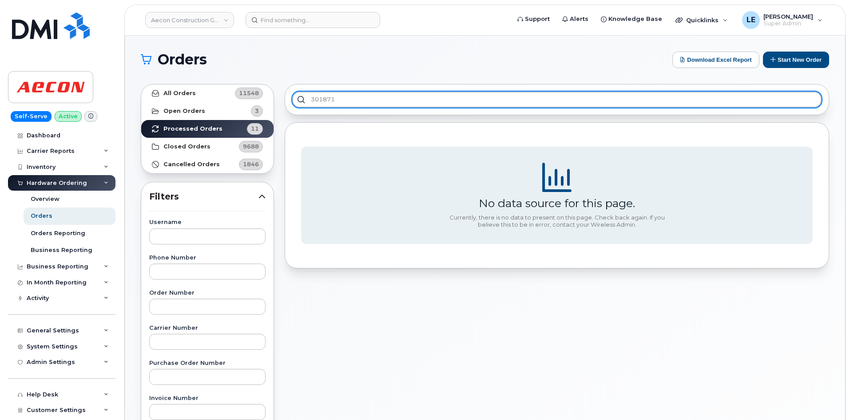
click at [348, 95] on input "301871" at bounding box center [556, 99] width 529 height 16
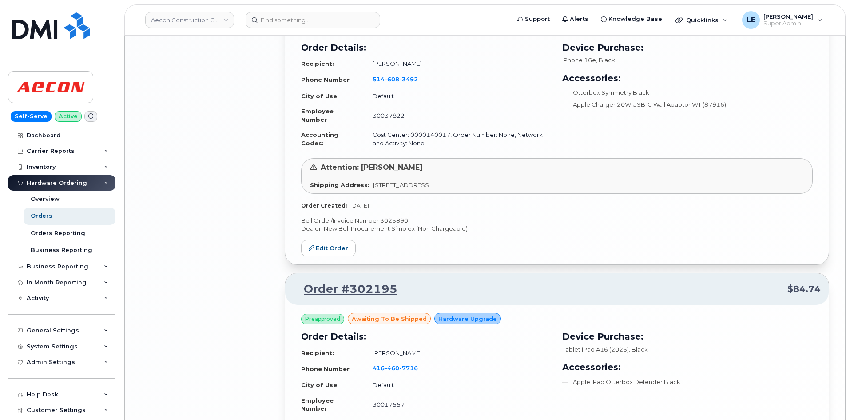
scroll to position [2027, 0]
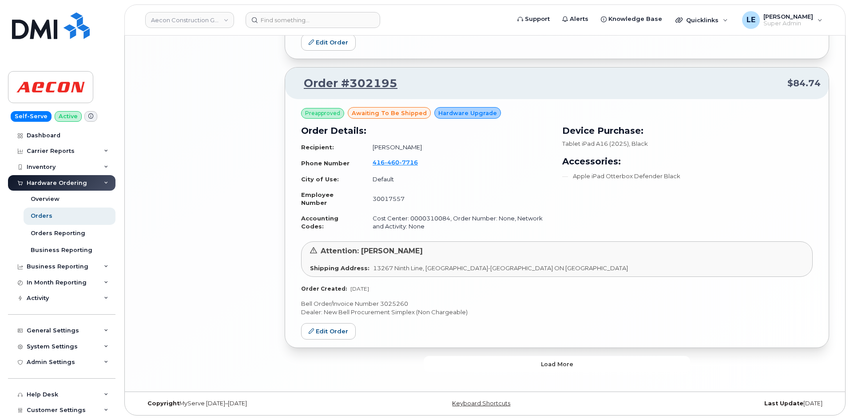
click at [514, 368] on button "Load more" at bounding box center [557, 364] width 266 height 16
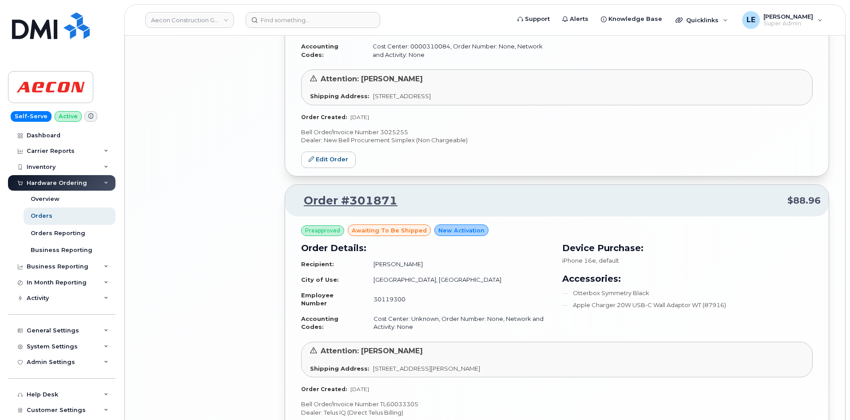
scroll to position [2515, 0]
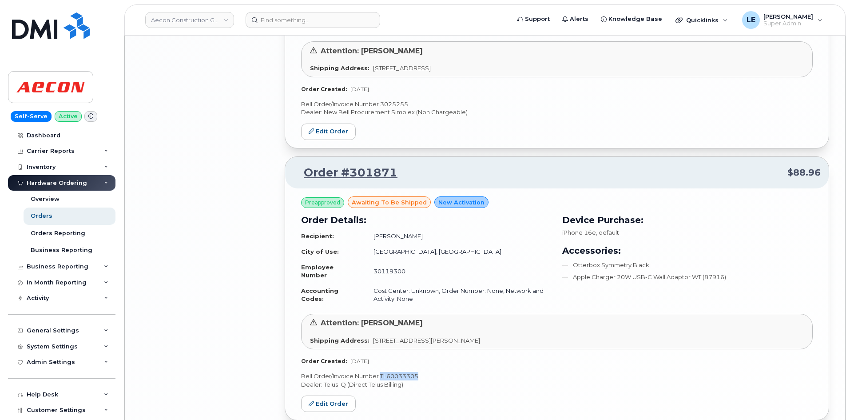
drag, startPoint x: 418, startPoint y: 378, endPoint x: 381, endPoint y: 377, distance: 36.9
click at [381, 377] on p "Bell Order/Invoice Number TL60033305" at bounding box center [557, 376] width 512 height 8
copy p "TL60033305"
click at [364, 176] on link "Order #301871" at bounding box center [345, 173] width 104 height 16
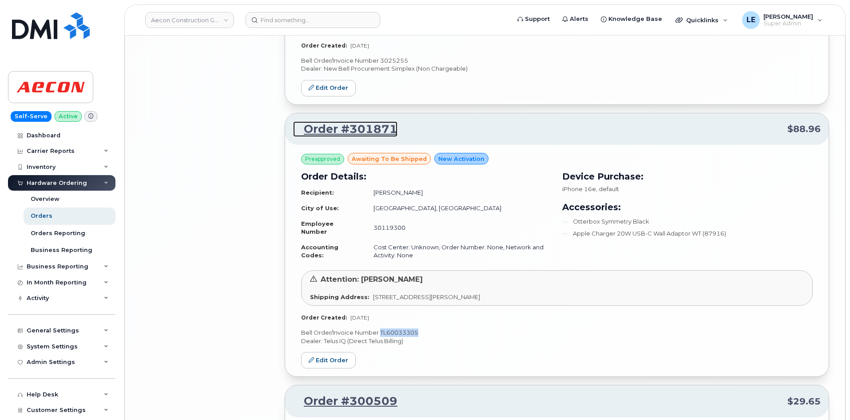
scroll to position [2693, 0]
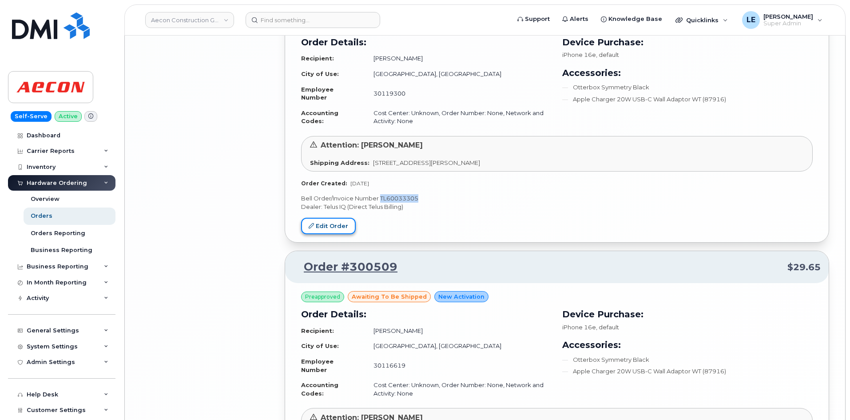
drag, startPoint x: 336, startPoint y: 224, endPoint x: 331, endPoint y: 220, distance: 6.3
click at [336, 225] on link "Edit Order" at bounding box center [328, 226] width 55 height 16
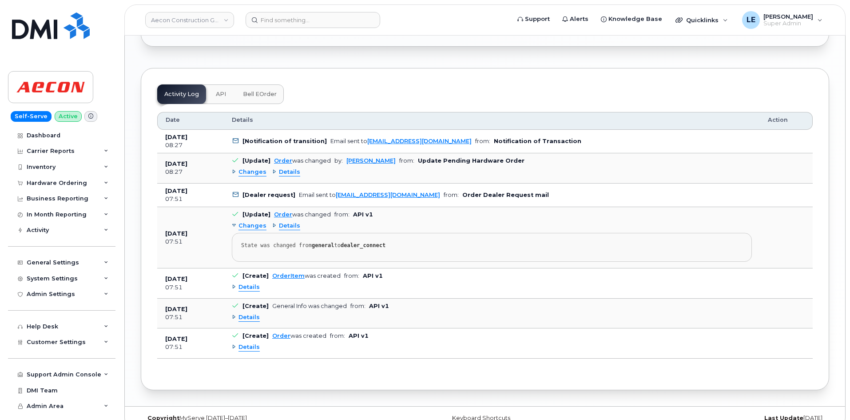
scroll to position [844, 0]
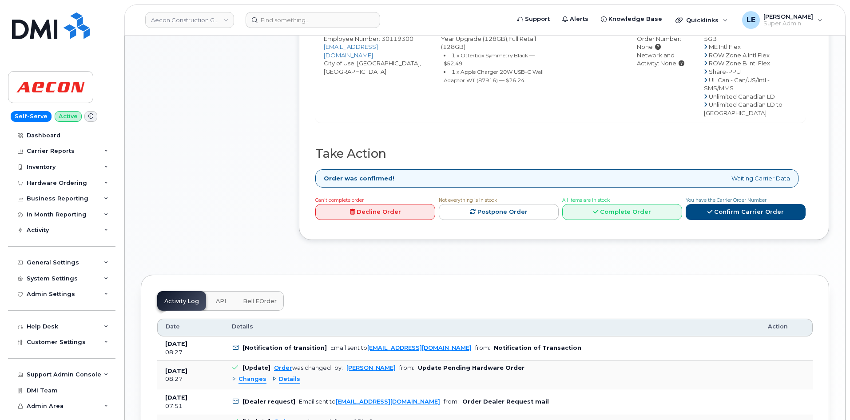
scroll to position [489, 0]
click at [647, 220] on link "Complete Order" at bounding box center [622, 211] width 120 height 16
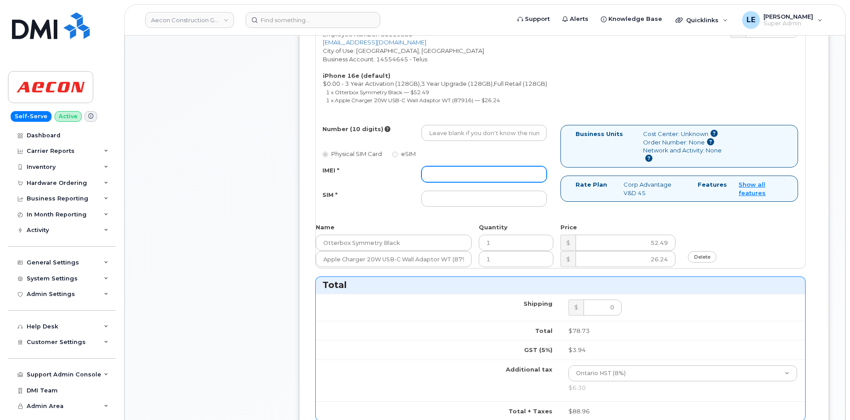
click at [439, 166] on input "IMEI *" at bounding box center [484, 174] width 125 height 16
paste input "354216331291033"
type input "354216331291033"
click at [457, 191] on input "SIM *" at bounding box center [484, 199] width 125 height 16
paste input "[TECHNICAL_ID]"
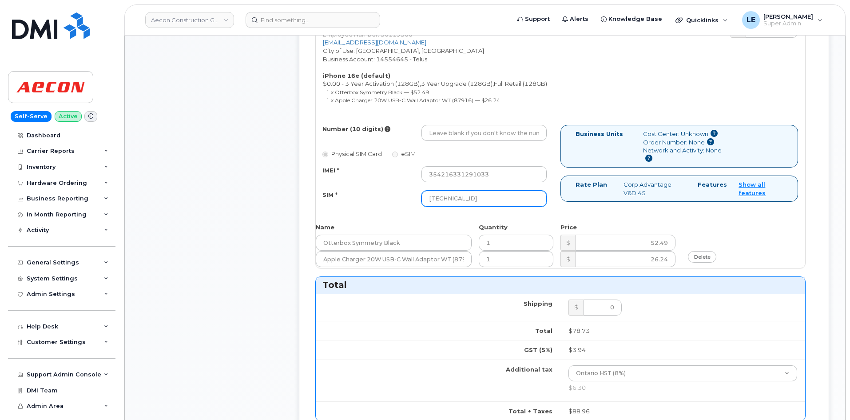
type input "8912230200231536307"
click at [362, 192] on div "SIM *" at bounding box center [365, 197] width 99 height 12
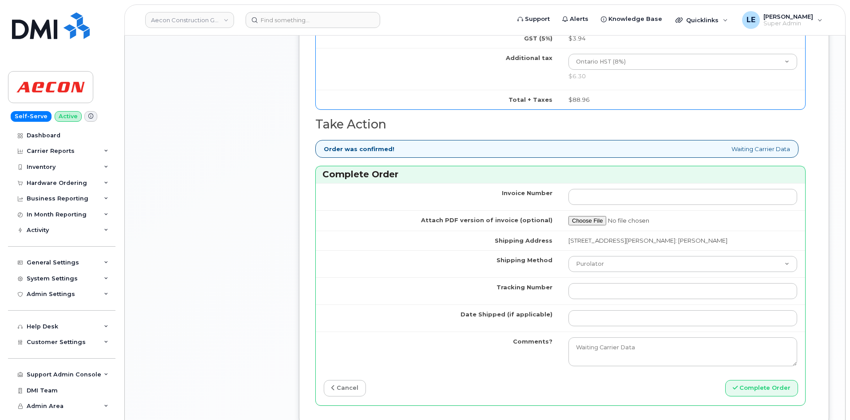
scroll to position [799, 0]
click at [426, 24] on form at bounding box center [375, 20] width 259 height 16
click at [572, 283] on input "Tracking Number" at bounding box center [683, 291] width 229 height 16
paste input "GLR001261496"
type input "GLR001261496"
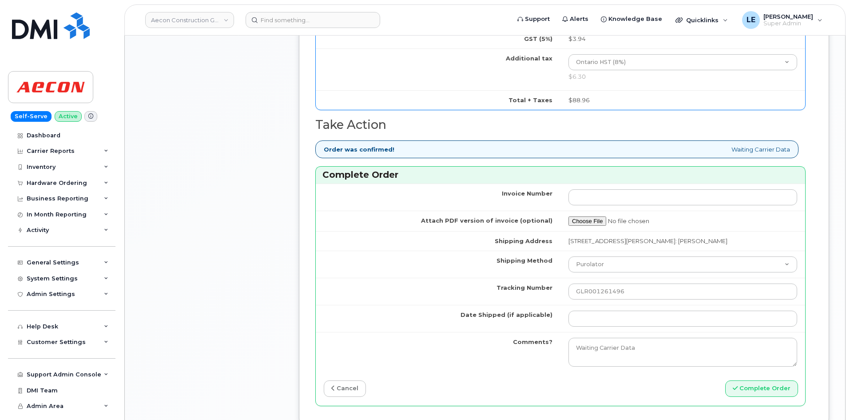
click at [705, 183] on td at bounding box center [683, 196] width 245 height 27
click at [589, 312] on input "Date Shipped (if applicable)" at bounding box center [683, 318] width 229 height 16
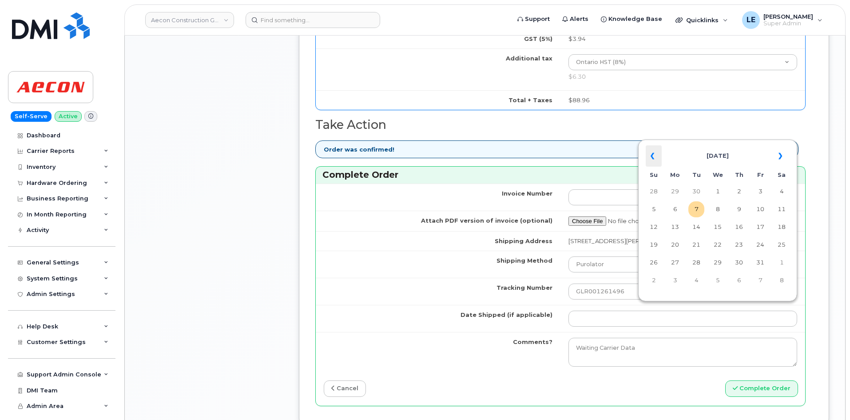
click at [654, 158] on th "«" at bounding box center [654, 155] width 16 height 21
click at [744, 244] on td "25" at bounding box center [739, 245] width 16 height 16
type input "2025-09-25"
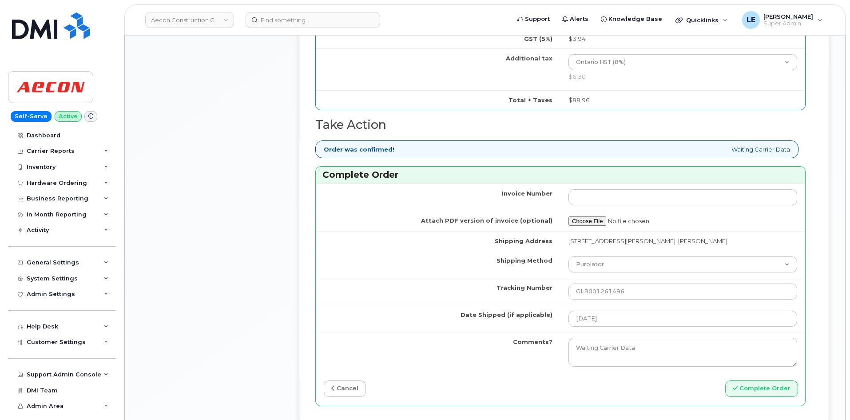
click at [472, 238] on td "Shipping Address" at bounding box center [438, 241] width 245 height 20
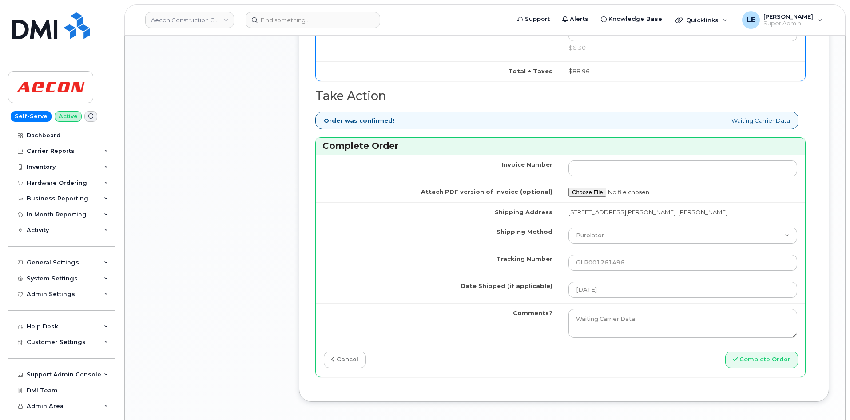
scroll to position [844, 0]
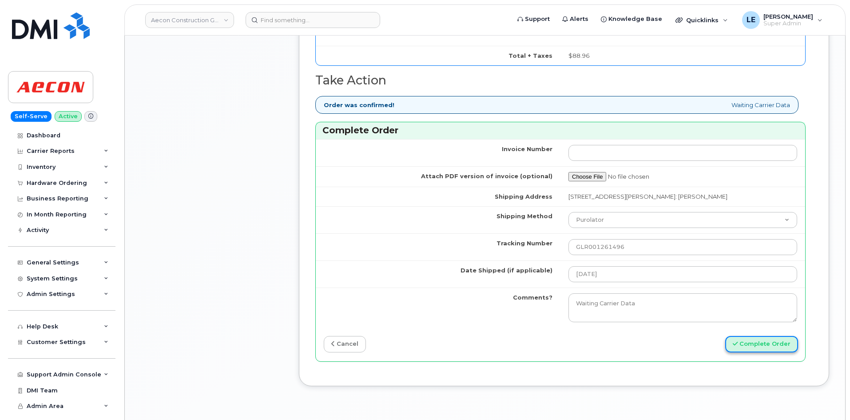
click at [760, 338] on button "Complete Order" at bounding box center [761, 344] width 73 height 16
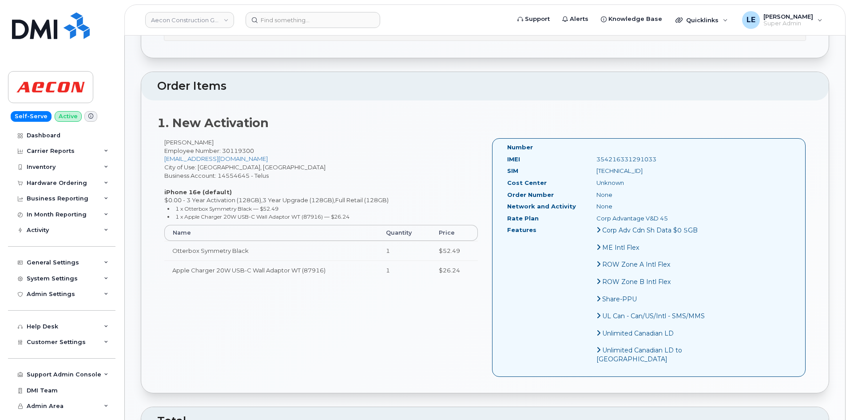
scroll to position [311, 0]
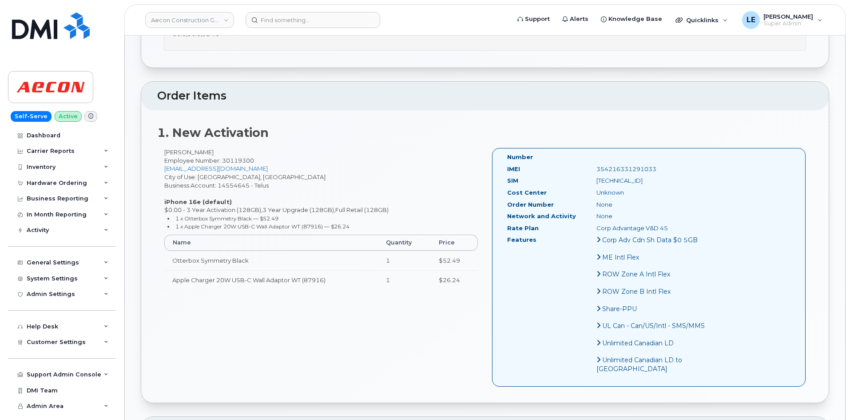
drag, startPoint x: 574, startPoint y: 161, endPoint x: 640, endPoint y: 159, distance: 66.2
click at [640, 165] on div "354216331291033" at bounding box center [652, 169] width 125 height 8
copy div "354216331291033"
drag, startPoint x: 656, startPoint y: 173, endPoint x: 575, endPoint y: 171, distance: 80.4
click at [590, 176] on div "[TECHNICAL_ID]" at bounding box center [652, 180] width 125 height 8
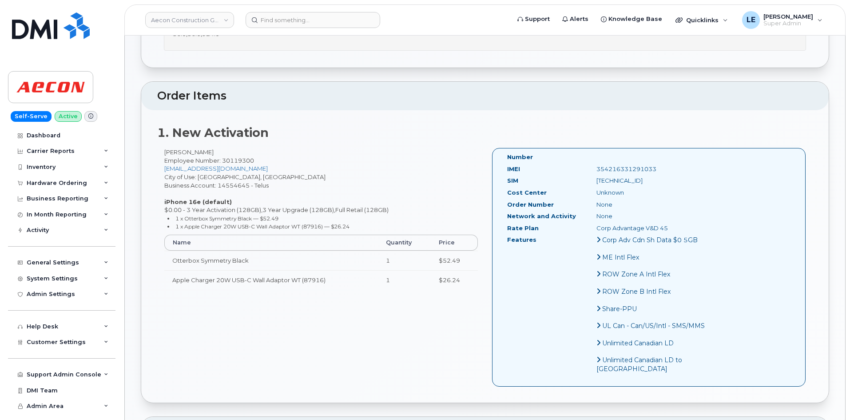
copy div "[TECHNICAL_ID]"
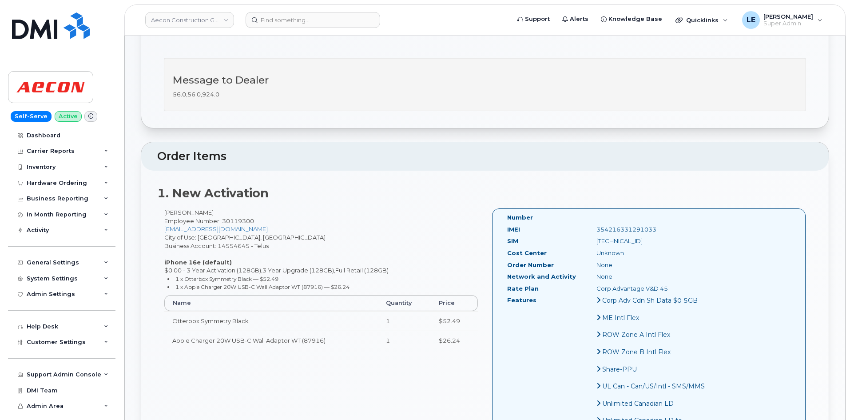
scroll to position [266, 0]
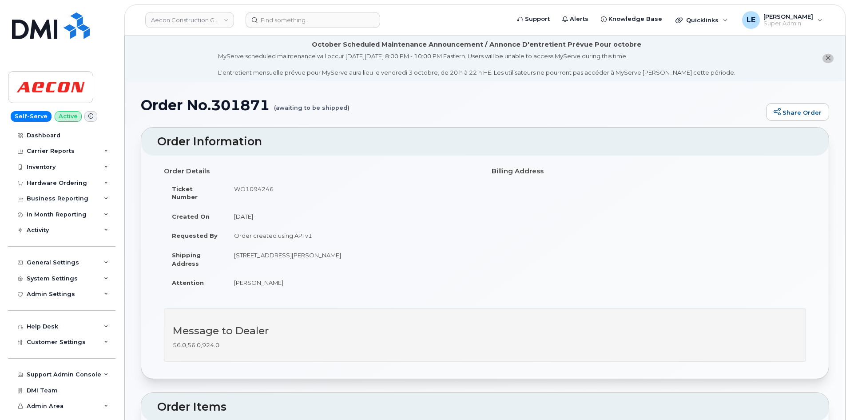
scroll to position [844, 0]
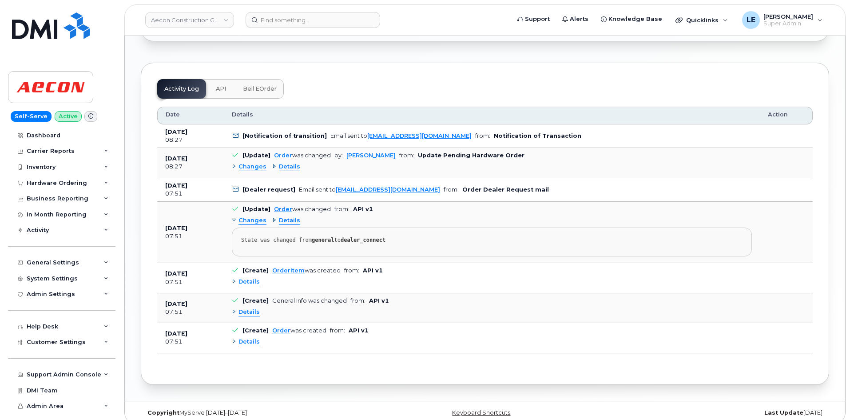
drag, startPoint x: 208, startPoint y: 399, endPoint x: 208, endPoint y: 394, distance: 4.9
click at [208, 385] on div "Activity Log API Bell eOrder Customize Filter Refresh Export Date Details Actio…" at bounding box center [485, 224] width 688 height 322
click at [301, 20] on input at bounding box center [313, 20] width 135 height 16
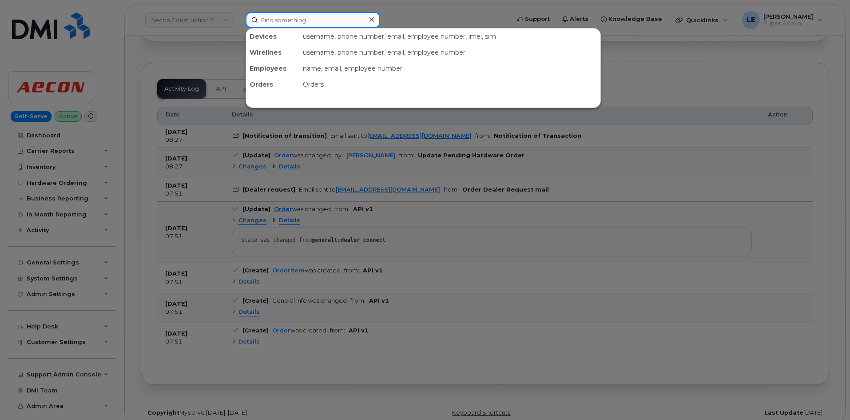
paste input "300688"
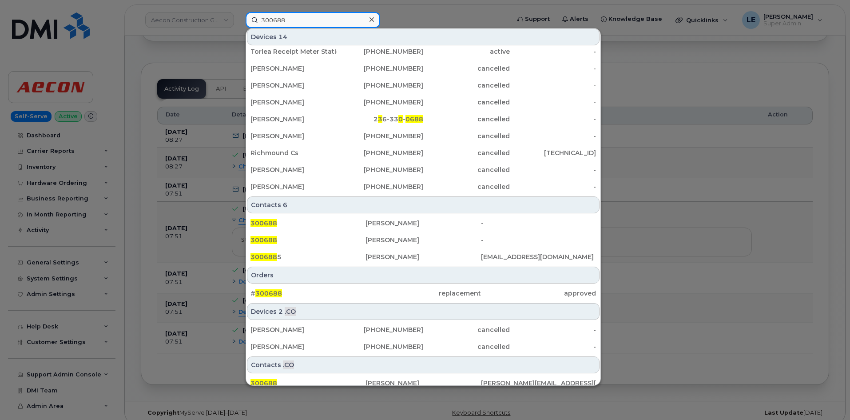
scroll to position [95, 0]
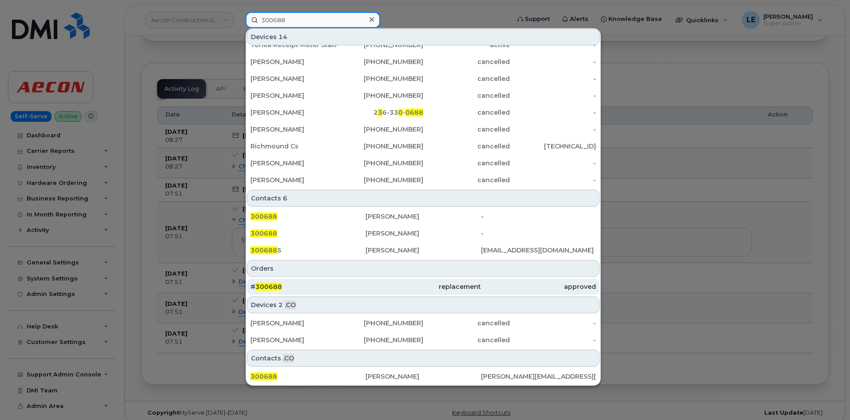
type input "300688"
click at [306, 285] on div "# 300688" at bounding box center [308, 286] width 115 height 9
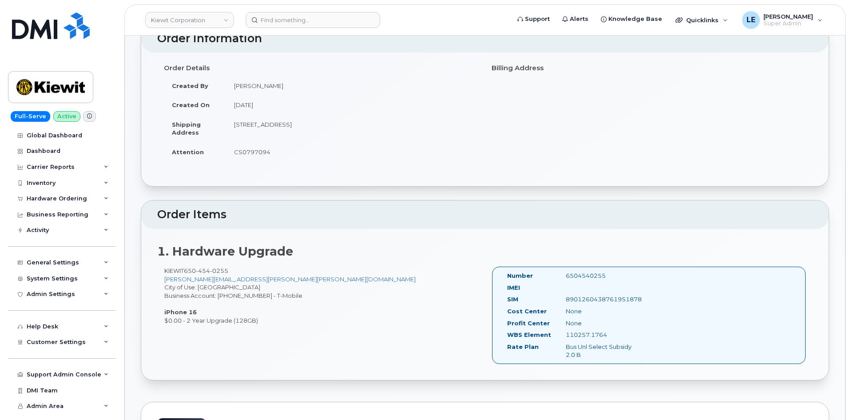
scroll to position [89, 0]
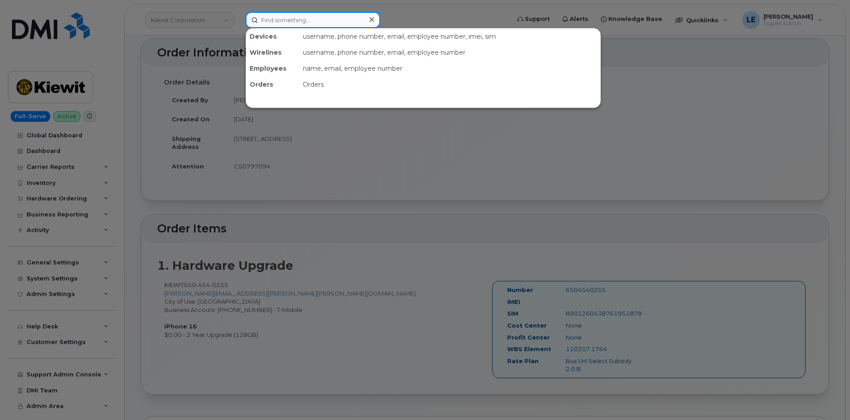
click at [277, 19] on input at bounding box center [313, 20] width 135 height 16
type input "fountain ti"
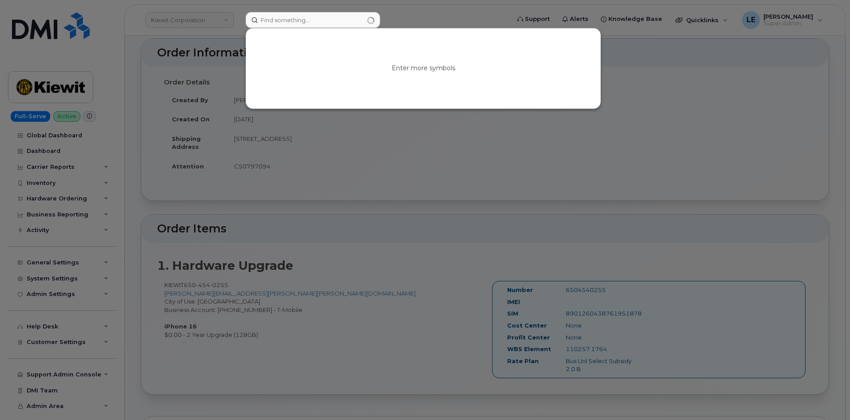
click at [79, 62] on div at bounding box center [425, 210] width 850 height 420
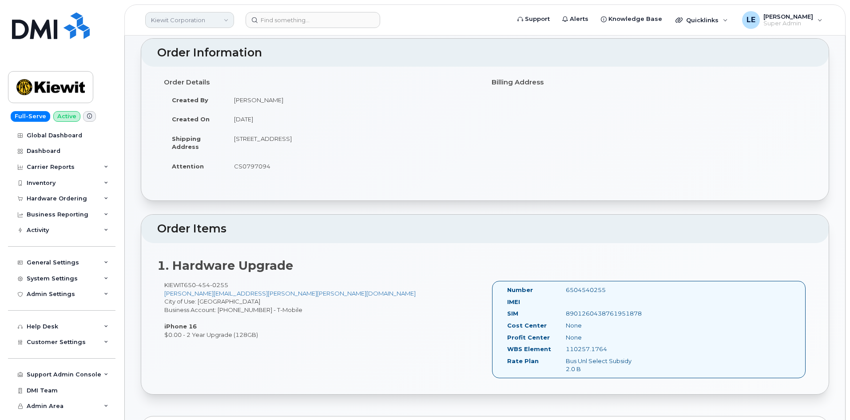
click at [194, 14] on link "Kiewit Corporation" at bounding box center [189, 20] width 89 height 16
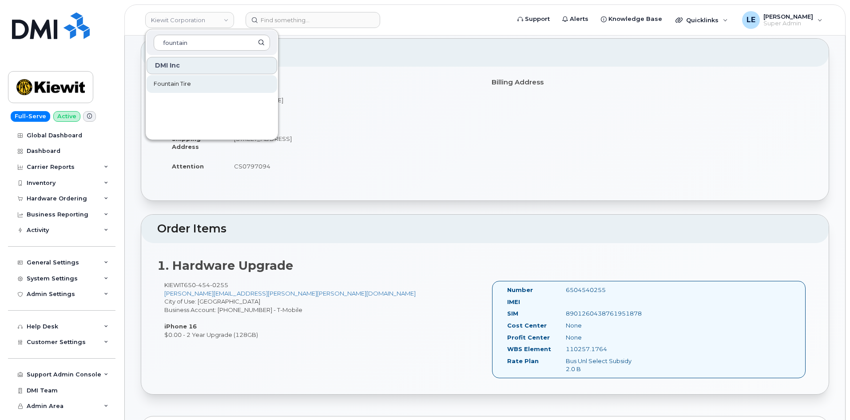
type input "fountain"
click at [202, 82] on link "Fountain Tire" at bounding box center [212, 84] width 131 height 18
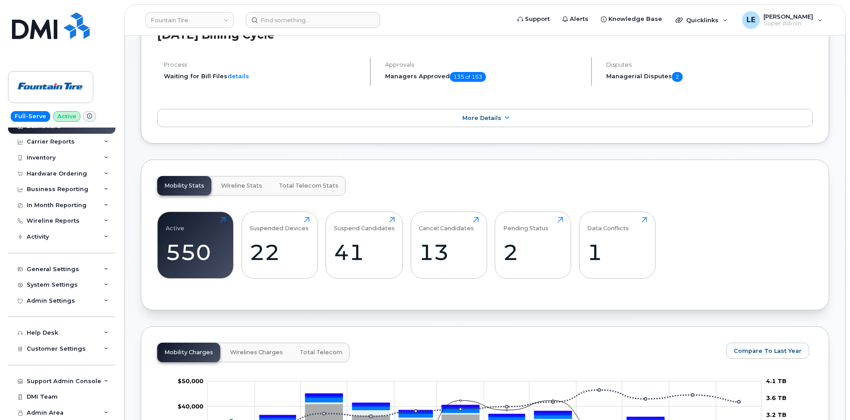
scroll to position [178, 0]
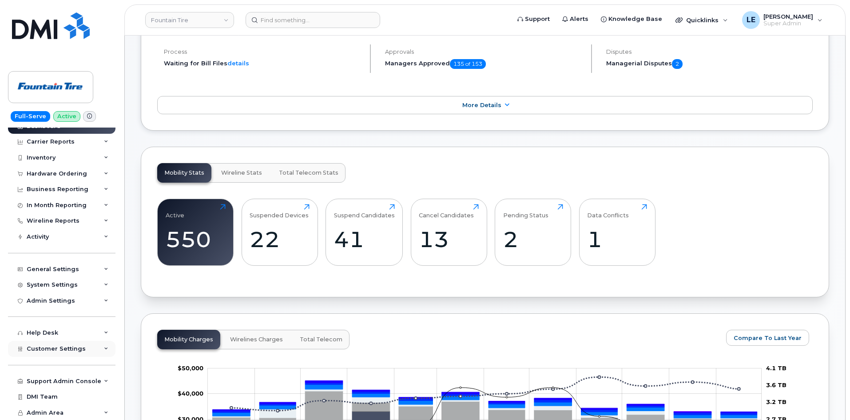
click at [64, 343] on div "Customer Settings" at bounding box center [61, 349] width 107 height 16
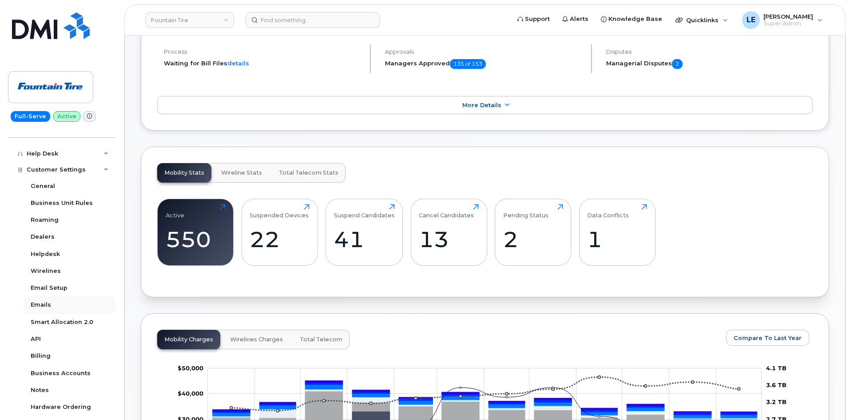
scroll to position [231, 0]
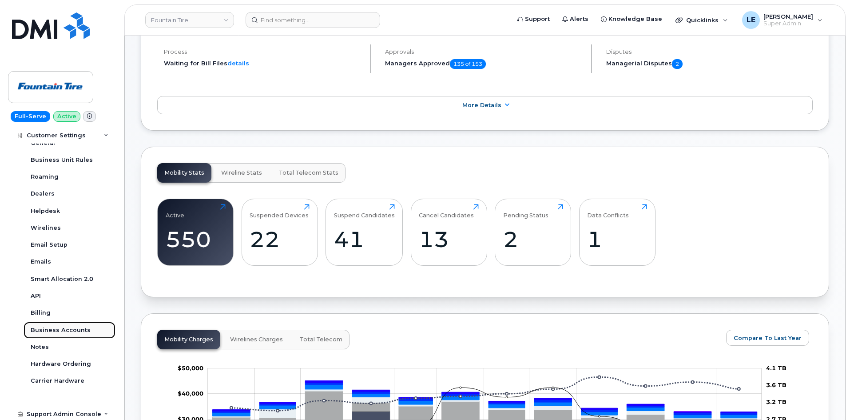
click at [64, 333] on div "Business Accounts" at bounding box center [61, 330] width 60 height 8
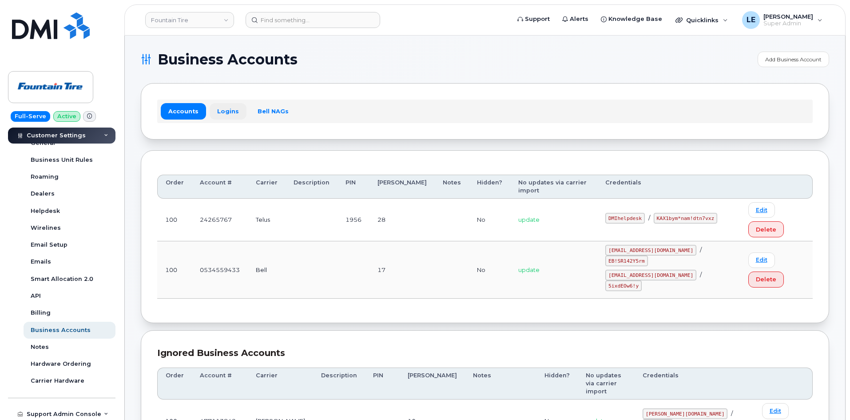
click at [218, 115] on link "Logins" at bounding box center [228, 111] width 37 height 16
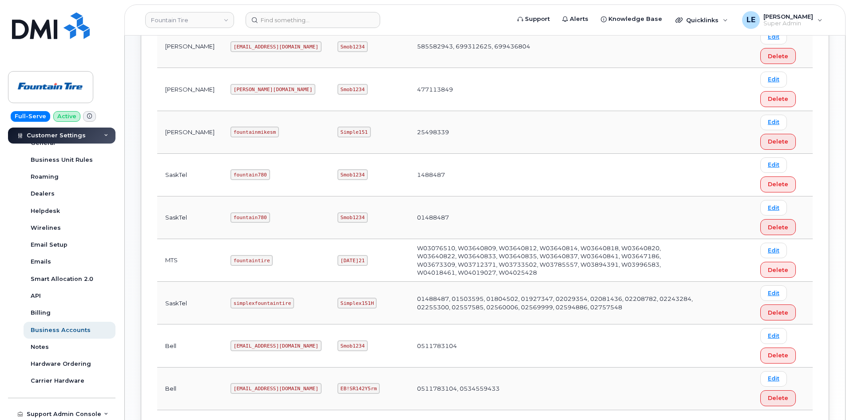
scroll to position [168, 0]
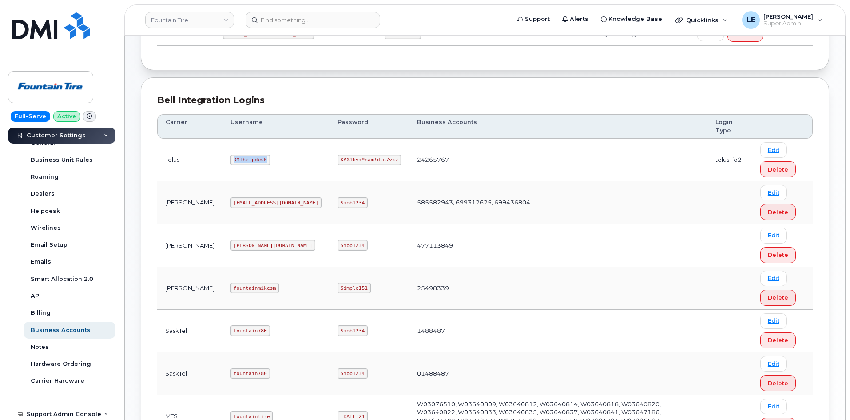
drag, startPoint x: 207, startPoint y: 160, endPoint x: 235, endPoint y: 159, distance: 28.5
click at [235, 159] on code "DMIhelpdesk" at bounding box center [251, 160] width 40 height 11
copy code "DMIhelpdesk"
drag, startPoint x: 280, startPoint y: 160, endPoint x: 332, endPoint y: 161, distance: 52.0
click at [338, 161] on code "KAX1bym*nam!dtn7vxz" at bounding box center [370, 160] width 64 height 11
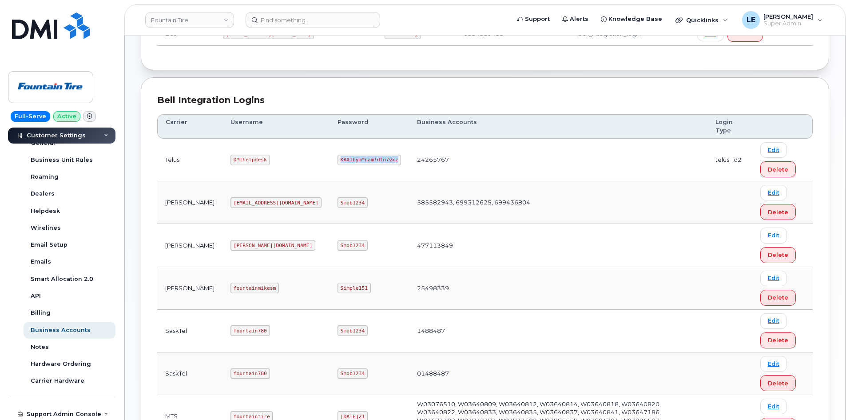
copy code "KAX1bym*nam!dtn7vxz"
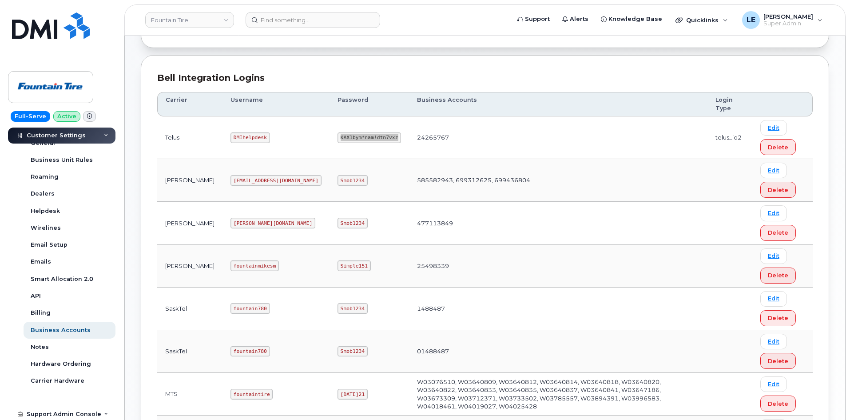
scroll to position [80, 0]
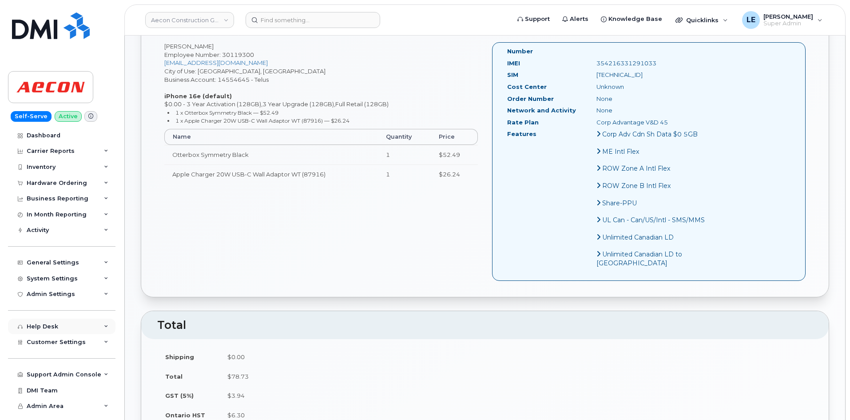
scroll to position [444, 0]
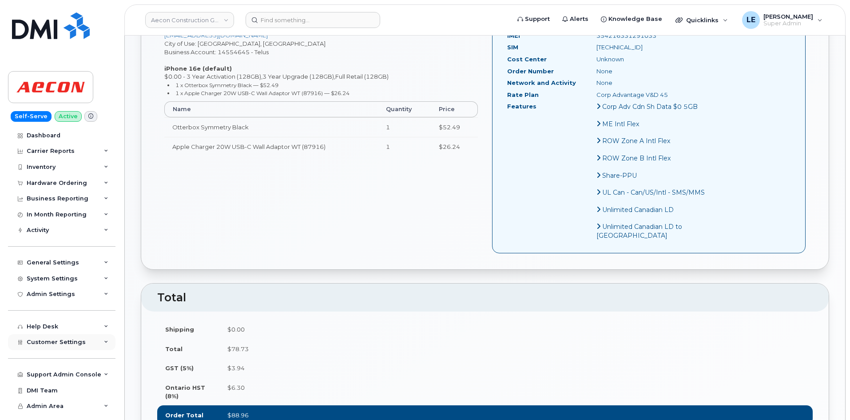
click at [64, 342] on span "Customer Settings" at bounding box center [56, 341] width 59 height 7
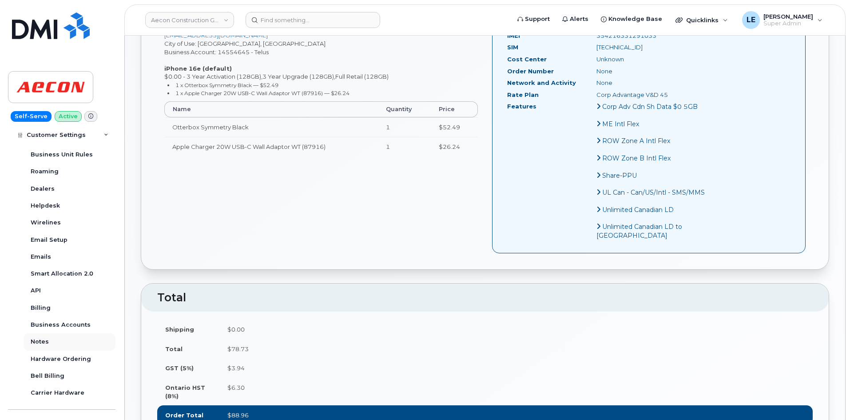
scroll to position [222, 0]
click at [69, 326] on div "Business Accounts" at bounding box center [61, 323] width 60 height 8
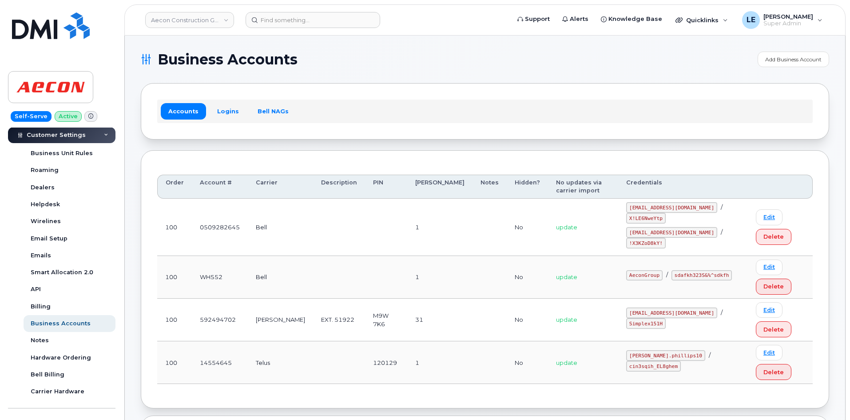
click at [231, 121] on div "Accounts Logins Bell NAGs" at bounding box center [485, 110] width 656 height 23
click at [225, 116] on link "Logins" at bounding box center [228, 111] width 37 height 16
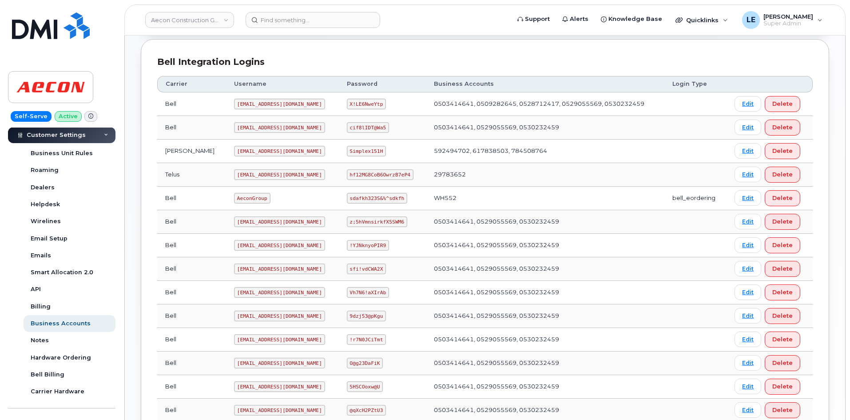
scroll to position [222, 0]
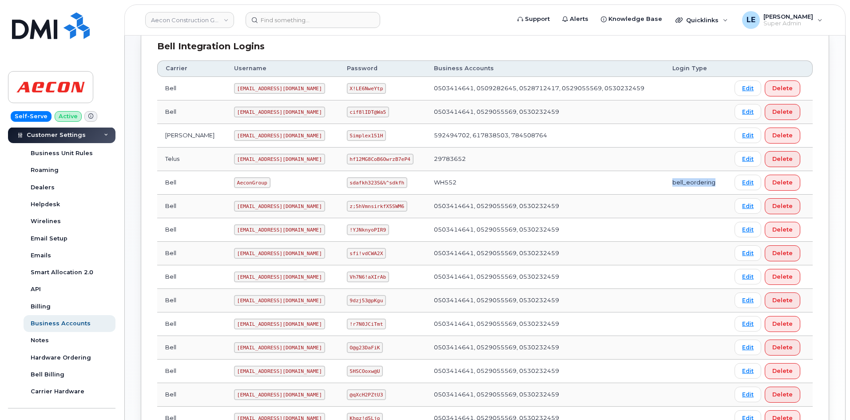
drag, startPoint x: 663, startPoint y: 180, endPoint x: 714, endPoint y: 179, distance: 51.1
click at [713, 178] on td "bell_eordering" at bounding box center [695, 183] width 62 height 24
click at [716, 181] on td "bell_eordering" at bounding box center [695, 183] width 62 height 24
drag, startPoint x: 717, startPoint y: 184, endPoint x: 281, endPoint y: 191, distance: 435.8
click at [167, 179] on tr "Bell AeconGroup sdafkh323S&%^sdkfh WH552 bell_eordering Edit Delete" at bounding box center [485, 183] width 656 height 24
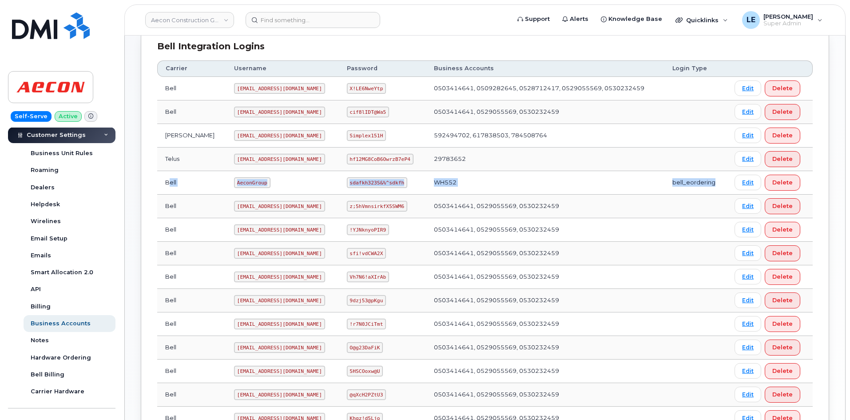
click at [306, 187] on td "AeconGroup" at bounding box center [282, 183] width 113 height 24
drag, startPoint x: 671, startPoint y: 179, endPoint x: 710, endPoint y: 176, distance: 39.2
click at [710, 176] on td "bell_eordering" at bounding box center [695, 183] width 62 height 24
drag, startPoint x: 716, startPoint y: 176, endPoint x: 715, endPoint y: 181, distance: 4.9
click at [716, 176] on td "bell_eordering" at bounding box center [695, 183] width 62 height 24
